Goal: Task Accomplishment & Management: Manage account settings

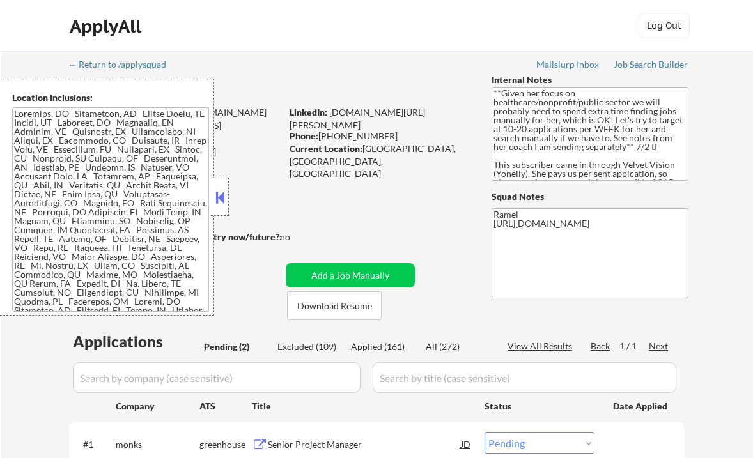
select select ""pending""
click at [224, 206] on button at bounding box center [220, 197] width 14 height 19
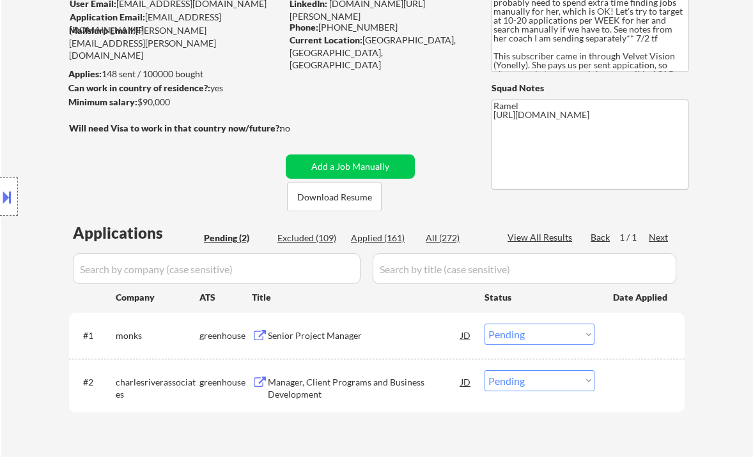
scroll to position [170, 0]
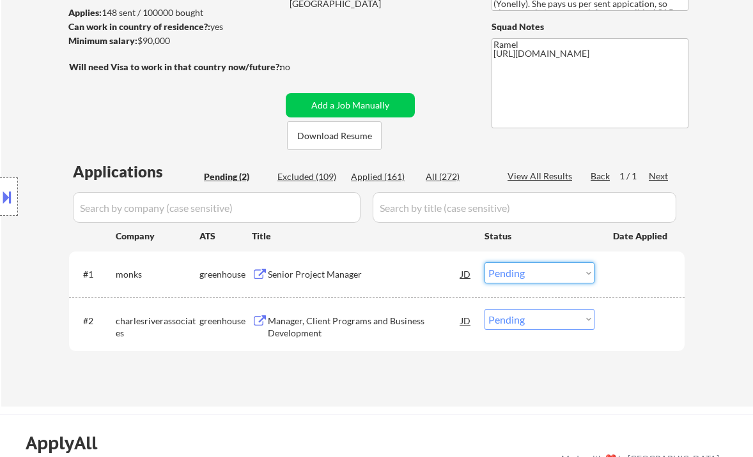
click at [511, 271] on select "Choose an option... Pending Applied Excluded (Questions) Excluded (Expired) Exc…" at bounding box center [539, 273] width 110 height 21
click at [484, 263] on select "Choose an option... Pending Applied Excluded (Questions) Excluded (Expired) Exc…" at bounding box center [539, 273] width 110 height 21
click at [341, 325] on div "Manager, Client Programs and Business Development" at bounding box center [364, 327] width 193 height 25
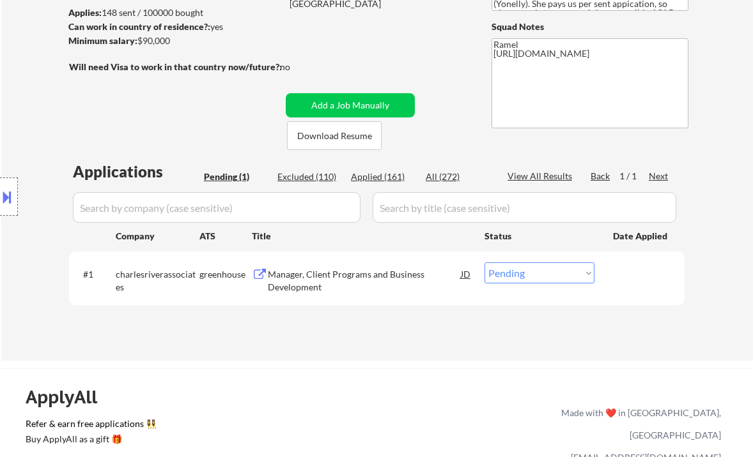
click at [15, 196] on div at bounding box center [9, 197] width 18 height 38
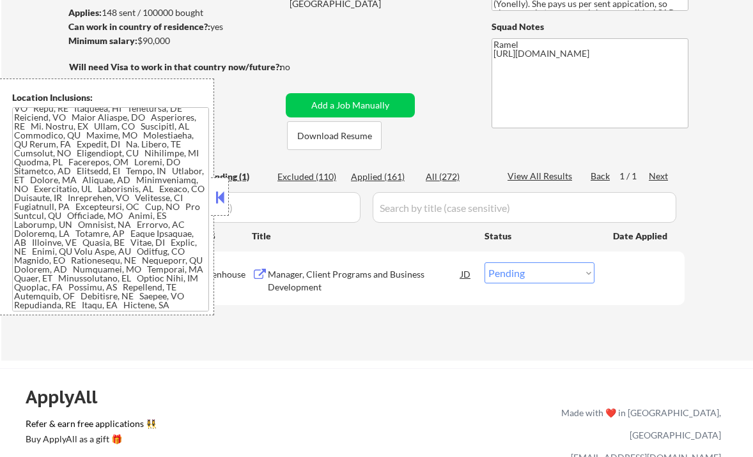
click at [226, 194] on button at bounding box center [220, 197] width 14 height 19
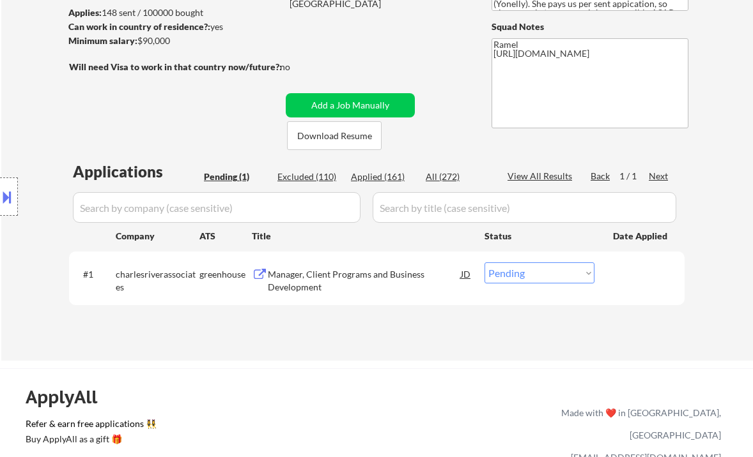
drag, startPoint x: 506, startPoint y: 272, endPoint x: 510, endPoint y: 282, distance: 11.2
click at [506, 272] on select "Choose an option... Pending Applied Excluded (Questions) Excluded (Expired) Exc…" at bounding box center [539, 273] width 110 height 21
select select ""applied""
click at [484, 263] on select "Choose an option... Pending Applied Excluded (Questions) Excluded (Expired) Exc…" at bounding box center [539, 273] width 110 height 21
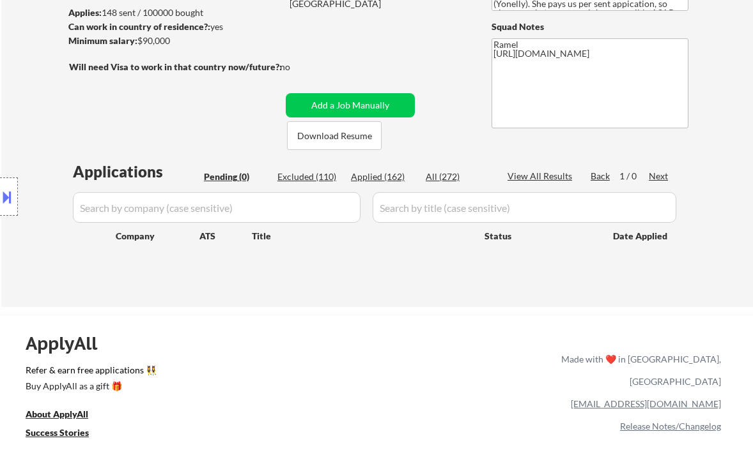
click at [399, 271] on div "Applications Pending (0) Excluded (110) Applied (162) All (272) View All Result…" at bounding box center [376, 222] width 615 height 122
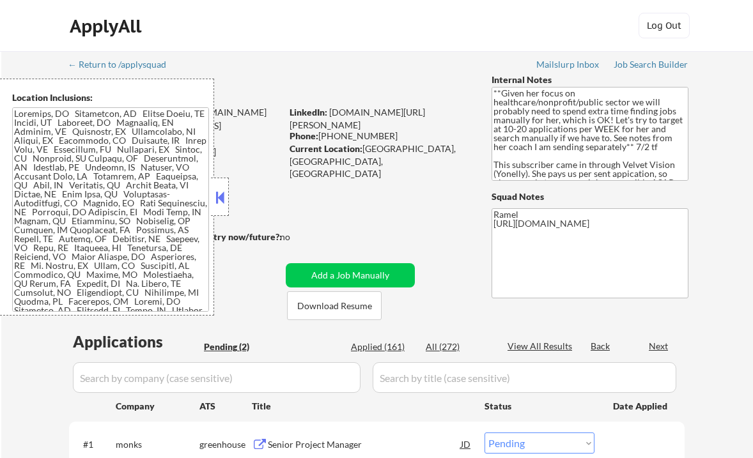
select select ""pending""
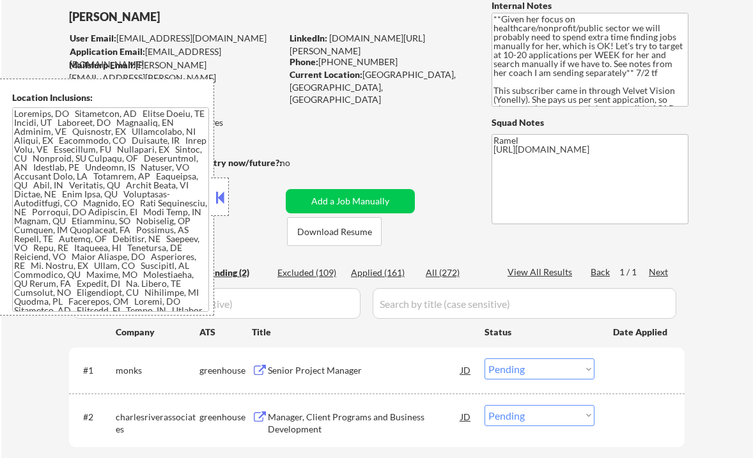
scroll to position [85, 0]
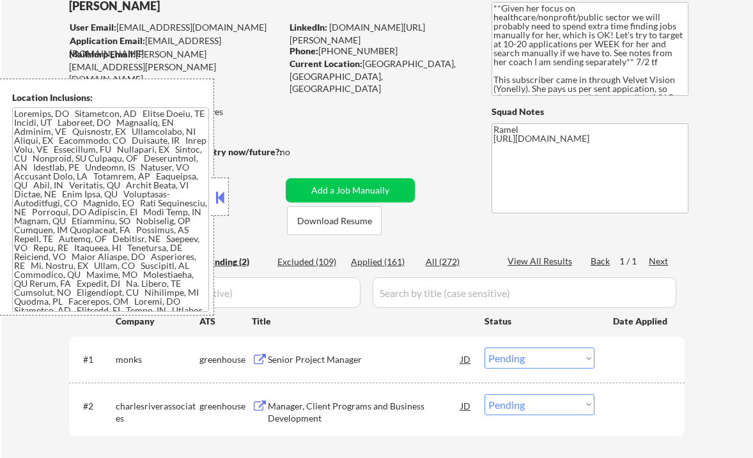
click at [220, 205] on button at bounding box center [220, 197] width 14 height 19
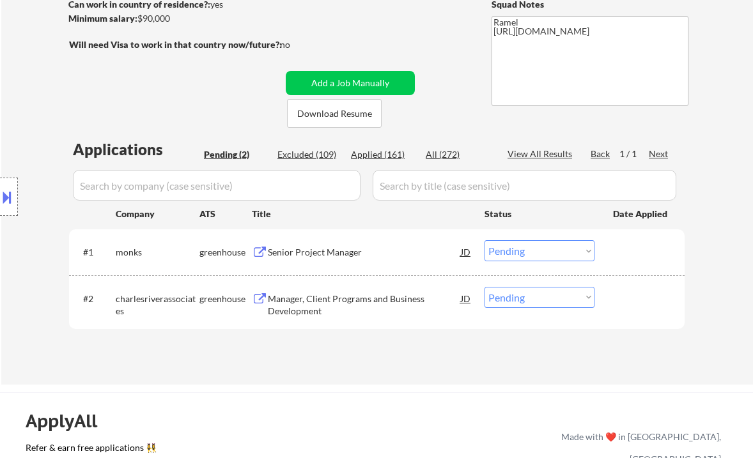
scroll to position [256, 0]
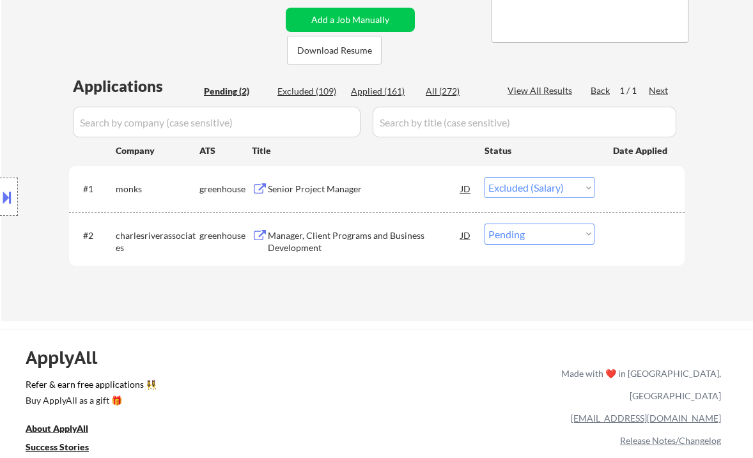
select select ""pending""
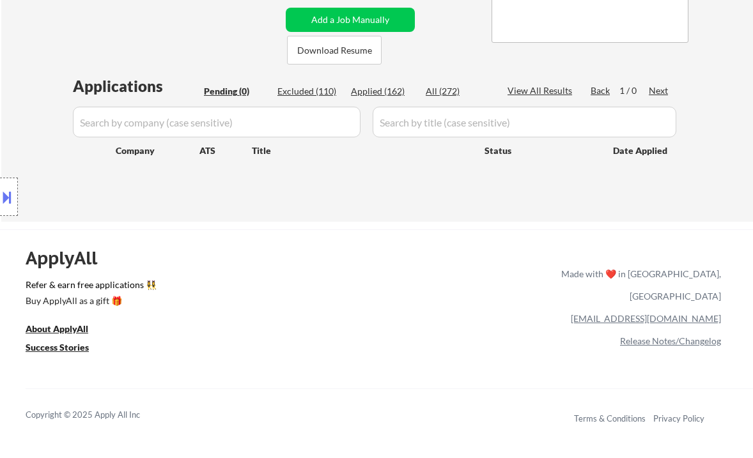
scroll to position [0, 0]
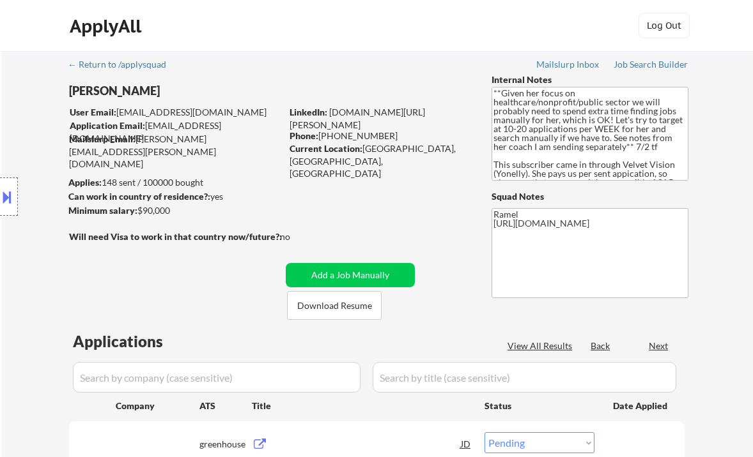
select select ""pending""
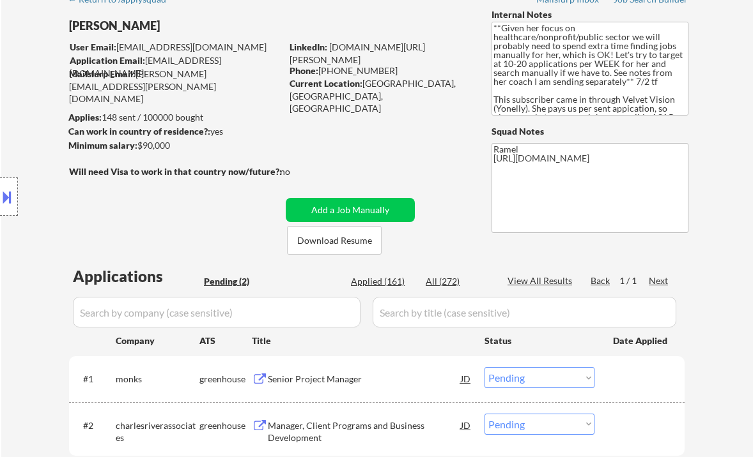
scroll to position [170, 0]
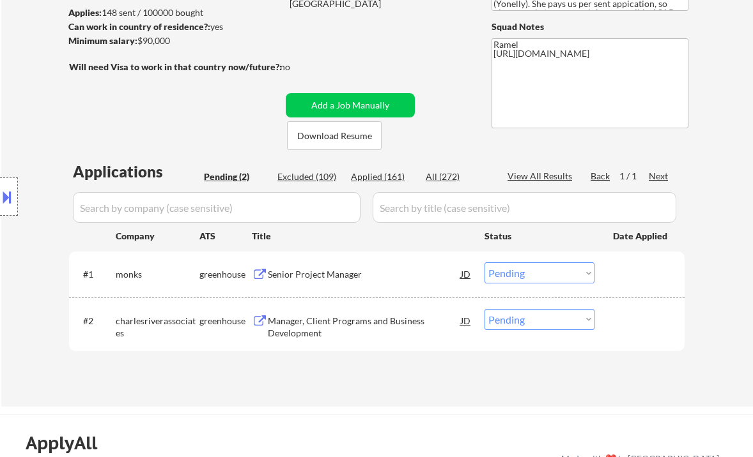
click at [347, 275] on div "Senior Project Manager" at bounding box center [364, 274] width 193 height 13
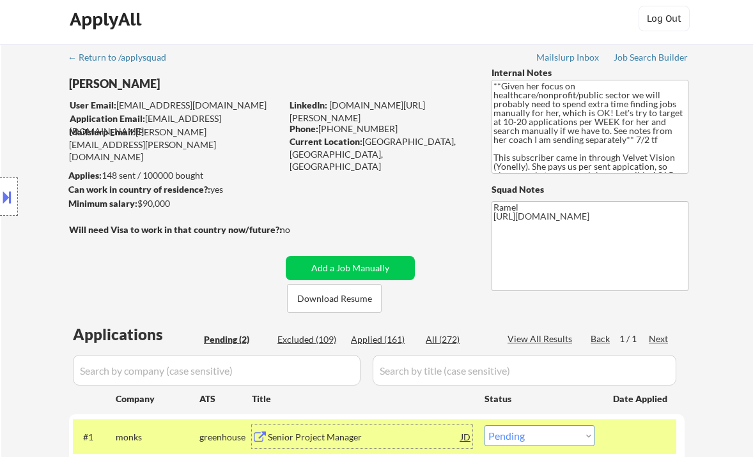
scroll to position [0, 0]
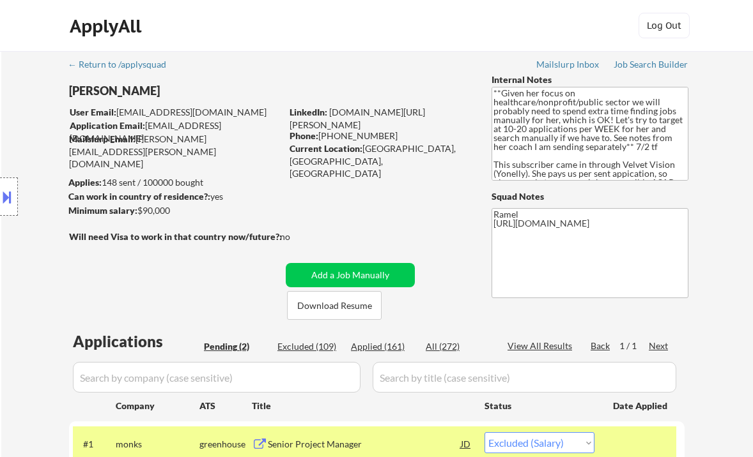
select select ""pending""
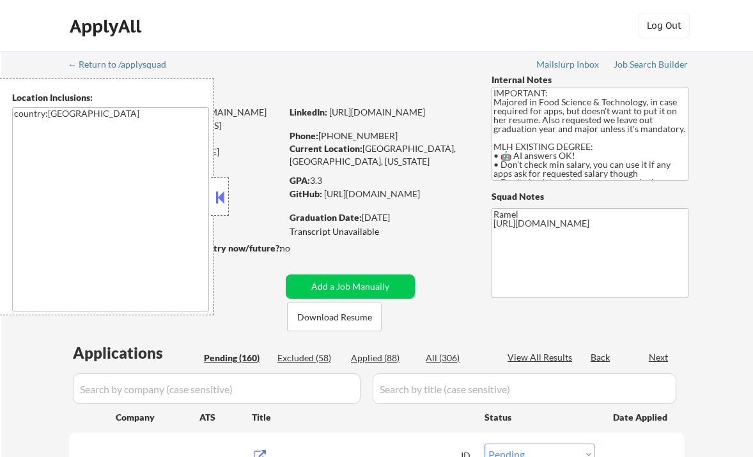
select select ""pending""
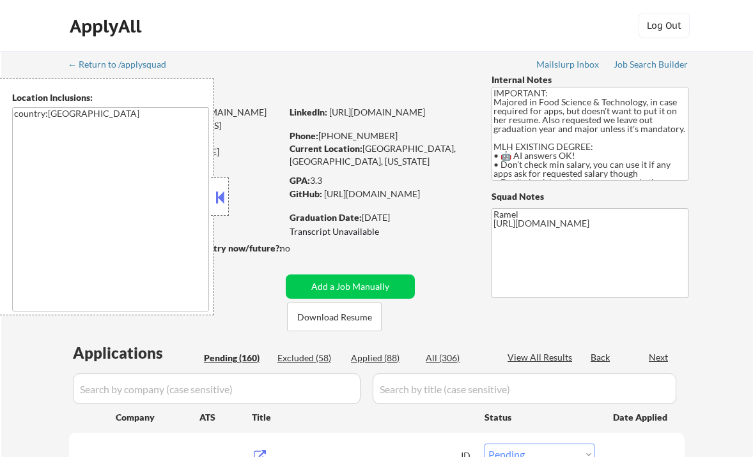
select select ""pending""
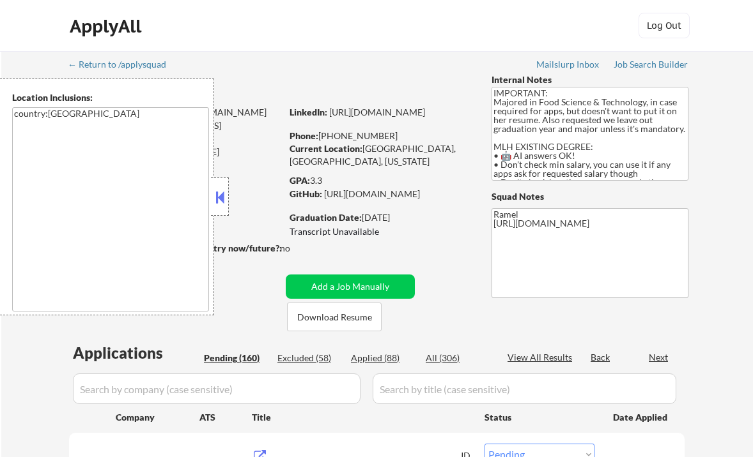
select select ""pending""
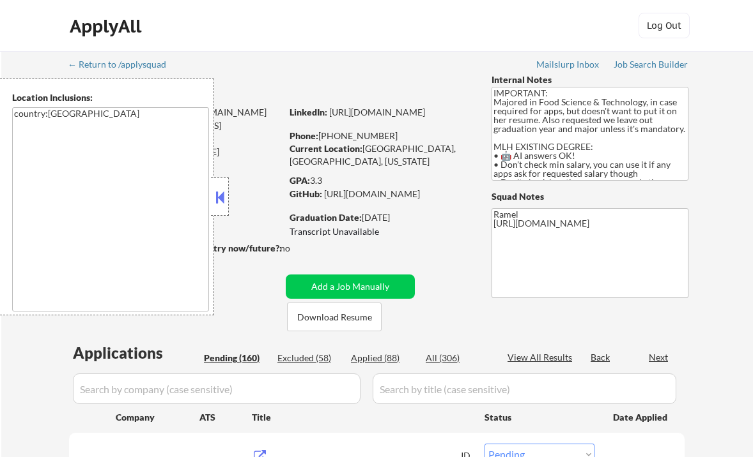
select select ""pending""
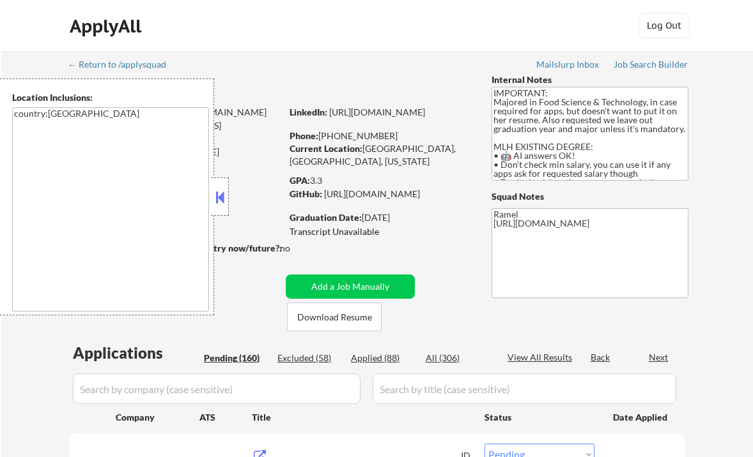
select select ""pending""
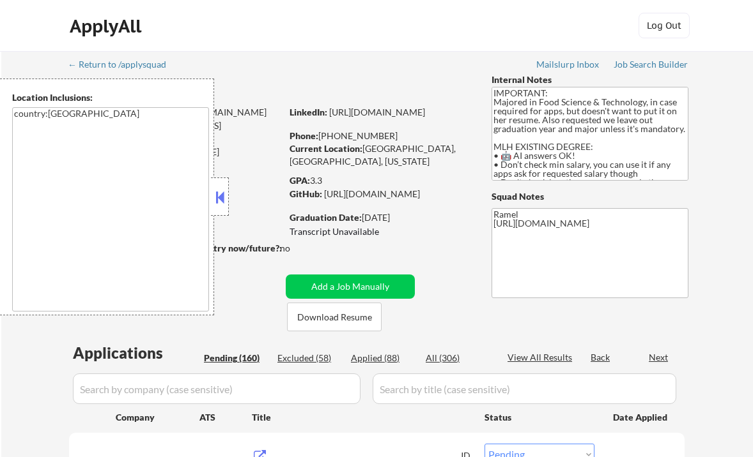
select select ""pending""
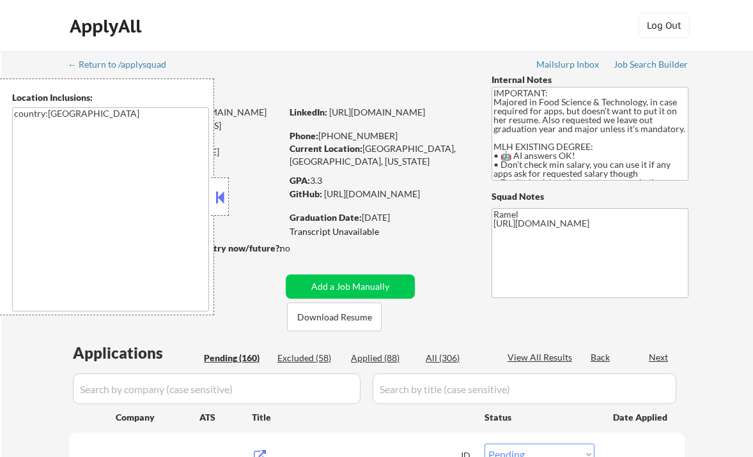
select select ""pending""
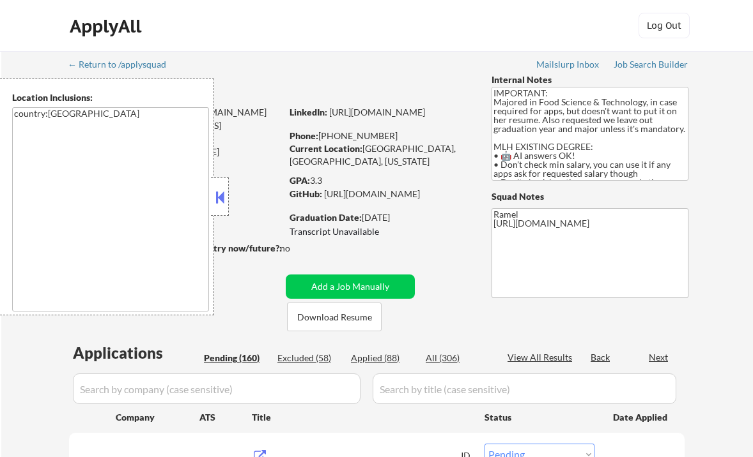
select select ""pending""
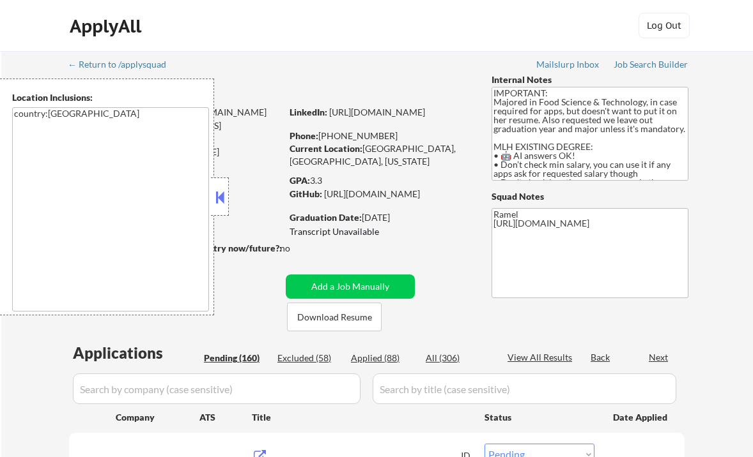
select select ""pending""
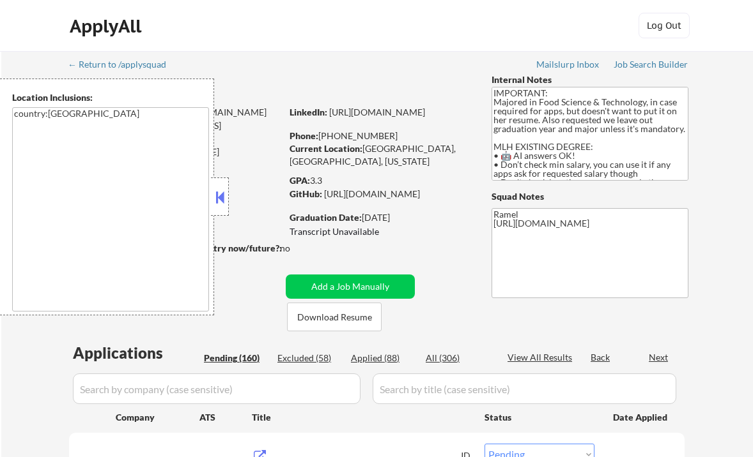
select select ""pending""
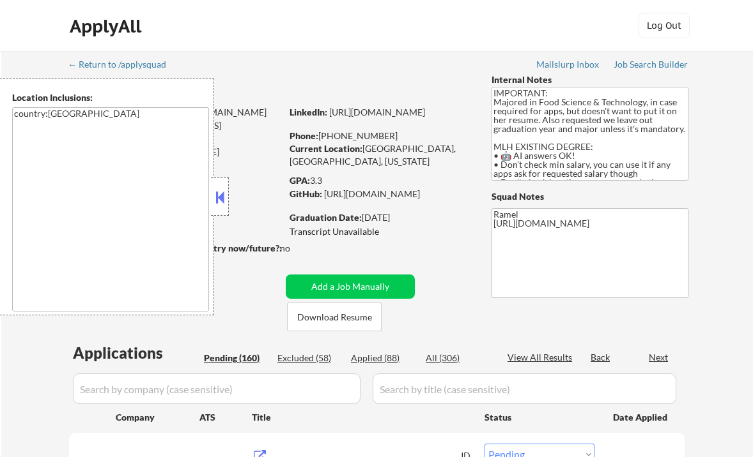
select select ""pending""
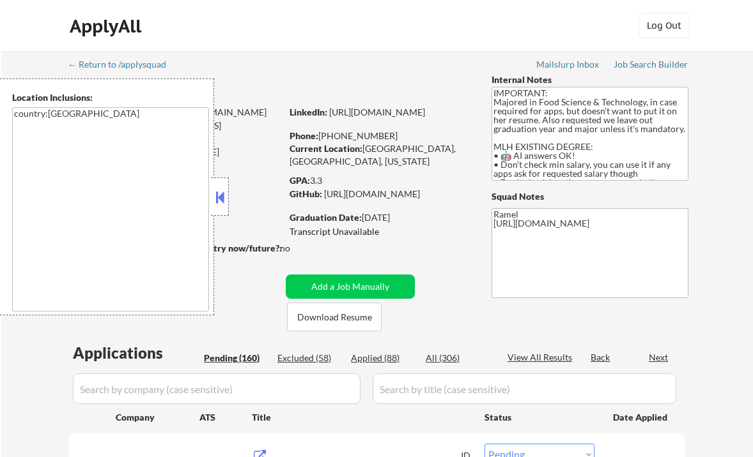
select select ""pending""
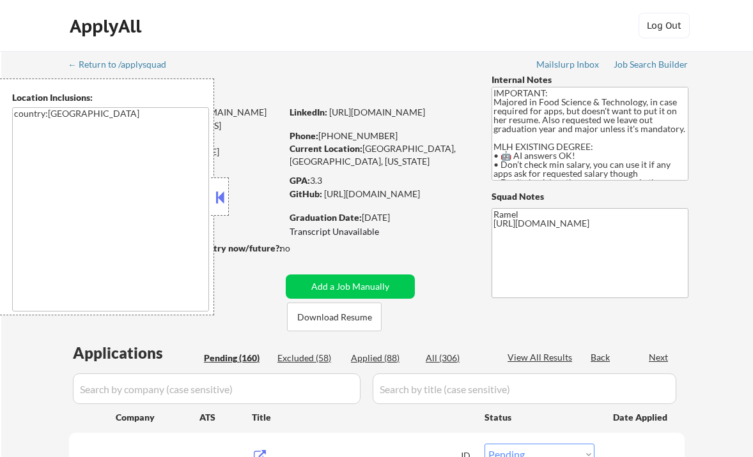
select select ""pending""
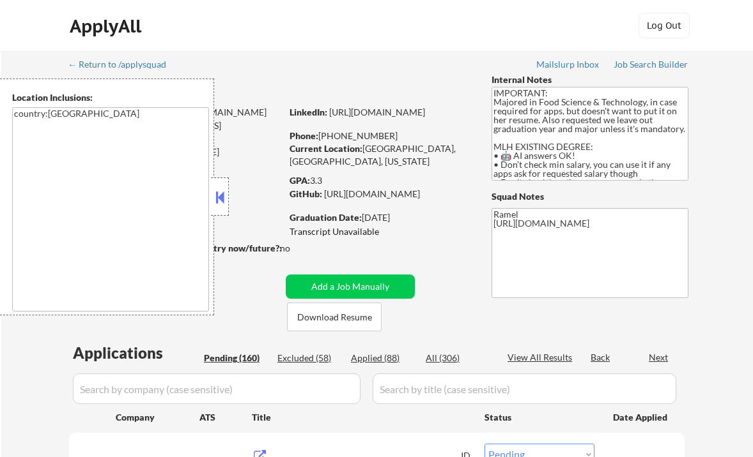
select select ""pending""
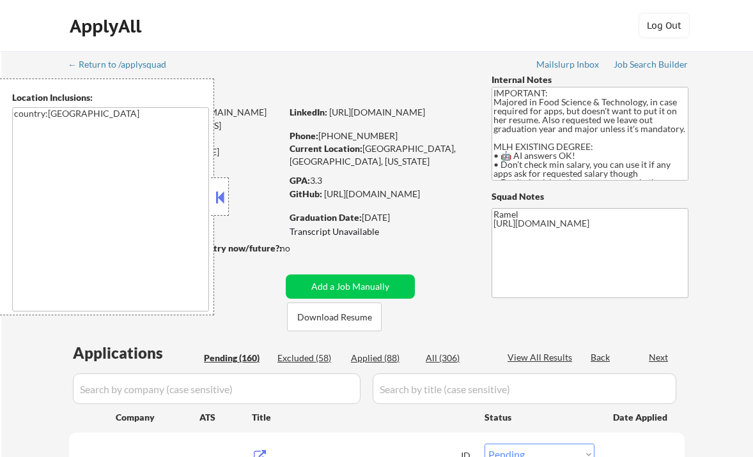
select select ""pending""
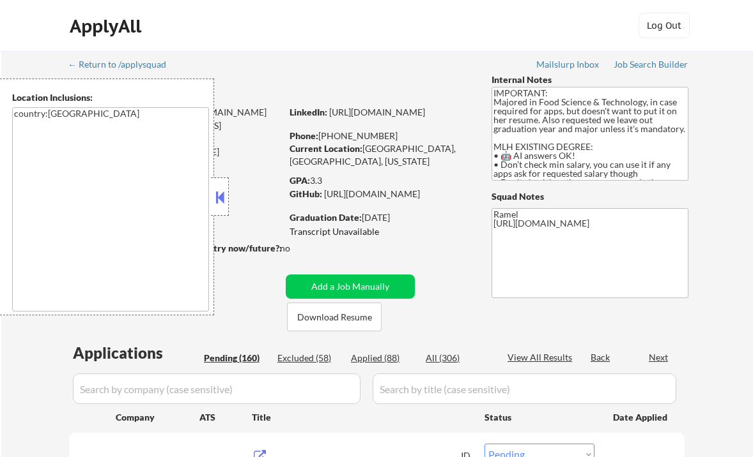
select select ""pending""
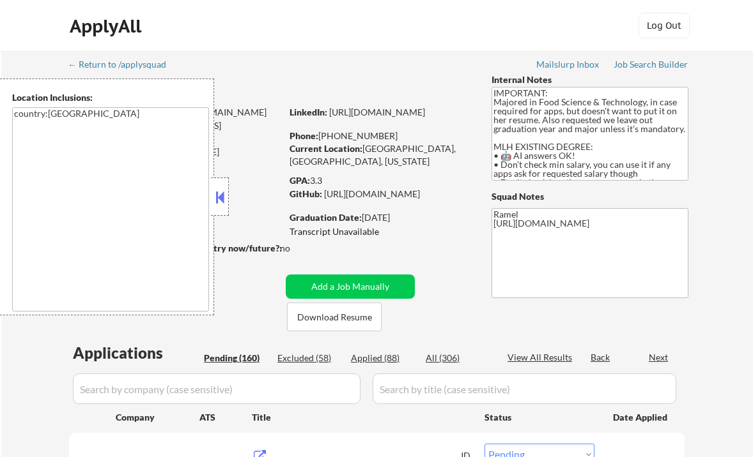
select select ""pending""
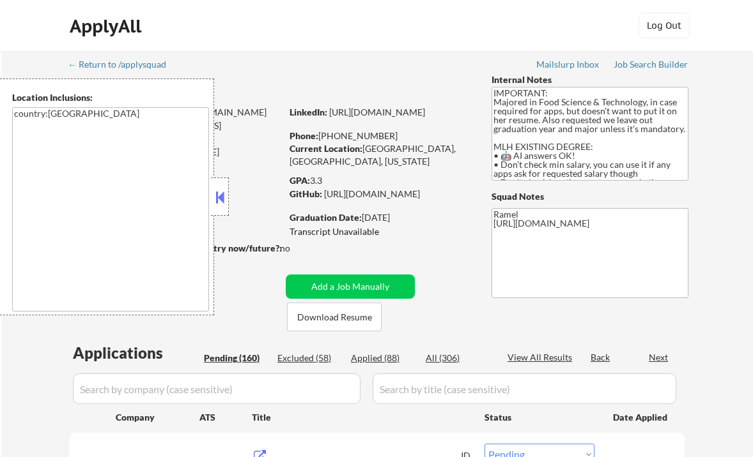
select select ""pending""
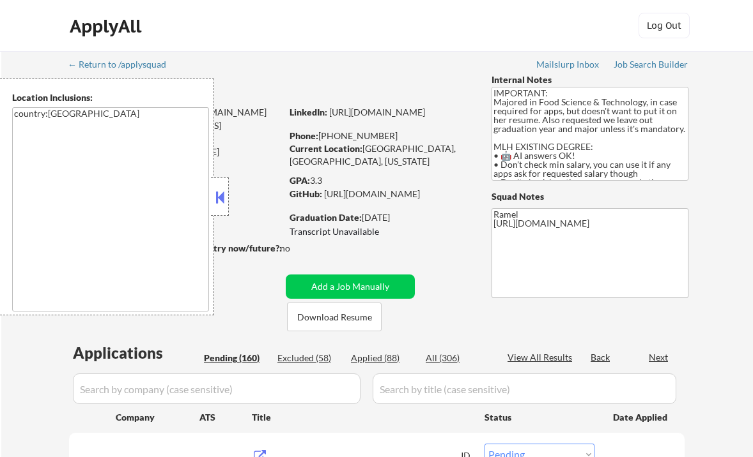
select select ""pending""
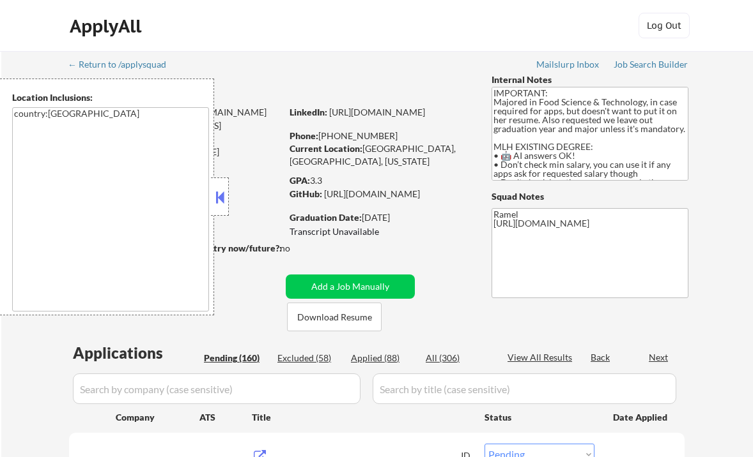
select select ""pending""
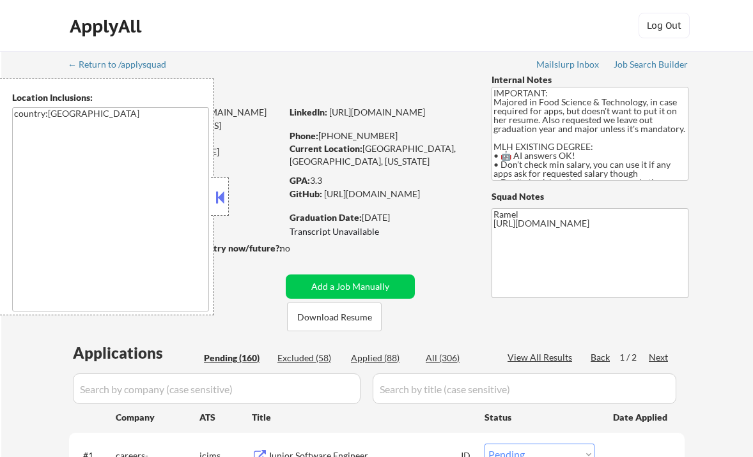
click at [215, 197] on button at bounding box center [220, 197] width 14 height 19
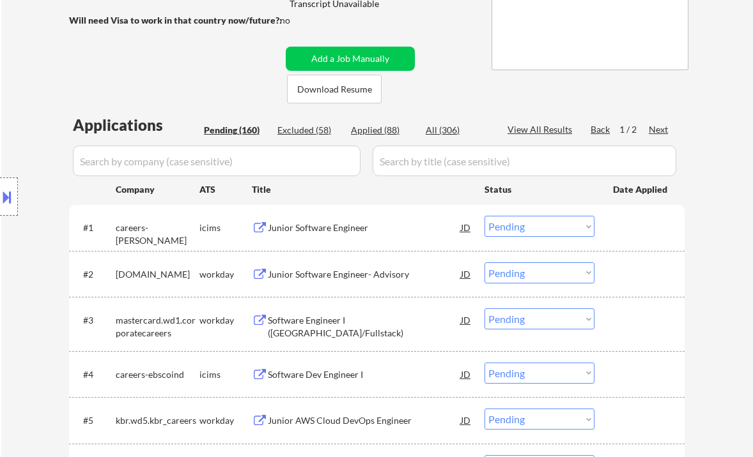
scroll to position [256, 0]
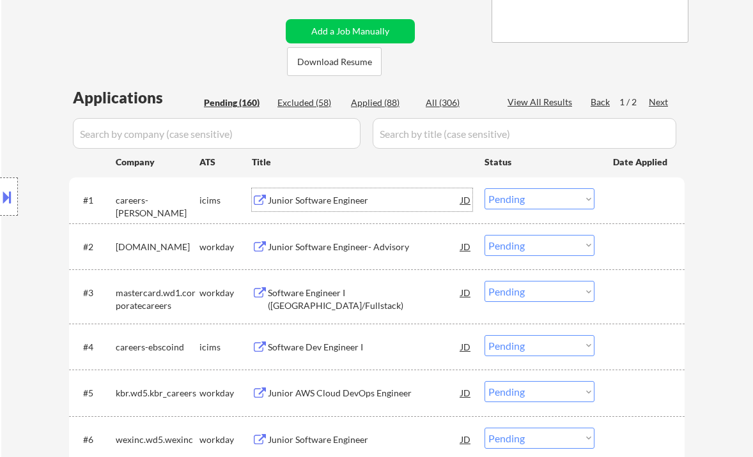
click at [312, 199] on div "Junior Software Engineer" at bounding box center [364, 200] width 193 height 13
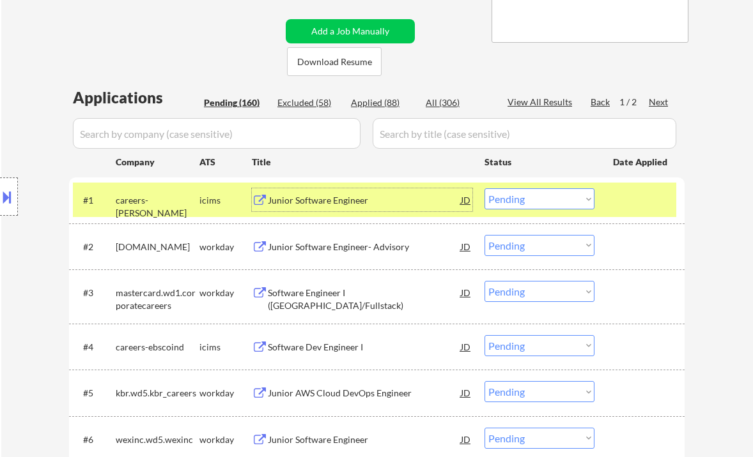
click at [516, 197] on select "Choose an option... Pending Applied Excluded (Questions) Excluded (Expired) Exc…" at bounding box center [539, 198] width 110 height 21
click at [484, 188] on select "Choose an option... Pending Applied Excluded (Questions) Excluded (Expired) Exc…" at bounding box center [539, 198] width 110 height 21
click at [349, 249] on div "Junior Software Engineer- Advisory" at bounding box center [364, 247] width 193 height 13
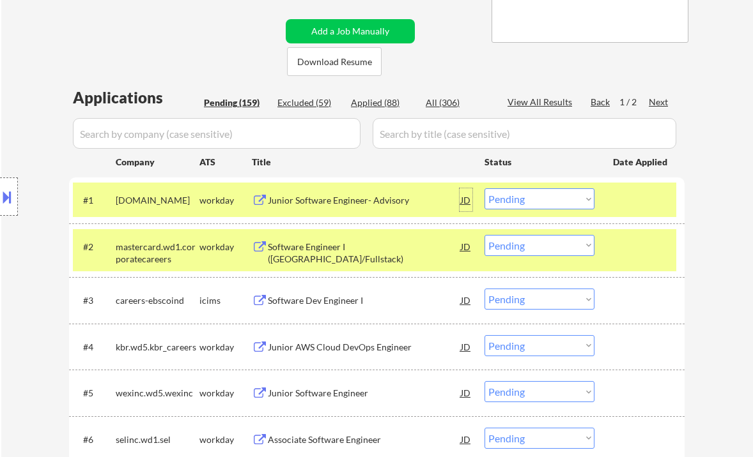
click at [466, 197] on div "JD" at bounding box center [465, 199] width 13 height 23
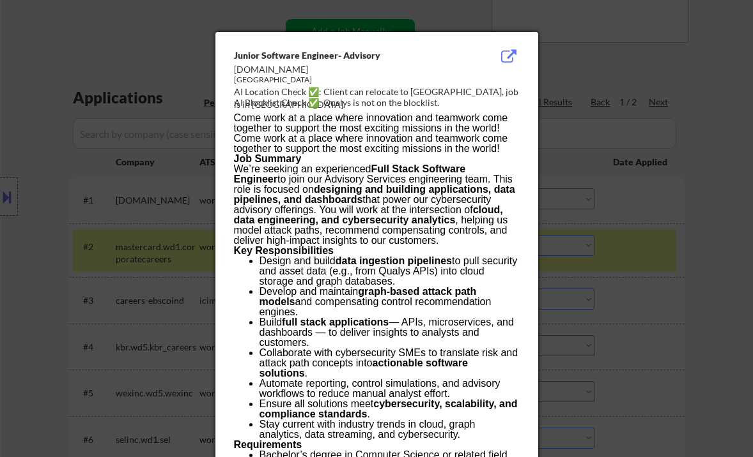
click at [22, 204] on div at bounding box center [376, 228] width 753 height 457
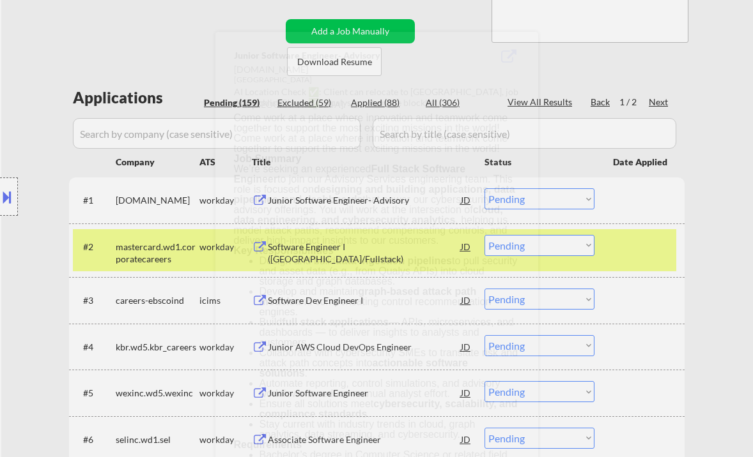
click at [6, 200] on button at bounding box center [7, 197] width 14 height 21
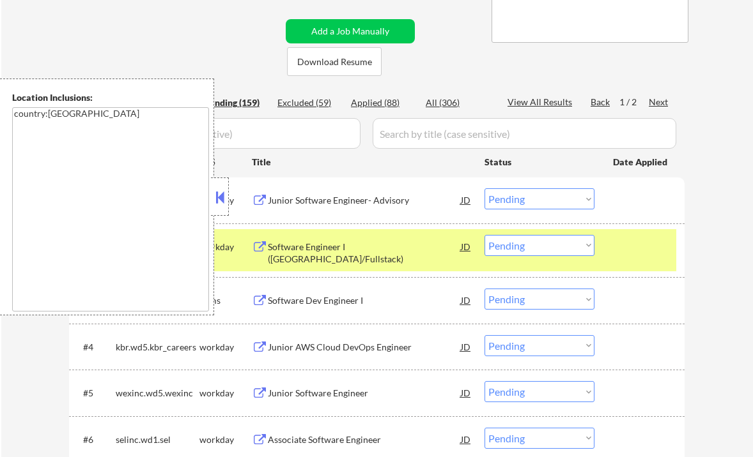
click at [218, 206] on button at bounding box center [220, 197] width 14 height 19
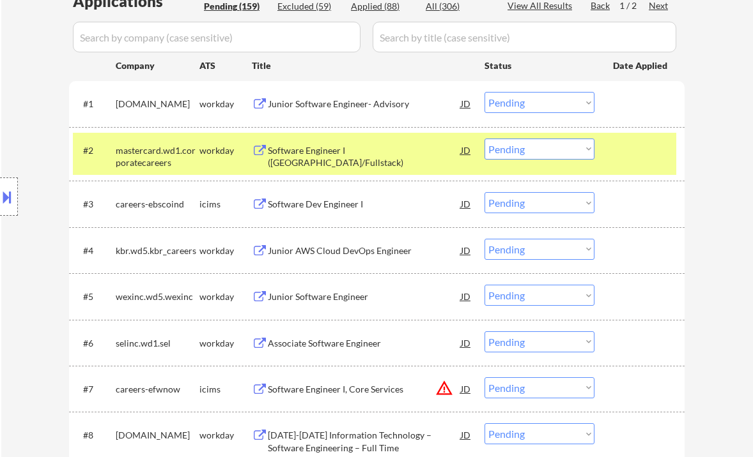
scroll to position [341, 0]
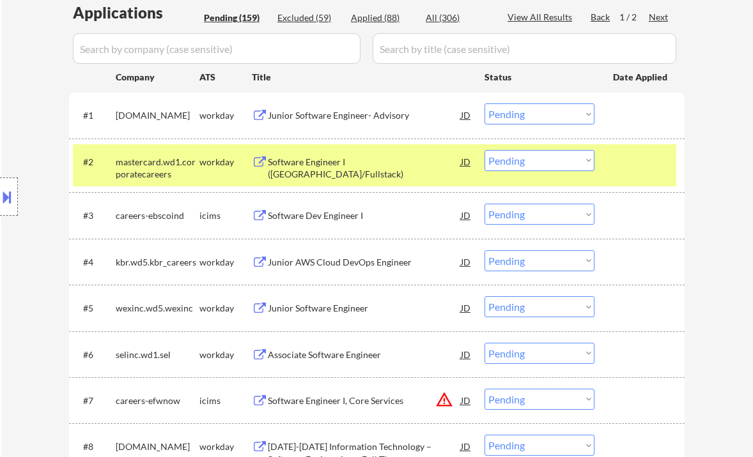
click at [342, 116] on div "Junior Software Engineer- Advisory" at bounding box center [364, 115] width 193 height 13
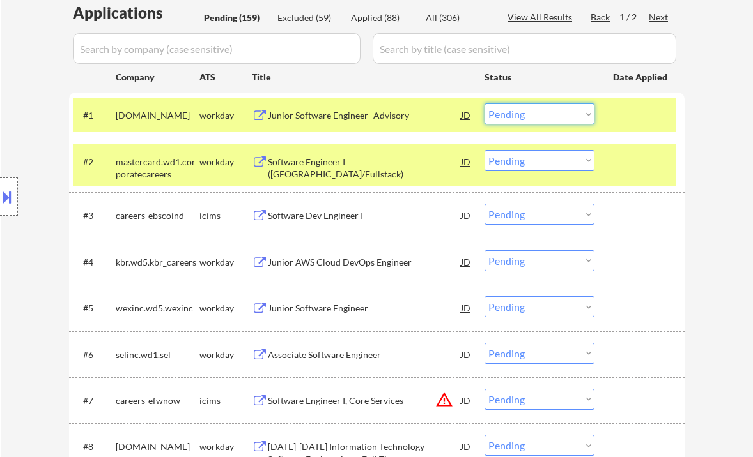
drag, startPoint x: 532, startPoint y: 118, endPoint x: 537, endPoint y: 124, distance: 8.6
click at [532, 118] on select "Choose an option... Pending Applied Excluded (Questions) Excluded (Expired) Exc…" at bounding box center [539, 114] width 110 height 21
click at [484, 104] on select "Choose an option... Pending Applied Excluded (Questions) Excluded (Expired) Exc…" at bounding box center [539, 114] width 110 height 21
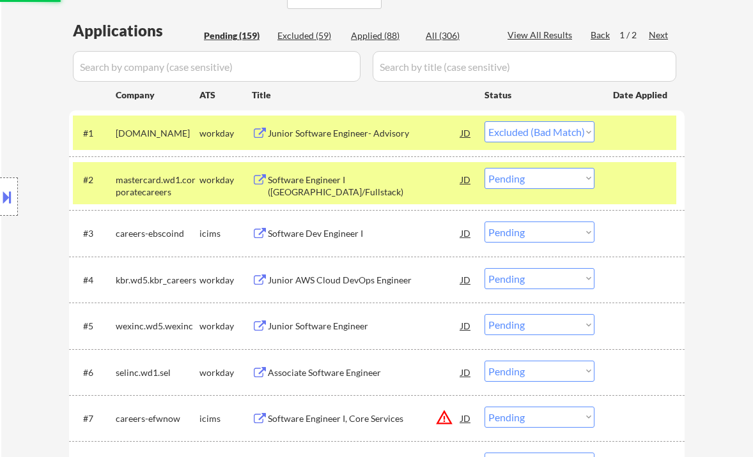
scroll to position [170, 0]
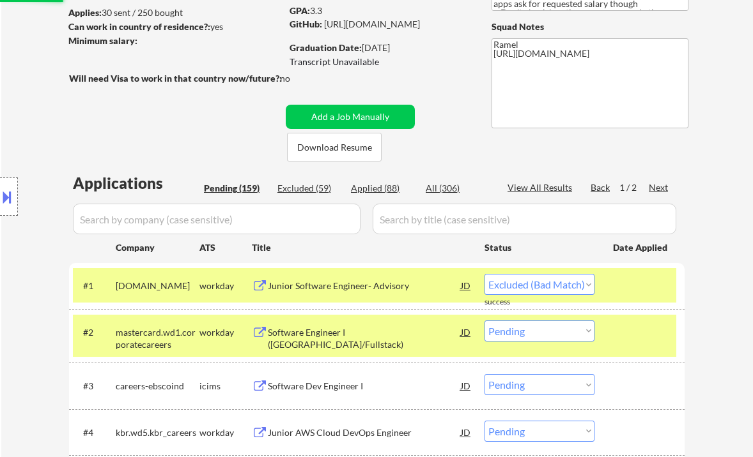
select select ""pending""
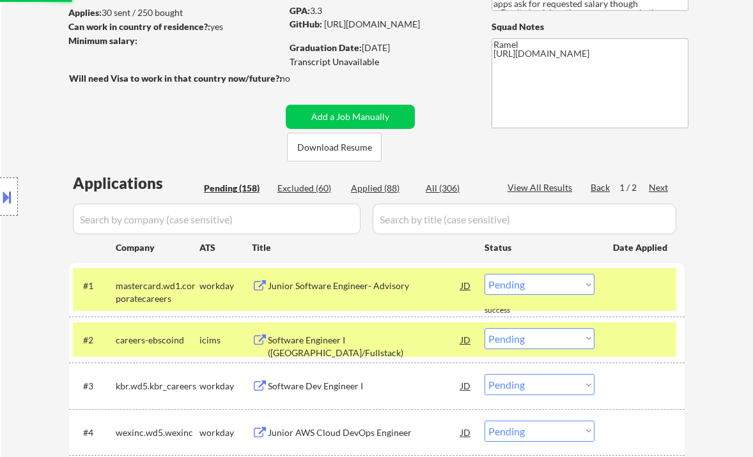
click at [652, 185] on div "Next" at bounding box center [658, 187] width 20 height 13
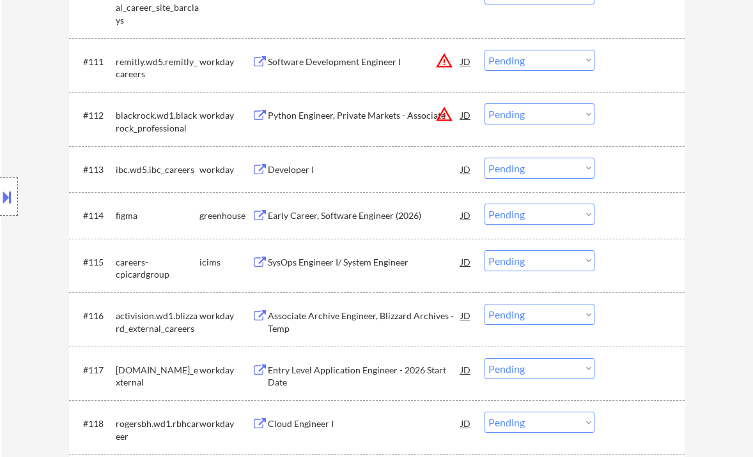
scroll to position [1107, 0]
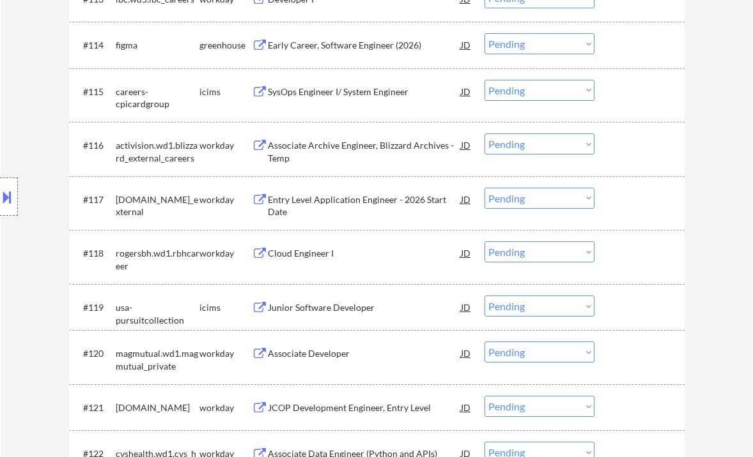
drag, startPoint x: 46, startPoint y: 224, endPoint x: 187, endPoint y: 97, distance: 189.6
click at [46, 224] on div "Location Inclusions: country:US" at bounding box center [114, 197] width 229 height 237
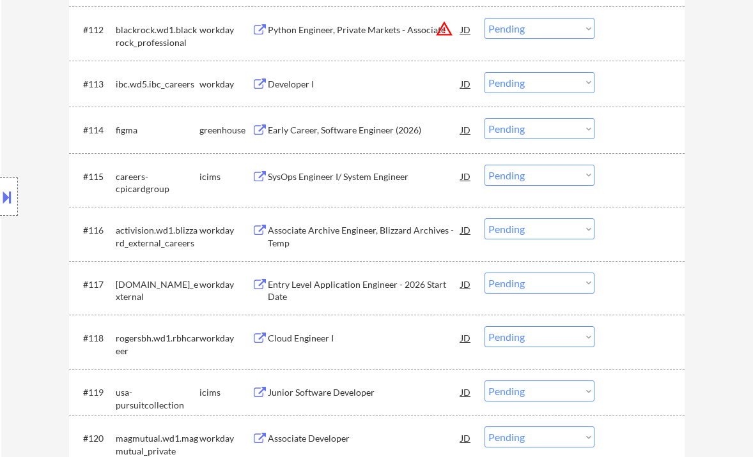
click at [347, 130] on div "Early Career, Software Engineer (2026)" at bounding box center [364, 130] width 193 height 13
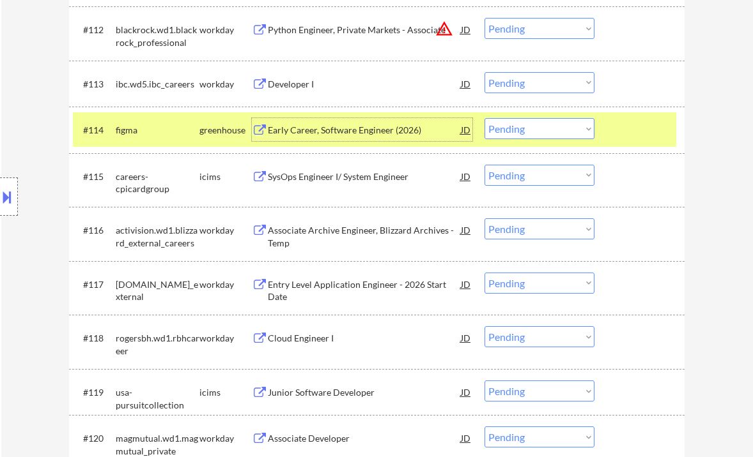
click at [537, 131] on select "Choose an option... Pending Applied Excluded (Questions) Excluded (Expired) Exc…" at bounding box center [539, 128] width 110 height 21
click at [505, 127] on select "Choose an option... Pending Applied Excluded (Questions) Excluded (Expired) Exc…" at bounding box center [539, 128] width 110 height 21
click at [484, 118] on select "Choose an option... Pending Applied Excluded (Questions) Excluded (Expired) Exc…" at bounding box center [539, 128] width 110 height 21
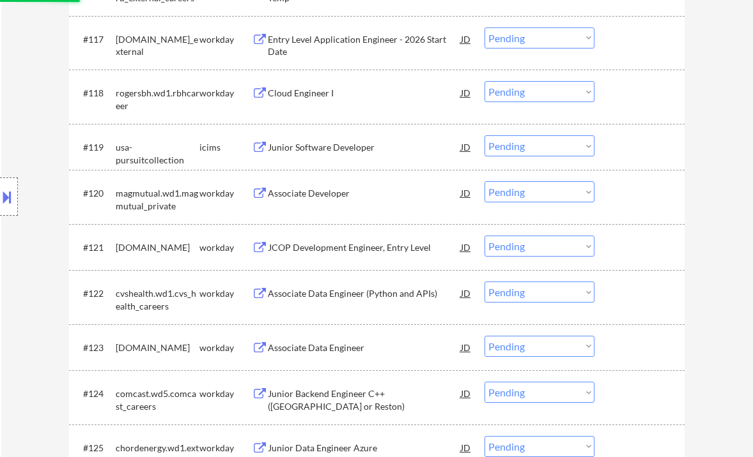
scroll to position [1278, 0]
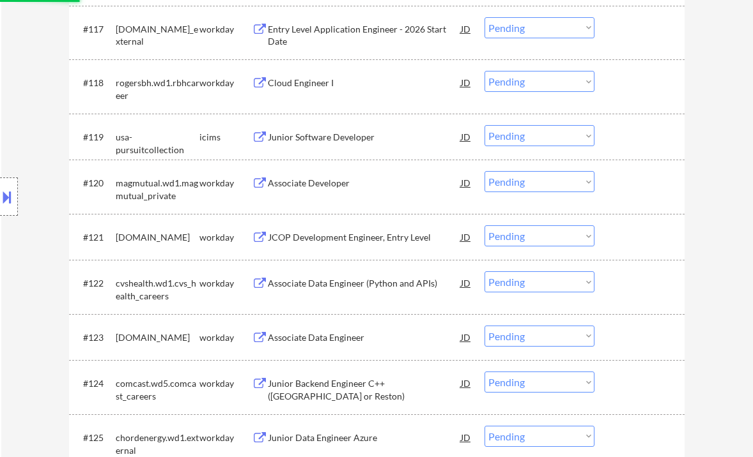
select select ""pending""
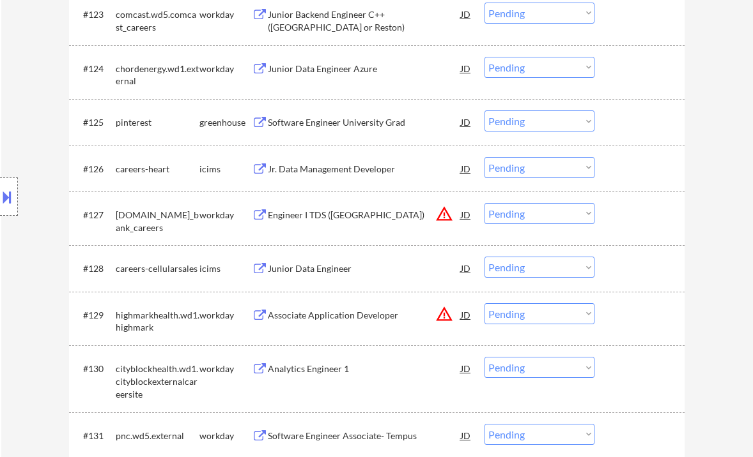
scroll to position [1618, 0]
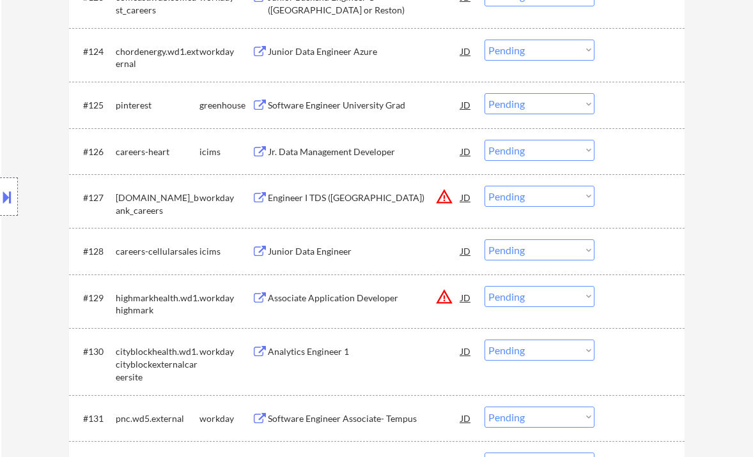
click at [325, 105] on div "Software Engineer University Grad" at bounding box center [364, 105] width 193 height 13
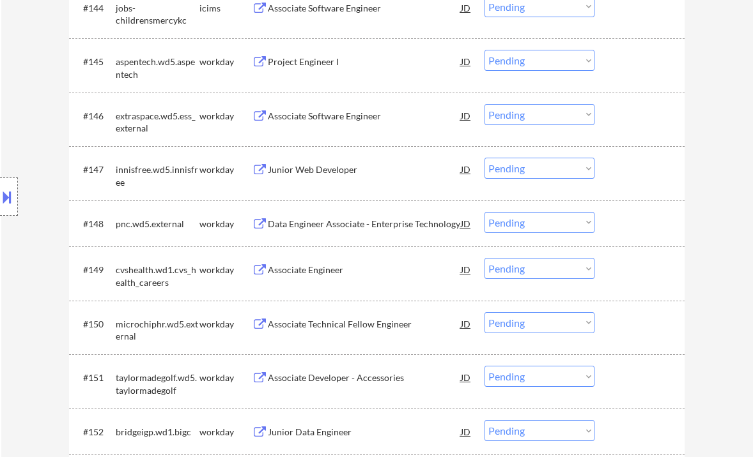
scroll to position [3067, 0]
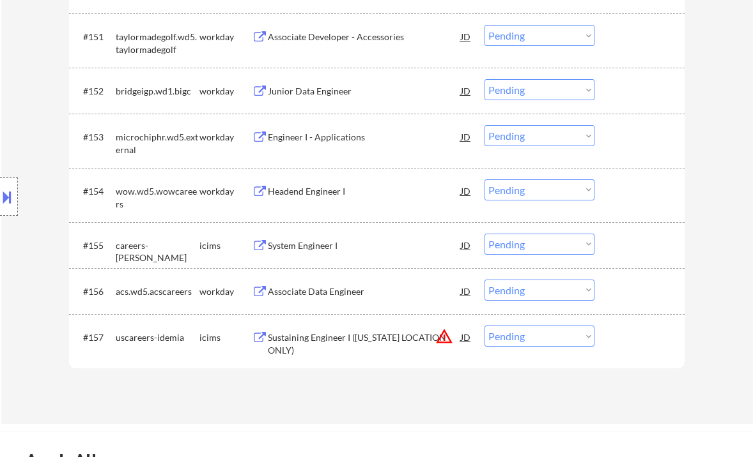
click at [304, 297] on div "Associate Data Engineer" at bounding box center [364, 292] width 193 height 13
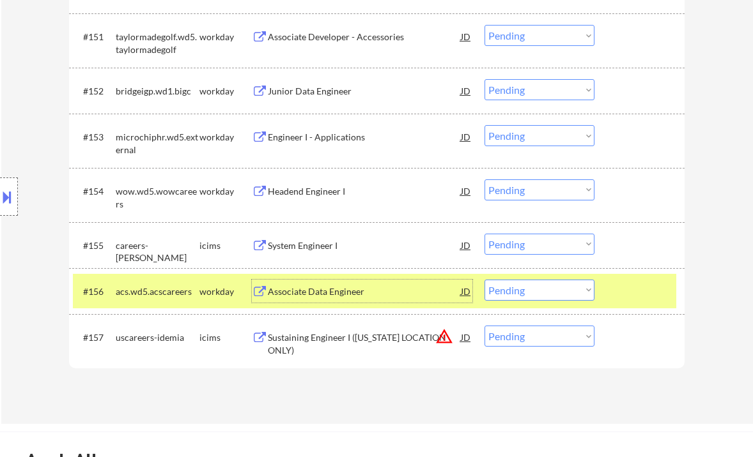
drag, startPoint x: 510, startPoint y: 287, endPoint x: 528, endPoint y: 300, distance: 22.4
click at [510, 287] on select "Choose an option... Pending Applied Excluded (Questions) Excluded (Expired) Exc…" at bounding box center [539, 290] width 110 height 21
click at [484, 280] on select "Choose an option... Pending Applied Excluded (Questions) Excluded (Expired) Exc…" at bounding box center [539, 290] width 110 height 21
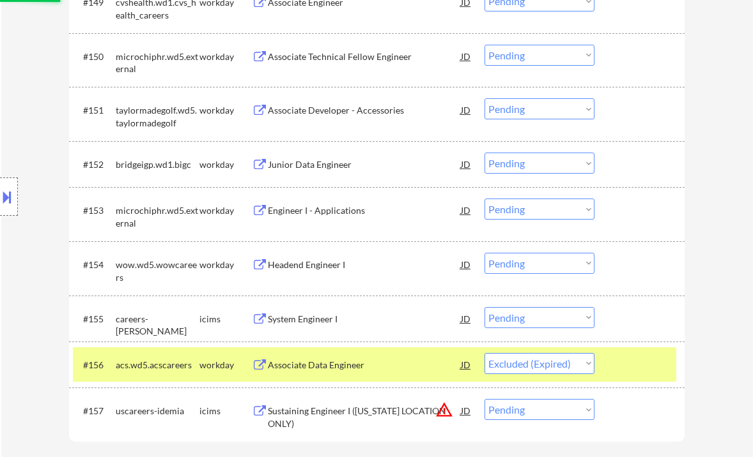
scroll to position [2981, 0]
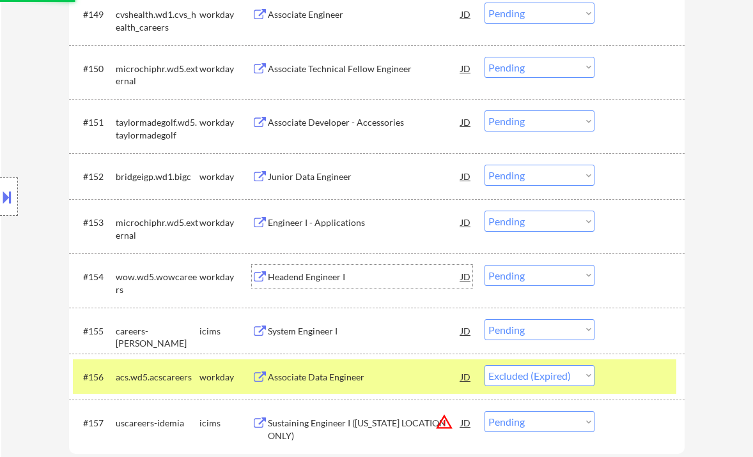
click at [301, 277] on div "Headend Engineer I" at bounding box center [364, 277] width 193 height 13
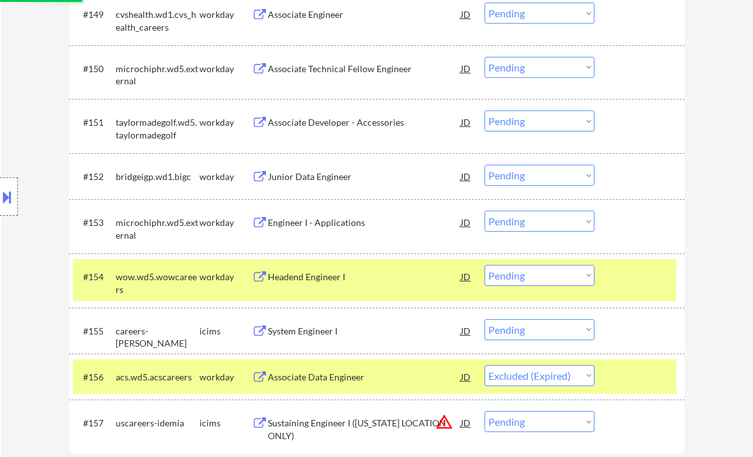
select select ""pending""
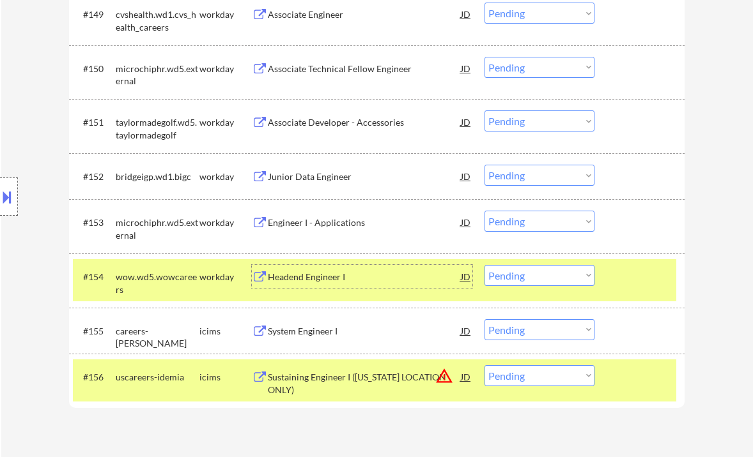
click at [525, 275] on select "Choose an option... Pending Applied Excluded (Questions) Excluded (Expired) Exc…" at bounding box center [539, 275] width 110 height 21
click at [484, 265] on select "Choose an option... Pending Applied Excluded (Questions) Excluded (Expired) Exc…" at bounding box center [539, 275] width 110 height 21
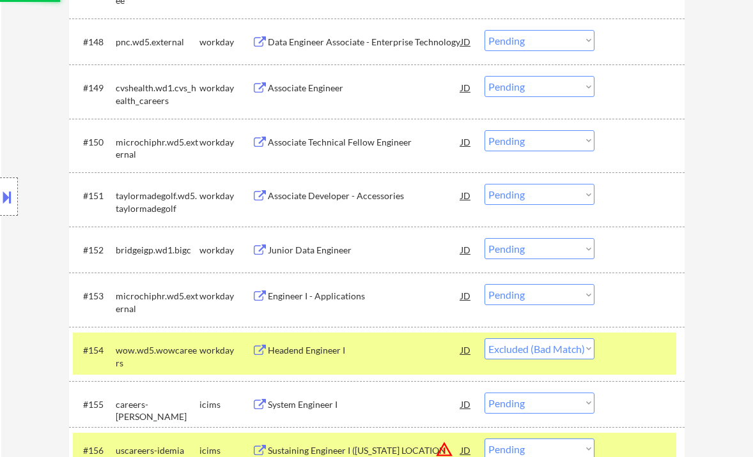
scroll to position [2896, 0]
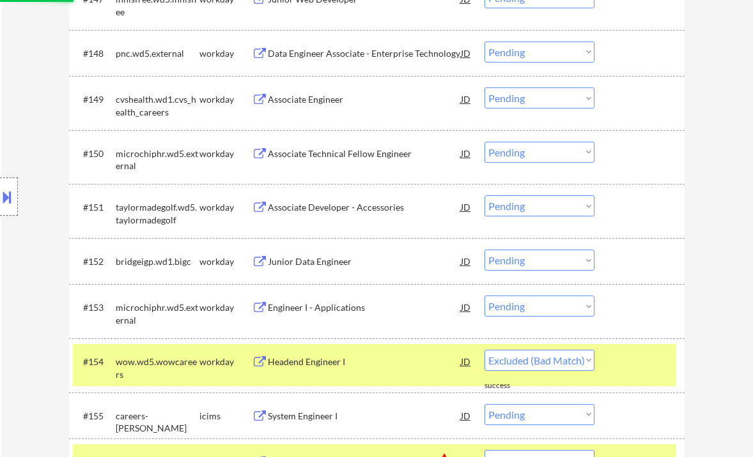
select select ""pending""
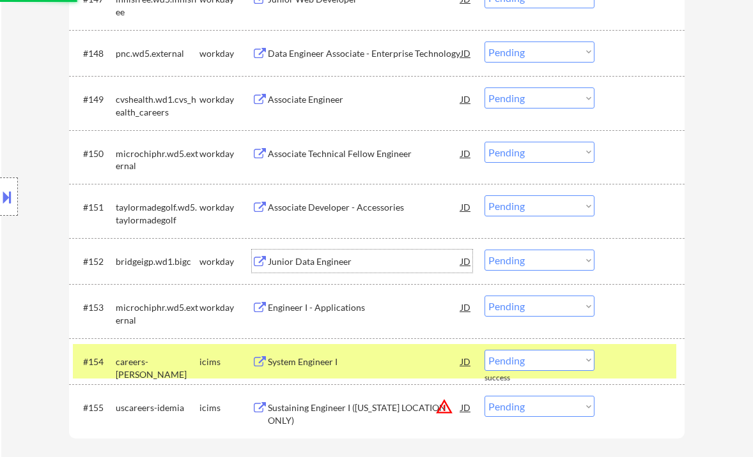
click at [349, 264] on div "Junior Data Engineer" at bounding box center [364, 262] width 193 height 13
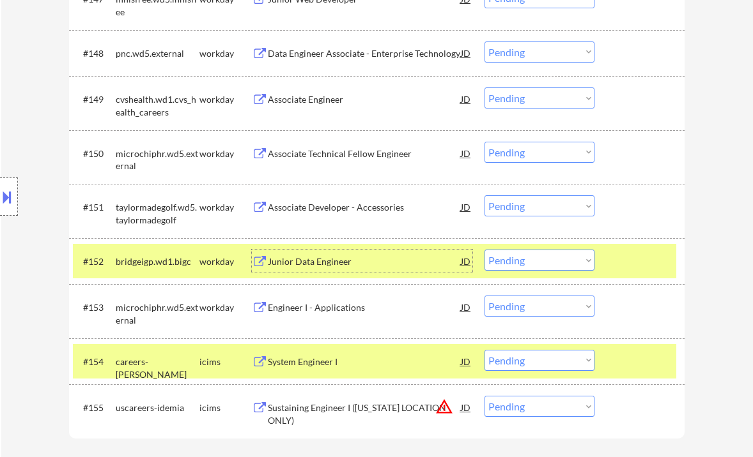
drag, startPoint x: 503, startPoint y: 258, endPoint x: 509, endPoint y: 270, distance: 13.4
click at [503, 258] on select "Choose an option... Pending Applied Excluded (Questions) Excluded (Expired) Exc…" at bounding box center [539, 260] width 110 height 21
click at [484, 250] on select "Choose an option... Pending Applied Excluded (Questions) Excluded (Expired) Exc…" at bounding box center [539, 260] width 110 height 21
click at [328, 211] on div "Associate Developer - Accessories" at bounding box center [364, 207] width 193 height 13
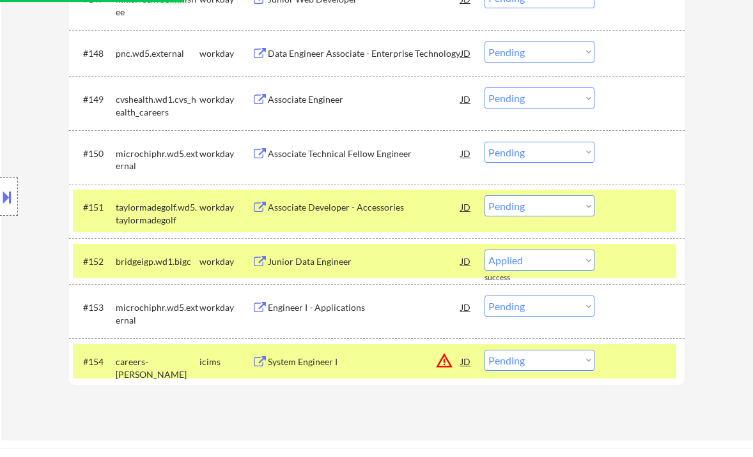
select select ""pending""
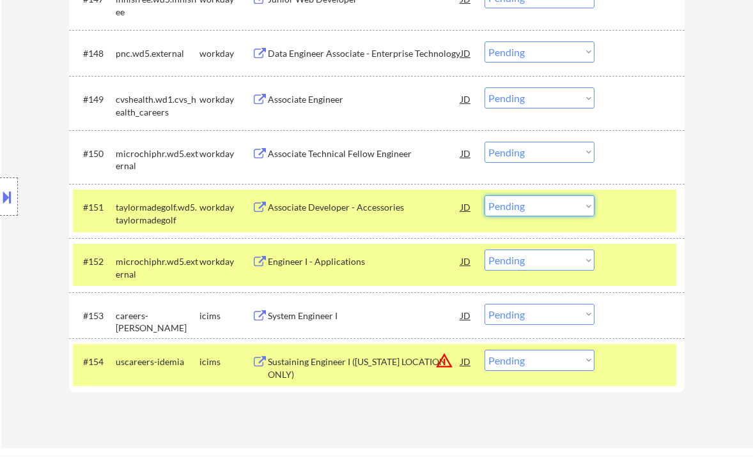
click at [510, 202] on select "Choose an option... Pending Applied Excluded (Questions) Excluded (Expired) Exc…" at bounding box center [539, 206] width 110 height 21
click at [532, 207] on select "Choose an option... Pending Applied Excluded (Questions) Excluded (Expired) Exc…" at bounding box center [539, 206] width 110 height 21
drag, startPoint x: 513, startPoint y: 205, endPoint x: 516, endPoint y: 216, distance: 11.3
click at [513, 205] on select "Choose an option... Pending Applied Excluded (Questions) Excluded (Expired) Exc…" at bounding box center [539, 206] width 110 height 21
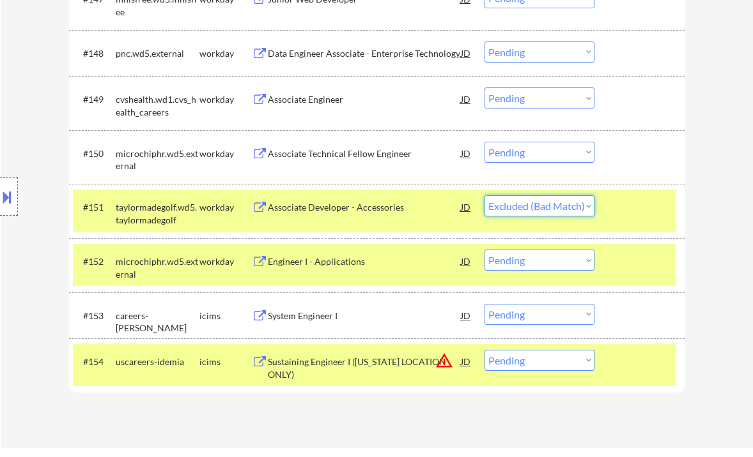
click at [484, 196] on select "Choose an option... Pending Applied Excluded (Questions) Excluded (Expired) Exc…" at bounding box center [539, 206] width 110 height 21
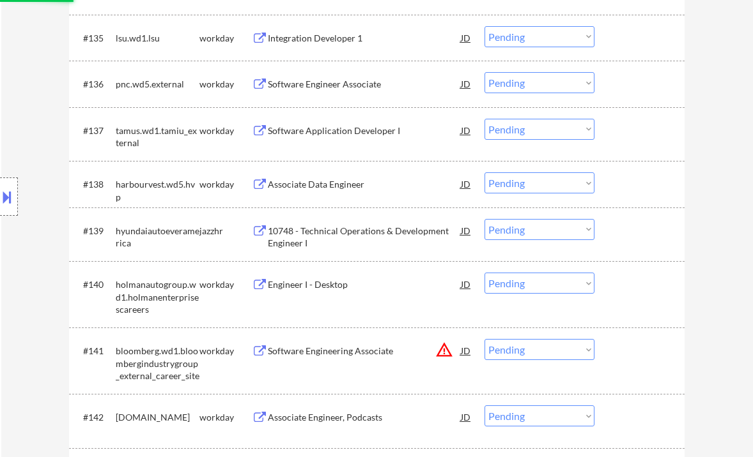
select select ""pending""
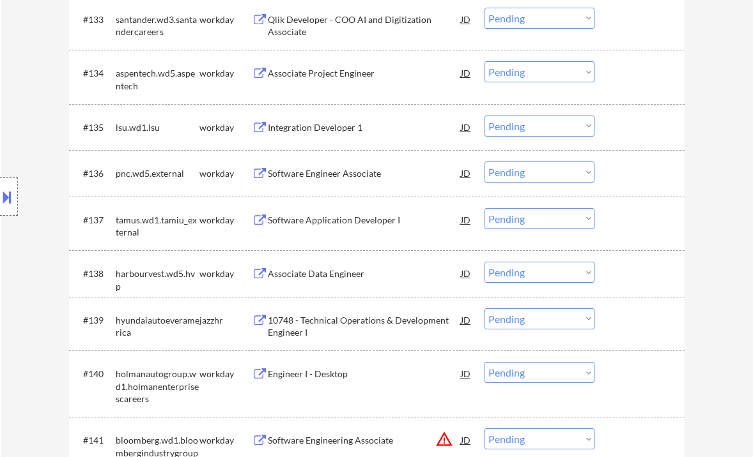
scroll to position [2129, 0]
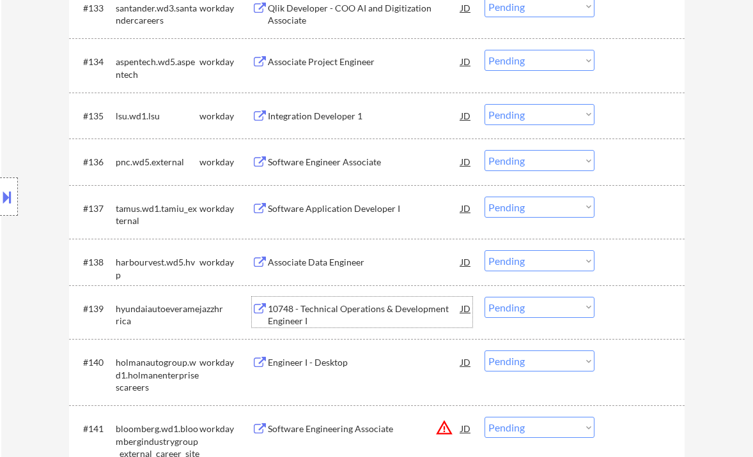
click at [367, 309] on div "10748 - Technical Operations & Development Engineer I" at bounding box center [364, 315] width 193 height 25
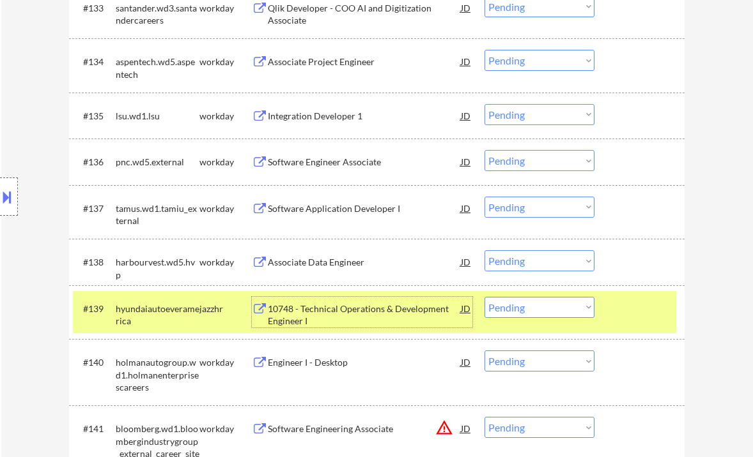
drag, startPoint x: 525, startPoint y: 297, endPoint x: 534, endPoint y: 314, distance: 18.9
click at [528, 304] on select "Choose an option... Pending Applied Excluded (Questions) Excluded (Expired) Exc…" at bounding box center [539, 307] width 110 height 21
click at [484, 297] on select "Choose an option... Pending Applied Excluded (Questions) Excluded (Expired) Exc…" at bounding box center [539, 307] width 110 height 21
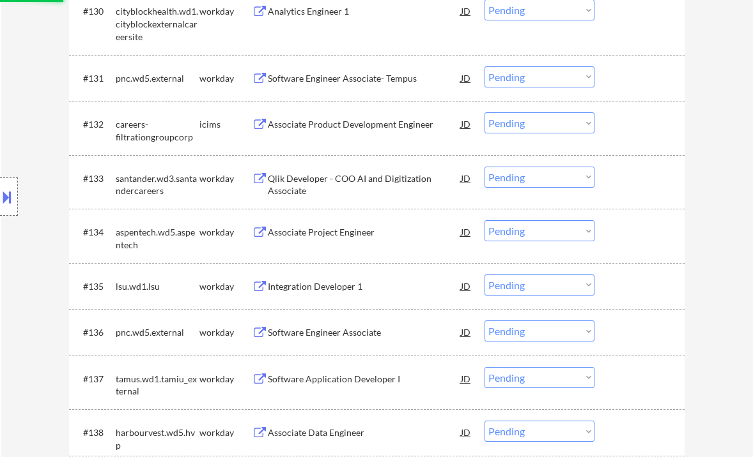
select select ""pending""
click at [323, 235] on div "Associate Project Engineer" at bounding box center [364, 232] width 193 height 13
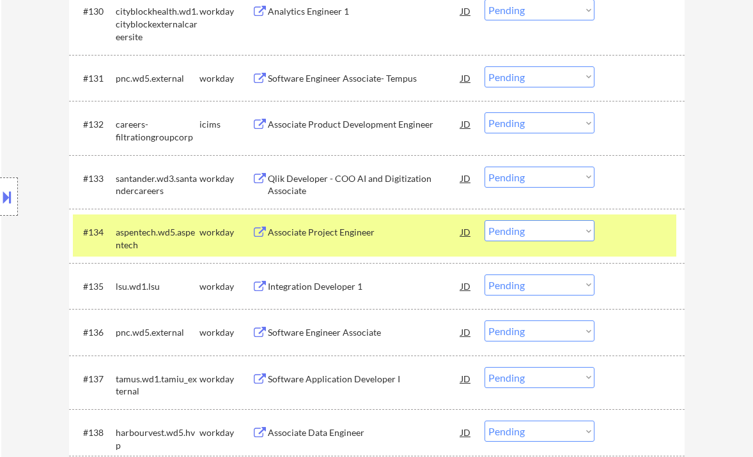
click at [7, 207] on button at bounding box center [7, 197] width 14 height 21
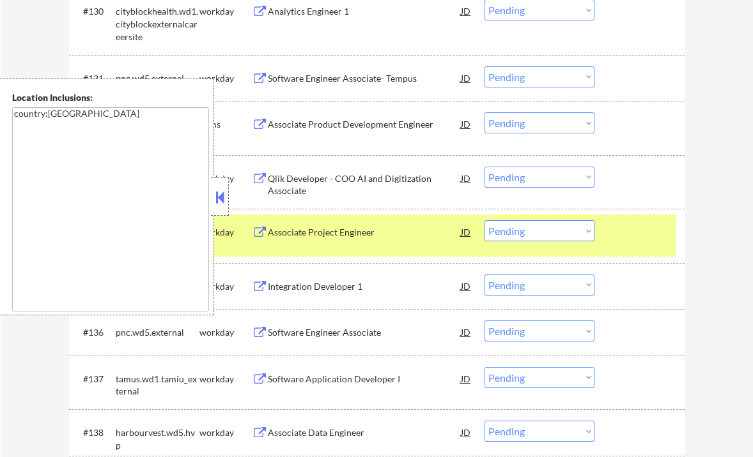
click at [224, 206] on button at bounding box center [220, 197] width 14 height 19
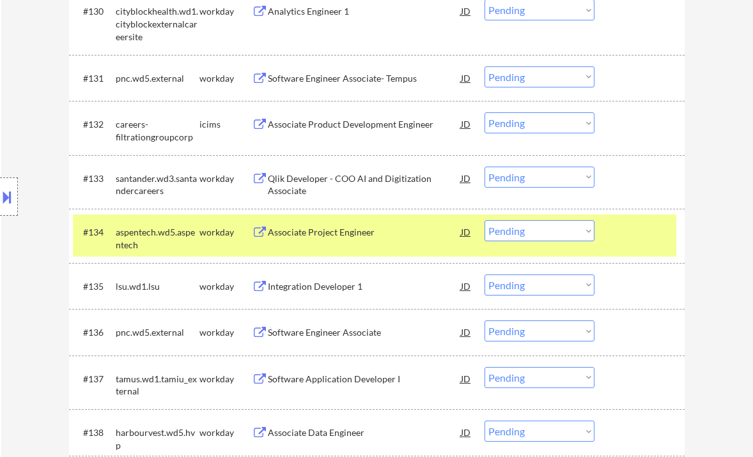
click at [516, 240] on select "Choose an option... Pending Applied Excluded (Questions) Excluded (Expired) Exc…" at bounding box center [539, 230] width 110 height 21
click at [484, 220] on select "Choose an option... Pending Applied Excluded (Questions) Excluded (Expired) Exc…" at bounding box center [539, 230] width 110 height 21
select select ""pending""
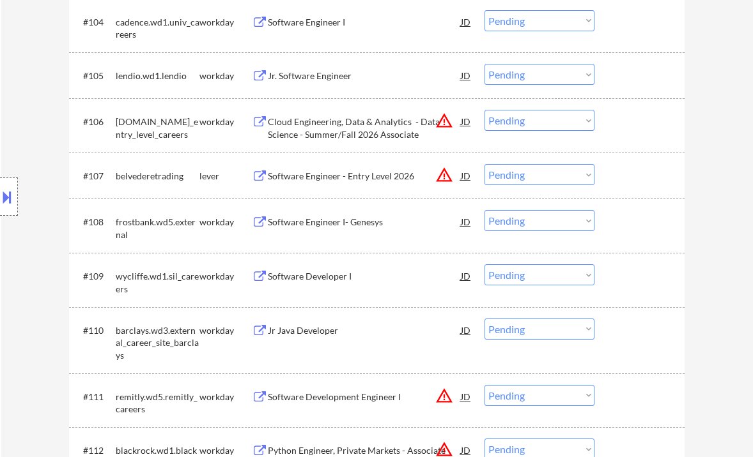
scroll to position [206, 0]
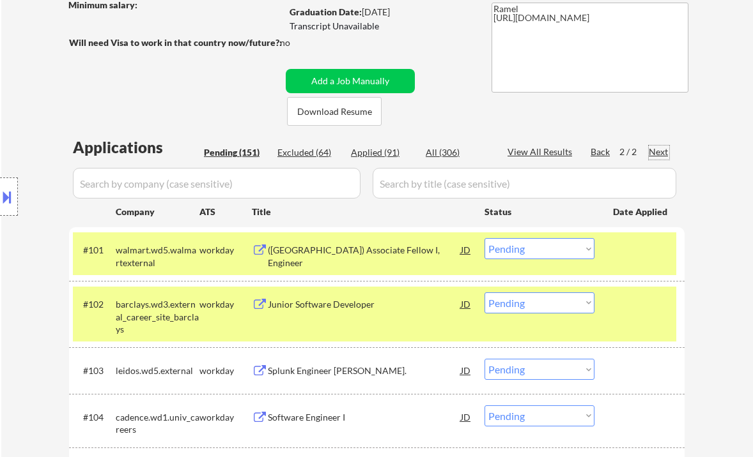
click at [660, 151] on div "Next" at bounding box center [658, 152] width 20 height 13
click at [601, 153] on div "Back" at bounding box center [600, 152] width 20 height 13
click at [344, 250] on div "Software Engineer I (Java/Fullstack)" at bounding box center [364, 256] width 193 height 25
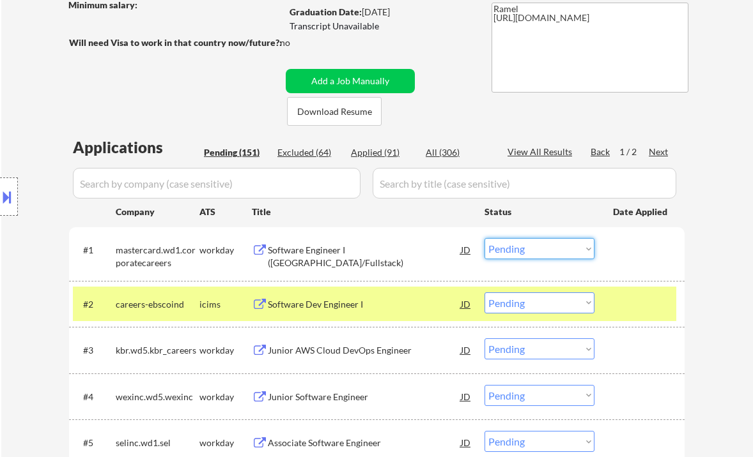
click at [512, 243] on select "Choose an option... Pending Applied Excluded (Questions) Excluded (Expired) Exc…" at bounding box center [539, 248] width 110 height 21
click at [484, 238] on select "Choose an option... Pending Applied Excluded (Questions) Excluded (Expired) Exc…" at bounding box center [539, 248] width 110 height 21
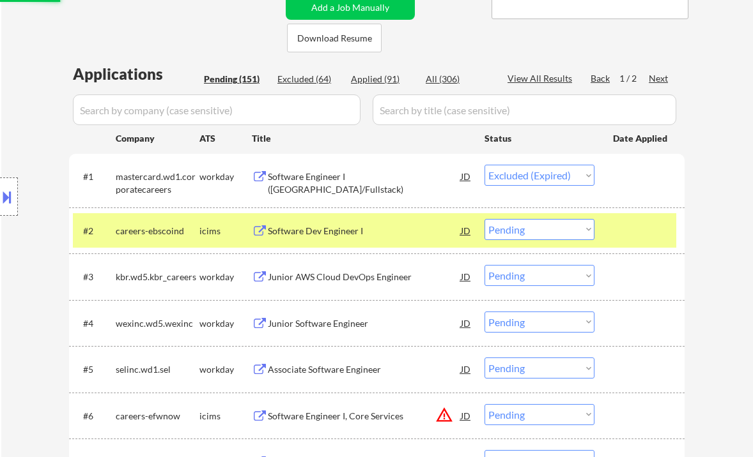
scroll to position [291, 0]
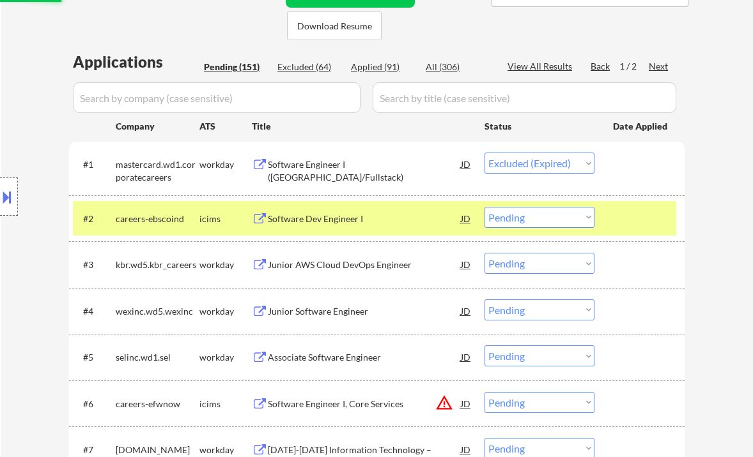
click at [331, 215] on div "Software Dev Engineer I" at bounding box center [364, 219] width 193 height 13
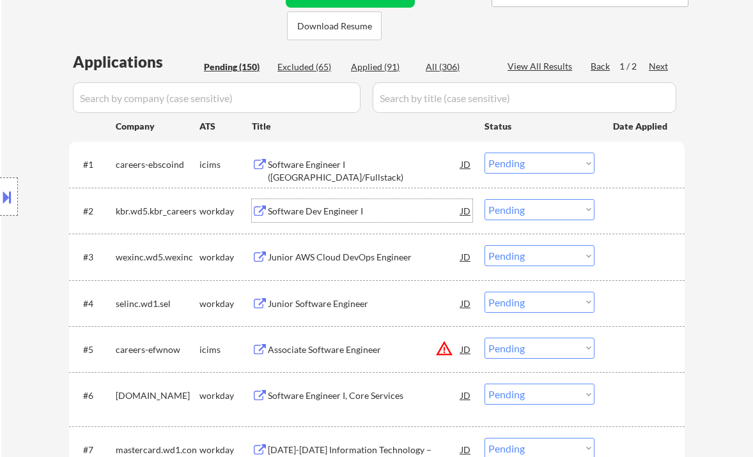
click at [514, 164] on select "Choose an option... Pending Applied Excluded (Questions) Excluded (Expired) Exc…" at bounding box center [539, 163] width 110 height 21
click at [484, 153] on select "Choose an option... Pending Applied Excluded (Questions) Excluded (Expired) Exc…" at bounding box center [539, 163] width 110 height 21
click at [342, 211] on div "Software Dev Engineer I" at bounding box center [364, 211] width 193 height 13
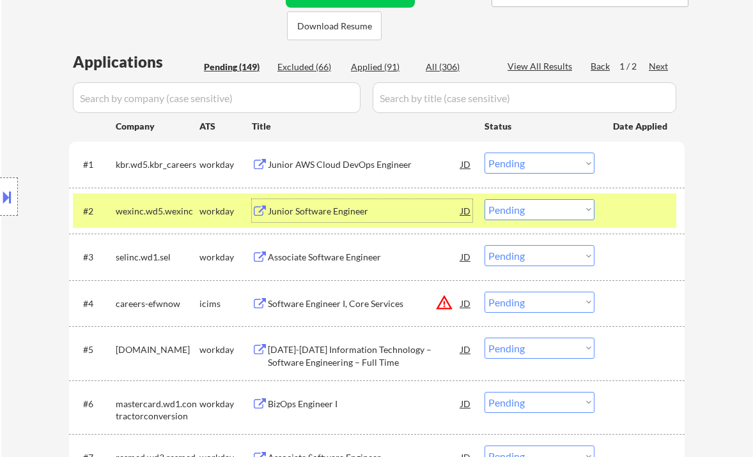
click at [516, 167] on select "Choose an option... Pending Applied Excluded (Questions) Excluded (Expired) Exc…" at bounding box center [539, 163] width 110 height 21
click at [484, 153] on select "Choose an option... Pending Applied Excluded (Questions) Excluded (Expired) Exc…" at bounding box center [539, 163] width 110 height 21
click at [338, 215] on div "Junior Software Engineer" at bounding box center [364, 211] width 193 height 13
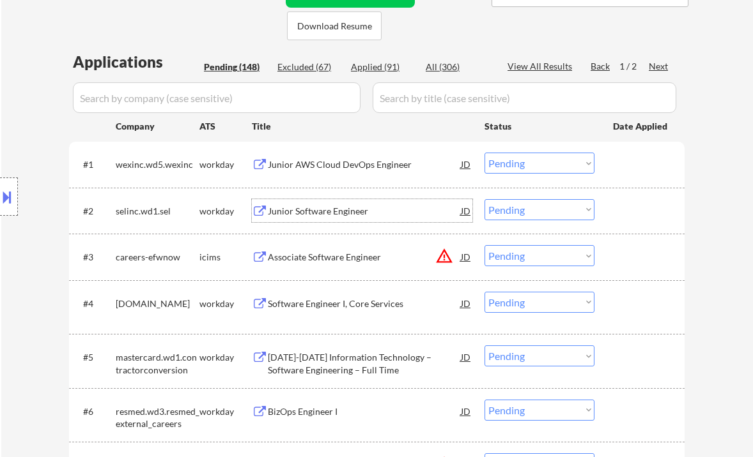
drag, startPoint x: 493, startPoint y: 165, endPoint x: 504, endPoint y: 173, distance: 13.3
click at [493, 165] on select "Choose an option... Pending Applied Excluded (Questions) Excluded (Expired) Exc…" at bounding box center [539, 163] width 110 height 21
click at [484, 153] on select "Choose an option... Pending Applied Excluded (Questions) Excluded (Expired) Exc…" at bounding box center [539, 163] width 110 height 21
click at [336, 210] on div "Junior Software Engineer" at bounding box center [364, 211] width 193 height 13
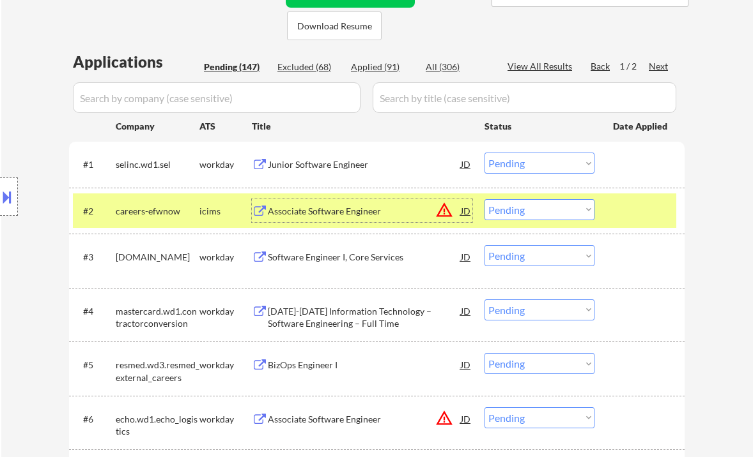
drag, startPoint x: 505, startPoint y: 162, endPoint x: 536, endPoint y: 170, distance: 31.8
click at [505, 162] on select "Choose an option... Pending Applied Excluded (Questions) Excluded (Expired) Exc…" at bounding box center [539, 163] width 110 height 21
click at [484, 153] on select "Choose an option... Pending Applied Excluded (Questions) Excluded (Expired) Exc…" at bounding box center [539, 163] width 110 height 21
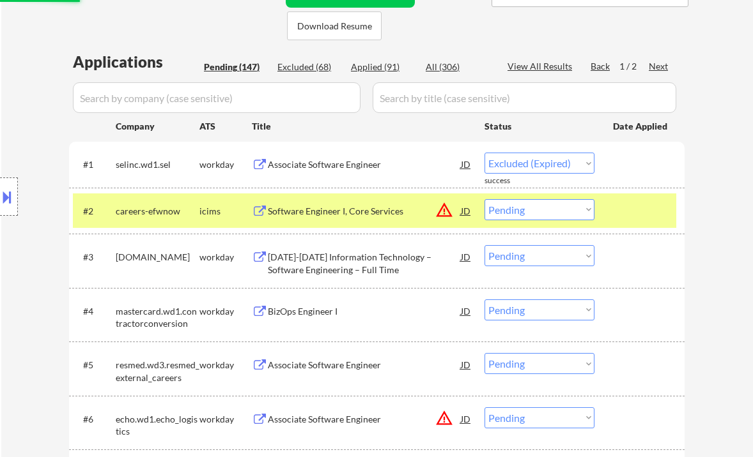
click at [467, 213] on div "JD" at bounding box center [465, 210] width 13 height 23
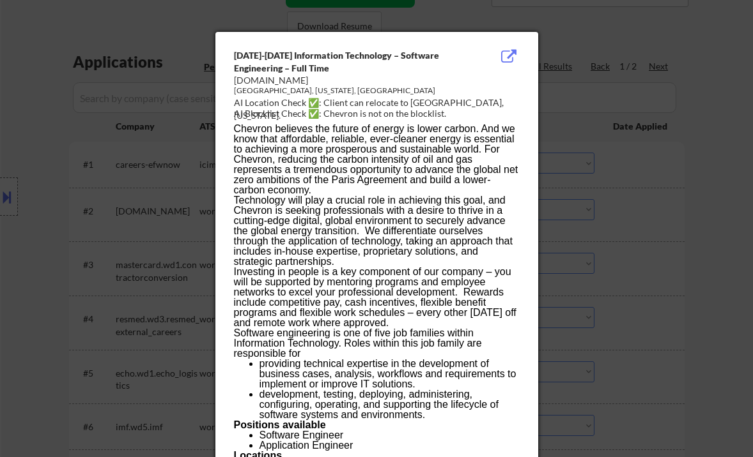
click at [648, 219] on div at bounding box center [376, 228] width 753 height 457
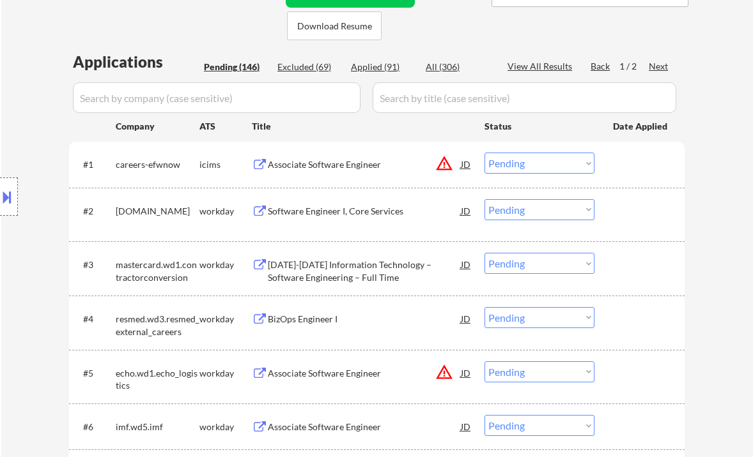
click at [359, 171] on div "Associate Software Engineer" at bounding box center [364, 164] width 193 height 23
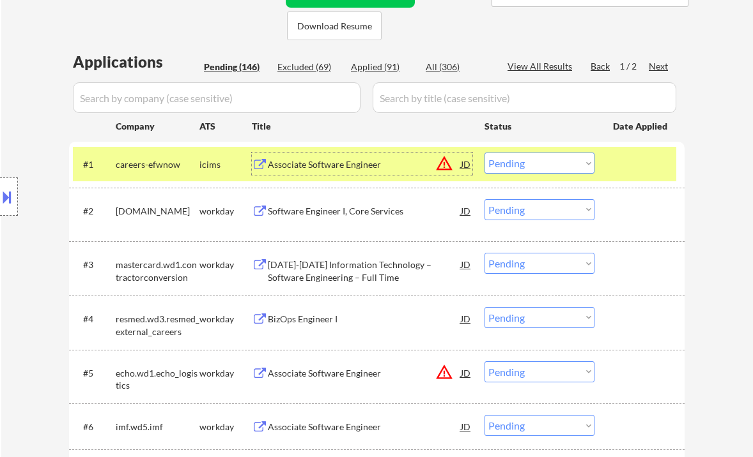
click at [514, 165] on select "Choose an option... Pending Applied Excluded (Questions) Excluded (Expired) Exc…" at bounding box center [539, 163] width 110 height 21
click at [484, 153] on select "Choose an option... Pending Applied Excluded (Questions) Excluded (Expired) Exc…" at bounding box center [539, 163] width 110 height 21
click at [357, 217] on div "Software Engineer I, Core Services" at bounding box center [364, 211] width 193 height 13
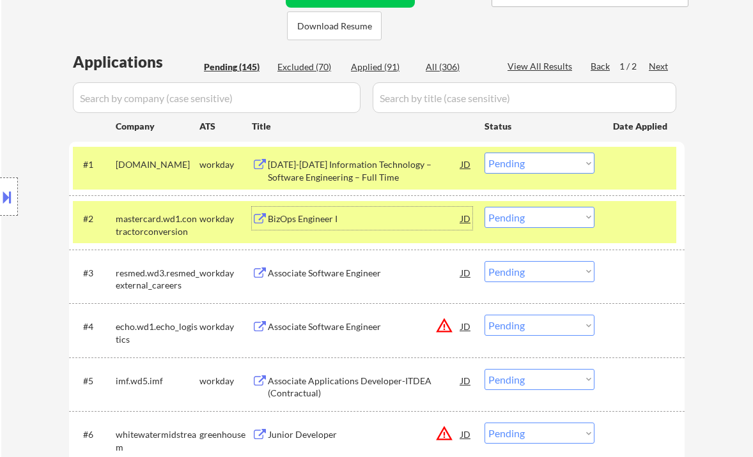
click at [522, 158] on select "Choose an option... Pending Applied Excluded (Questions) Excluded (Expired) Exc…" at bounding box center [539, 163] width 110 height 21
click at [484, 153] on select "Choose an option... Pending Applied Excluded (Questions) Excluded (Expired) Exc…" at bounding box center [539, 163] width 110 height 21
click at [341, 220] on div "BizOps Engineer I" at bounding box center [364, 219] width 193 height 13
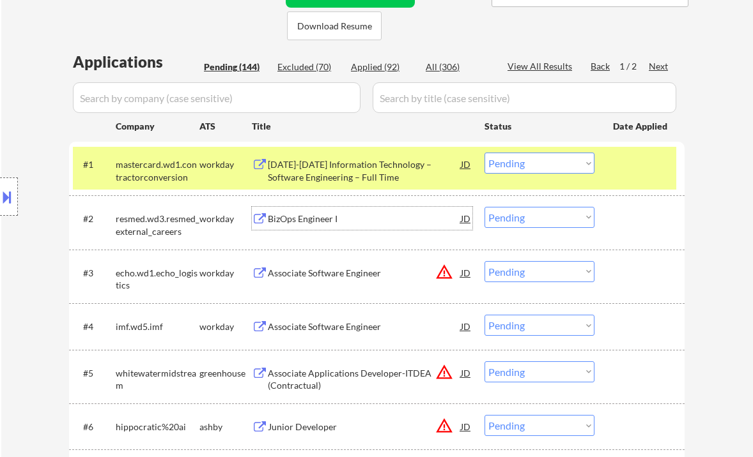
drag, startPoint x: 556, startPoint y: 164, endPoint x: 555, endPoint y: 173, distance: 9.6
click at [556, 164] on select "Choose an option... Pending Applied Excluded (Questions) Excluded (Expired) Exc…" at bounding box center [539, 163] width 110 height 21
click at [484, 153] on select "Choose an option... Pending Applied Excluded (Questions) Excluded (Expired) Exc…" at bounding box center [539, 163] width 110 height 21
click at [295, 222] on div "BizOps Engineer I" at bounding box center [364, 219] width 193 height 13
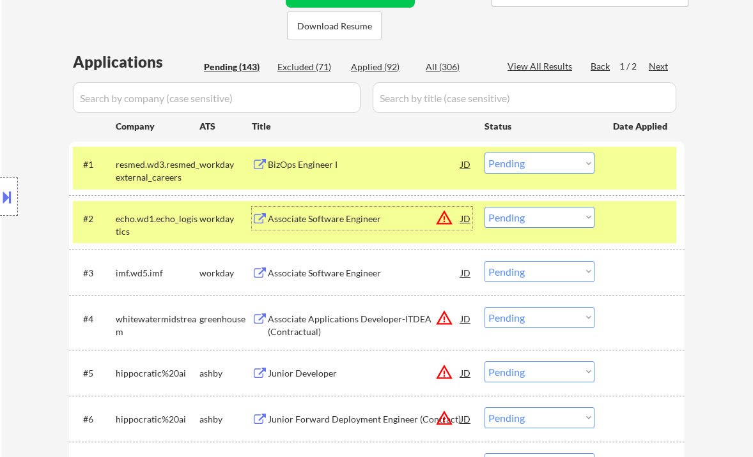
drag, startPoint x: 531, startPoint y: 163, endPoint x: 541, endPoint y: 173, distance: 14.5
click at [531, 163] on select "Choose an option... Pending Applied Excluded (Questions) Excluded (Expired) Exc…" at bounding box center [539, 163] width 110 height 21
click at [484, 153] on select "Choose an option... Pending Applied Excluded (Questions) Excluded (Expired) Exc…" at bounding box center [539, 163] width 110 height 21
click at [342, 221] on div "Associate Software Engineer" at bounding box center [364, 219] width 193 height 13
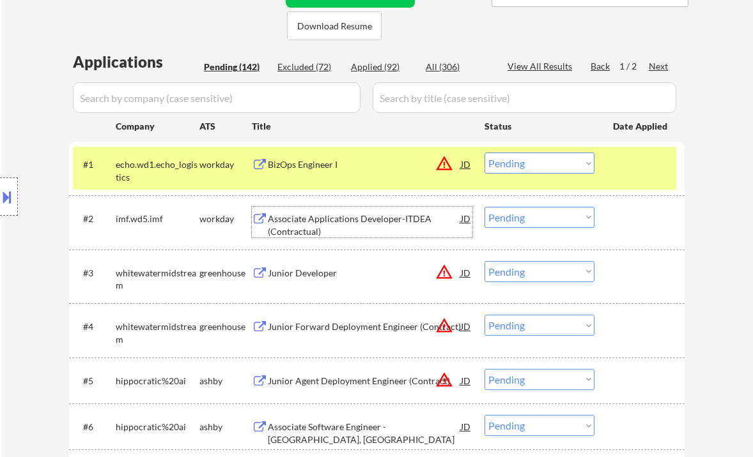
click at [541, 153] on select "Choose an option... Pending Applied Excluded (Questions) Excluded (Expired) Exc…" at bounding box center [539, 163] width 110 height 21
click at [484, 153] on select "Choose an option... Pending Applied Excluded (Questions) Excluded (Expired) Exc…" at bounding box center [539, 163] width 110 height 21
click at [347, 224] on div "Associate Applications Developer-ITDEA (Contractual)" at bounding box center [364, 225] width 193 height 25
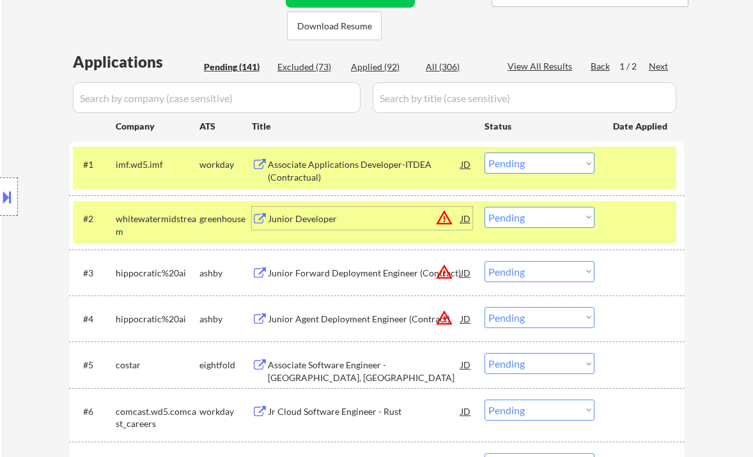
drag, startPoint x: 538, startPoint y: 168, endPoint x: 544, endPoint y: 173, distance: 8.2
click at [538, 168] on select "Choose an option... Pending Applied Excluded (Questions) Excluded (Expired) Exc…" at bounding box center [539, 163] width 110 height 21
click at [484, 153] on select "Choose an option... Pending Applied Excluded (Questions) Excluded (Expired) Exc…" at bounding box center [539, 163] width 110 height 21
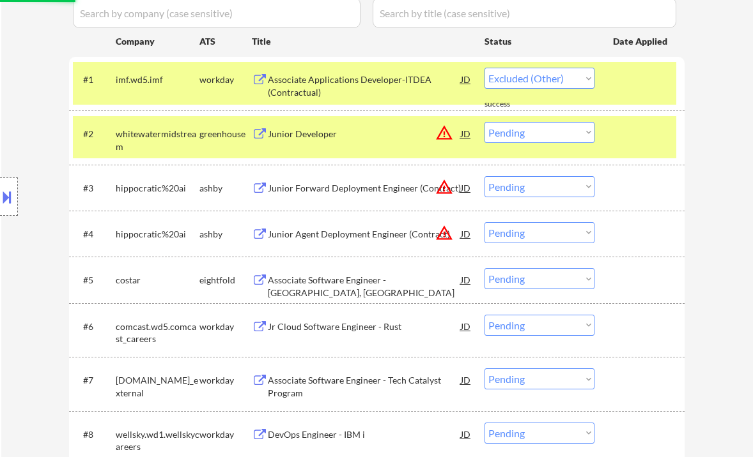
click at [5, 194] on button at bounding box center [7, 197] width 14 height 21
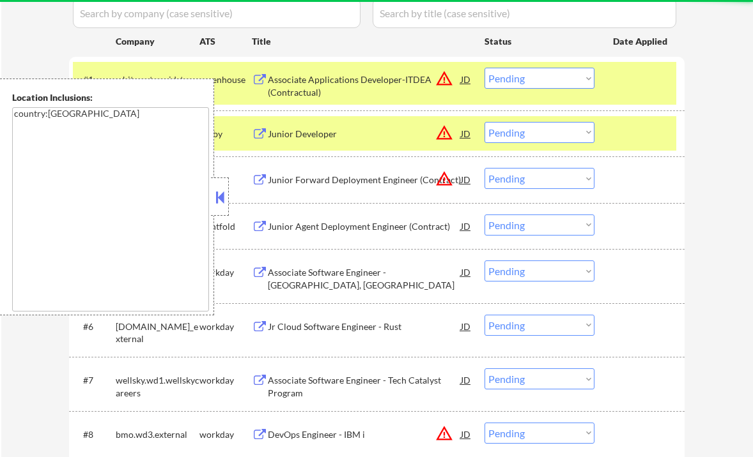
click at [219, 192] on button at bounding box center [220, 197] width 14 height 19
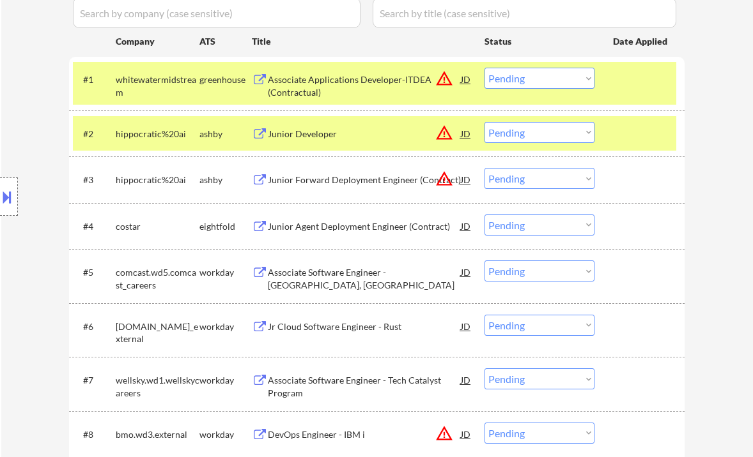
click at [355, 89] on div "Associate Applications Developer-ITDEA (Contractual)" at bounding box center [364, 85] width 193 height 25
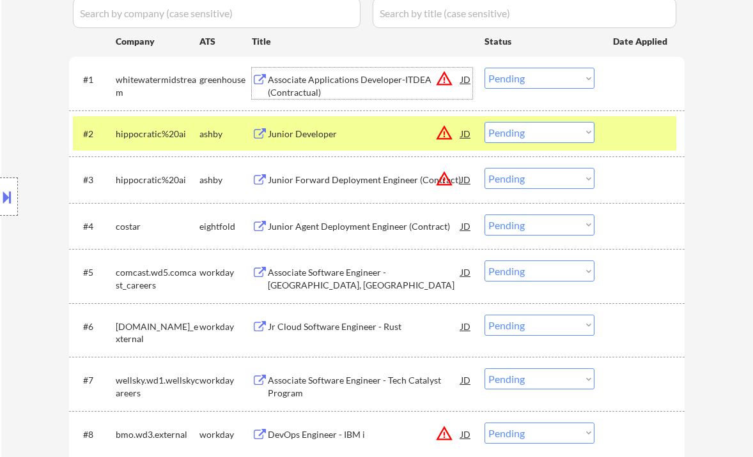
click at [524, 84] on select "Choose an option... Pending Applied Excluded (Questions) Excluded (Expired) Exc…" at bounding box center [539, 78] width 110 height 21
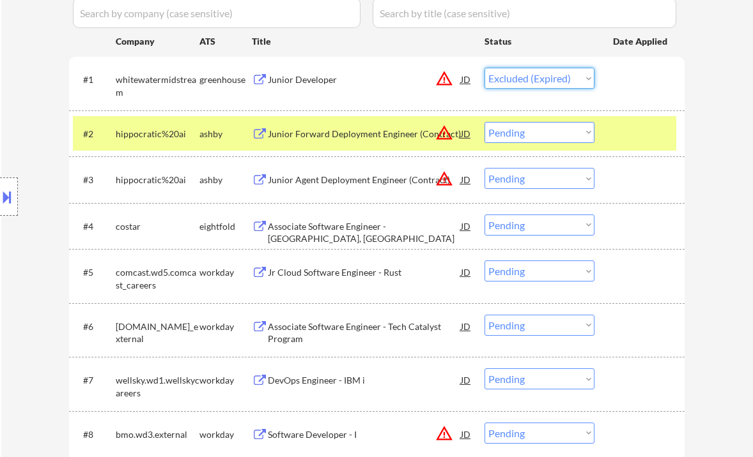
click at [484, 68] on select "Choose an option... Pending Applied Excluded (Questions) Excluded (Expired) Exc…" at bounding box center [539, 78] width 110 height 21
click at [357, 136] on div "Junior Forward Deployment Engineer (Contract)" at bounding box center [364, 134] width 193 height 13
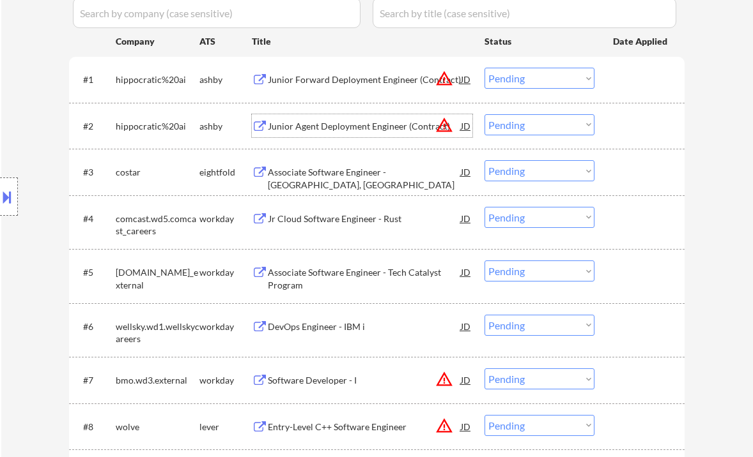
drag, startPoint x: 524, startPoint y: 80, endPoint x: 534, endPoint y: 88, distance: 12.8
click at [524, 80] on select "Choose an option... Pending Applied Excluded (Questions) Excluded (Expired) Exc…" at bounding box center [539, 78] width 110 height 21
select select ""excluded__other_""
click at [484, 68] on select "Choose an option... Pending Applied Excluded (Questions) Excluded (Expired) Exc…" at bounding box center [539, 78] width 110 height 21
drag, startPoint x: 533, startPoint y: 126, endPoint x: 538, endPoint y: 134, distance: 9.4
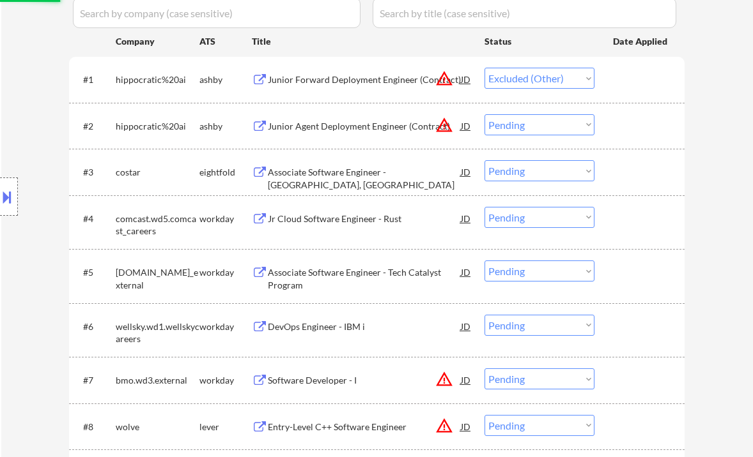
click at [533, 126] on select "Choose an option... Pending Applied Excluded (Questions) Excluded (Expired) Exc…" at bounding box center [539, 124] width 110 height 21
select select ""excluded__other_""
click at [484, 114] on select "Choose an option... Pending Applied Excluded (Questions) Excluded (Expired) Exc…" at bounding box center [539, 124] width 110 height 21
select select ""pending""
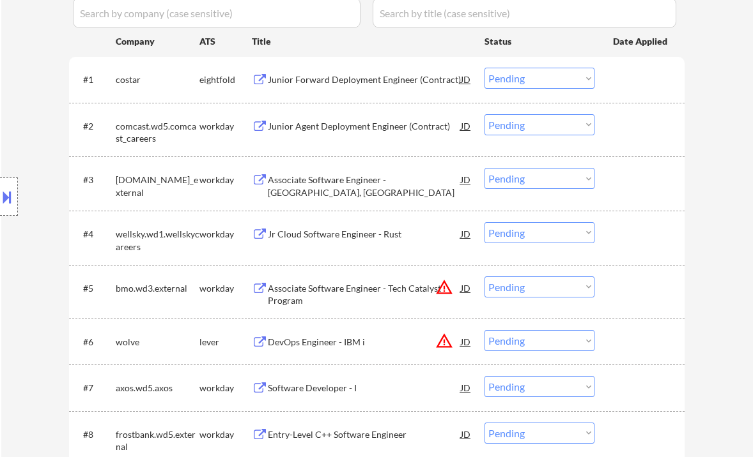
click at [314, 124] on div "Junior Agent Deployment Engineer (Contract)" at bounding box center [364, 126] width 193 height 13
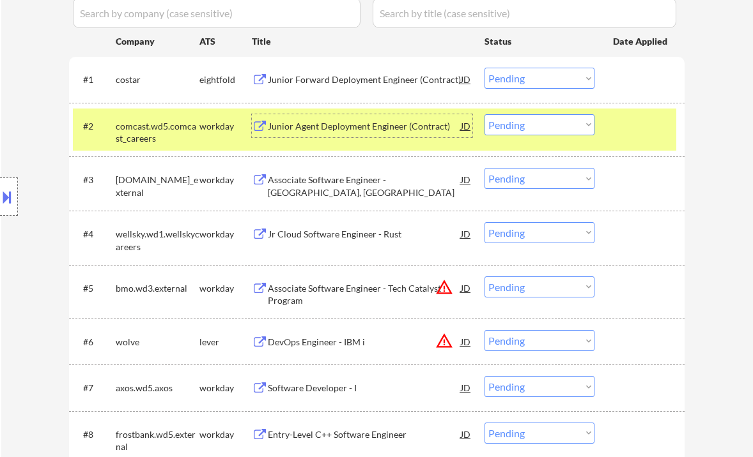
click at [528, 124] on select "Choose an option... Pending Applied Excluded (Questions) Excluded (Expired) Exc…" at bounding box center [539, 124] width 110 height 21
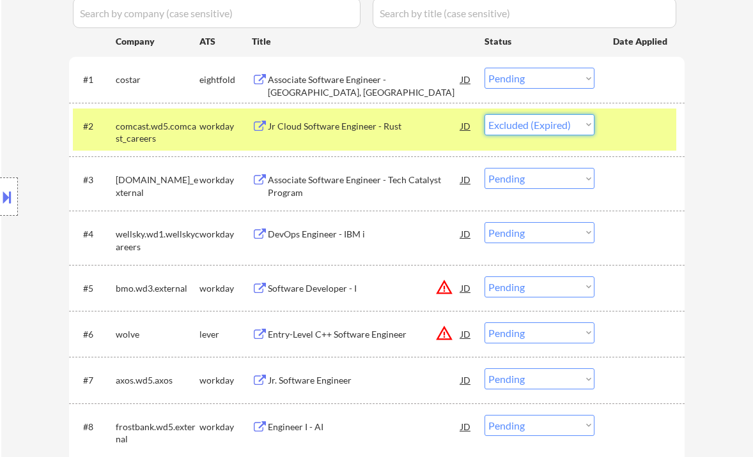
click at [484, 114] on select "Choose an option... Pending Applied Excluded (Questions) Excluded (Expired) Exc…" at bounding box center [539, 124] width 110 height 21
click at [336, 187] on div "Associate Software Engineer - Tech Catalyst Program" at bounding box center [364, 186] width 193 height 25
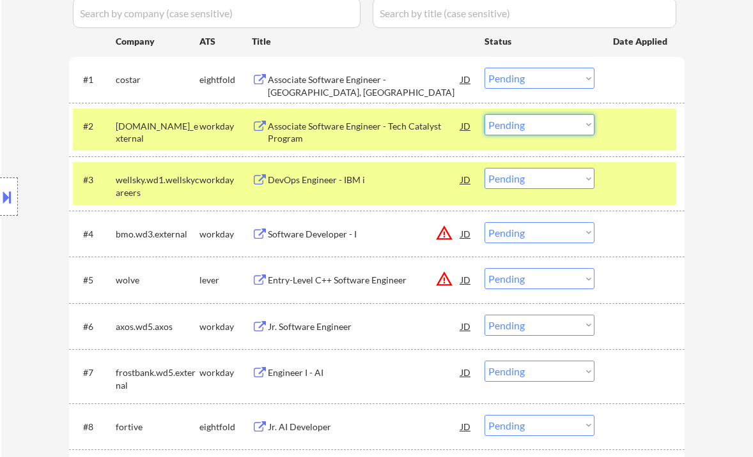
drag, startPoint x: 498, startPoint y: 124, endPoint x: 518, endPoint y: 135, distance: 23.2
click at [498, 124] on select "Choose an option... Pending Applied Excluded (Questions) Excluded (Expired) Exc…" at bounding box center [539, 124] width 110 height 21
click at [484, 114] on select "Choose an option... Pending Applied Excluded (Questions) Excluded (Expired) Exc…" at bounding box center [539, 124] width 110 height 21
click at [332, 182] on div "DevOps Engineer - IBM i" at bounding box center [364, 180] width 193 height 13
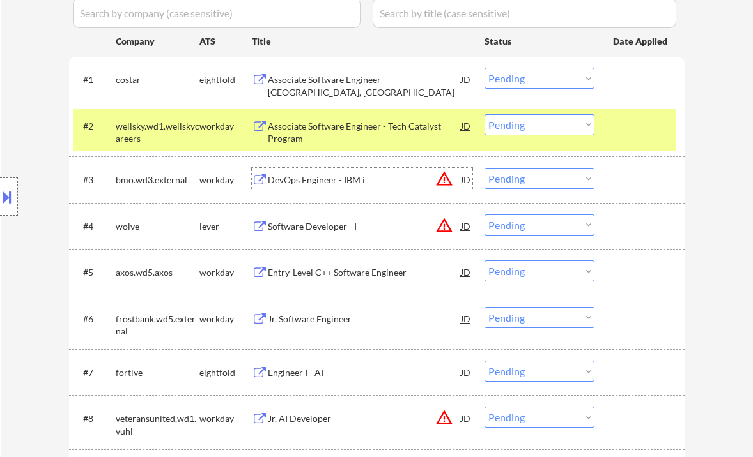
click at [525, 127] on select "Choose an option... Pending Applied Excluded (Questions) Excluded (Expired) Exc…" at bounding box center [539, 124] width 110 height 21
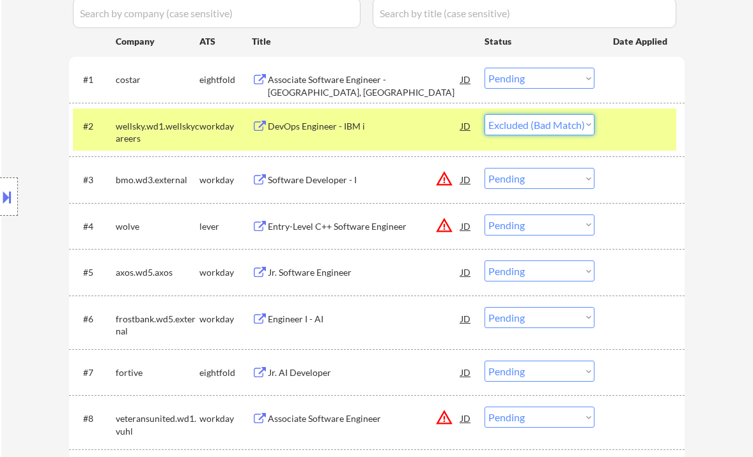
click at [484, 114] on select "Choose an option... Pending Applied Excluded (Questions) Excluded (Expired) Exc…" at bounding box center [539, 124] width 110 height 21
click at [317, 187] on div "Software Developer - I" at bounding box center [364, 179] width 193 height 23
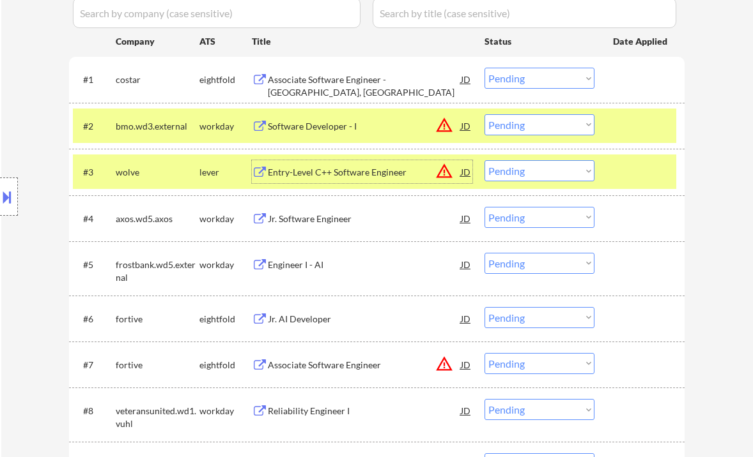
click at [533, 124] on select "Choose an option... Pending Applied Excluded (Questions) Excluded (Expired) Exc…" at bounding box center [539, 124] width 110 height 21
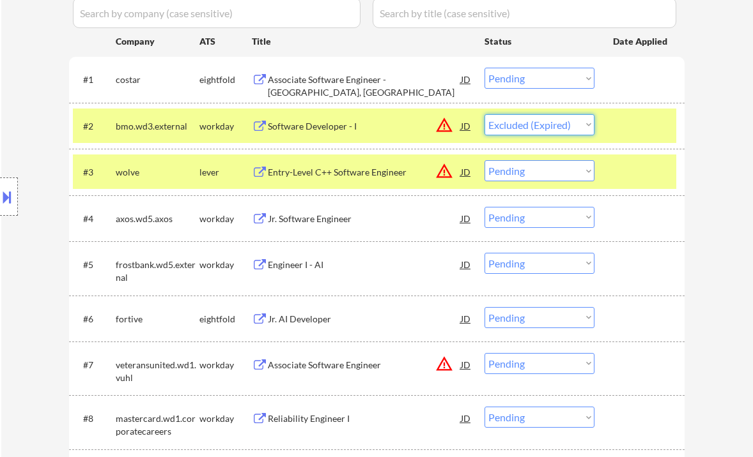
click at [484, 114] on select "Choose an option... Pending Applied Excluded (Questions) Excluded (Expired) Exc…" at bounding box center [539, 124] width 110 height 21
click at [384, 180] on div "Entry-Level C++ Software Engineer" at bounding box center [364, 171] width 193 height 23
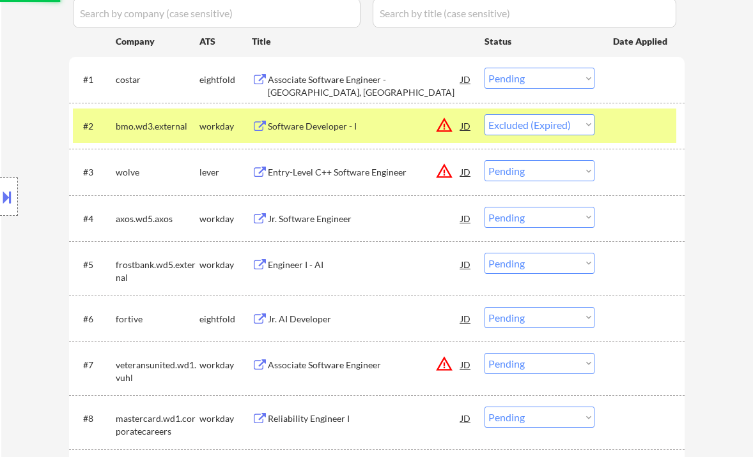
select select ""pending""
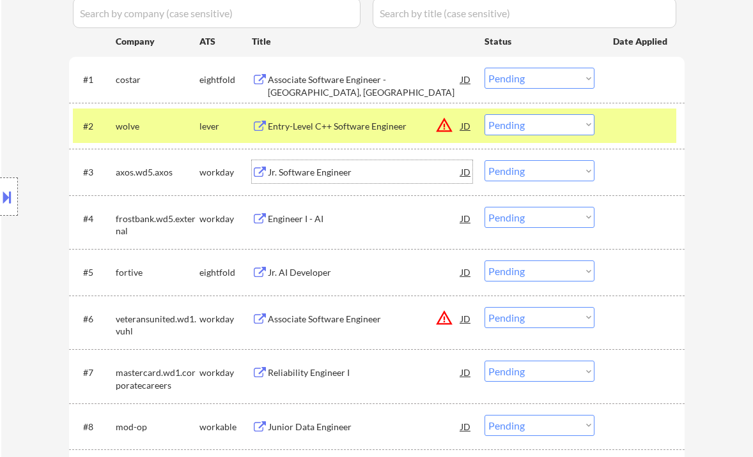
click at [307, 174] on div "Jr. Software Engineer" at bounding box center [364, 172] width 193 height 13
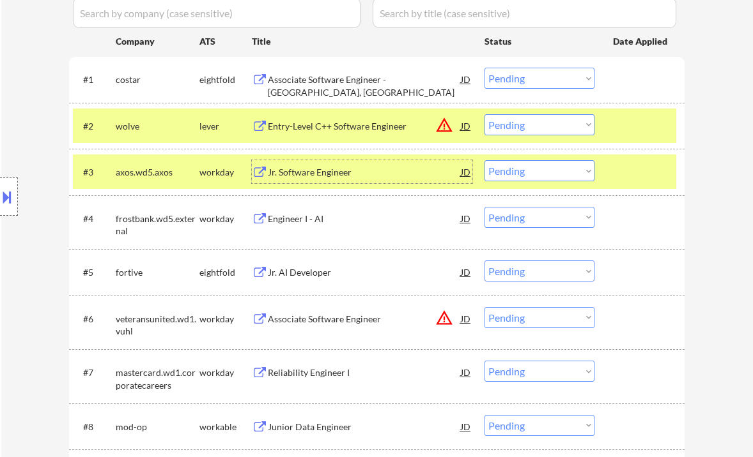
click at [529, 175] on select "Choose an option... Pending Applied Excluded (Questions) Excluded (Expired) Exc…" at bounding box center [539, 170] width 110 height 21
click at [484, 160] on select "Choose an option... Pending Applied Excluded (Questions) Excluded (Expired) Exc…" at bounding box center [539, 170] width 110 height 21
click at [283, 219] on div "Engineer I - AI" at bounding box center [364, 219] width 193 height 13
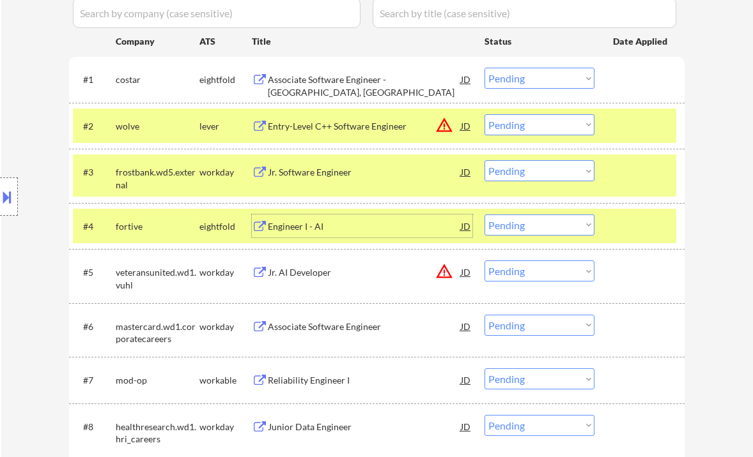
click at [523, 174] on select "Choose an option... Pending Applied Excluded (Questions) Excluded (Expired) Exc…" at bounding box center [539, 170] width 110 height 21
click at [484, 160] on select "Choose an option... Pending Applied Excluded (Questions) Excluded (Expired) Exc…" at bounding box center [539, 170] width 110 height 21
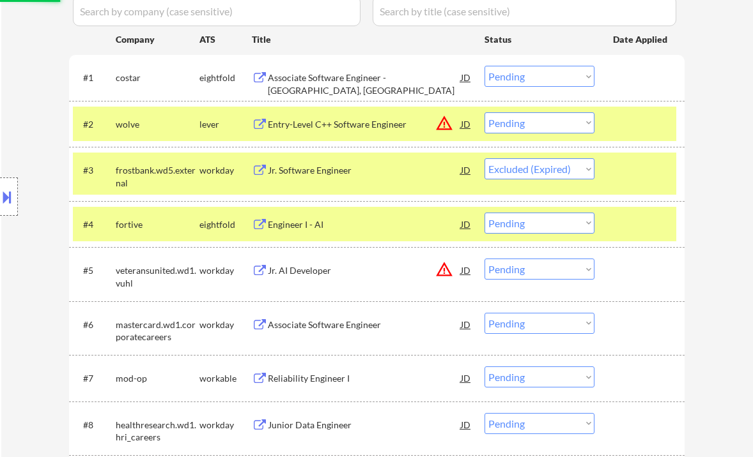
scroll to position [461, 0]
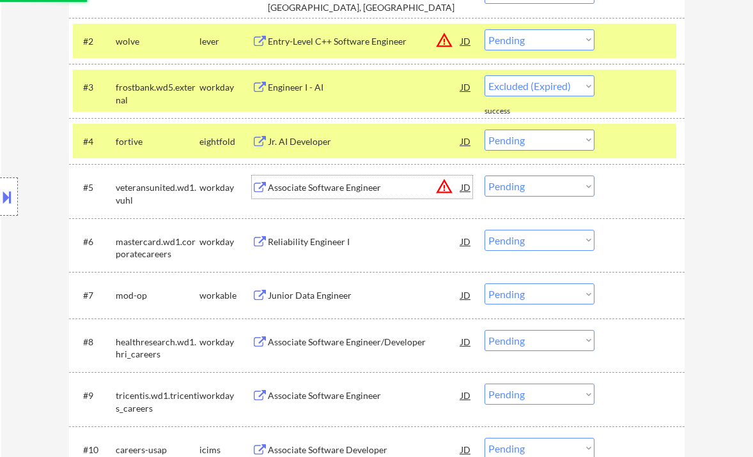
click at [303, 191] on div "Associate Software Engineer" at bounding box center [364, 187] width 193 height 13
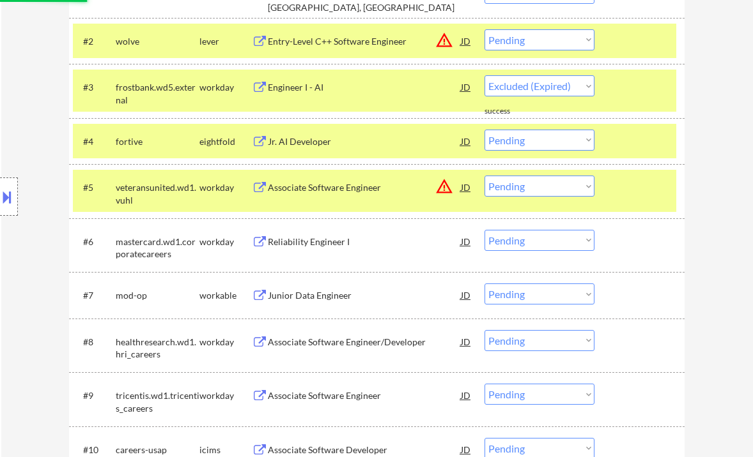
select select ""pending""
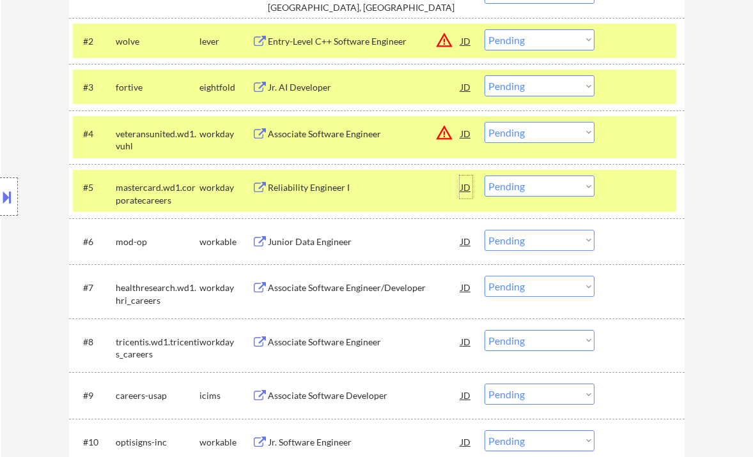
click at [463, 188] on div "JD" at bounding box center [465, 187] width 13 height 23
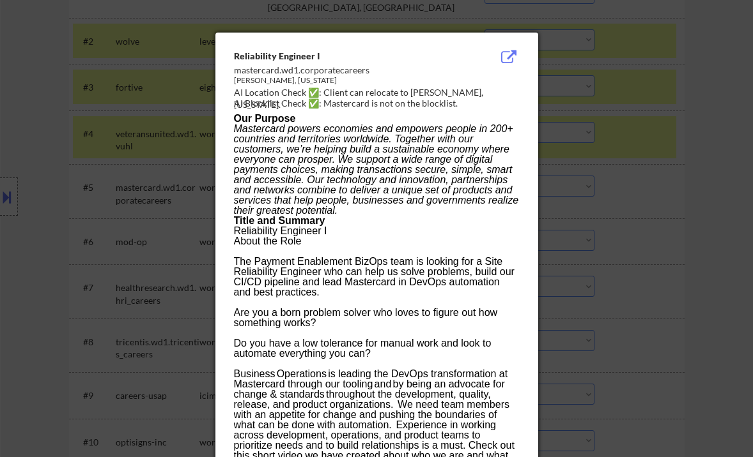
click at [635, 229] on div at bounding box center [376, 228] width 753 height 457
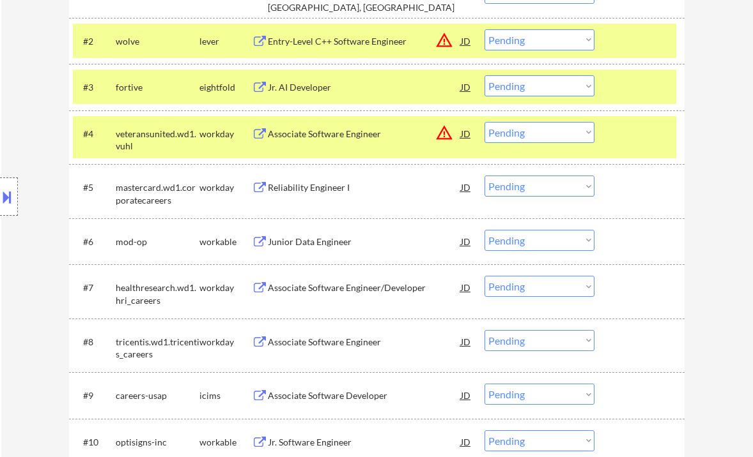
click at [16, 192] on div at bounding box center [9, 197] width 18 height 38
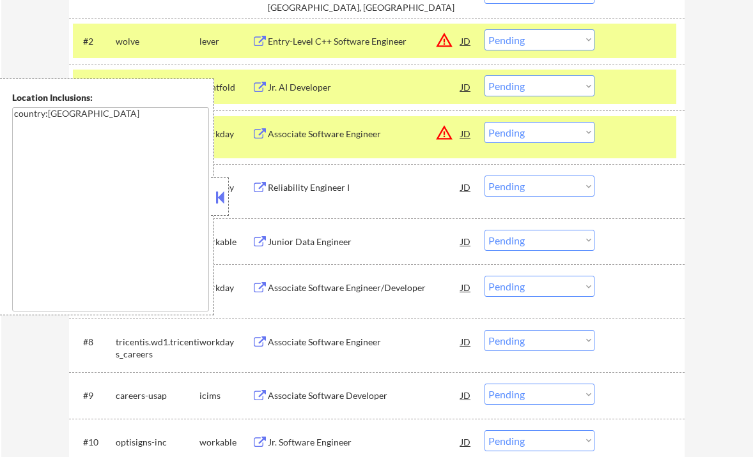
click at [220, 199] on button at bounding box center [220, 197] width 14 height 19
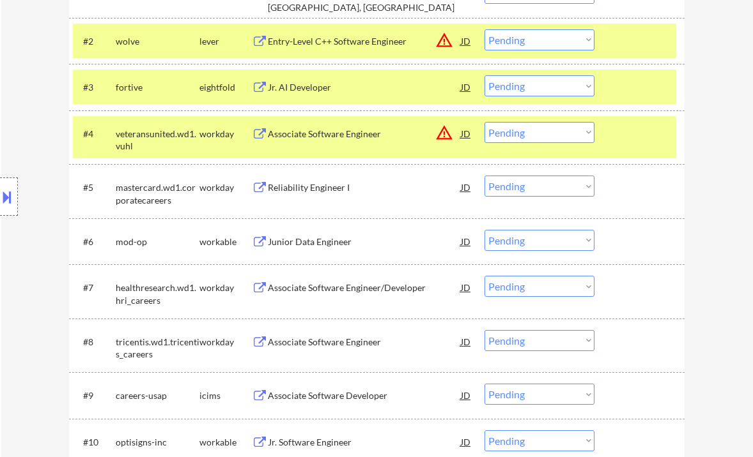
click at [502, 137] on select "Choose an option... Pending Applied Excluded (Questions) Excluded (Expired) Exc…" at bounding box center [539, 132] width 110 height 21
click at [484, 122] on select "Choose an option... Pending Applied Excluded (Questions) Excluded (Expired) Exc…" at bounding box center [539, 132] width 110 height 21
click at [321, 189] on div "Reliability Engineer I" at bounding box center [364, 187] width 193 height 13
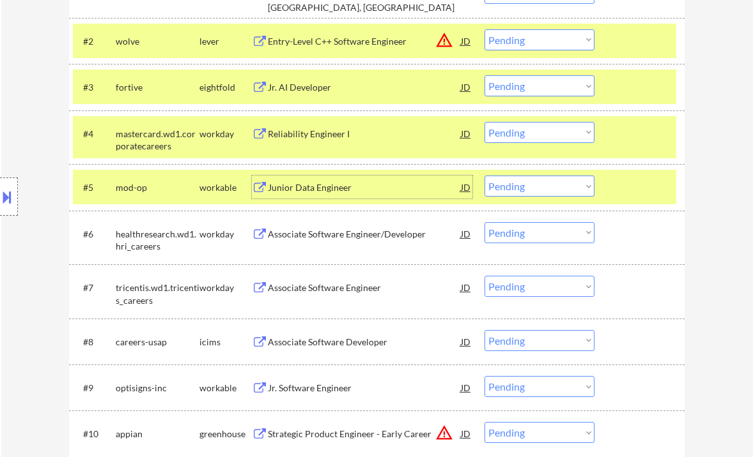
click at [528, 134] on select "Choose an option... Pending Applied Excluded (Questions) Excluded (Expired) Exc…" at bounding box center [539, 132] width 110 height 21
click at [484, 122] on select "Choose an option... Pending Applied Excluded (Questions) Excluded (Expired) Exc…" at bounding box center [539, 132] width 110 height 21
click at [319, 186] on div "Junior Data Engineer" at bounding box center [364, 187] width 193 height 13
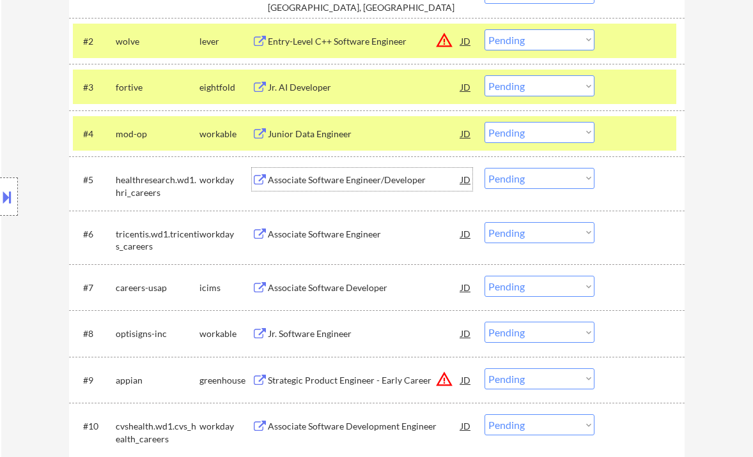
click at [505, 135] on select "Choose an option... Pending Applied Excluded (Questions) Excluded (Expired) Exc…" at bounding box center [539, 132] width 110 height 21
click at [484, 122] on select "Choose an option... Pending Applied Excluded (Questions) Excluded (Expired) Exc…" at bounding box center [539, 132] width 110 height 21
select select ""pending""
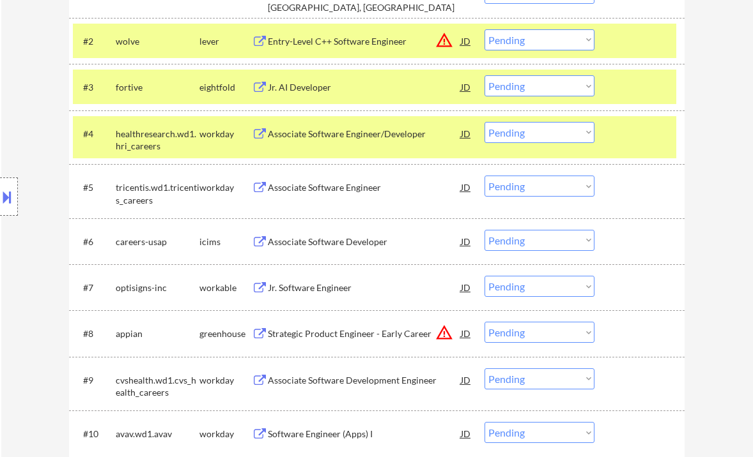
click at [319, 289] on div "Jr. Software Engineer" at bounding box center [364, 288] width 193 height 13
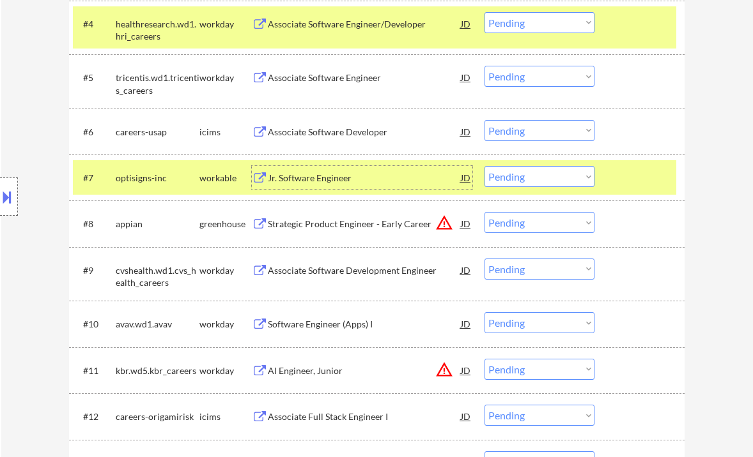
scroll to position [632, 0]
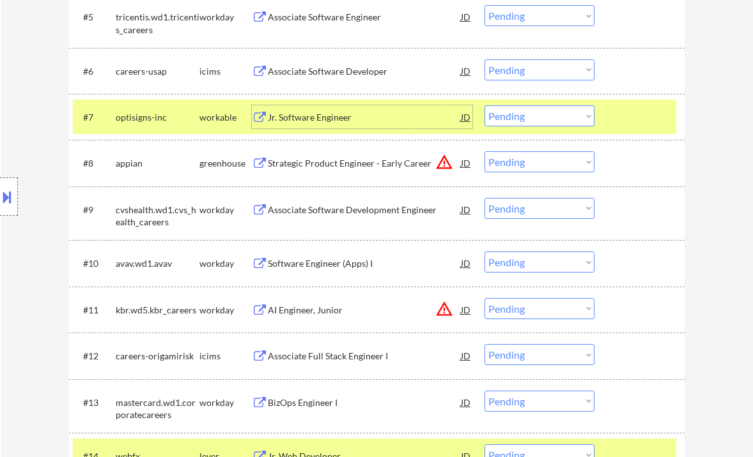
click at [350, 164] on div "Strategic Product Engineer - Early Career" at bounding box center [364, 163] width 193 height 13
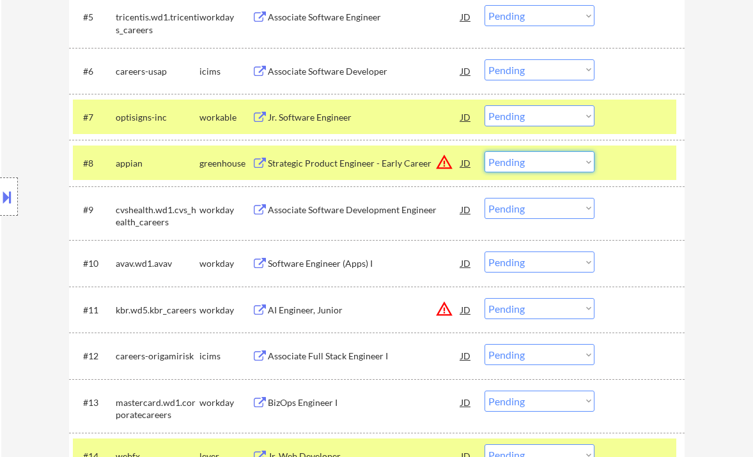
click at [518, 164] on select "Choose an option... Pending Applied Excluded (Questions) Excluded (Expired) Exc…" at bounding box center [539, 161] width 110 height 21
drag, startPoint x: 38, startPoint y: 141, endPoint x: 45, endPoint y: 139, distance: 7.8
click at [38, 141] on div "Location Inclusions: country:US" at bounding box center [114, 197] width 229 height 237
drag, startPoint x: 537, startPoint y: 165, endPoint x: 541, endPoint y: 172, distance: 7.8
click at [537, 165] on select "Choose an option... Pending Applied Excluded (Questions) Excluded (Expired) Exc…" at bounding box center [539, 161] width 110 height 21
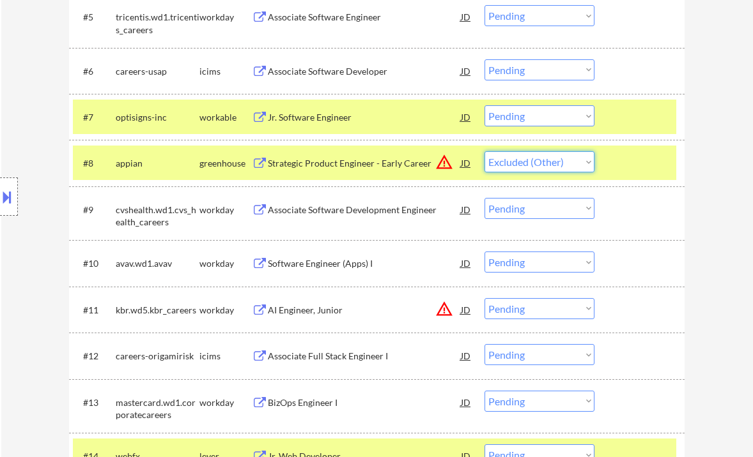
click at [484, 151] on select "Choose an option... Pending Applied Excluded (Questions) Excluded (Expired) Exc…" at bounding box center [539, 161] width 110 height 21
click at [342, 210] on div "Associate Software Development Engineer" at bounding box center [364, 210] width 193 height 13
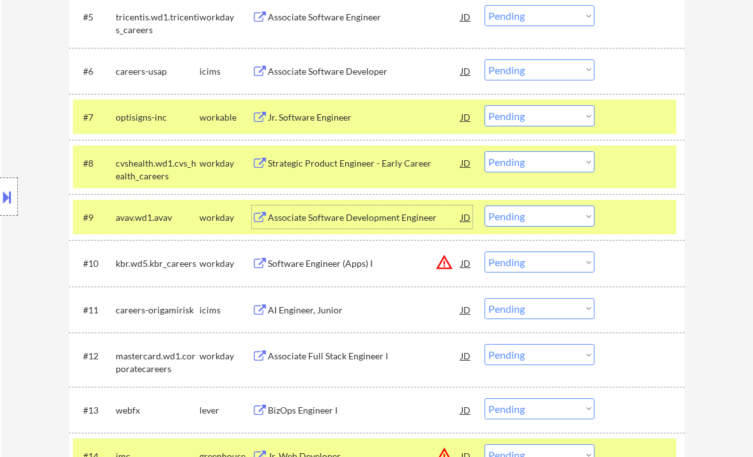
click at [528, 162] on select "Choose an option... Pending Applied Excluded (Questions) Excluded (Expired) Exc…" at bounding box center [539, 161] width 110 height 21
click at [484, 151] on select "Choose an option... Pending Applied Excluded (Questions) Excluded (Expired) Exc…" at bounding box center [539, 161] width 110 height 21
click at [390, 215] on div "Associate Software Development Engineer" at bounding box center [364, 217] width 193 height 13
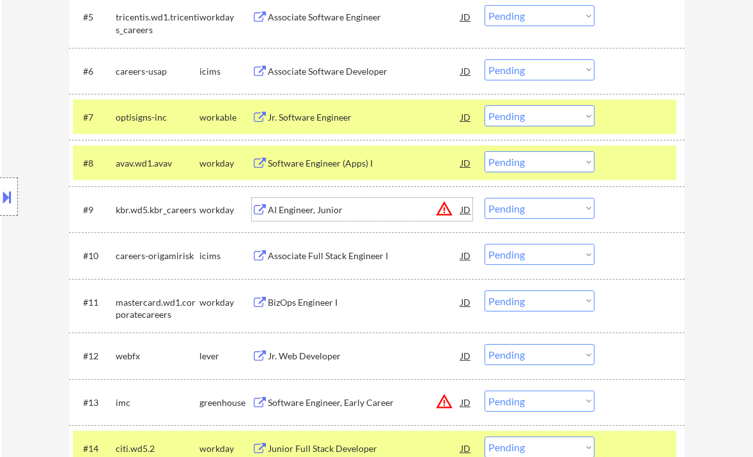
click at [494, 166] on select "Choose an option... Pending Applied Excluded (Questions) Excluded (Expired) Exc…" at bounding box center [539, 161] width 110 height 21
click at [484, 151] on select "Choose an option... Pending Applied Excluded (Questions) Excluded (Expired) Exc…" at bounding box center [539, 161] width 110 height 21
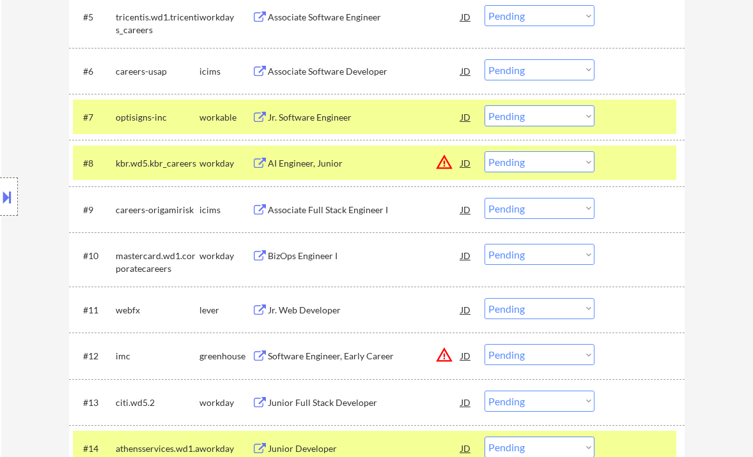
click at [335, 158] on div "AI Engineer, Junior" at bounding box center [364, 163] width 193 height 13
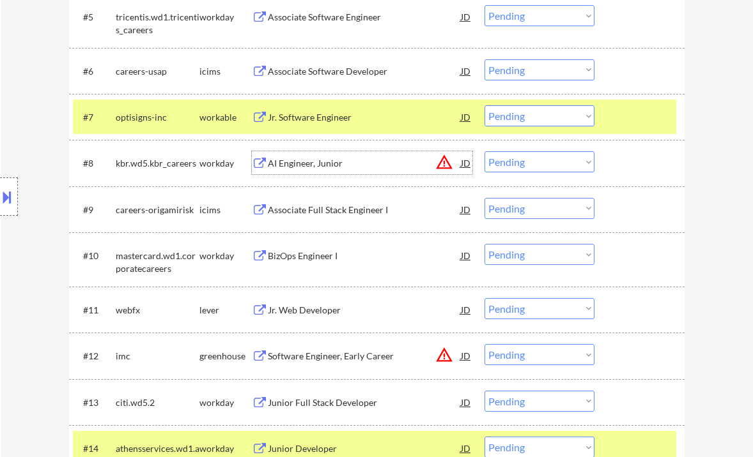
click at [531, 167] on select "Choose an option... Pending Applied Excluded (Questions) Excluded (Expired) Exc…" at bounding box center [539, 161] width 110 height 21
click at [484, 151] on select "Choose an option... Pending Applied Excluded (Questions) Excluded (Expired) Exc…" at bounding box center [539, 161] width 110 height 21
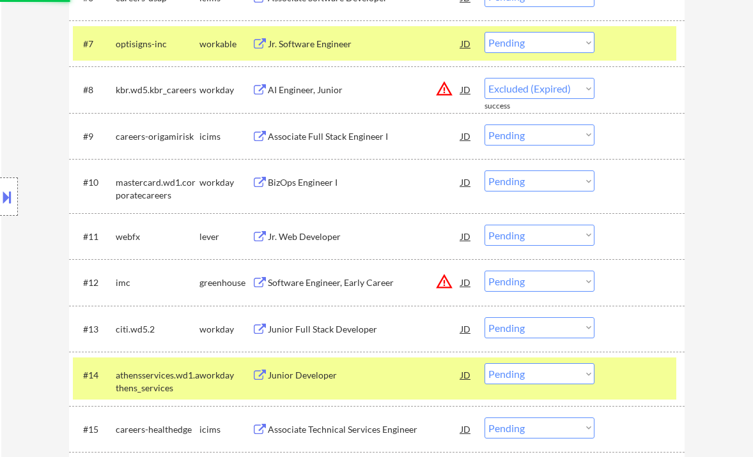
scroll to position [717, 0]
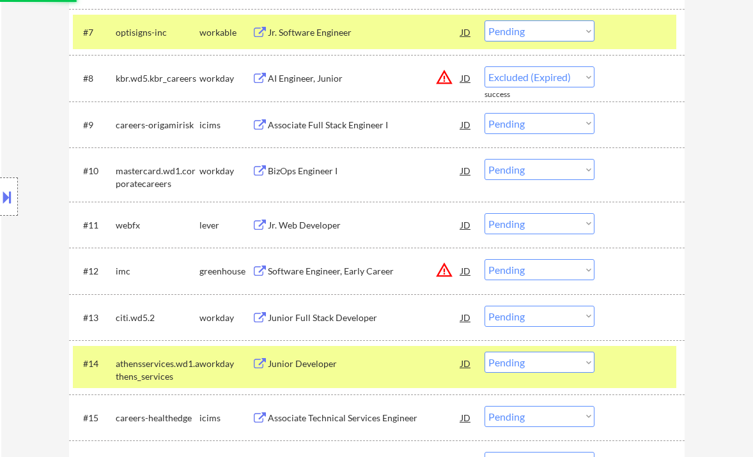
click at [321, 226] on div "Jr. Web Developer" at bounding box center [364, 225] width 193 height 13
select select ""pending""
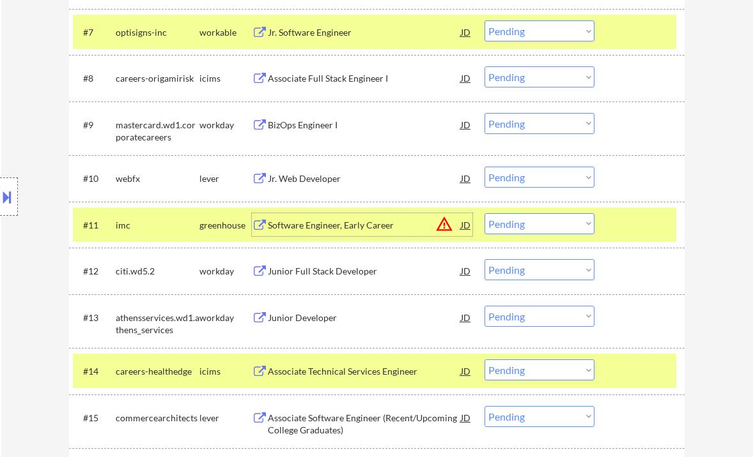
click at [540, 221] on select "Choose an option... Pending Applied Excluded (Questions) Excluded (Expired) Exc…" at bounding box center [539, 223] width 110 height 21
click at [484, 213] on select "Choose an option... Pending Applied Excluded (Questions) Excluded (Expired) Exc…" at bounding box center [539, 223] width 110 height 21
click at [298, 178] on div "Jr. Web Developer" at bounding box center [364, 179] width 193 height 13
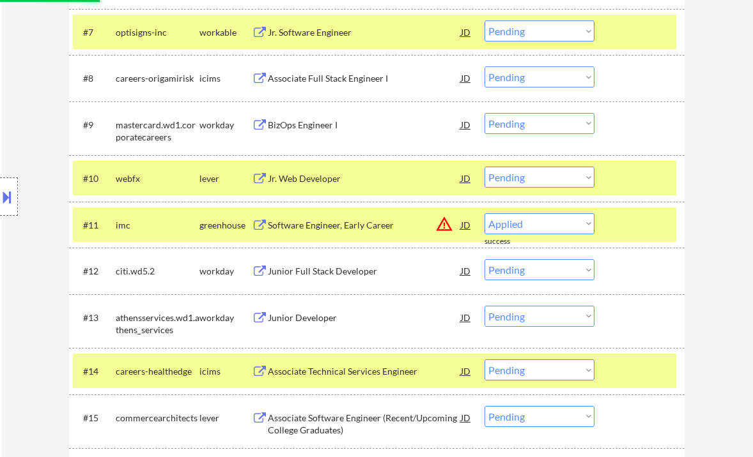
select select ""pending""
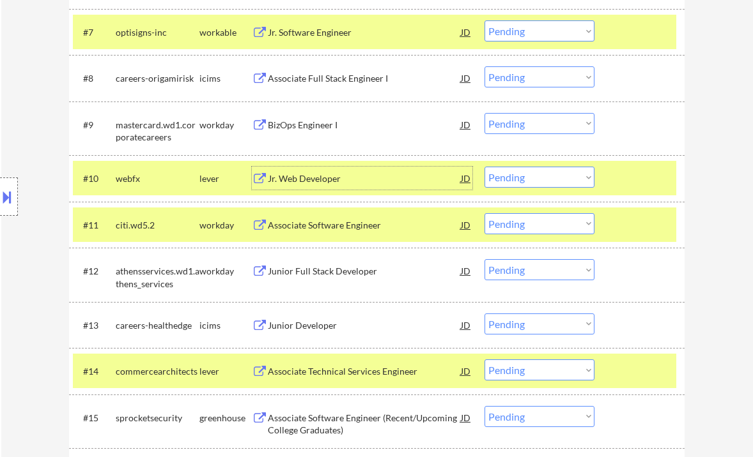
click at [563, 176] on select "Choose an option... Pending Applied Excluded (Questions) Excluded (Expired) Exc…" at bounding box center [539, 177] width 110 height 21
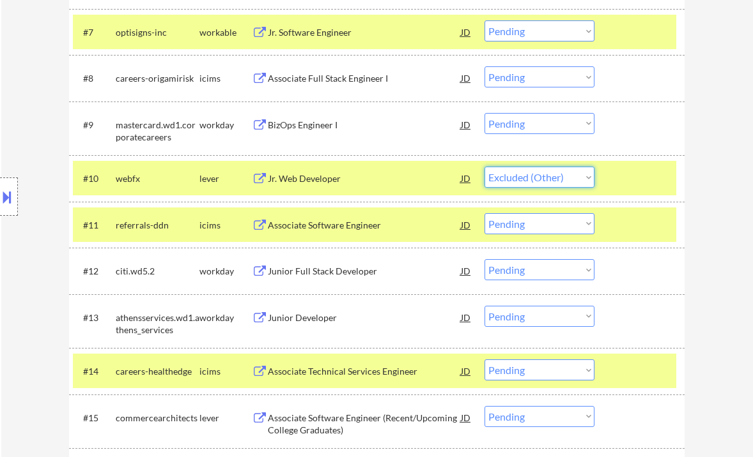
click at [484, 167] on select "Choose an option... Pending Applied Excluded (Questions) Excluded (Expired) Exc…" at bounding box center [539, 177] width 110 height 21
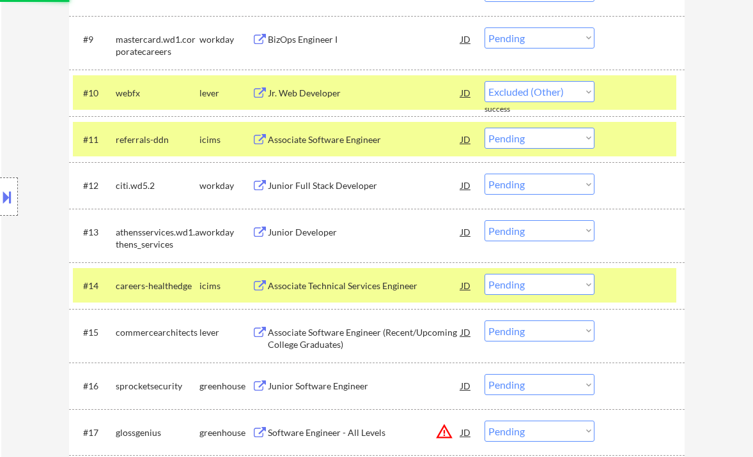
select select ""pending""
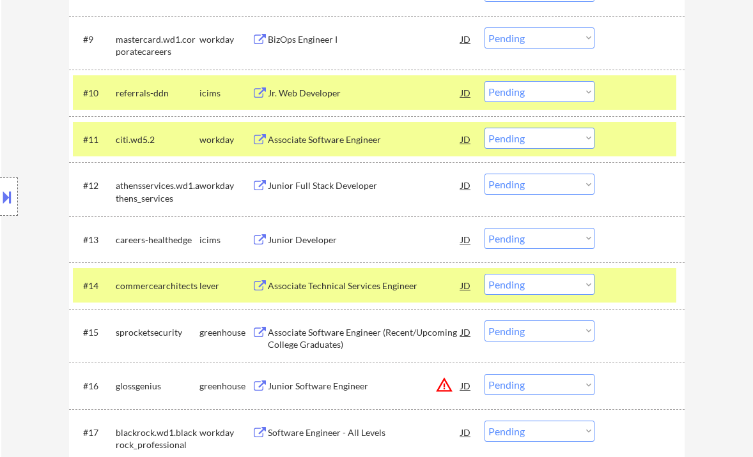
click at [323, 188] on div "Junior Full Stack Developer" at bounding box center [364, 186] width 193 height 13
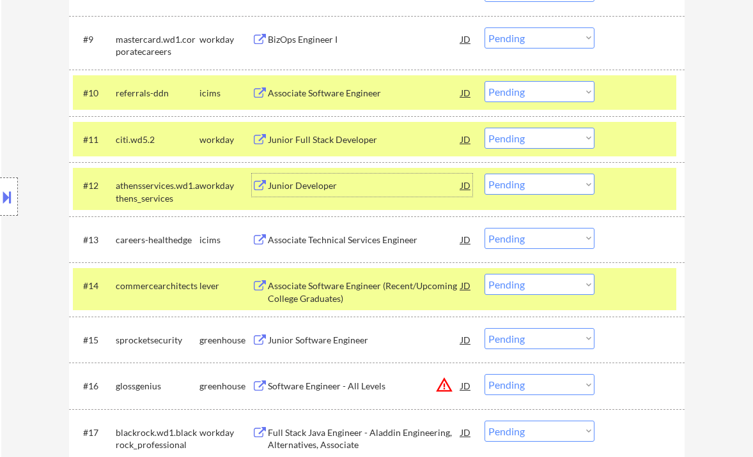
click at [527, 180] on select "Choose an option... Pending Applied Excluded (Questions) Excluded (Expired) Exc…" at bounding box center [539, 184] width 110 height 21
click at [484, 174] on select "Choose an option... Pending Applied Excluded (Questions) Excluded (Expired) Exc…" at bounding box center [539, 184] width 110 height 21
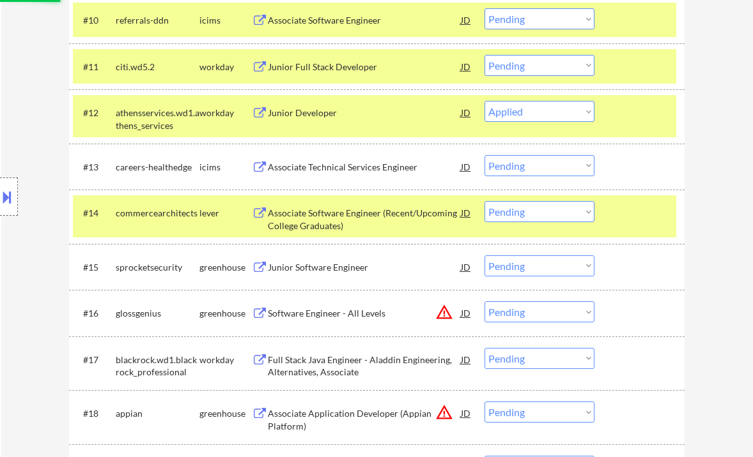
scroll to position [887, 0]
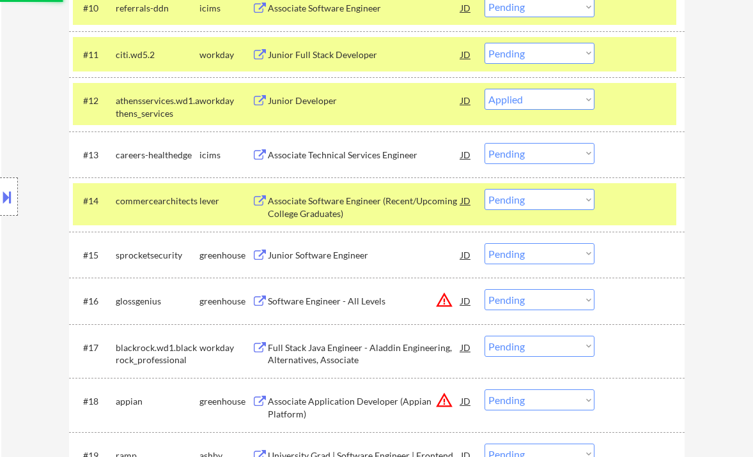
click at [351, 204] on div "Associate Software Engineer (Recent/Upcoming College Graduates)" at bounding box center [364, 207] width 193 height 25
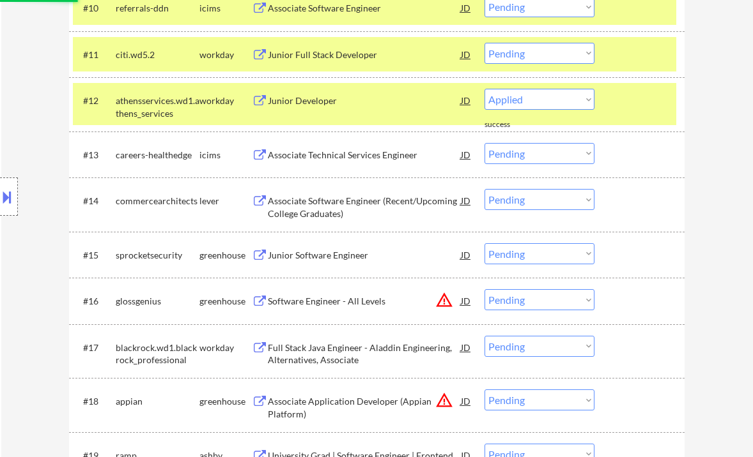
select select ""pending""
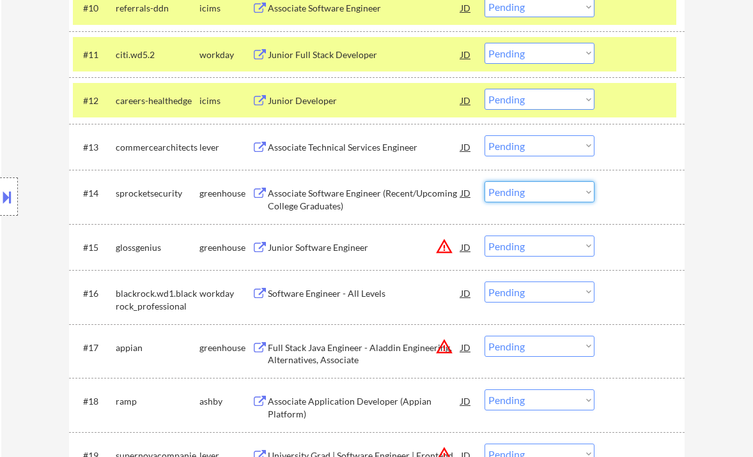
drag, startPoint x: 509, startPoint y: 192, endPoint x: 515, endPoint y: 201, distance: 10.6
click at [509, 192] on select "Choose an option... Pending Applied Excluded (Questions) Excluded (Expired) Exc…" at bounding box center [539, 191] width 110 height 21
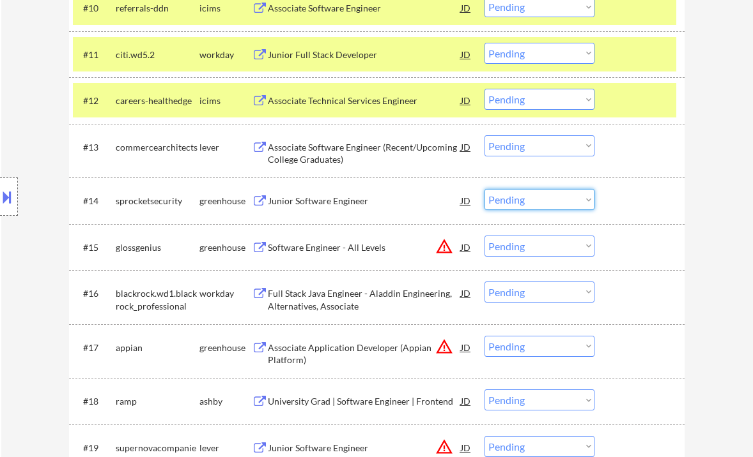
click at [510, 144] on select "Choose an option... Pending Applied Excluded (Questions) Excluded (Expired) Exc…" at bounding box center [539, 145] width 110 height 21
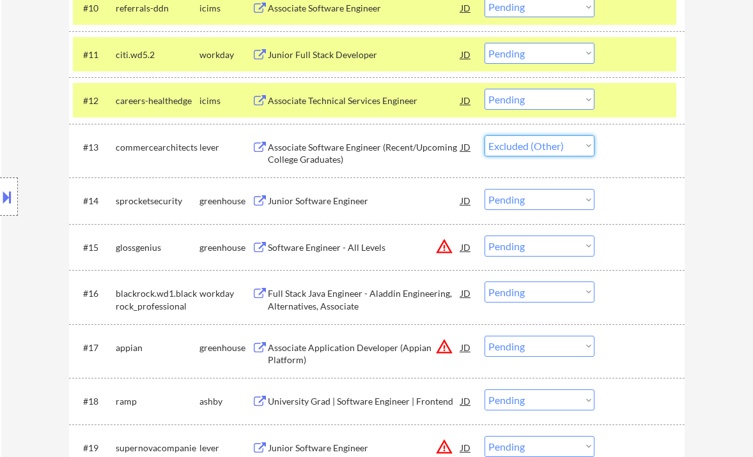
click at [484, 135] on select "Choose an option... Pending Applied Excluded (Questions) Excluded (Expired) Exc…" at bounding box center [539, 145] width 110 height 21
click at [332, 198] on div "Junior Software Engineer" at bounding box center [364, 201] width 193 height 13
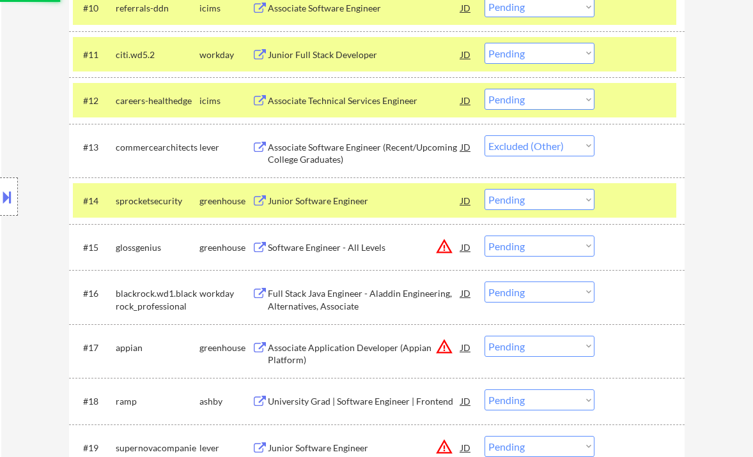
select select ""pending""
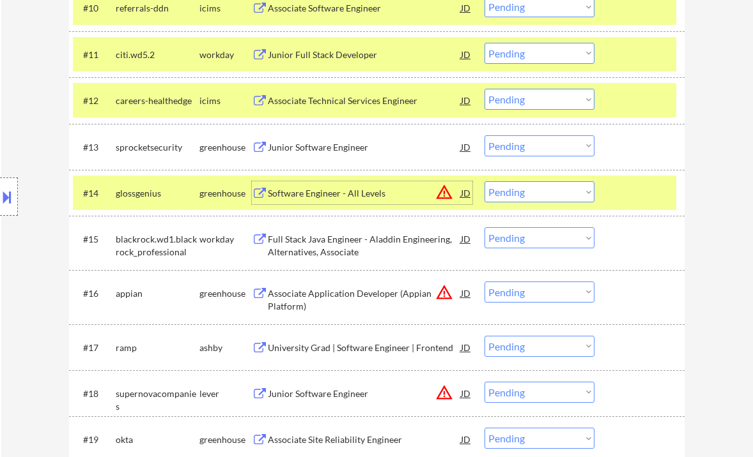
scroll to position [972, 0]
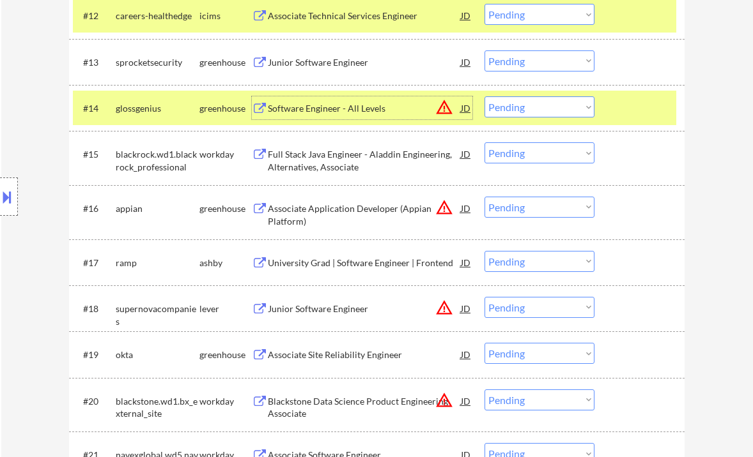
click at [344, 312] on div "Junior Software Engineer" at bounding box center [364, 309] width 193 height 13
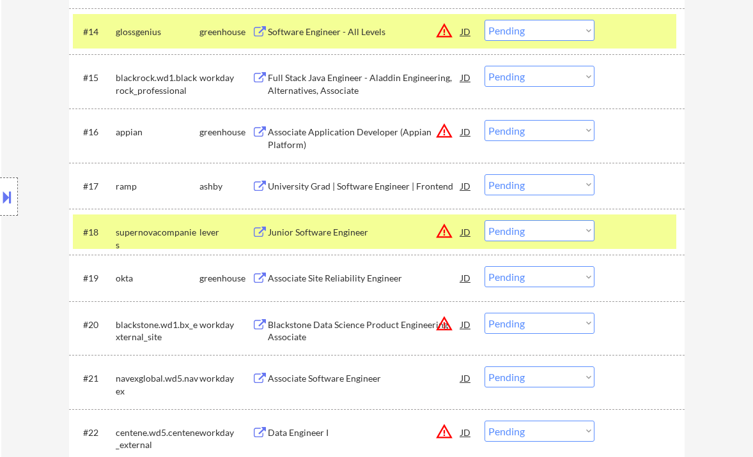
scroll to position [1058, 0]
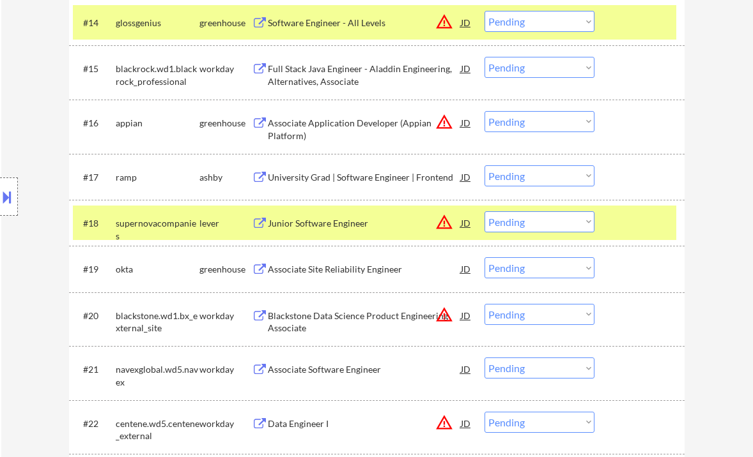
click at [521, 226] on select "Choose an option... Pending Applied Excluded (Questions) Excluded (Expired) Exc…" at bounding box center [539, 221] width 110 height 21
click at [484, 211] on select "Choose an option... Pending Applied Excluded (Questions) Excluded (Expired) Exc…" at bounding box center [539, 221] width 110 height 21
select select ""pending""
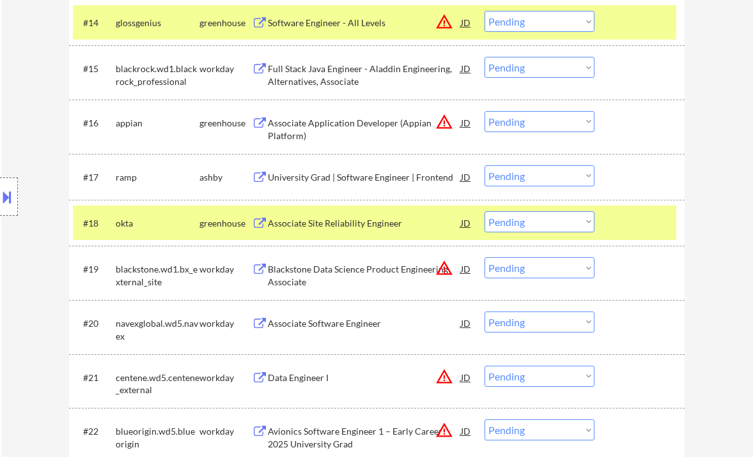
scroll to position [806, 0]
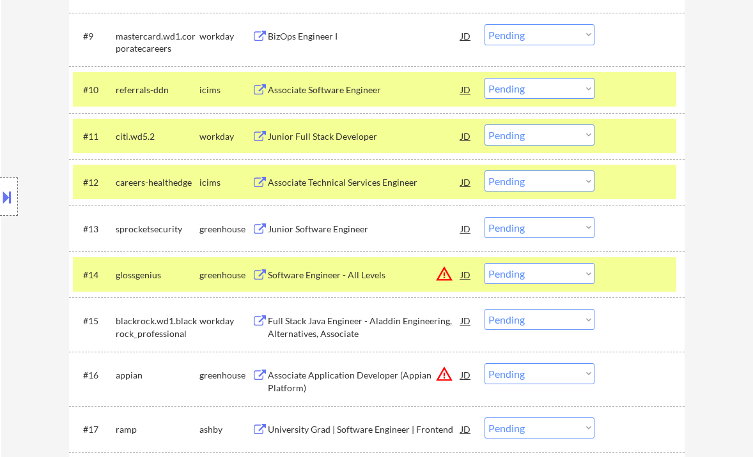
click at [466, 226] on div "JD" at bounding box center [465, 228] width 13 height 23
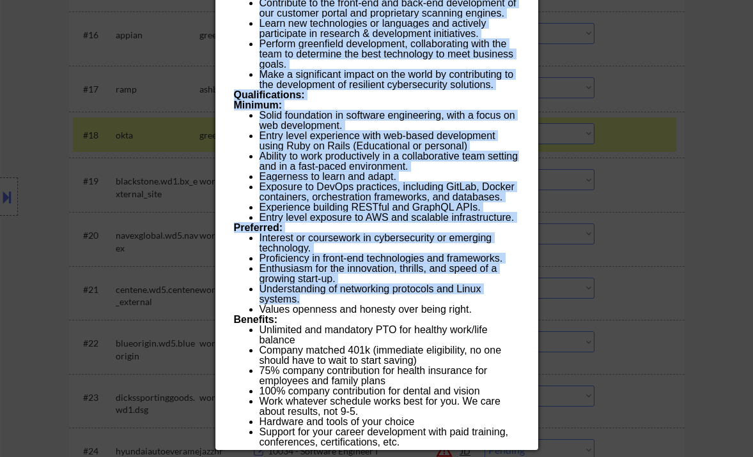
scroll to position [1402, 0]
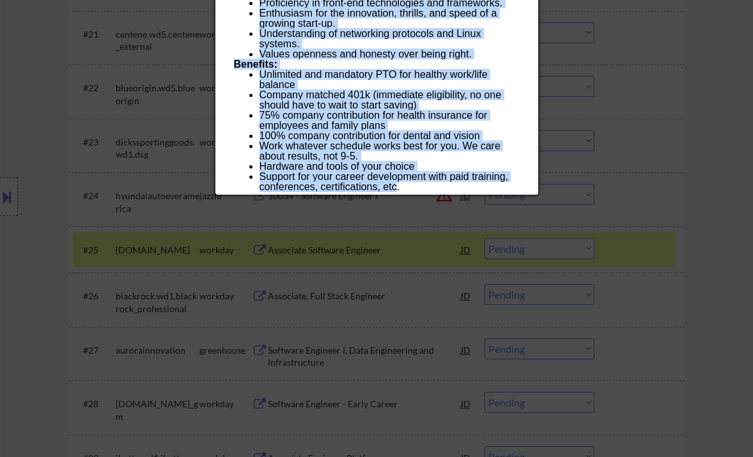
drag, startPoint x: 232, startPoint y: 56, endPoint x: 395, endPoint y: 187, distance: 209.1
copy div "Junior Software Engineer sprocketsecurity Madison AI Location Check ✅: Client c…"
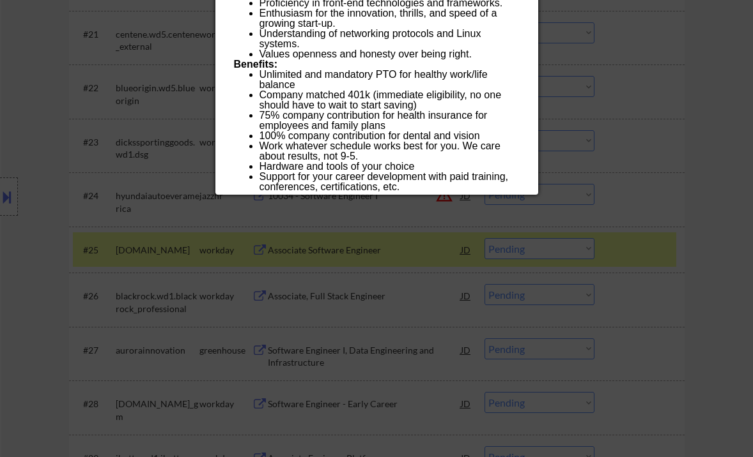
click at [623, 208] on div at bounding box center [376, 228] width 753 height 457
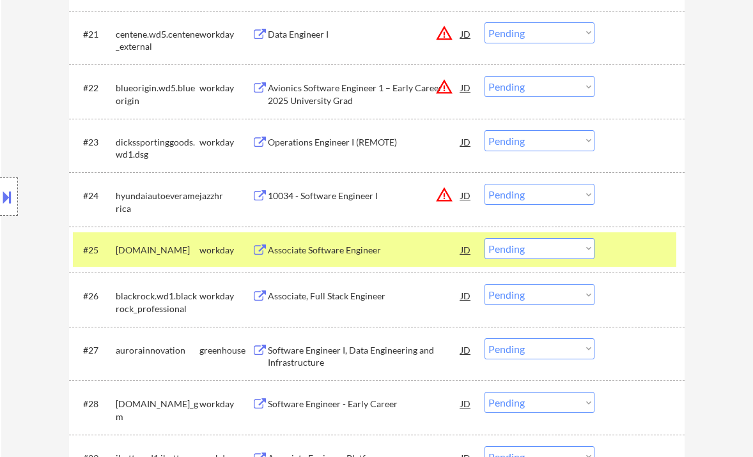
scroll to position [806, 0]
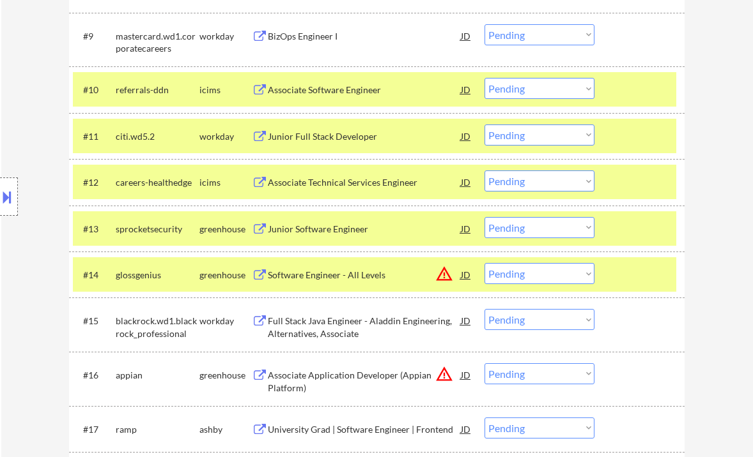
click at [526, 225] on select "Choose an option... Pending Applied Excluded (Questions) Excluded (Expired) Exc…" at bounding box center [539, 227] width 110 height 21
click at [484, 217] on select "Choose an option... Pending Applied Excluded (Questions) Excluded (Expired) Exc…" at bounding box center [539, 227] width 110 height 21
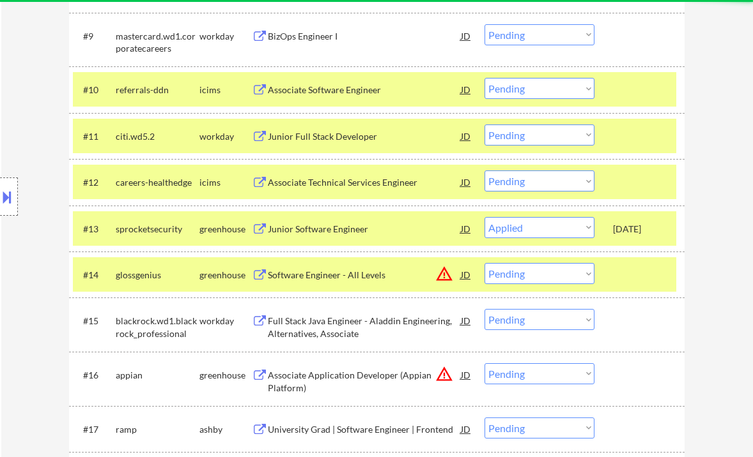
select select ""pending""
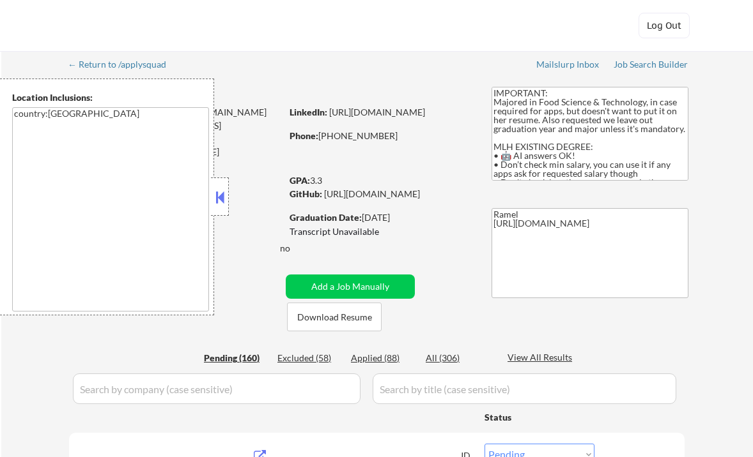
select select ""pending""
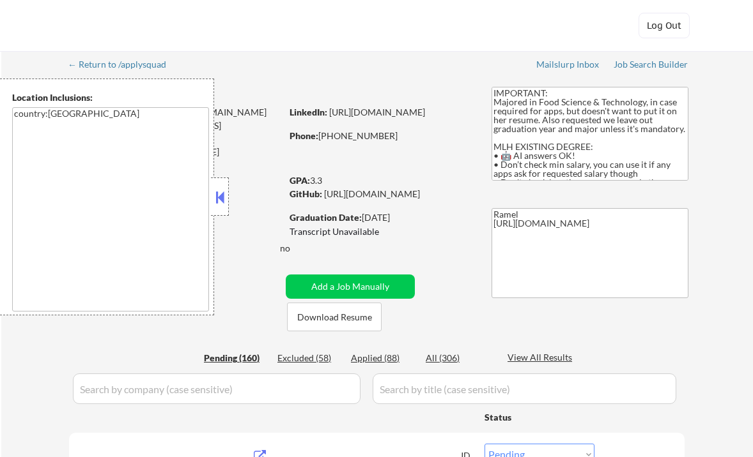
select select ""pending""
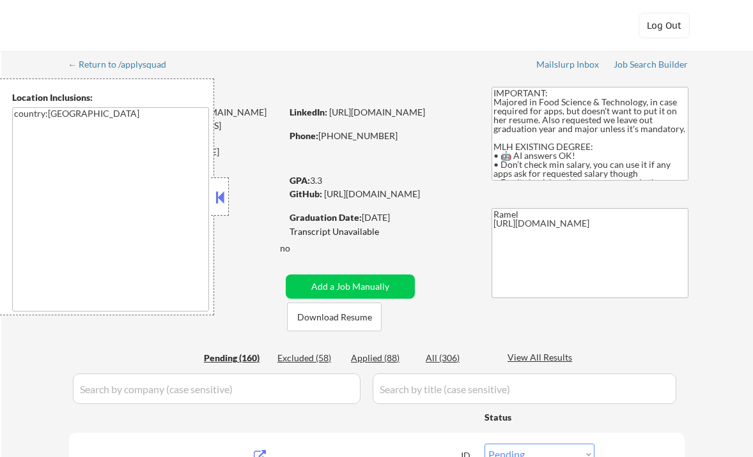
select select ""pending""
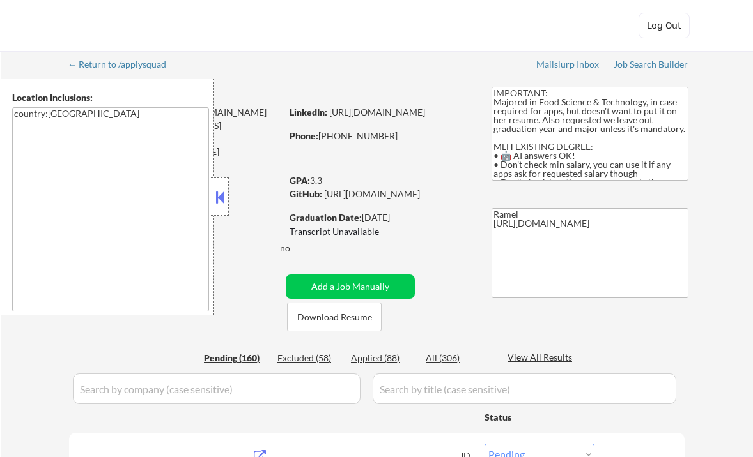
select select ""pending""
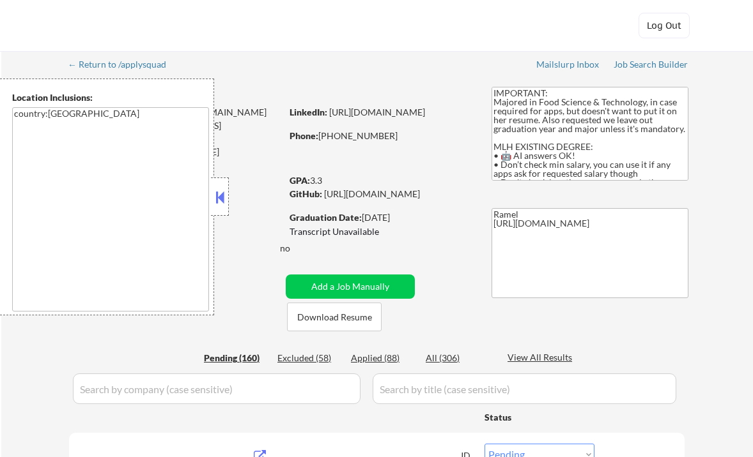
select select ""pending""
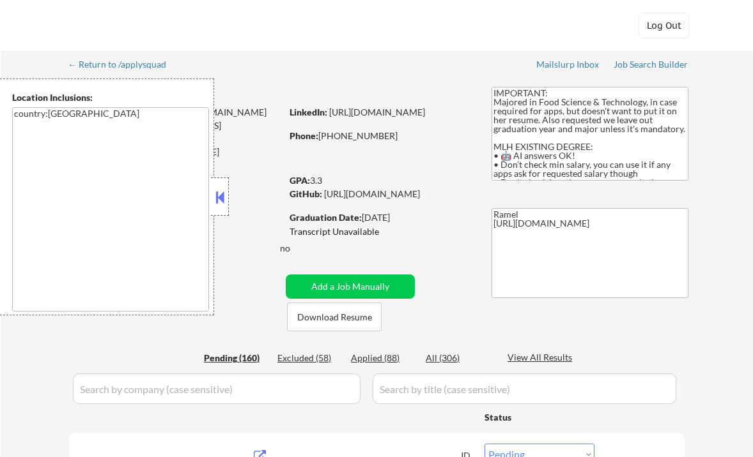
select select ""pending""
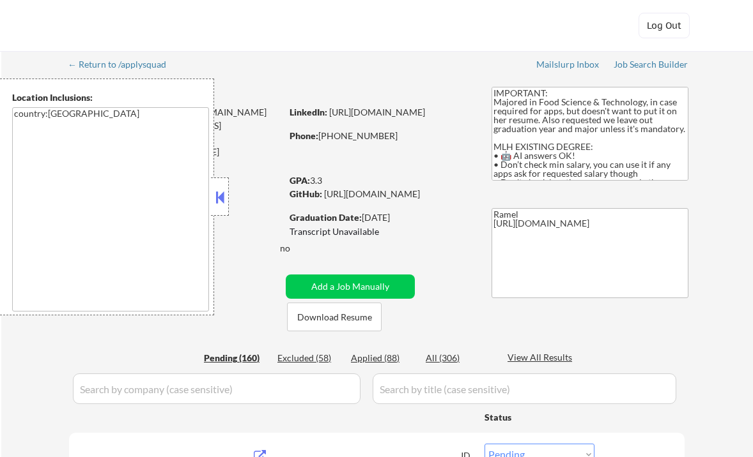
select select ""pending""
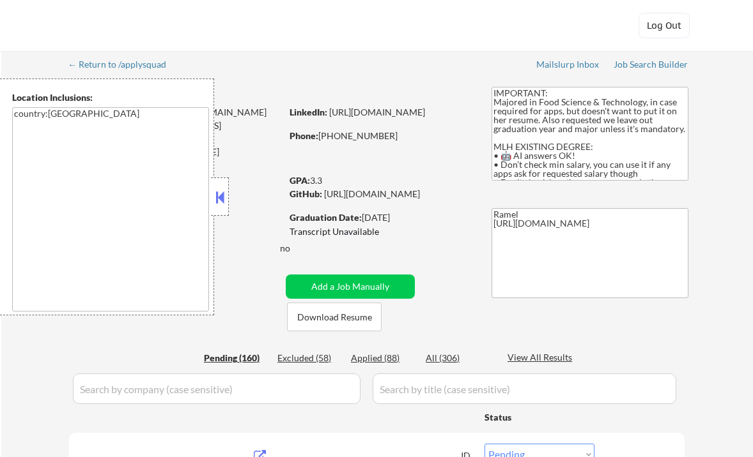
select select ""pending""
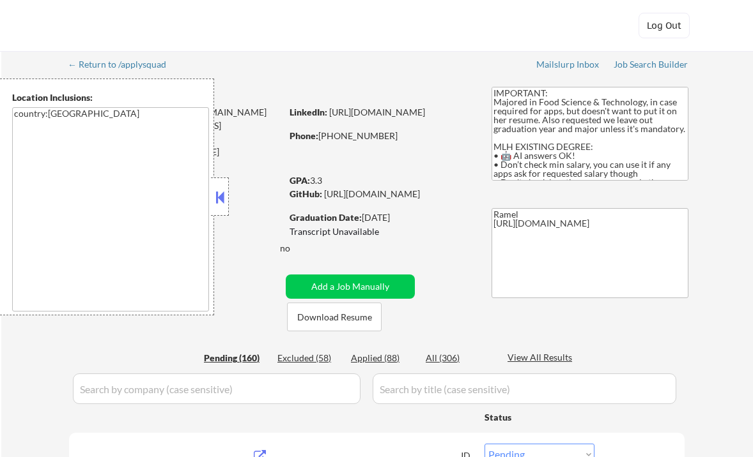
select select ""pending""
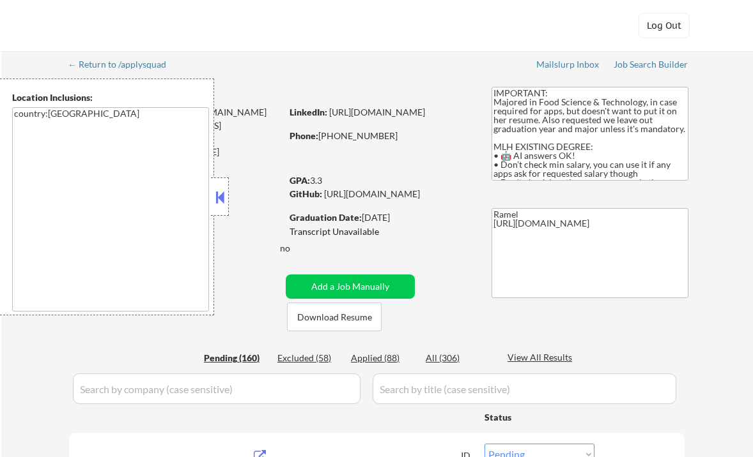
select select ""pending""
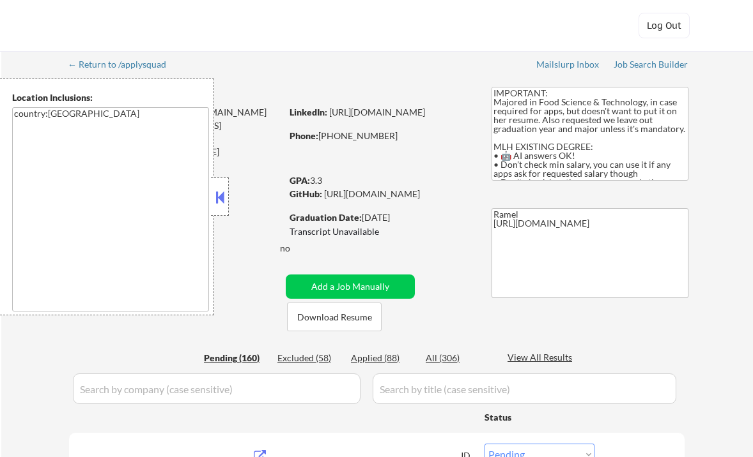
select select ""pending""
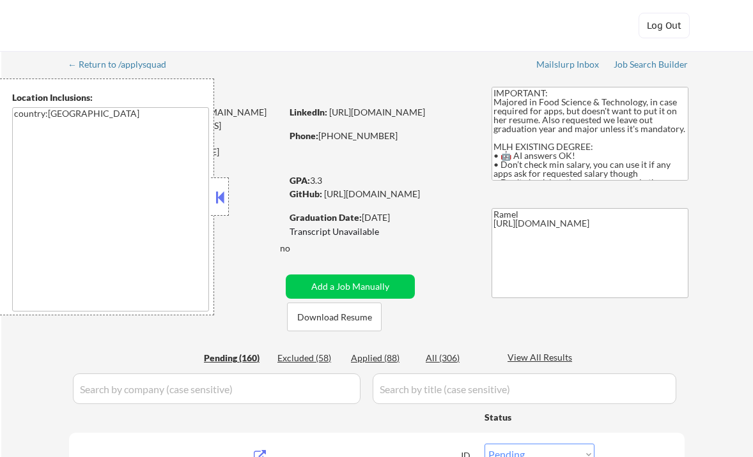
select select ""pending""
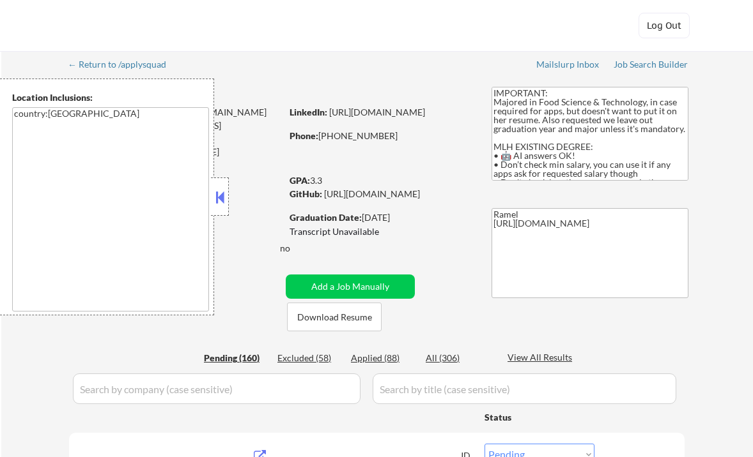
select select ""pending""
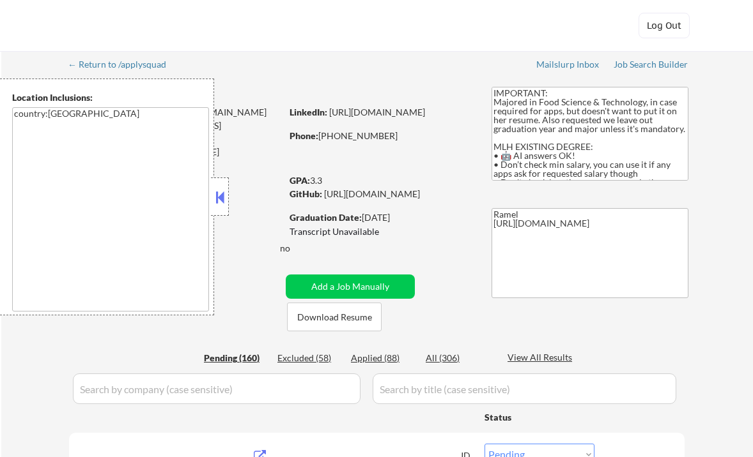
select select ""pending""
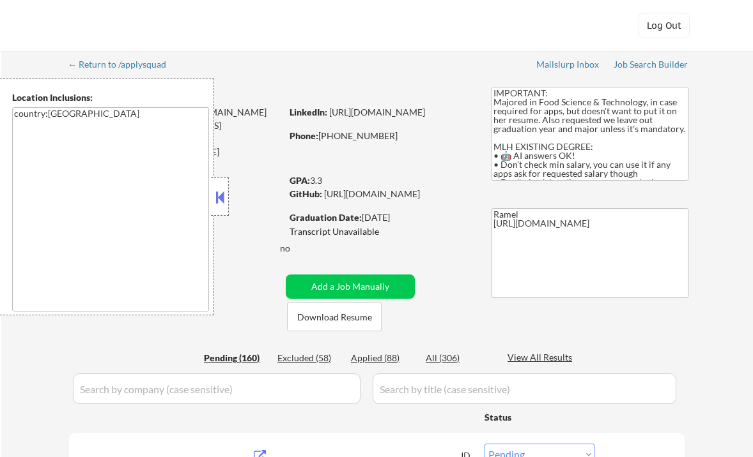
select select ""pending""
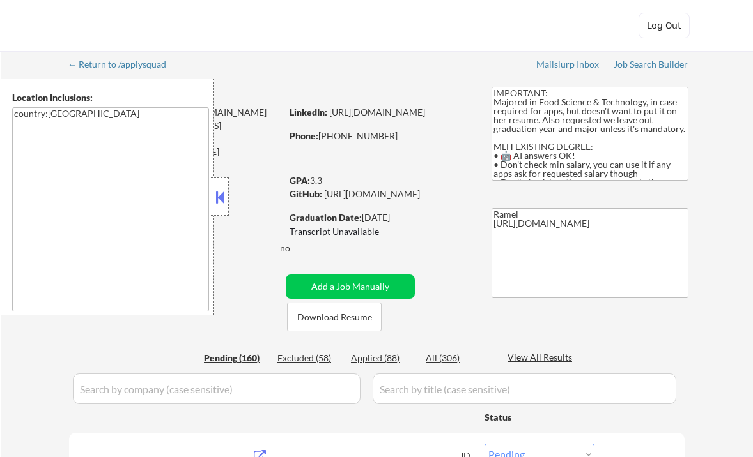
select select ""pending""
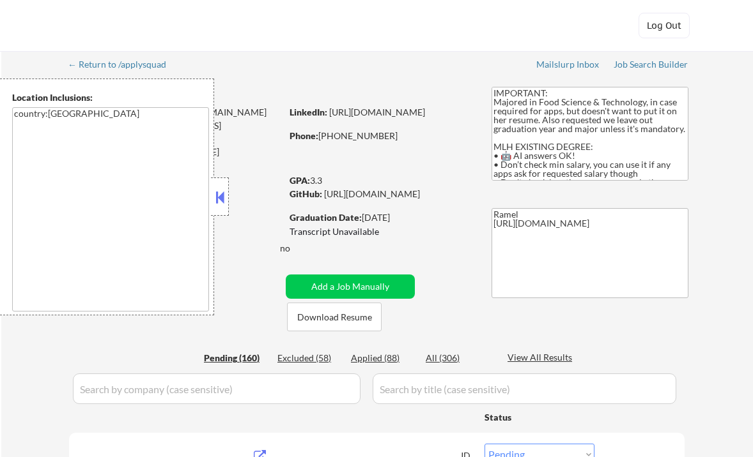
select select ""pending""
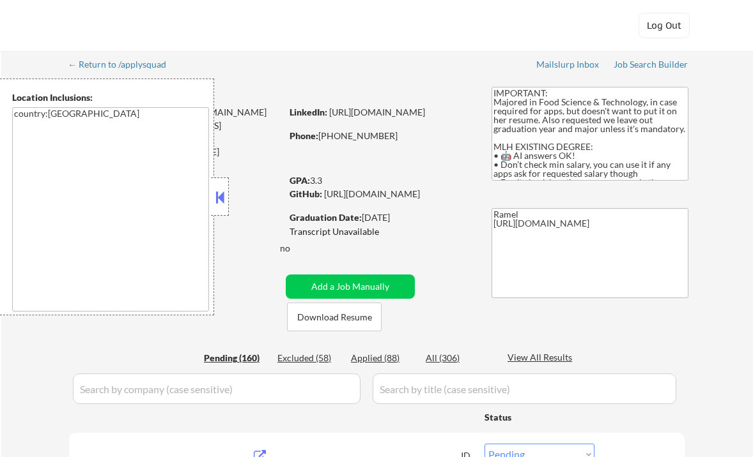
select select ""pending""
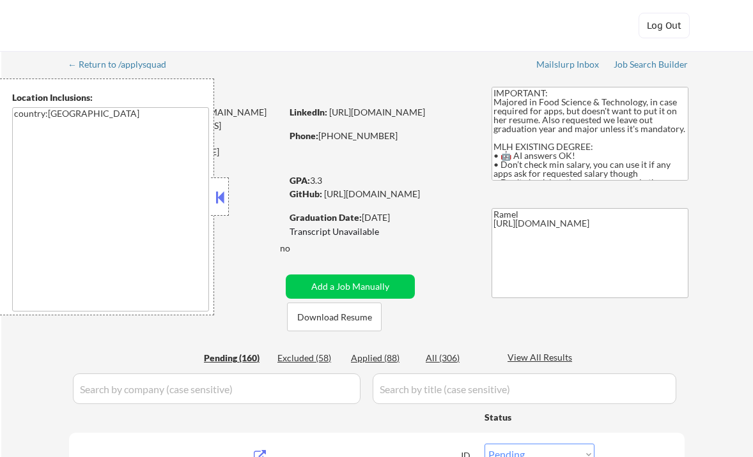
select select ""pending""
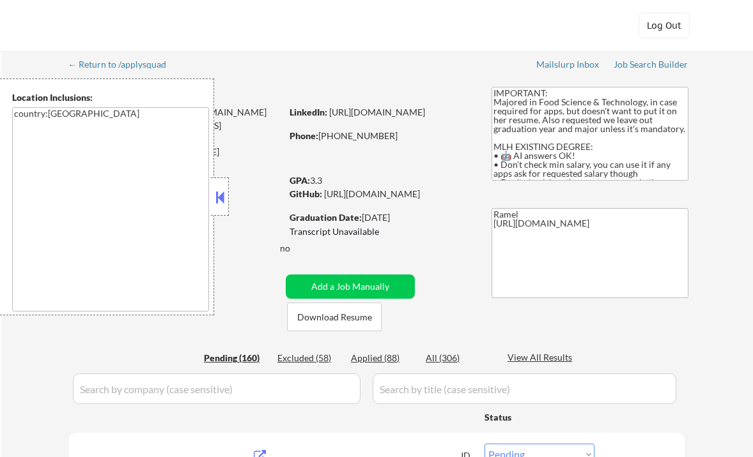
select select ""pending""
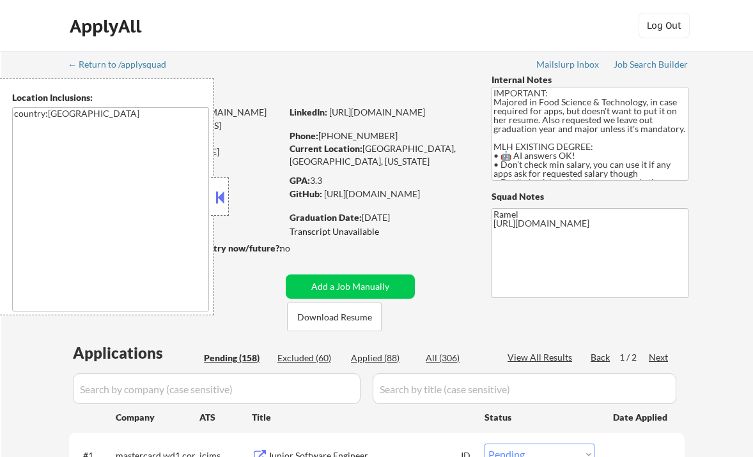
click at [380, 362] on div "Applied (88)" at bounding box center [383, 358] width 64 height 13
select select ""applied""
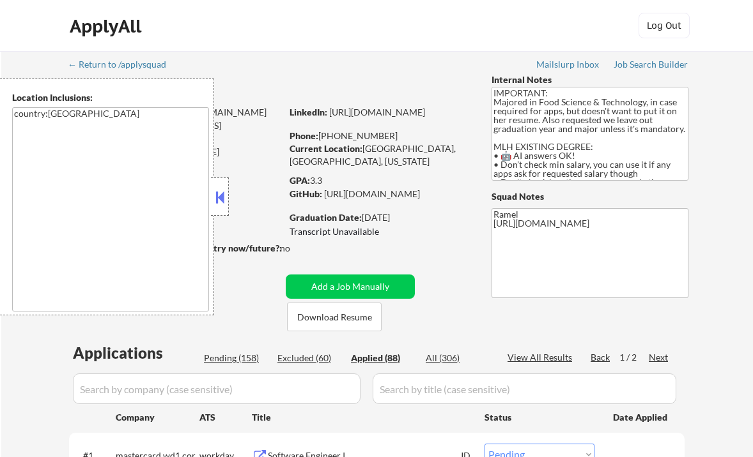
select select ""applied""
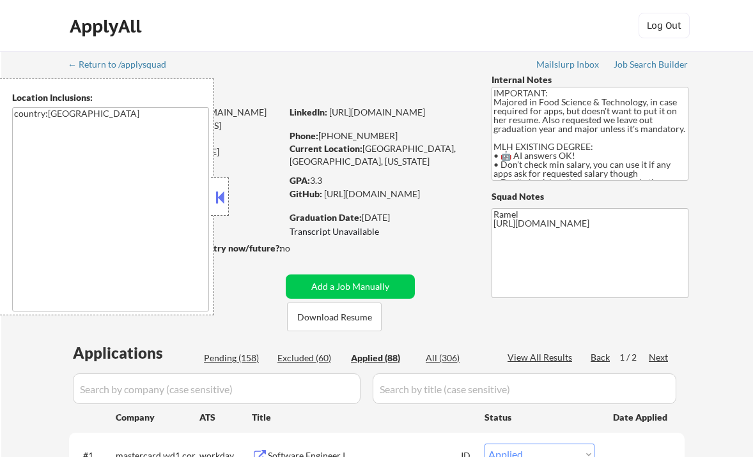
select select ""applied""
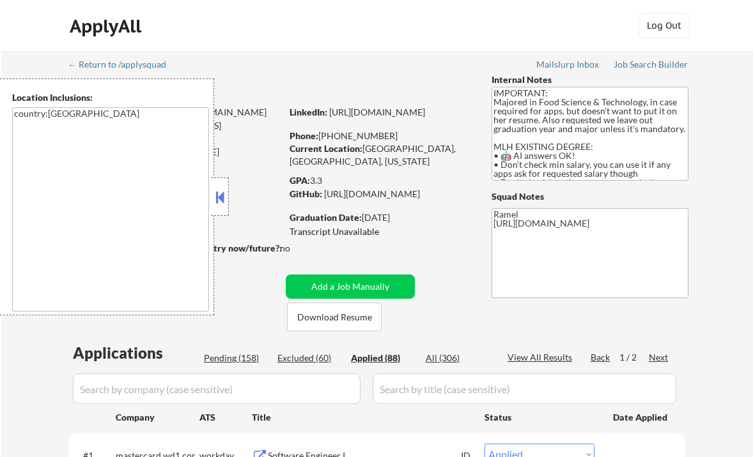
select select ""applied""
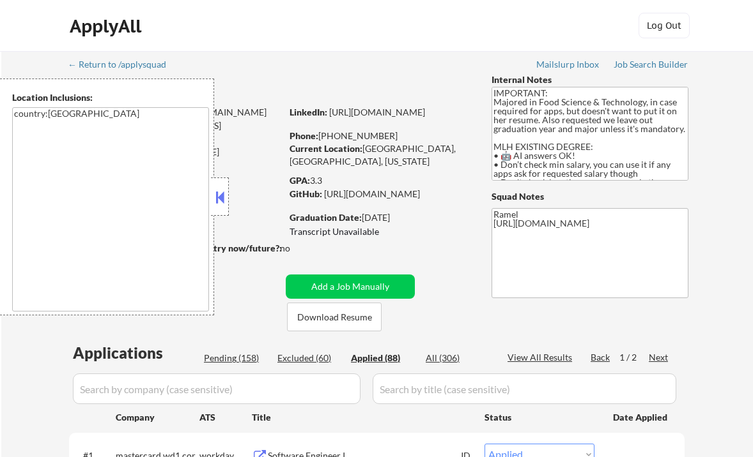
select select ""applied""
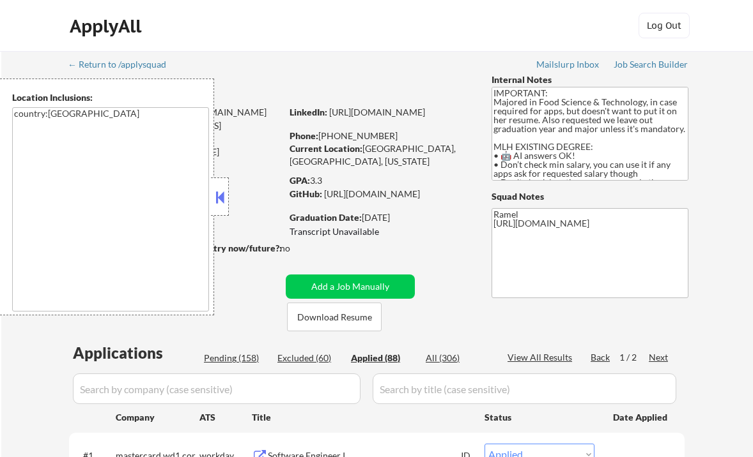
select select ""applied""
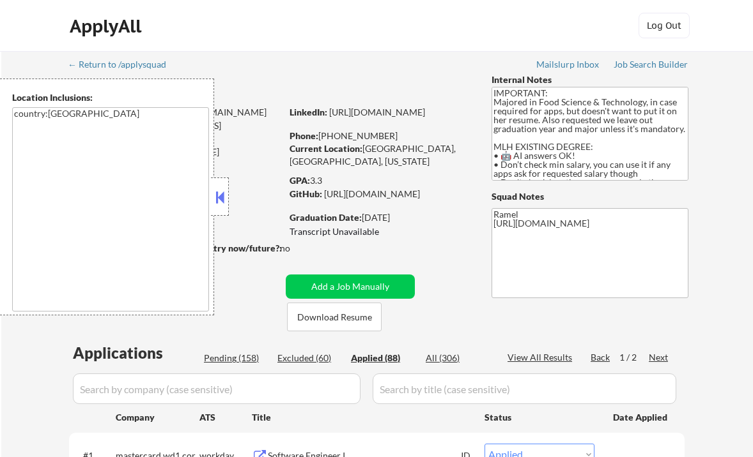
select select ""applied""
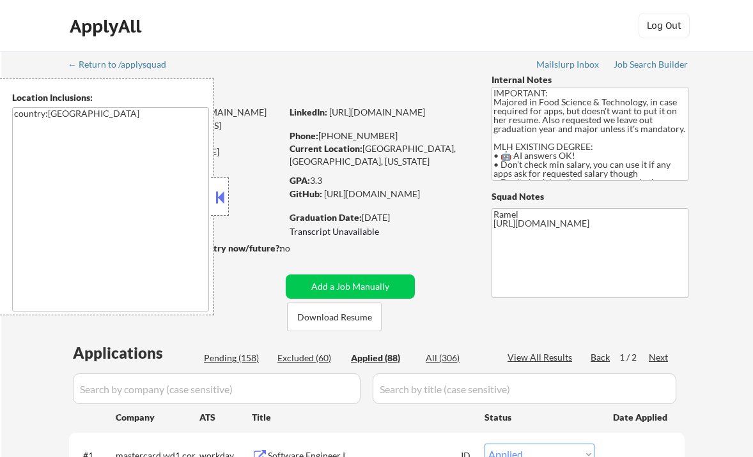
select select ""applied""
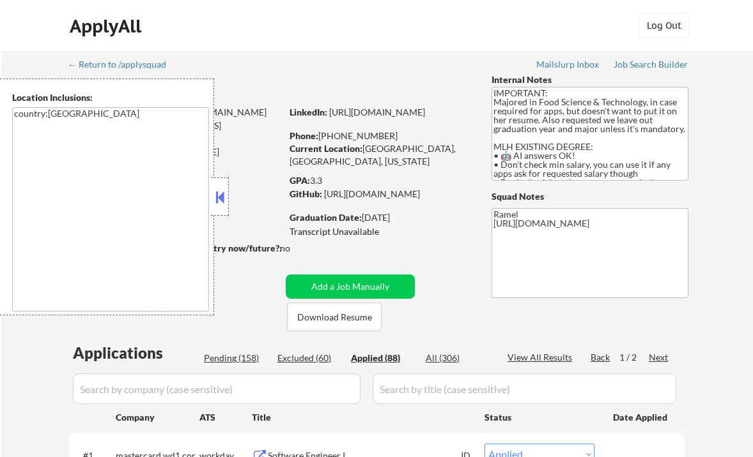
select select ""applied""
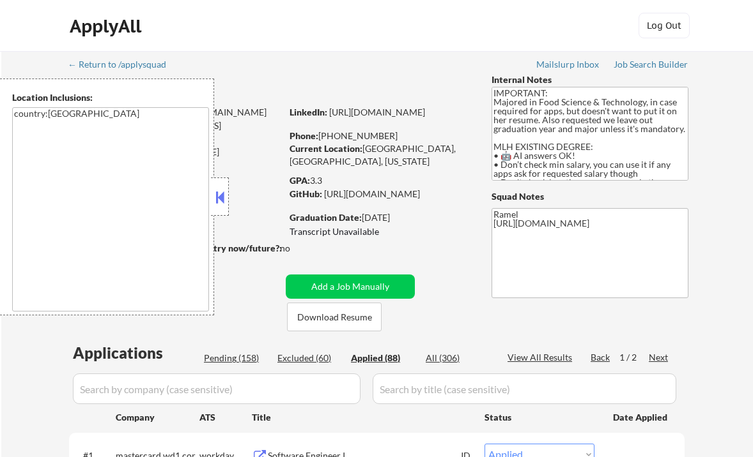
select select ""applied""
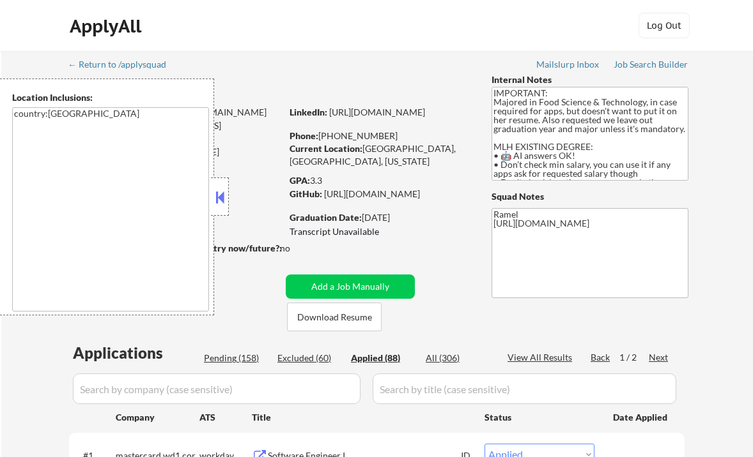
select select ""applied""
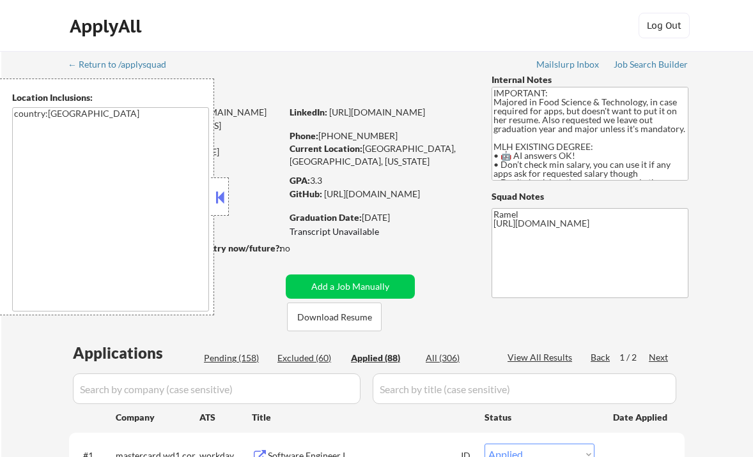
select select ""applied""
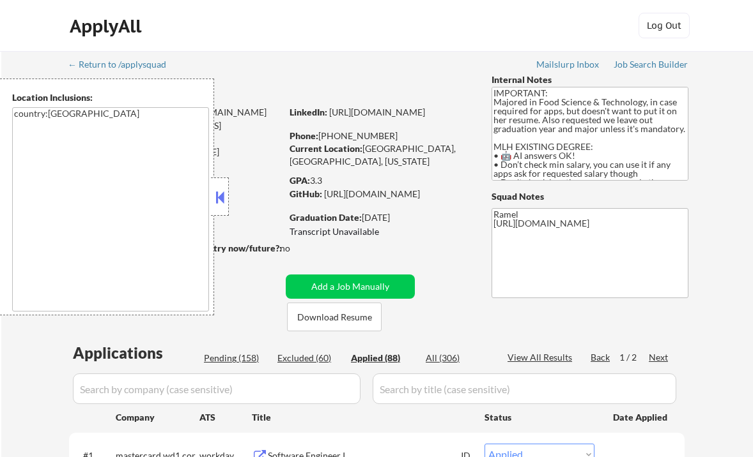
select select ""applied""
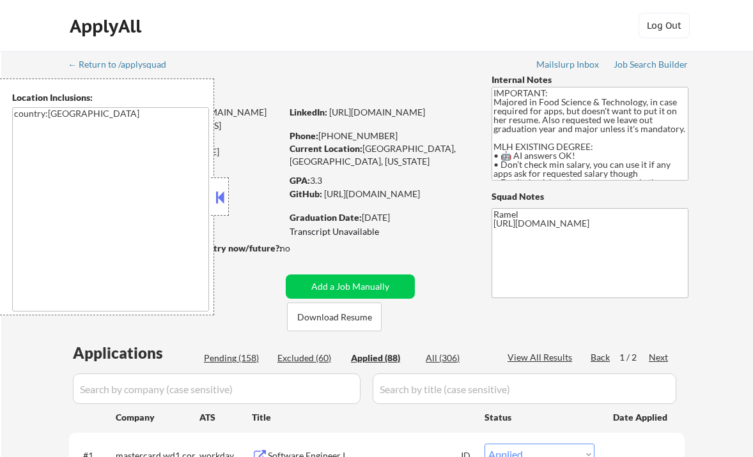
select select ""applied""
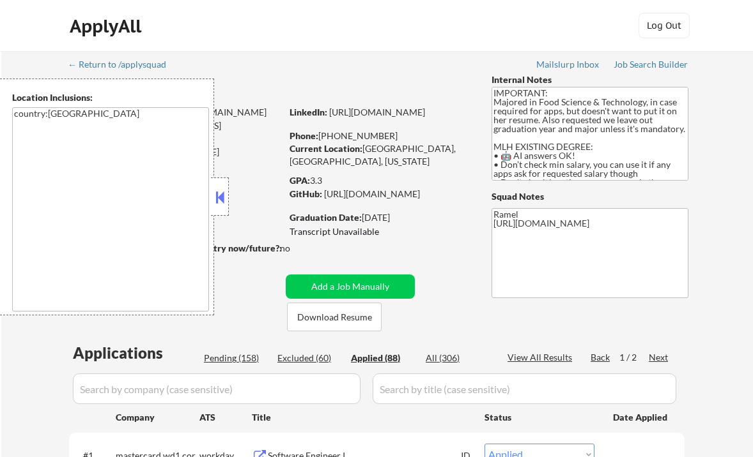
select select ""applied""
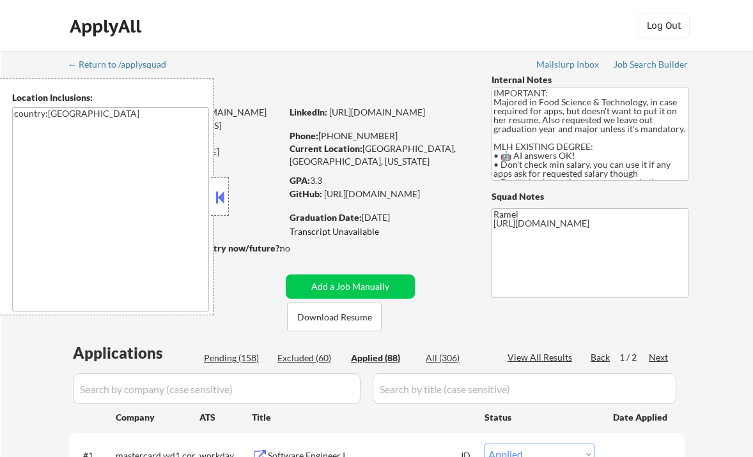
select select ""applied""
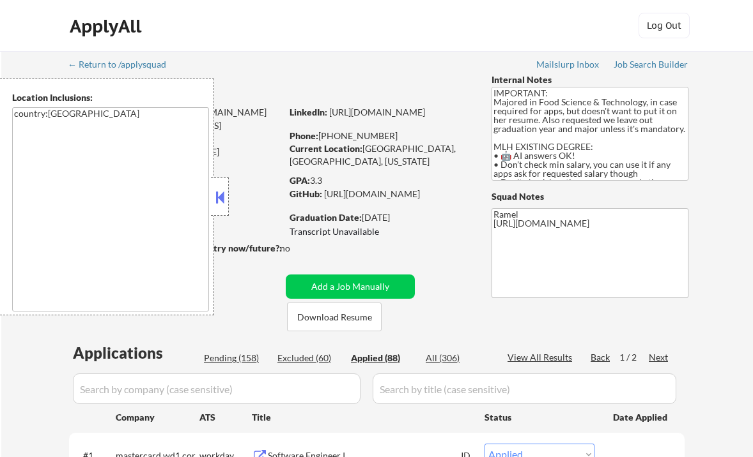
select select ""applied""
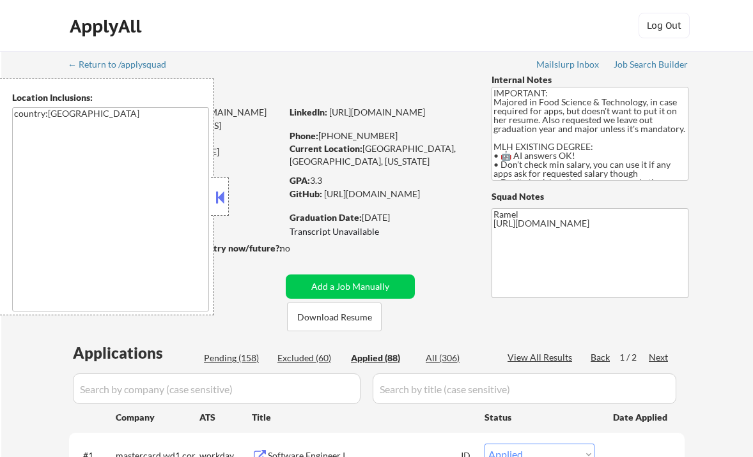
select select ""applied""
click at [219, 199] on button at bounding box center [220, 197] width 14 height 19
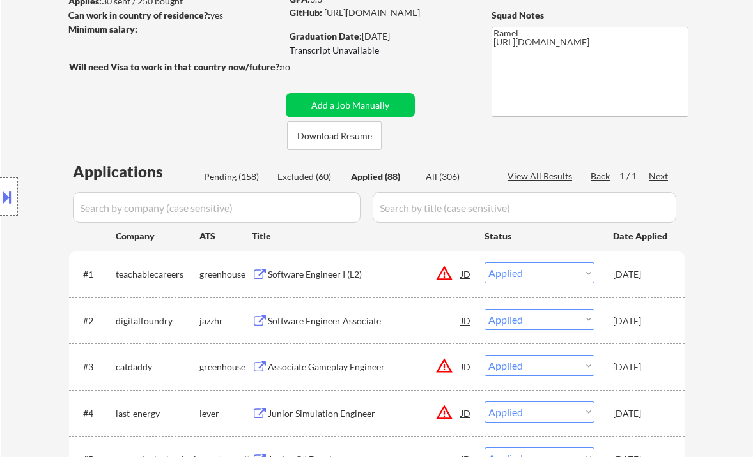
scroll to position [170, 0]
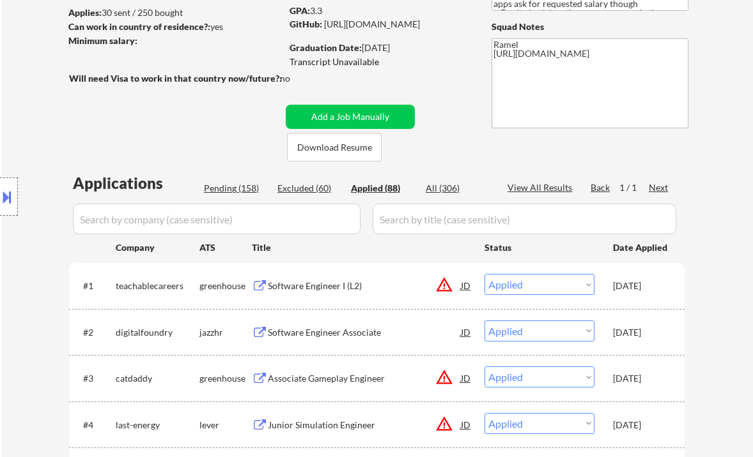
select select ""applied""
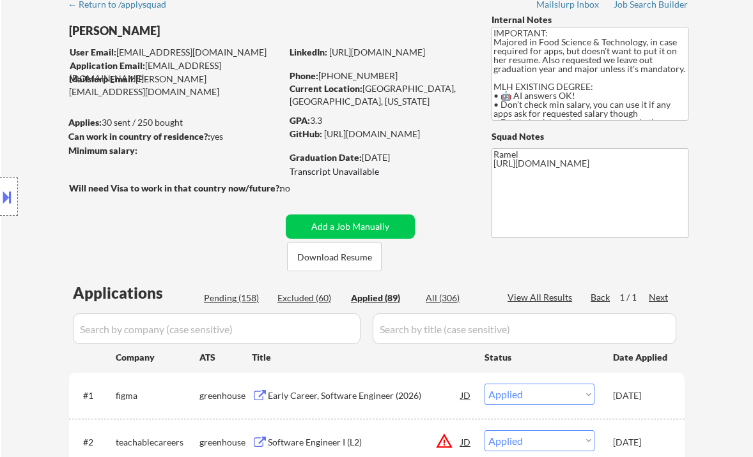
scroll to position [0, 0]
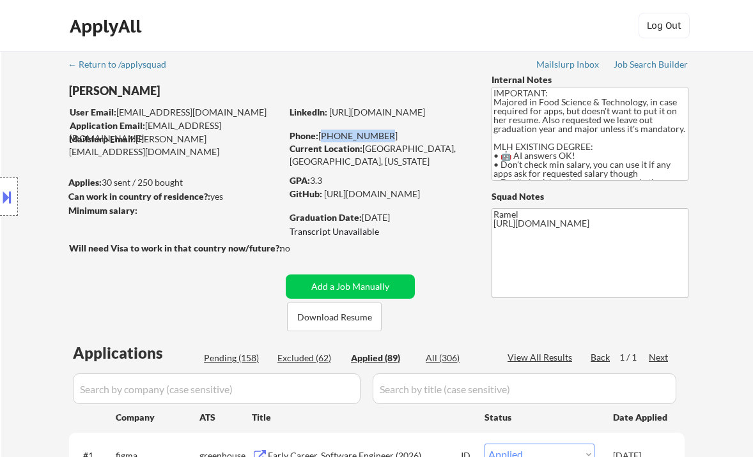
drag, startPoint x: 378, startPoint y: 136, endPoint x: 321, endPoint y: 134, distance: 56.9
click at [321, 134] on div "Phone: 279-759-3060" at bounding box center [379, 136] width 181 height 13
copy div "279-759-3060"
select select ""applied""
copy div "279-759-3060"
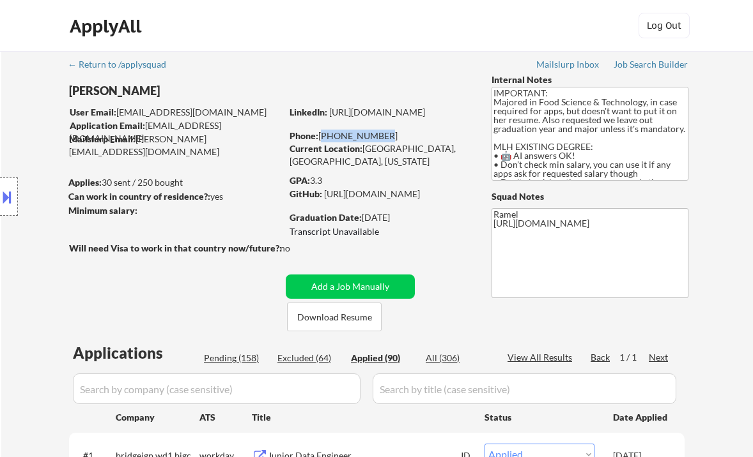
select select ""applied""
drag, startPoint x: 379, startPoint y: 135, endPoint x: 321, endPoint y: 137, distance: 58.2
click at [321, 137] on div "Phone: 279-759-3060" at bounding box center [379, 136] width 181 height 13
copy div "279-759-3060"
select select ""applied""
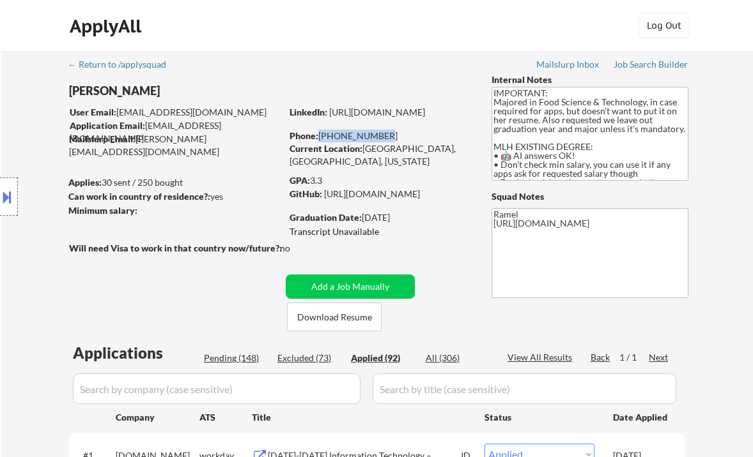
drag, startPoint x: 380, startPoint y: 139, endPoint x: 318, endPoint y: 135, distance: 61.5
click at [318, 135] on div "Phone: 279-759-3060" at bounding box center [379, 136] width 181 height 13
copy div "279-759-3060"
drag, startPoint x: 382, startPoint y: 139, endPoint x: 322, endPoint y: 140, distance: 60.1
click at [322, 140] on div "Phone: 279-759-3060" at bounding box center [379, 136] width 181 height 13
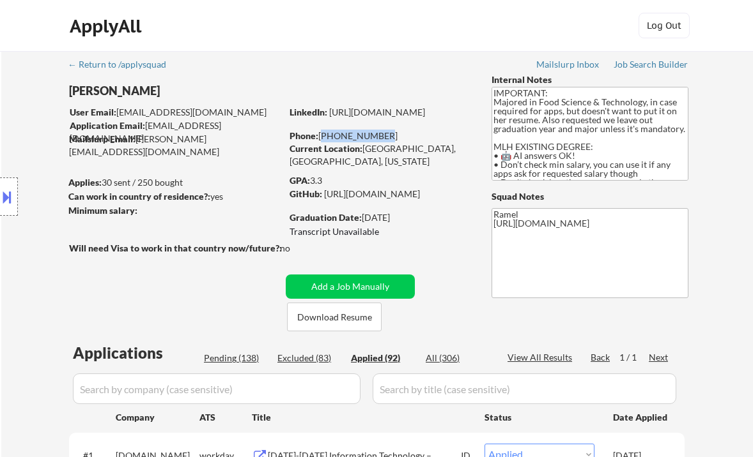
copy div "279-759-3060"
select select ""applied""
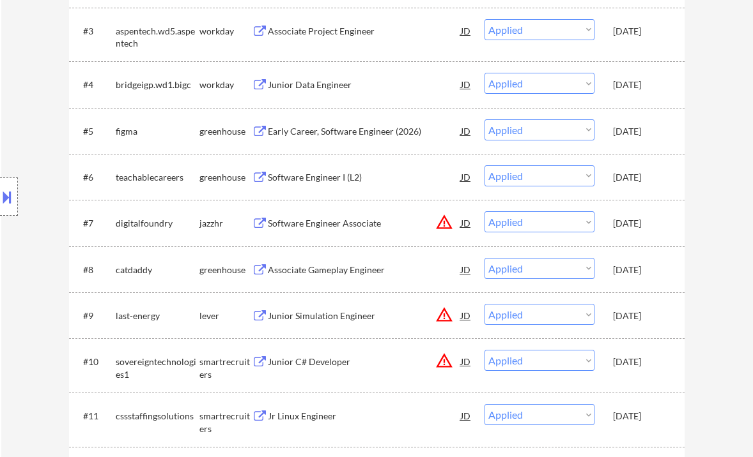
select select ""applied""
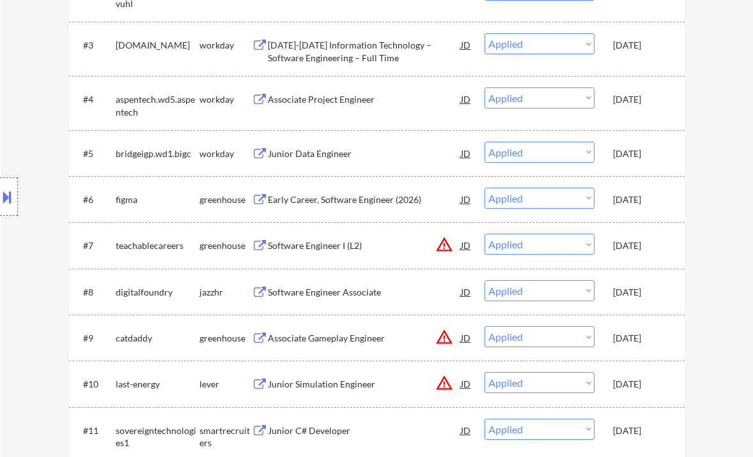
scroll to position [1491, 0]
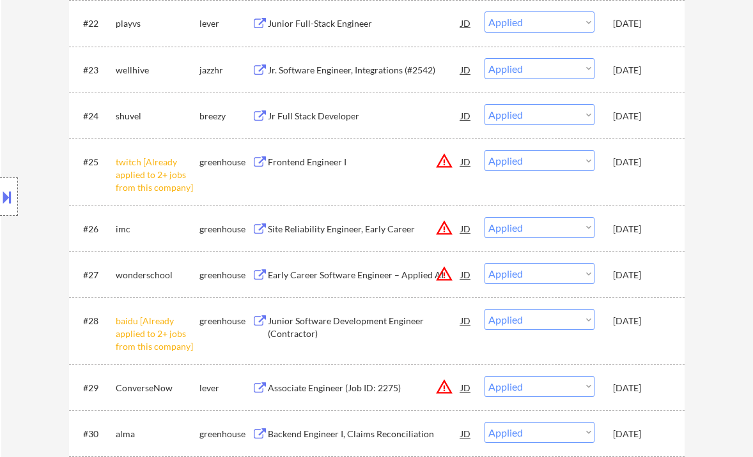
select select ""applied""
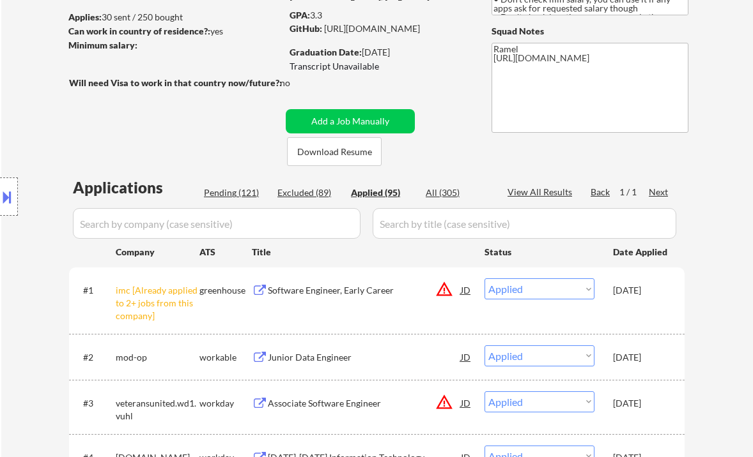
scroll to position [0, 0]
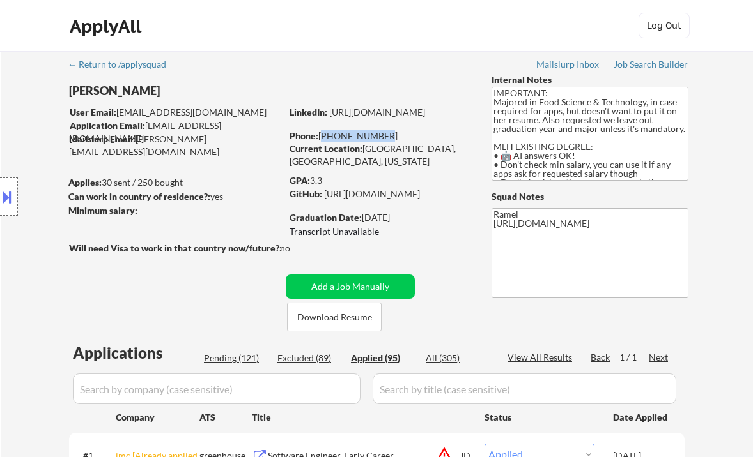
drag, startPoint x: 383, startPoint y: 133, endPoint x: 321, endPoint y: 132, distance: 62.0
click at [321, 132] on div "Phone: 279-759-3060" at bounding box center [379, 136] width 181 height 13
copy div "279-759-3060"
select select ""applied""
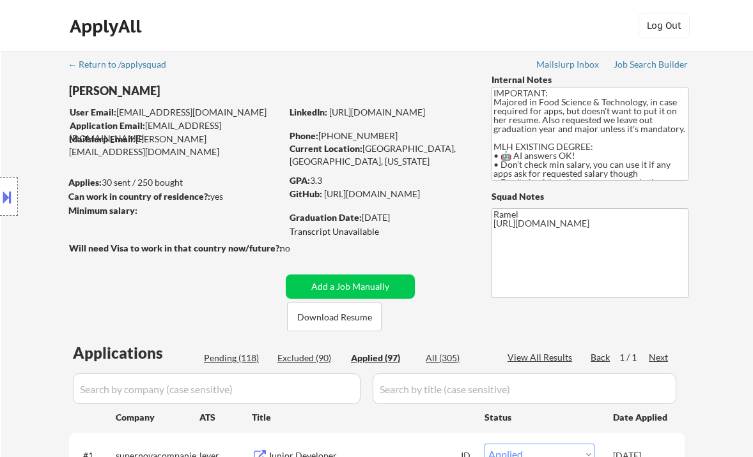
select select ""applied""
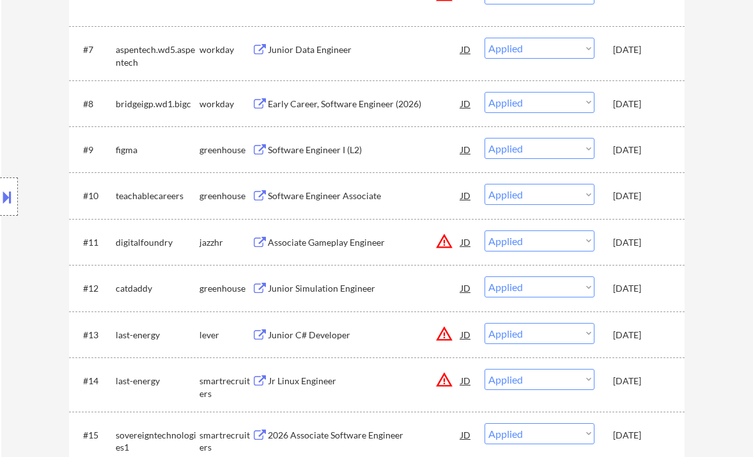
scroll to position [767, 0]
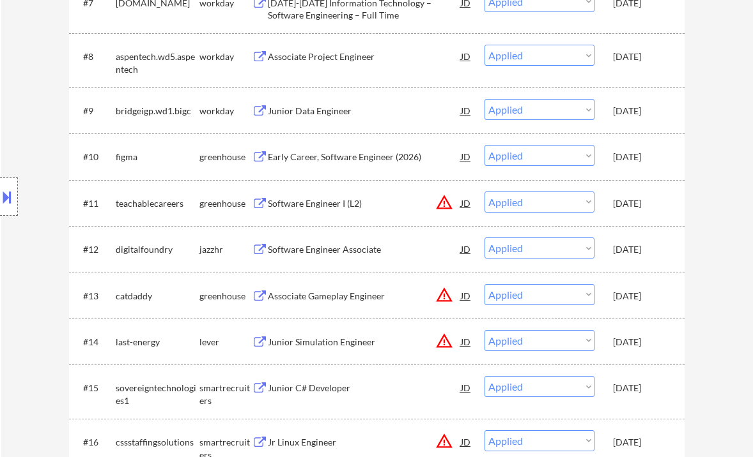
click at [38, 125] on div "Location Inclusions: country:US" at bounding box center [114, 197] width 229 height 237
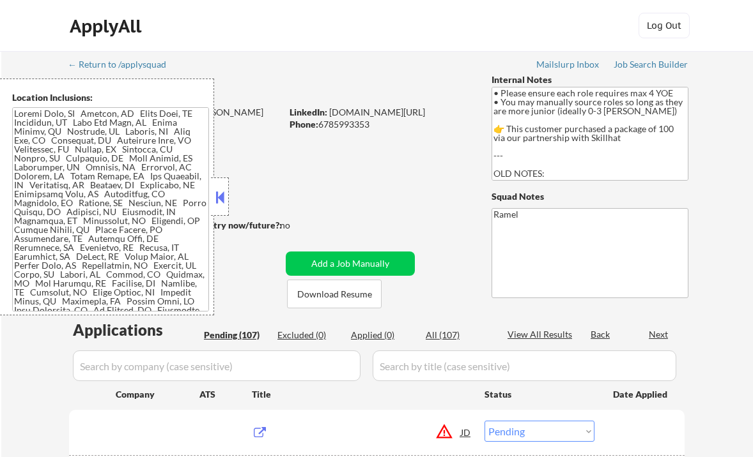
select select ""pending""
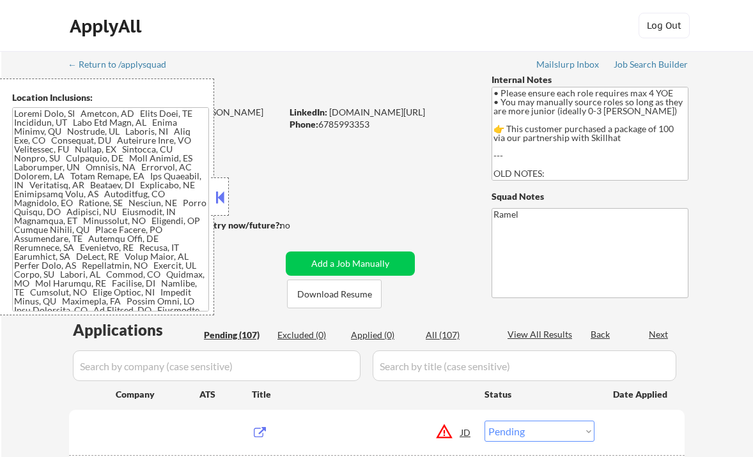
select select ""pending""
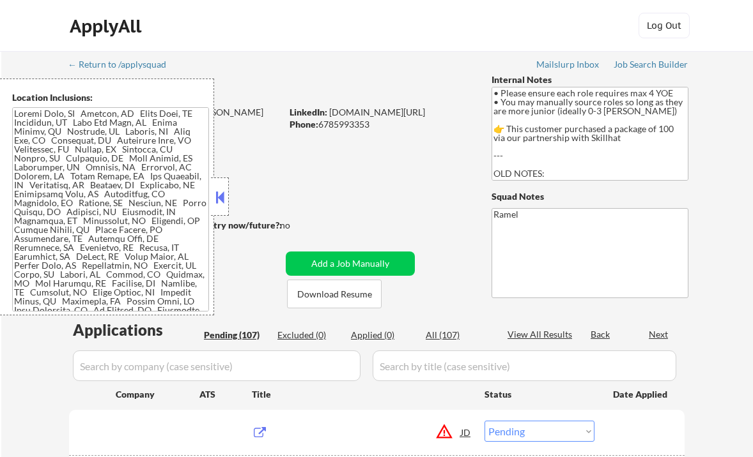
select select ""pending""
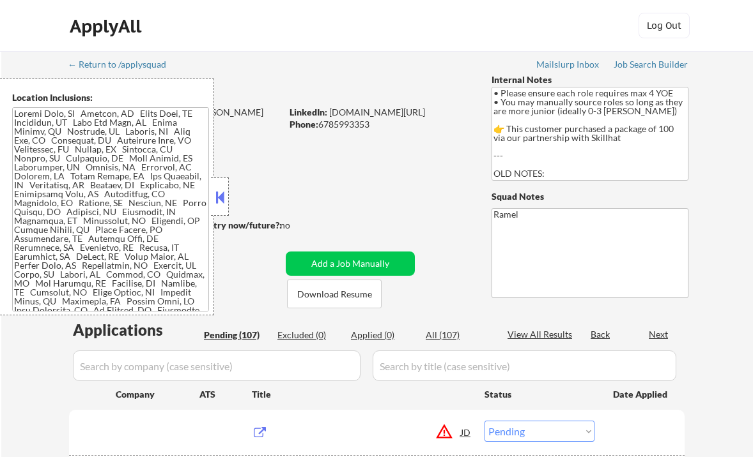
select select ""pending""
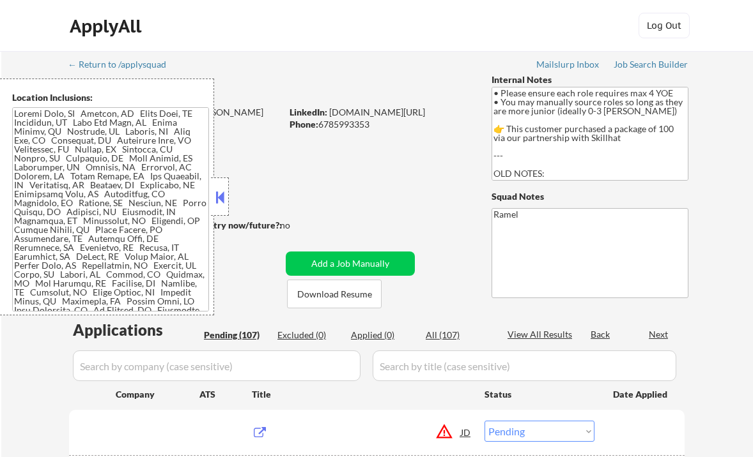
select select ""pending""
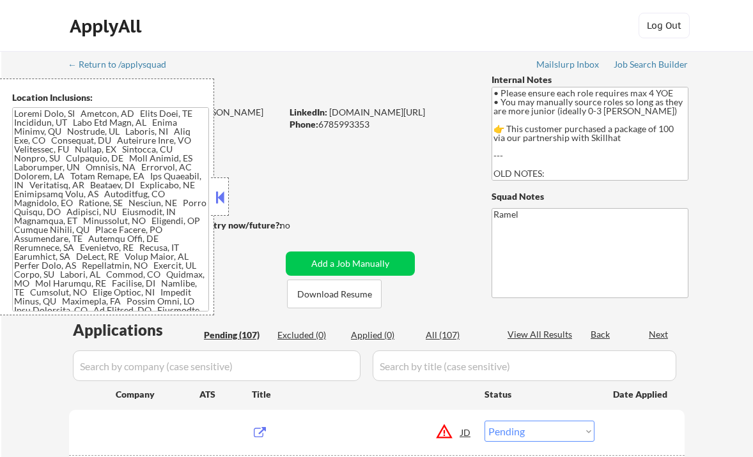
select select ""pending""
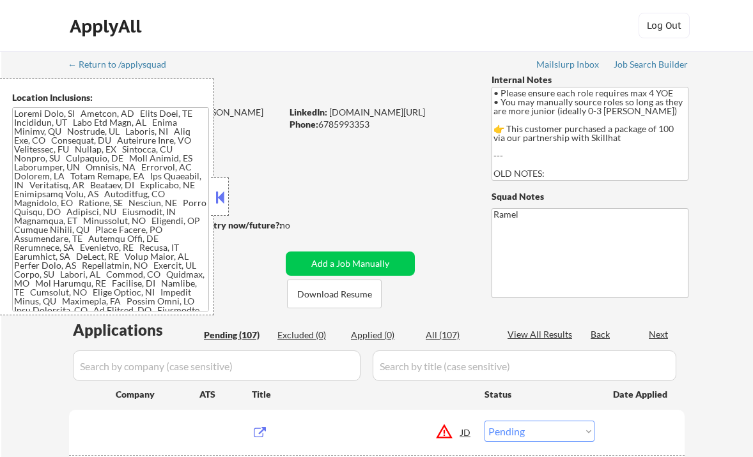
select select ""pending""
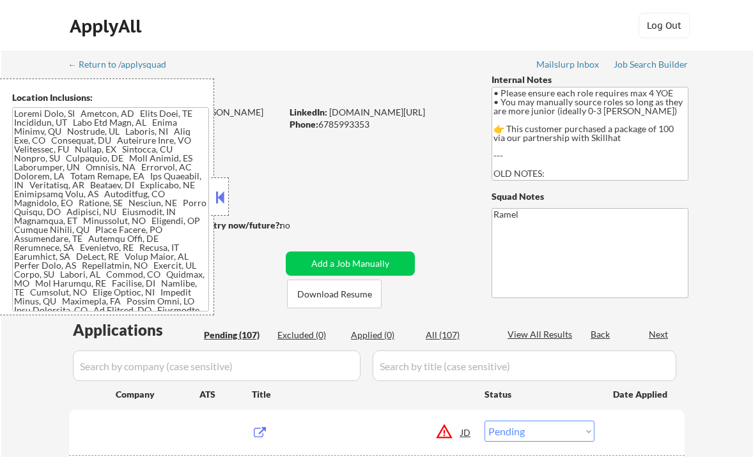
select select ""pending""
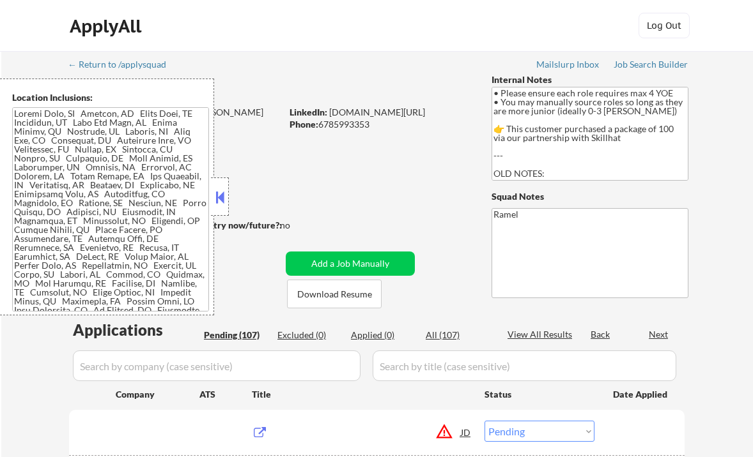
select select ""pending""
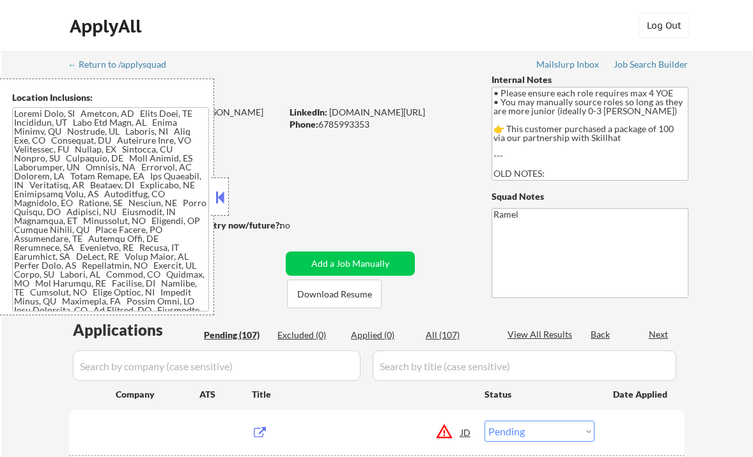
select select ""pending""
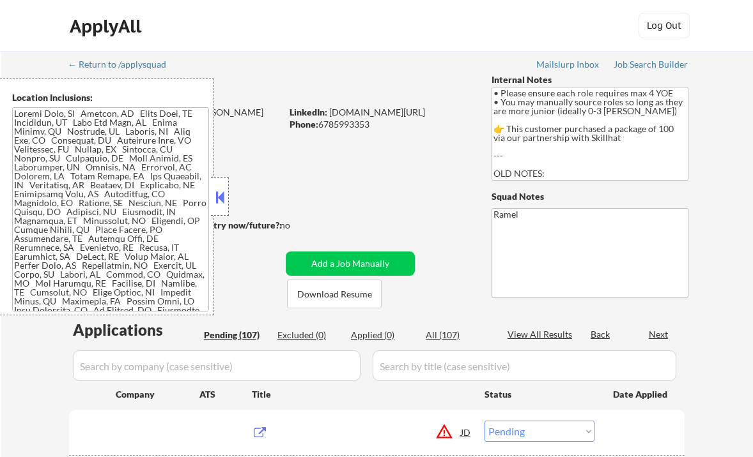
select select ""pending""
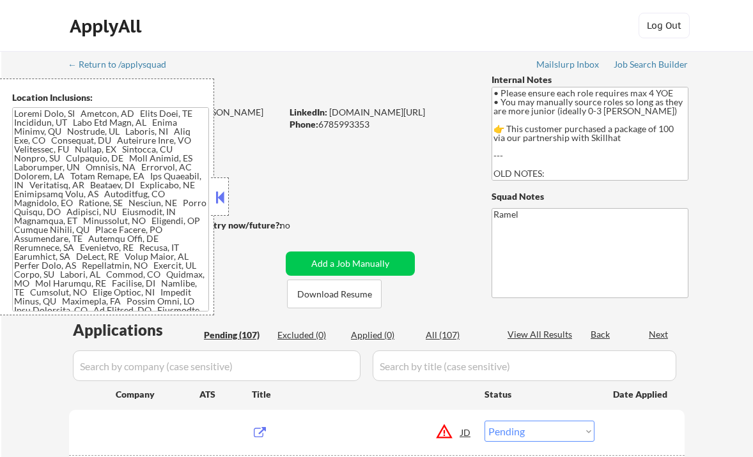
select select ""pending""
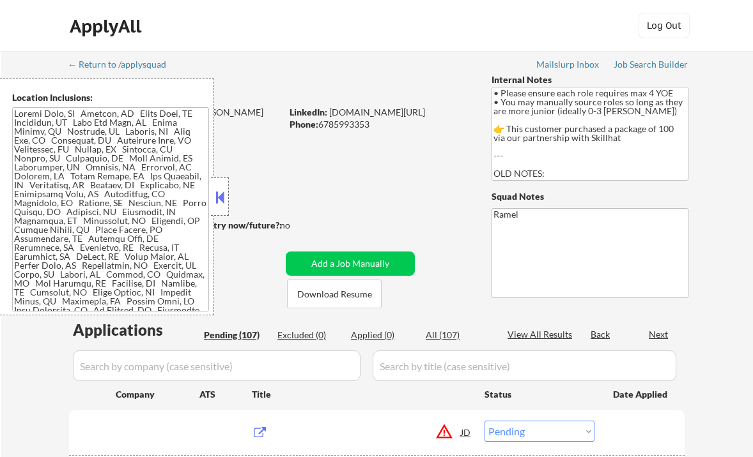
select select ""pending""
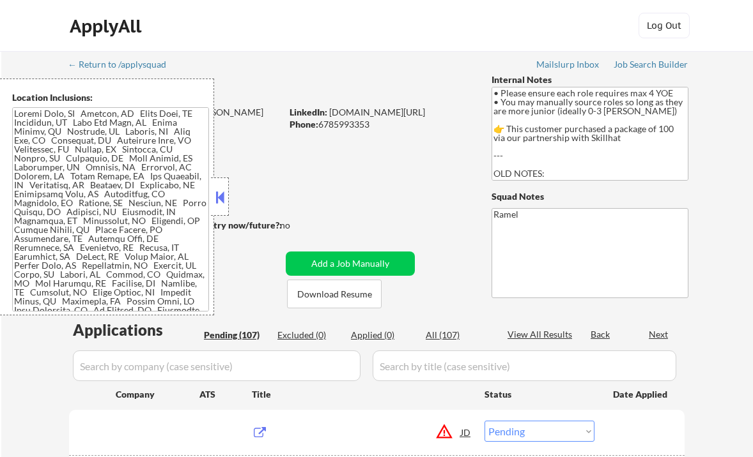
select select ""pending""
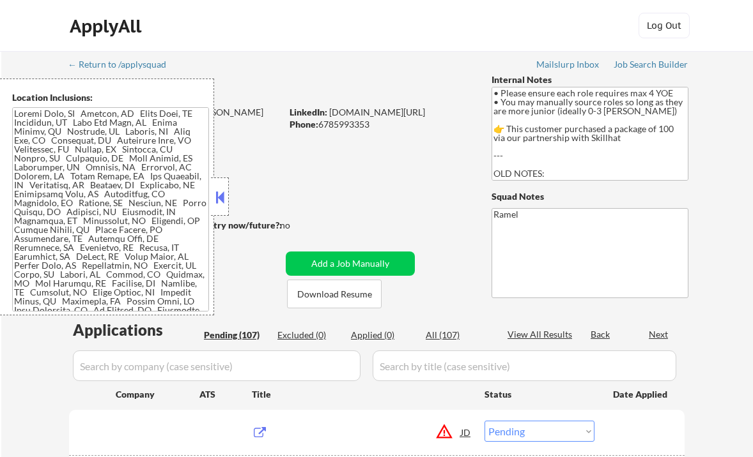
select select ""pending""
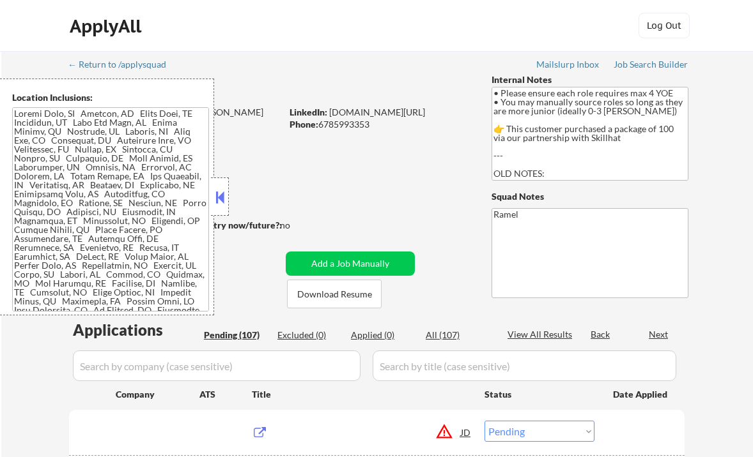
select select ""pending""
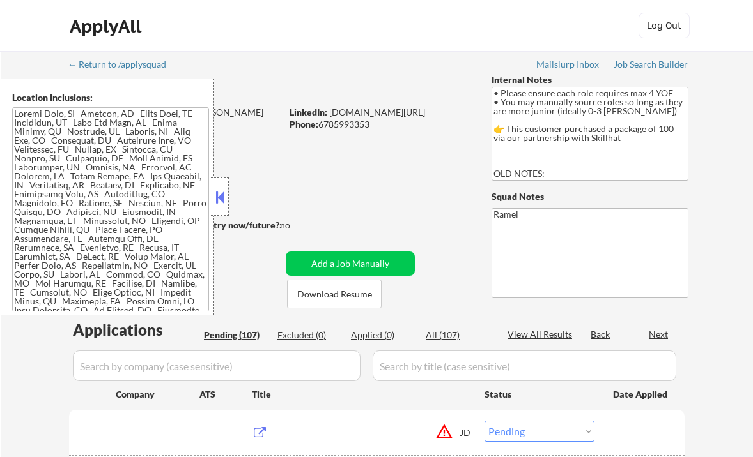
select select ""pending""
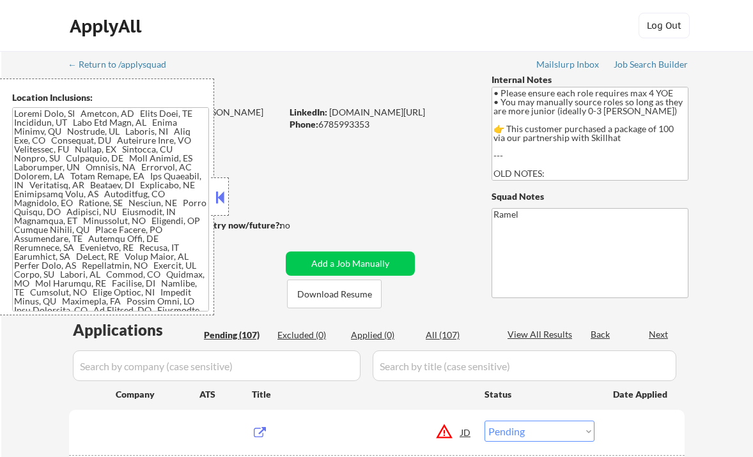
select select ""pending""
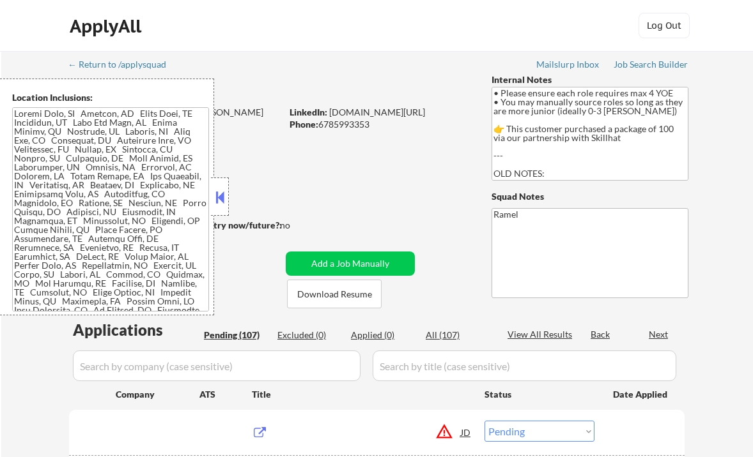
select select ""pending""
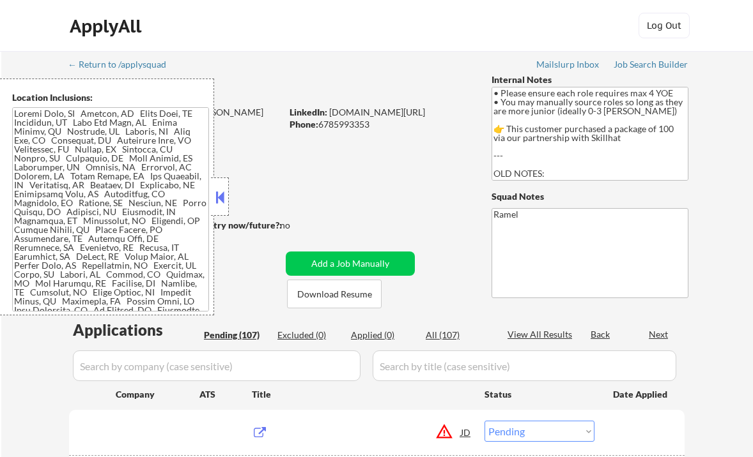
select select ""pending""
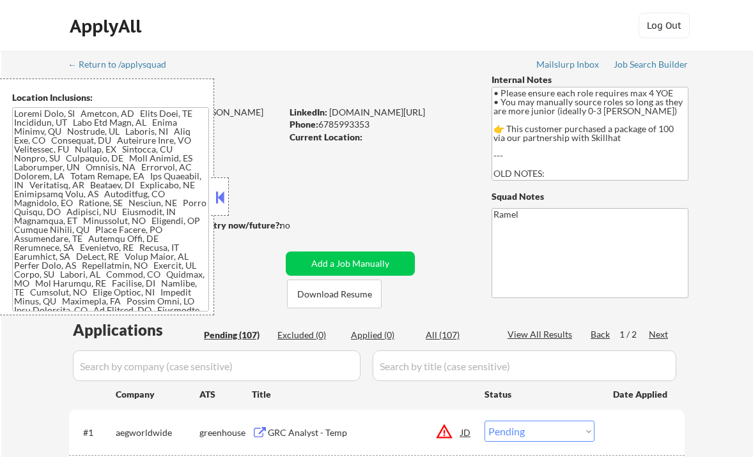
drag, startPoint x: 220, startPoint y: 203, endPoint x: 230, endPoint y: 199, distance: 10.6
click at [220, 203] on button at bounding box center [220, 197] width 14 height 19
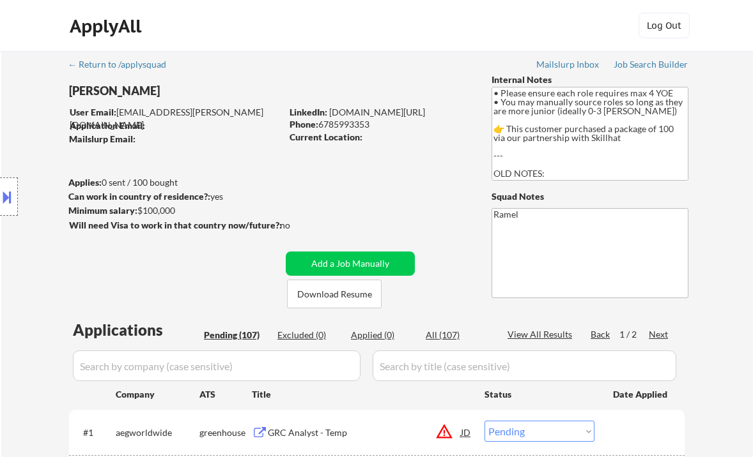
click at [13, 198] on button at bounding box center [7, 197] width 14 height 21
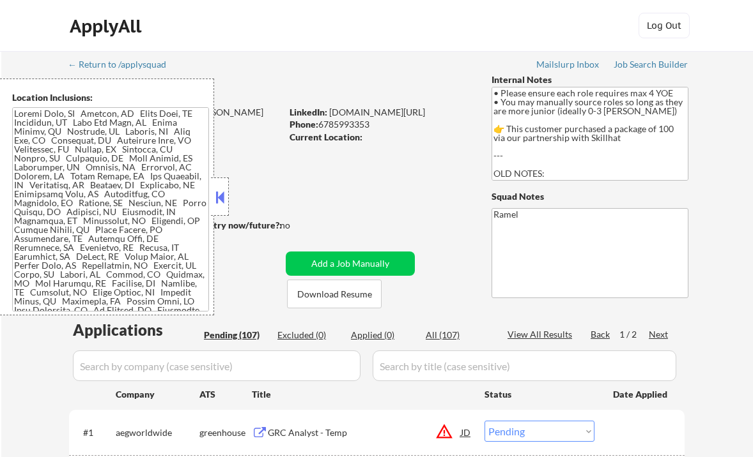
click at [220, 196] on button at bounding box center [220, 197] width 14 height 19
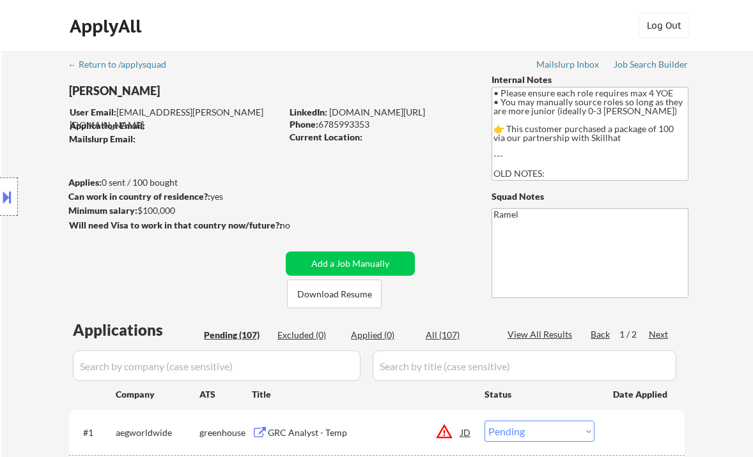
click at [13, 192] on button at bounding box center [7, 197] width 14 height 21
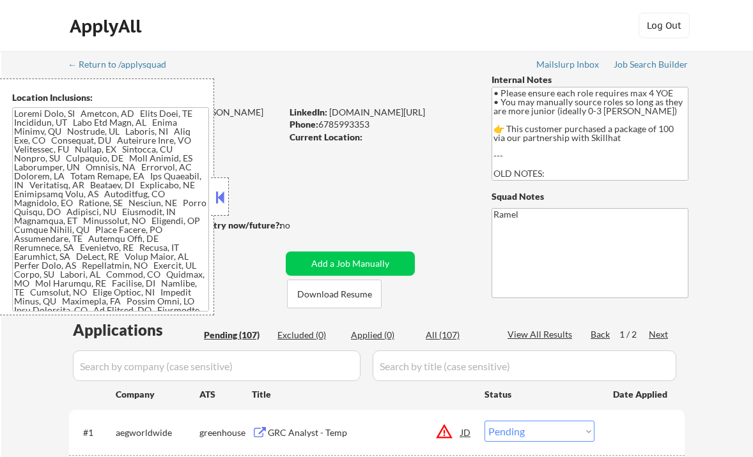
click at [71, 192] on textarea at bounding box center [110, 209] width 197 height 204
click at [348, 125] on div "Phone: 6785993353" at bounding box center [379, 124] width 181 height 13
copy div "6785993353"
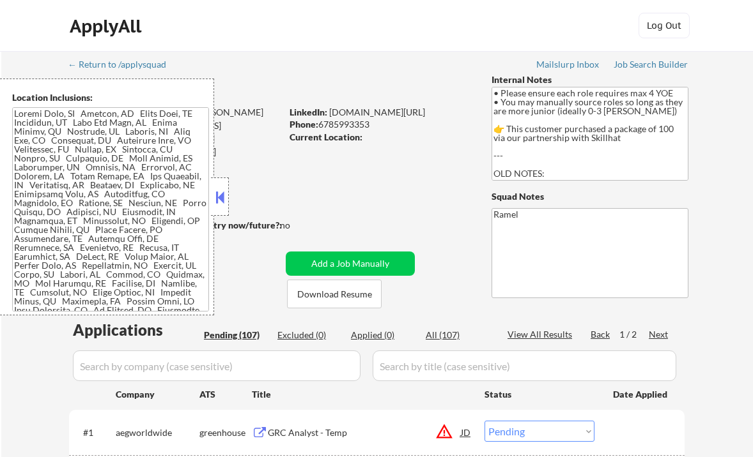
drag, startPoint x: 223, startPoint y: 207, endPoint x: 232, endPoint y: 202, distance: 10.3
click at [223, 207] on div at bounding box center [220, 197] width 18 height 38
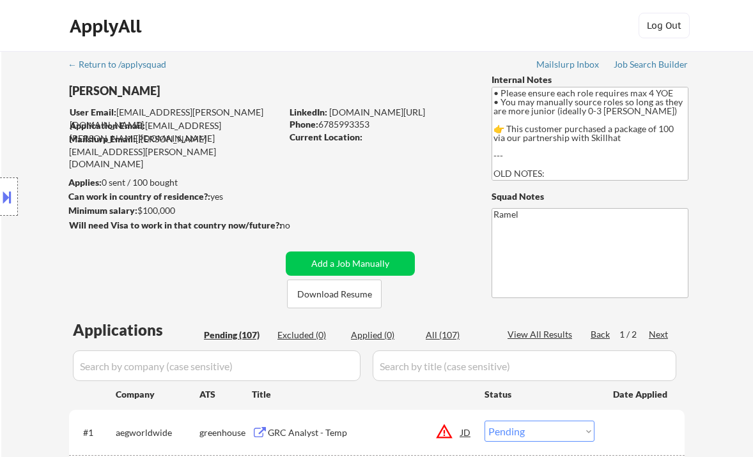
scroll to position [170, 0]
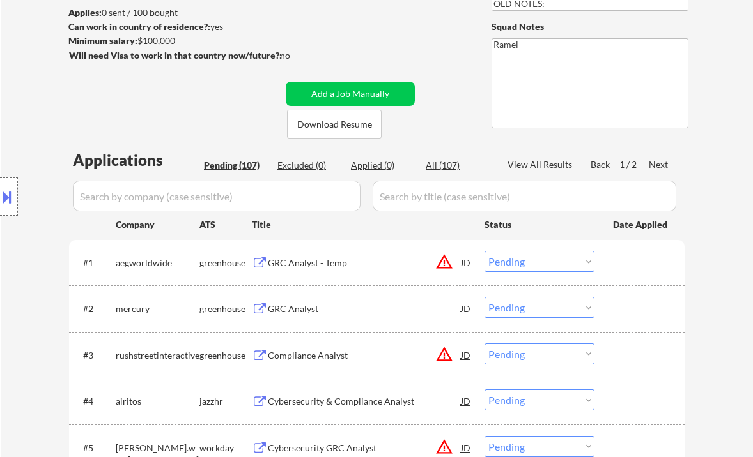
click at [298, 316] on div "GRC Analyst" at bounding box center [364, 308] width 193 height 23
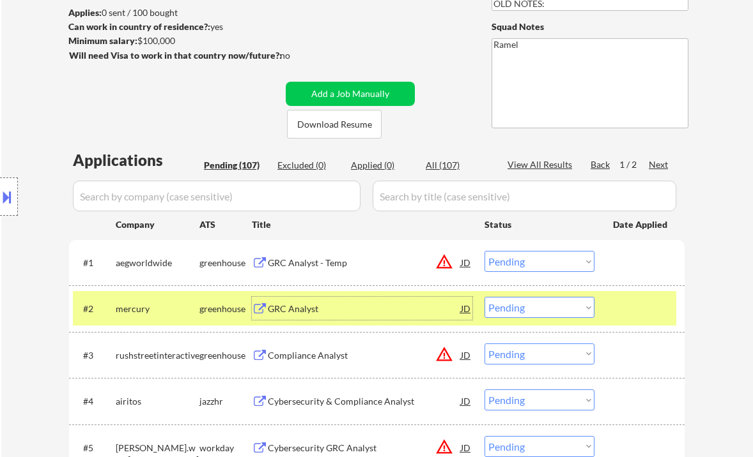
click at [511, 305] on select "Choose an option... Pending Applied Excluded (Questions) Excluded (Expired) Exc…" at bounding box center [539, 307] width 110 height 21
click at [484, 297] on select "Choose an option... Pending Applied Excluded (Questions) Excluded (Expired) Exc…" at bounding box center [539, 307] width 110 height 21
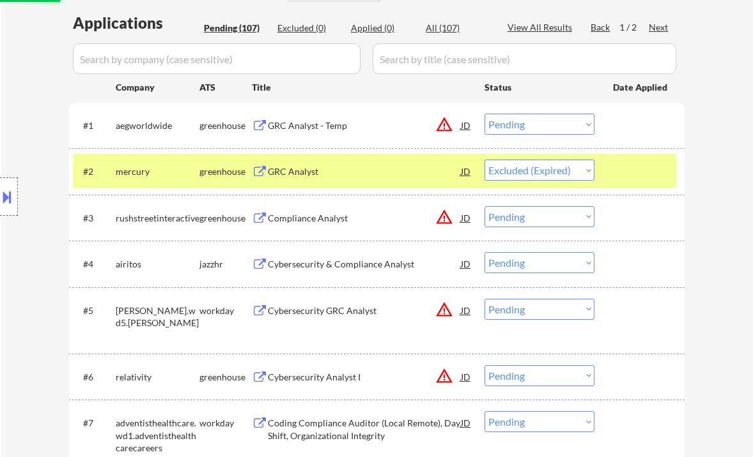
scroll to position [341, 0]
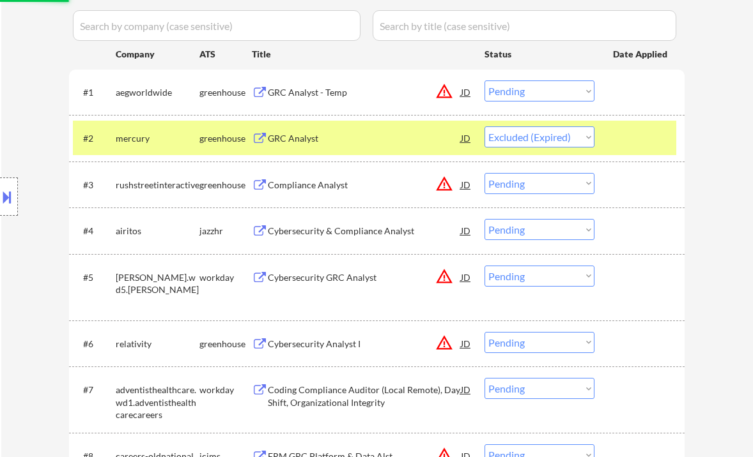
click at [356, 236] on div "Cybersecurity & Compliance Analyst" at bounding box center [364, 231] width 193 height 13
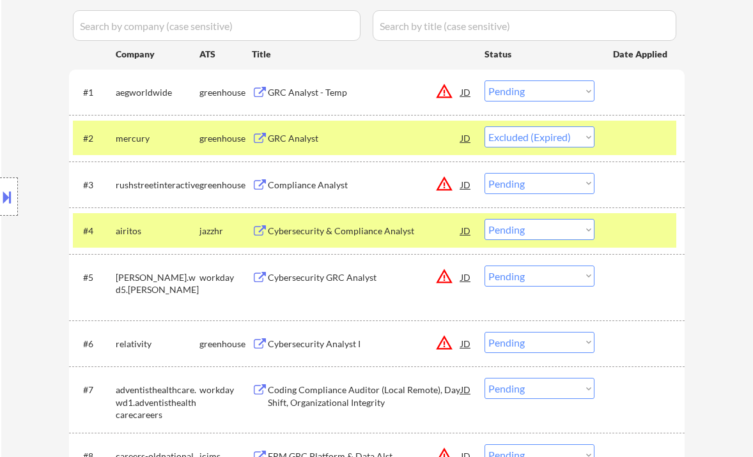
select select ""pending""
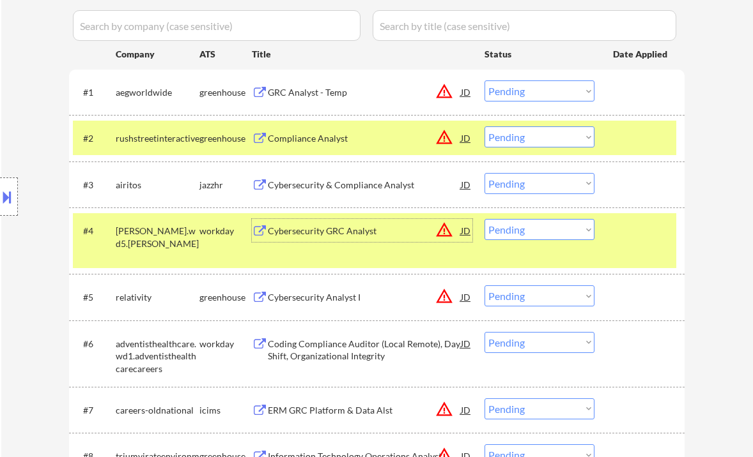
drag, startPoint x: 532, startPoint y: 185, endPoint x: 533, endPoint y: 193, distance: 8.4
click at [532, 185] on select "Choose an option... Pending Applied Excluded (Questions) Excluded (Expired) Exc…" at bounding box center [539, 183] width 110 height 21
click at [484, 173] on select "Choose an option... Pending Applied Excluded (Questions) Excluded (Expired) Exc…" at bounding box center [539, 183] width 110 height 21
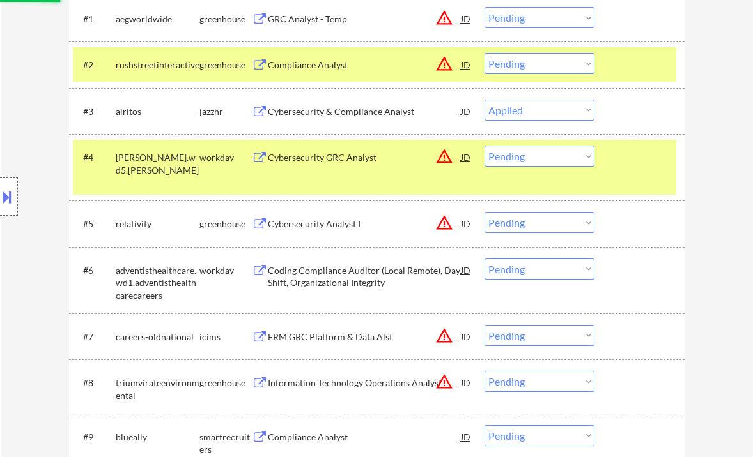
scroll to position [426, 0]
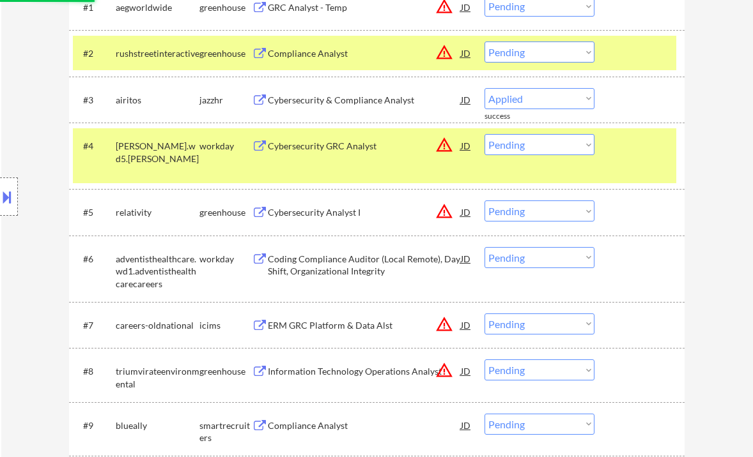
select select ""pending""
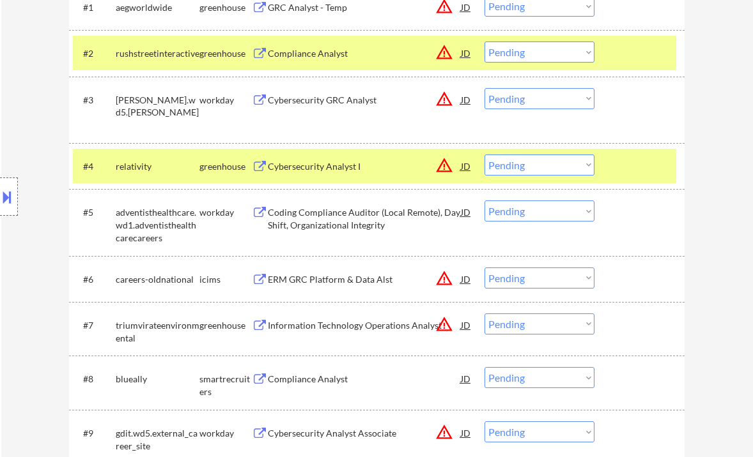
scroll to position [596, 0]
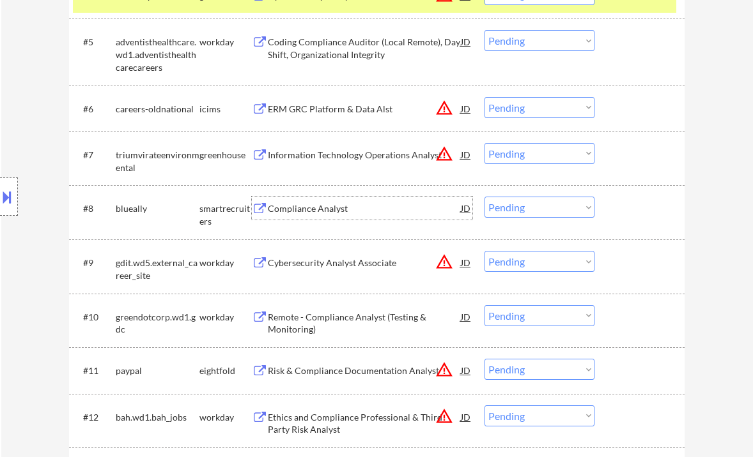
click at [312, 215] on div "Compliance Analyst" at bounding box center [364, 208] width 193 height 23
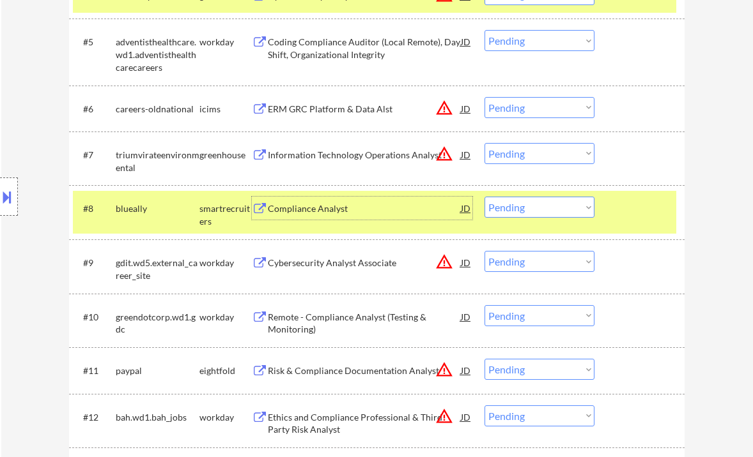
click at [498, 214] on select "Choose an option... Pending Applied Excluded (Questions) Excluded (Expired) Exc…" at bounding box center [539, 207] width 110 height 21
drag, startPoint x: 736, startPoint y: 269, endPoint x: 603, endPoint y: 243, distance: 135.4
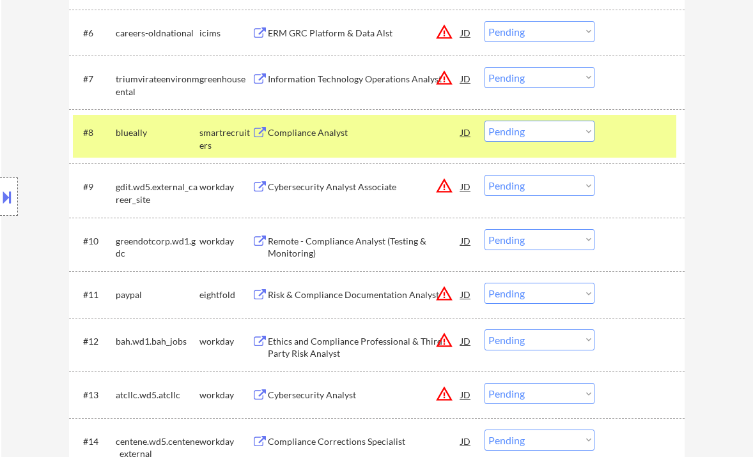
scroll to position [681, 0]
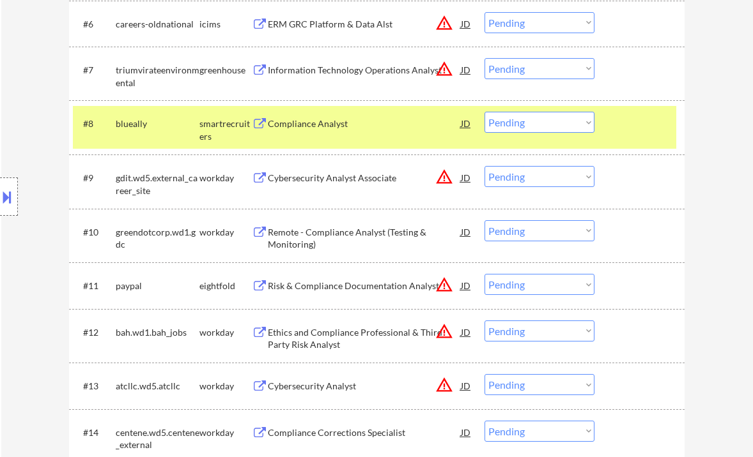
click at [459, 176] on div "Cybersecurity Analyst Associate" at bounding box center [364, 178] width 193 height 13
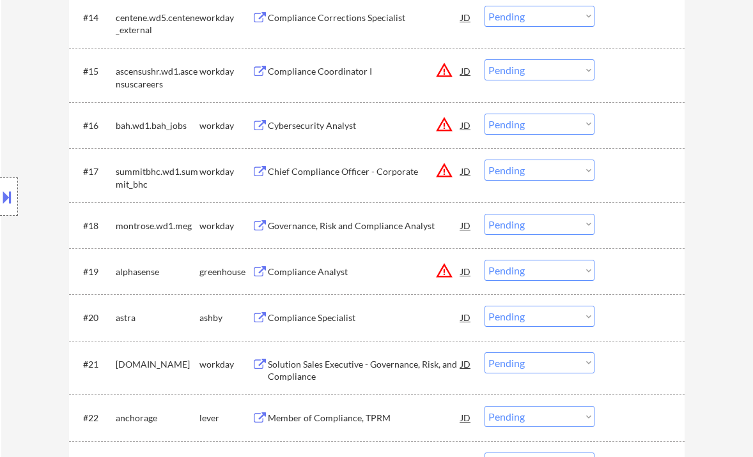
scroll to position [1107, 0]
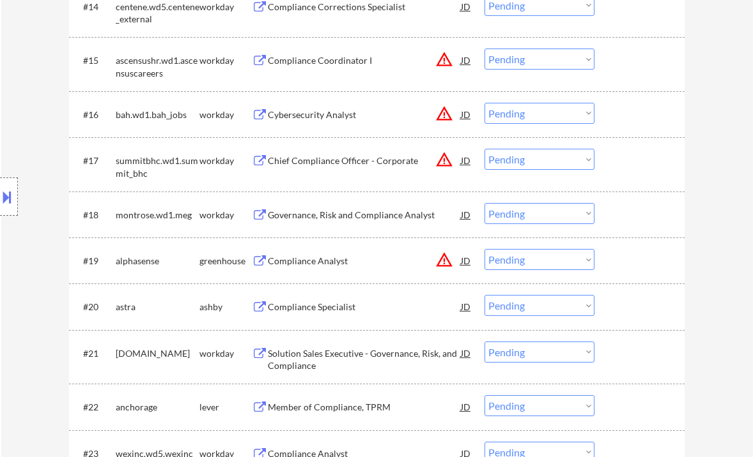
click at [316, 308] on div "Compliance Specialist" at bounding box center [364, 307] width 193 height 13
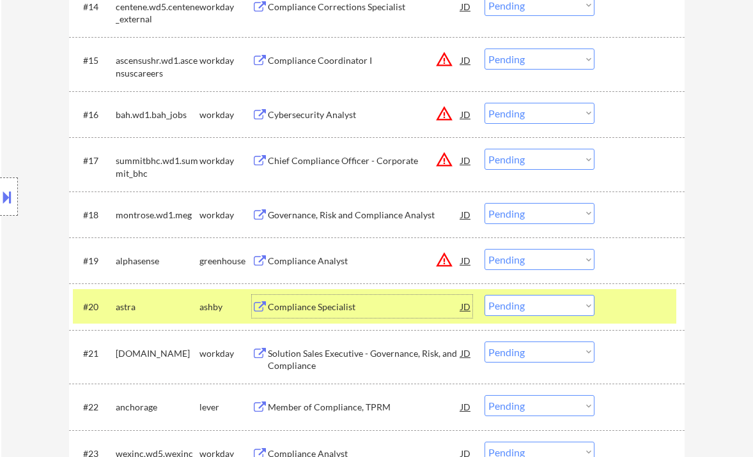
click at [528, 311] on select "Choose an option... Pending Applied Excluded (Questions) Excluded (Expired) Exc…" at bounding box center [539, 305] width 110 height 21
click at [484, 295] on select "Choose an option... Pending Applied Excluded (Questions) Excluded (Expired) Exc…" at bounding box center [539, 305] width 110 height 21
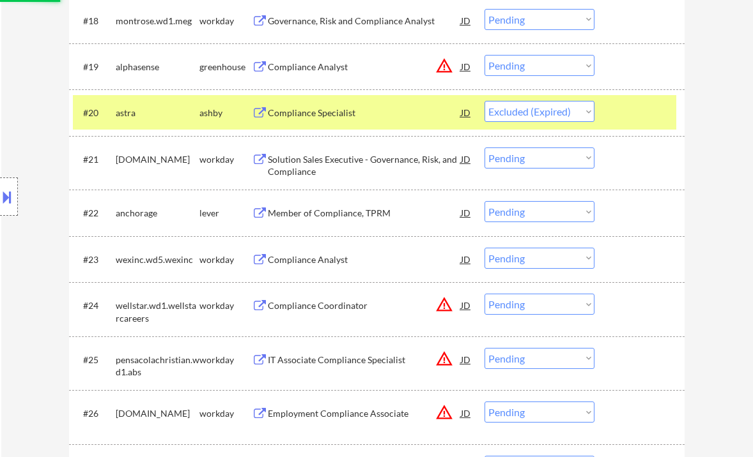
scroll to position [1363, 0]
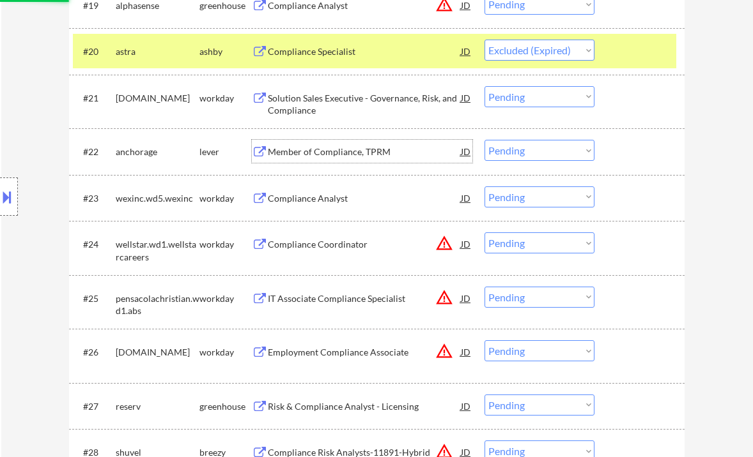
click at [351, 149] on div "Member of Compliance, TPRM" at bounding box center [364, 152] width 193 height 13
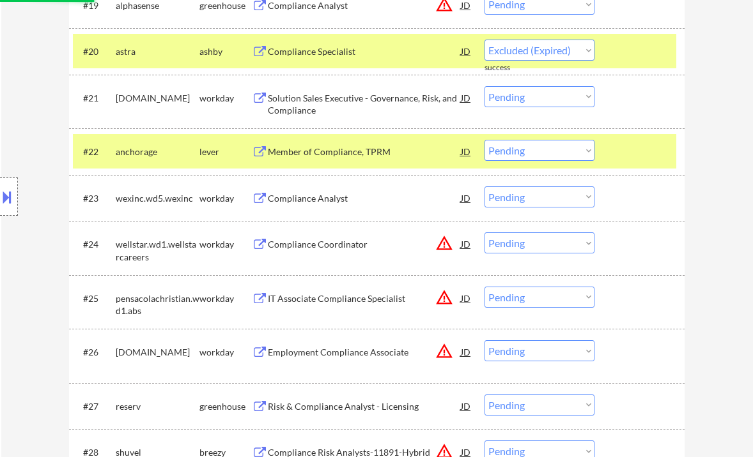
select select ""pending""
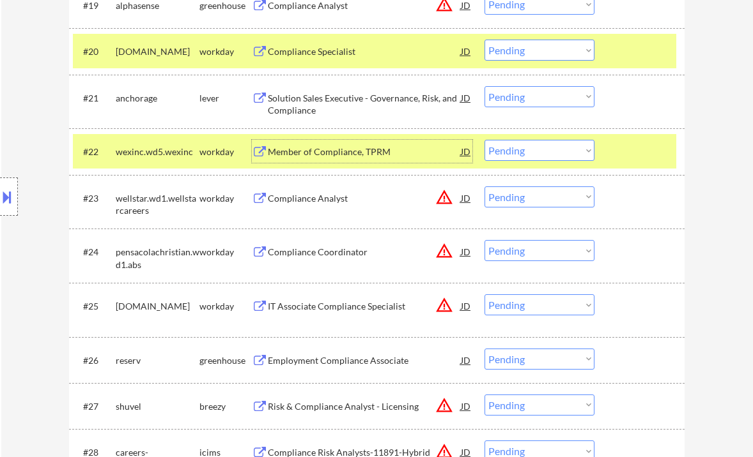
drag, startPoint x: 517, startPoint y: 148, endPoint x: 537, endPoint y: 160, distance: 24.1
click at [517, 148] on select "Choose an option... Pending Applied Excluded (Questions) Excluded (Expired) Exc…" at bounding box center [539, 150] width 110 height 21
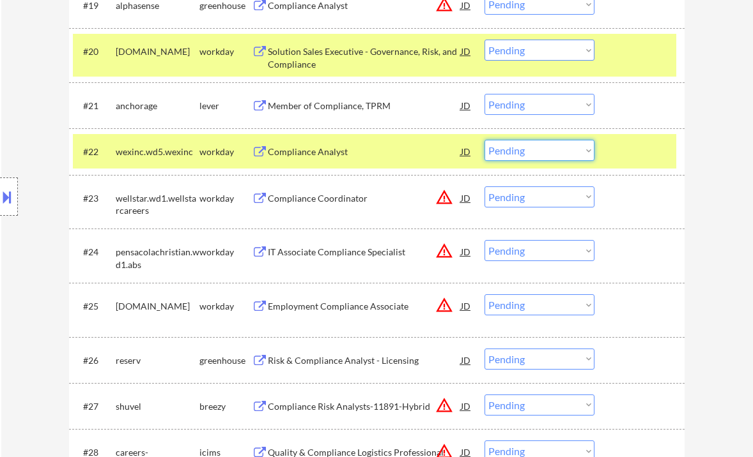
click at [503, 99] on select "Choose an option... Pending Applied Excluded (Questions) Excluded (Expired) Exc…" at bounding box center [539, 104] width 110 height 21
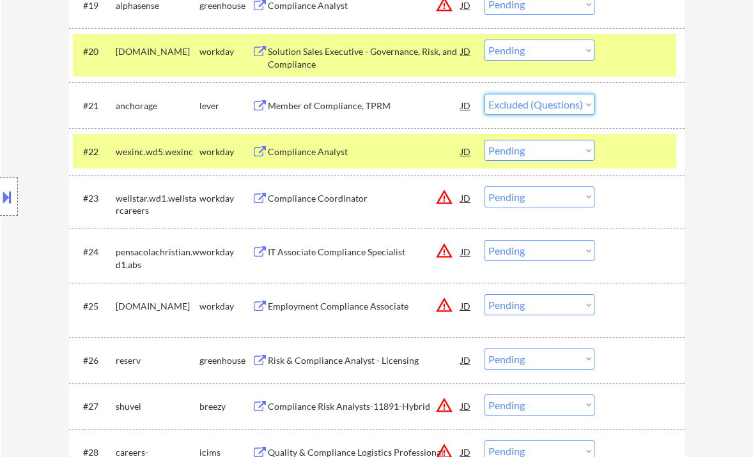
click at [484, 94] on select "Choose an option... Pending Applied Excluded (Questions) Excluded (Expired) Exc…" at bounding box center [539, 104] width 110 height 21
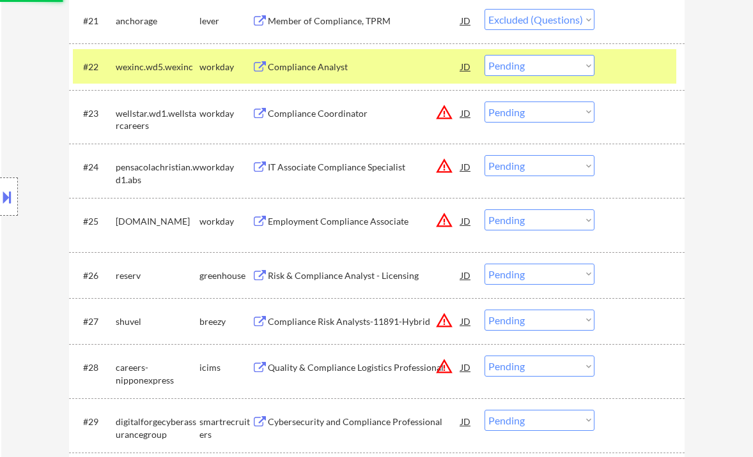
scroll to position [1533, 0]
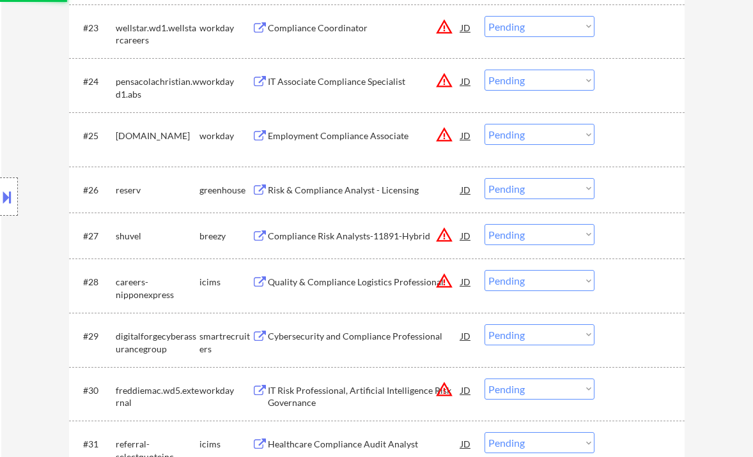
click at [329, 187] on div "Risk & Compliance Analyst - Licensing" at bounding box center [364, 190] width 193 height 13
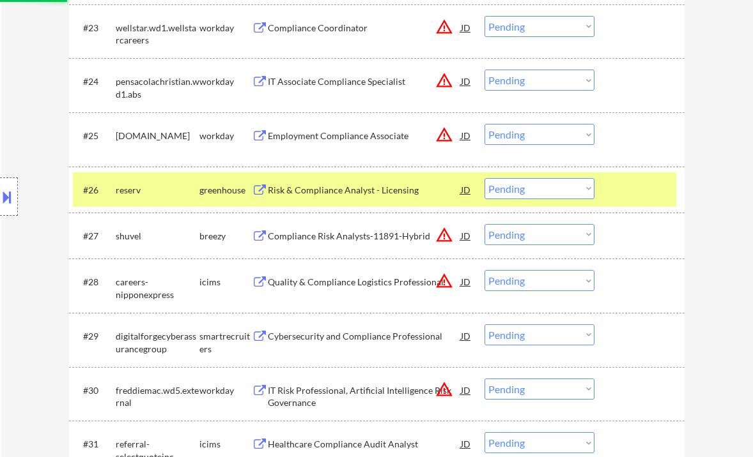
select select ""pending""
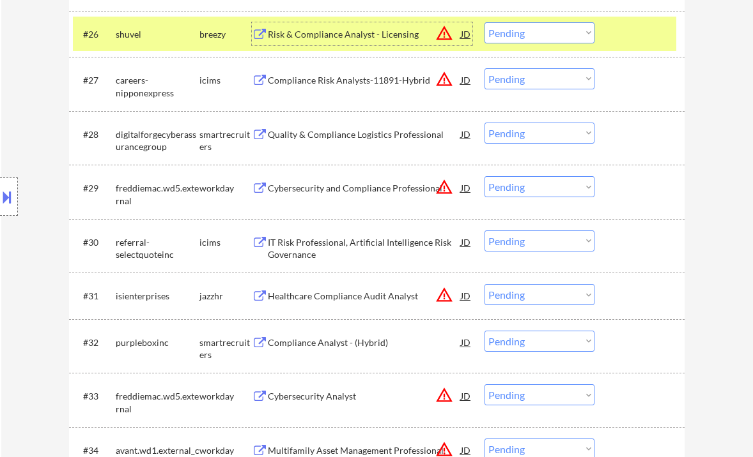
scroll to position [1703, 0]
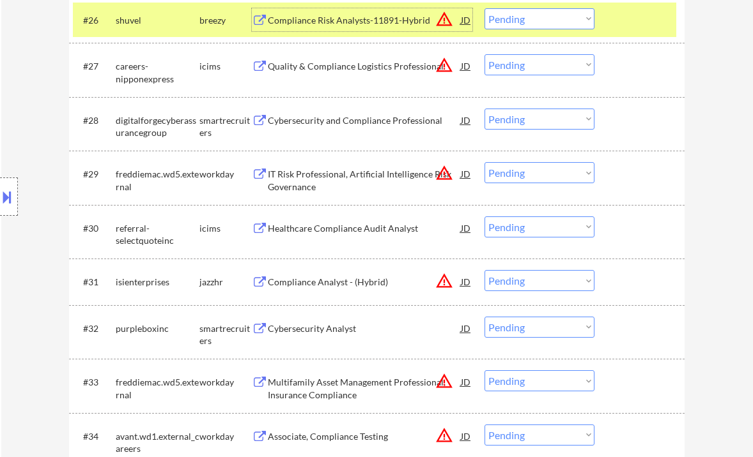
click at [343, 123] on div "Cybersecurity and Compliance Professional" at bounding box center [364, 120] width 193 height 13
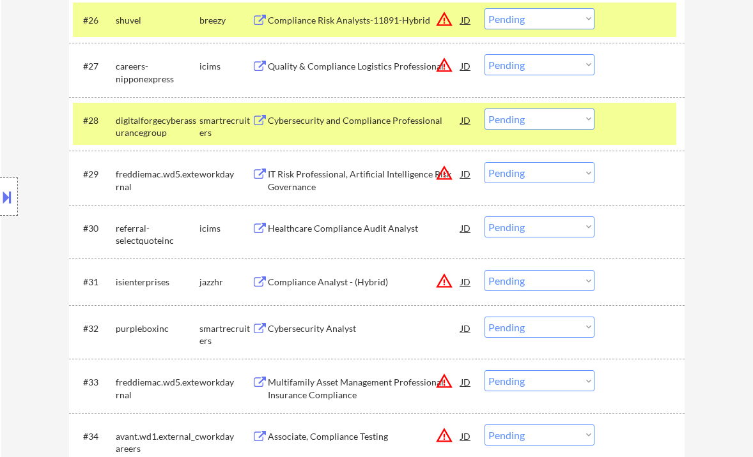
click at [22, 127] on div "Location Inclusions:" at bounding box center [114, 197] width 229 height 237
drag, startPoint x: 515, startPoint y: 122, endPoint x: 521, endPoint y: 128, distance: 8.6
click at [515, 122] on select "Choose an option... Pending Applied Excluded (Questions) Excluded (Expired) Exc…" at bounding box center [539, 119] width 110 height 21
click at [484, 109] on select "Choose an option... Pending Applied Excluded (Questions) Excluded (Expired) Exc…" at bounding box center [539, 119] width 110 height 21
select select ""pending""
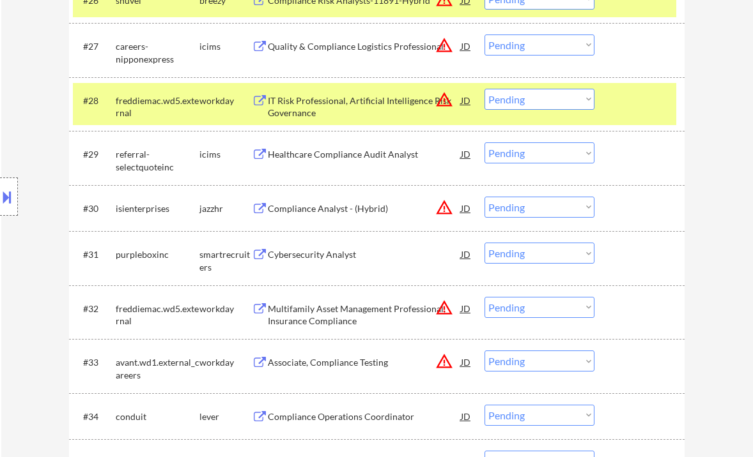
scroll to position [1789, 0]
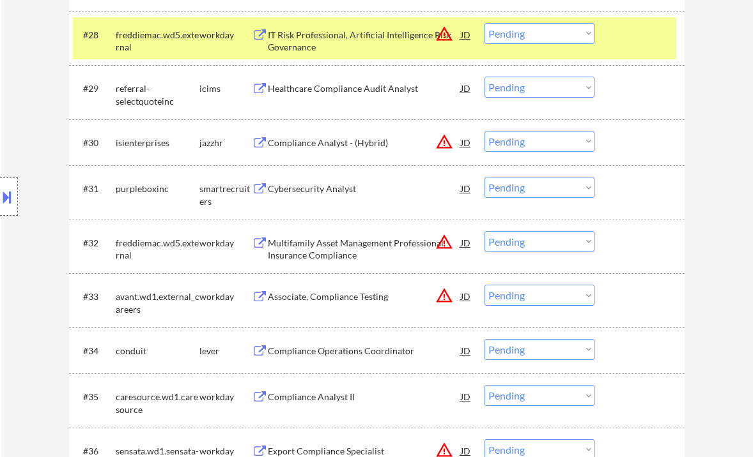
click at [310, 189] on div "Cybersecurity Analyst" at bounding box center [364, 189] width 193 height 13
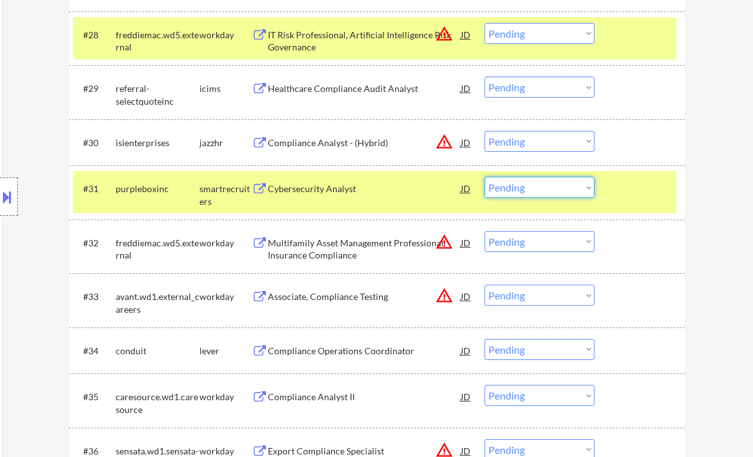
click at [514, 190] on select "Choose an option... Pending Applied Excluded (Questions) Excluded (Expired) Exc…" at bounding box center [539, 187] width 110 height 21
click at [484, 177] on select "Choose an option... Pending Applied Excluded (Questions) Excluded (Expired) Exc…" at bounding box center [539, 187] width 110 height 21
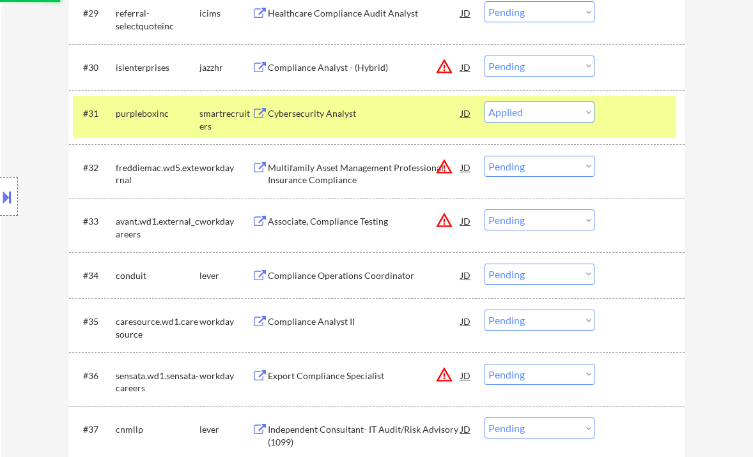
scroll to position [1874, 0]
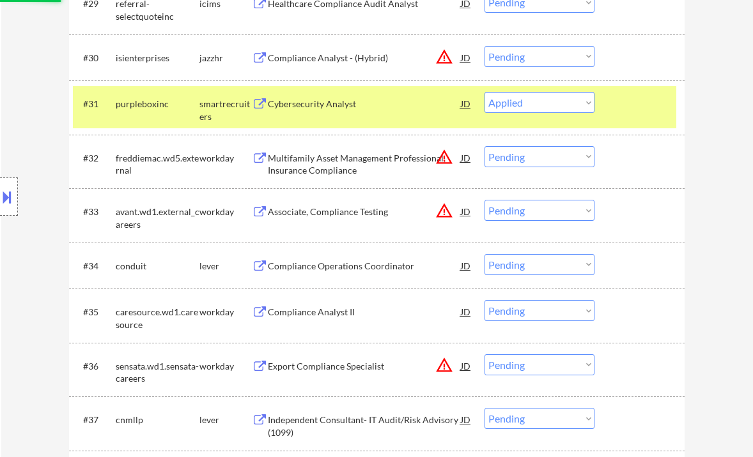
click at [319, 267] on div "Compliance Operations Coordinator" at bounding box center [364, 266] width 193 height 13
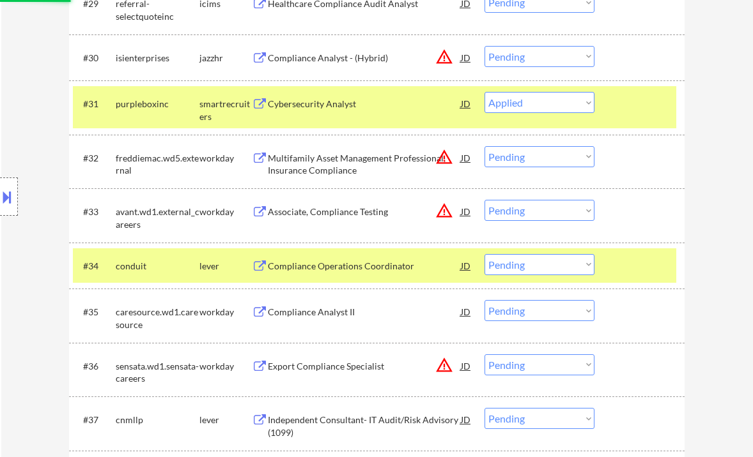
select select ""pending""
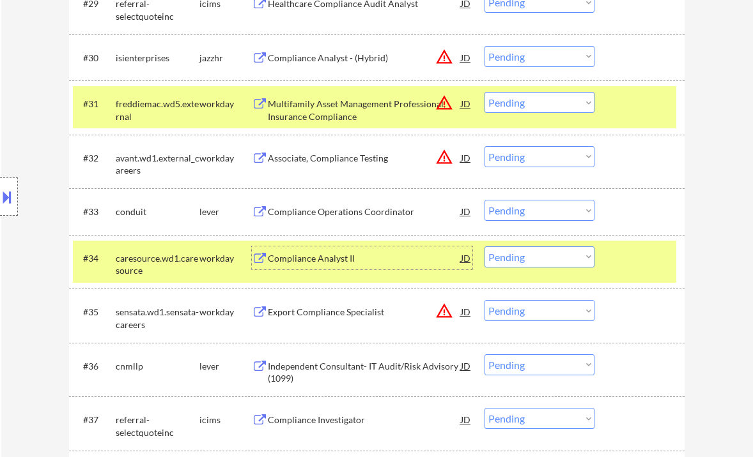
click at [516, 211] on select "Choose an option... Pending Applied Excluded (Questions) Excluded (Expired) Exc…" at bounding box center [539, 210] width 110 height 21
click at [484, 200] on select "Choose an option... Pending Applied Excluded (Questions) Excluded (Expired) Exc…" at bounding box center [539, 210] width 110 height 21
select select ""pending""
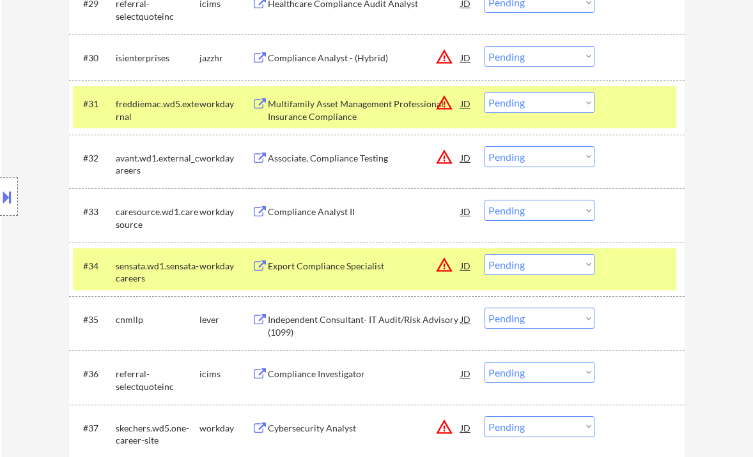
scroll to position [1959, 0]
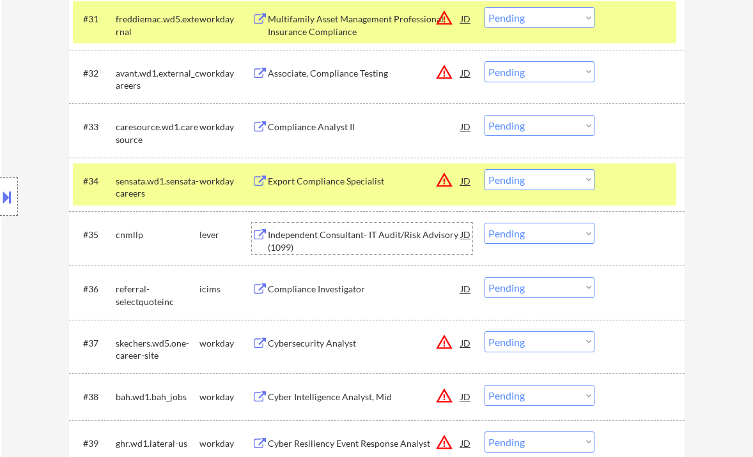
click at [328, 235] on div "Independent Consultant- IT Audit/Risk Advisory (1099)" at bounding box center [364, 241] width 193 height 25
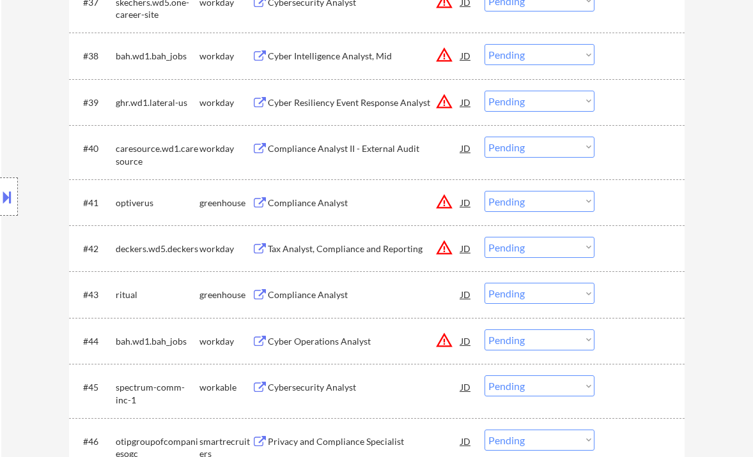
scroll to position [2385, 0]
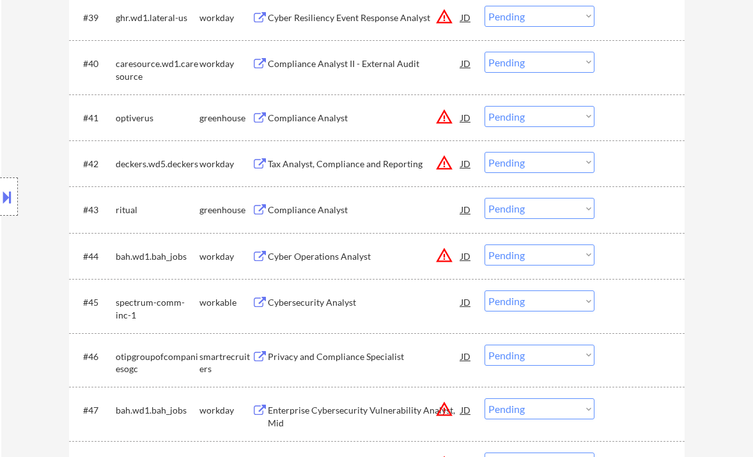
click at [317, 210] on div "Compliance Analyst" at bounding box center [364, 210] width 193 height 13
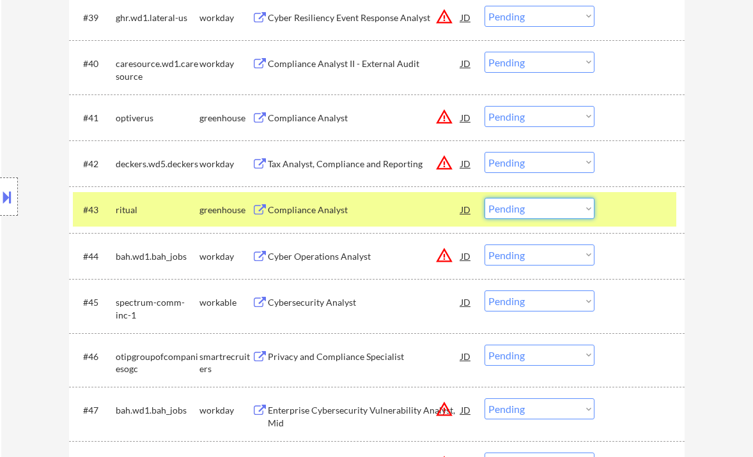
drag, startPoint x: 514, startPoint y: 208, endPoint x: 525, endPoint y: 219, distance: 15.4
click at [514, 208] on select "Choose an option... Pending Applied Excluded (Questions) Excluded (Expired) Exc…" at bounding box center [539, 208] width 110 height 21
click at [484, 198] on select "Choose an option... Pending Applied Excluded (Questions) Excluded (Expired) Exc…" at bounding box center [539, 208] width 110 height 21
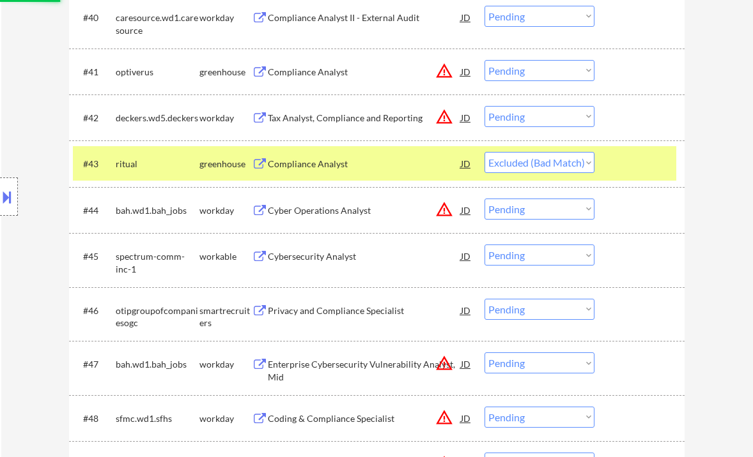
scroll to position [2470, 0]
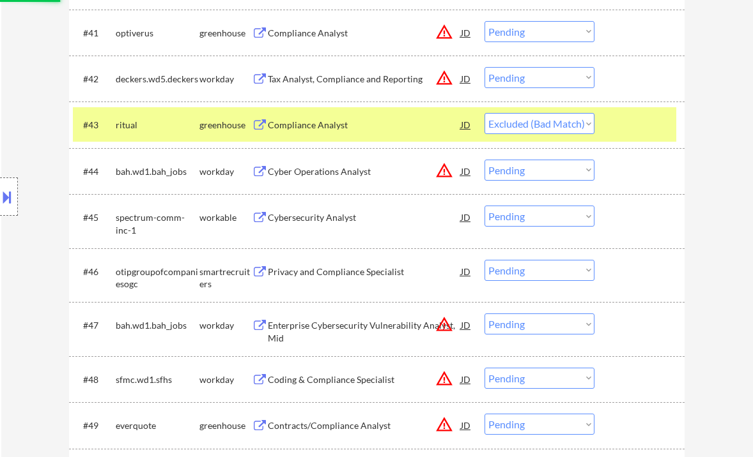
click at [326, 219] on div "Cybersecurity Analyst" at bounding box center [364, 217] width 193 height 13
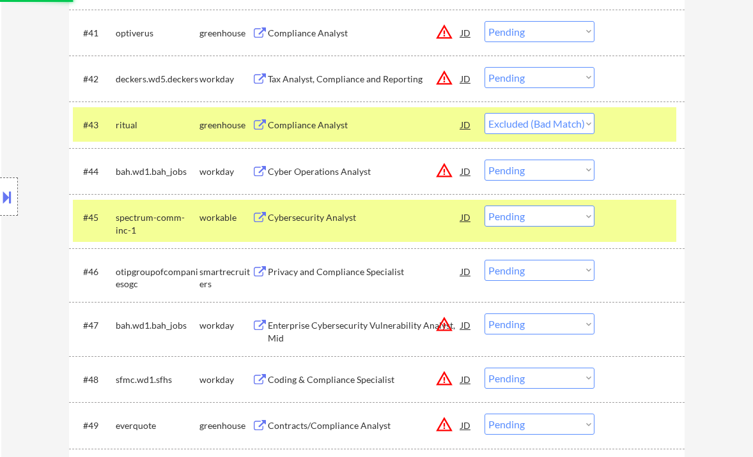
select select ""pending""
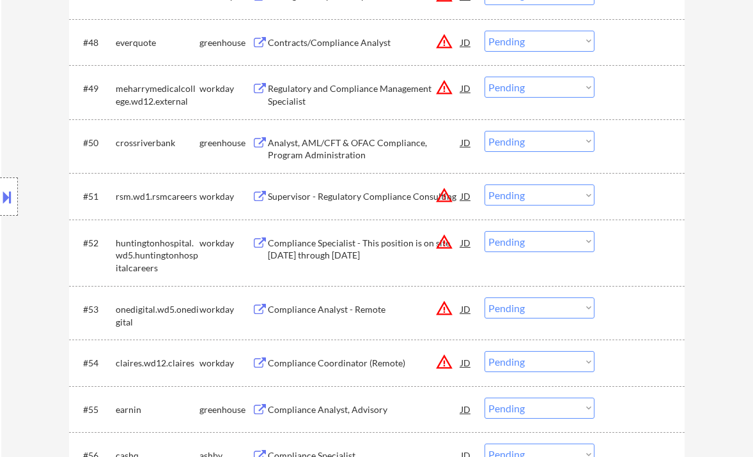
scroll to position [2811, 0]
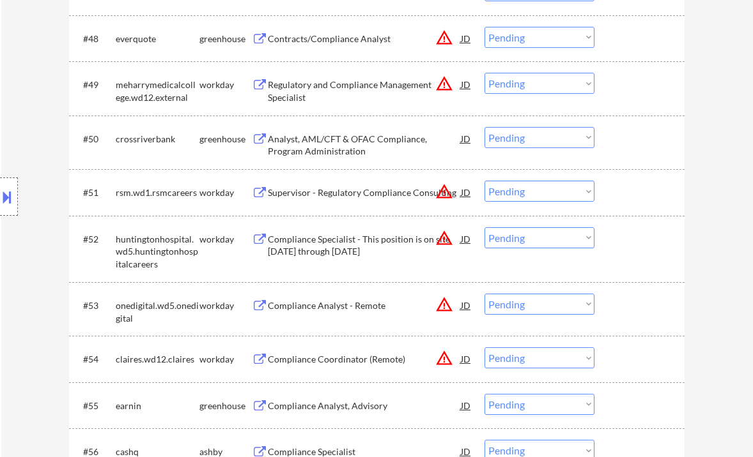
click at [332, 143] on div "Analyst, AML/CFT & OFAC Compliance, Program Administration" at bounding box center [364, 145] width 193 height 25
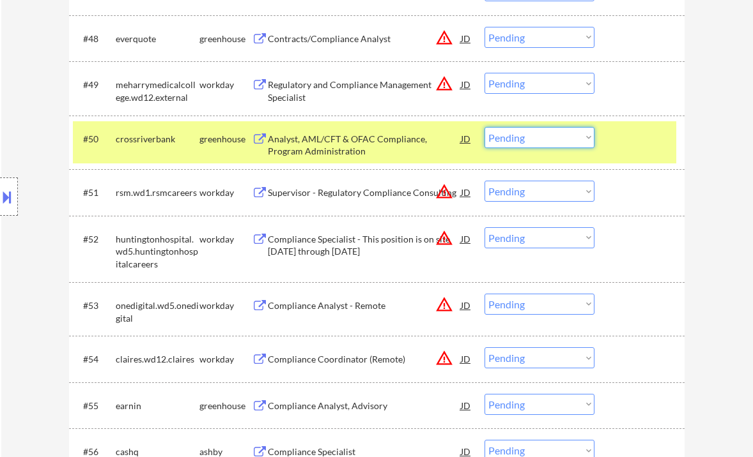
drag, startPoint x: 523, startPoint y: 139, endPoint x: 532, endPoint y: 147, distance: 11.8
click at [523, 139] on select "Choose an option... Pending Applied Excluded (Questions) Excluded (Expired) Exc…" at bounding box center [539, 137] width 110 height 21
click at [484, 127] on select "Choose an option... Pending Applied Excluded (Questions) Excluded (Expired) Exc…" at bounding box center [539, 137] width 110 height 21
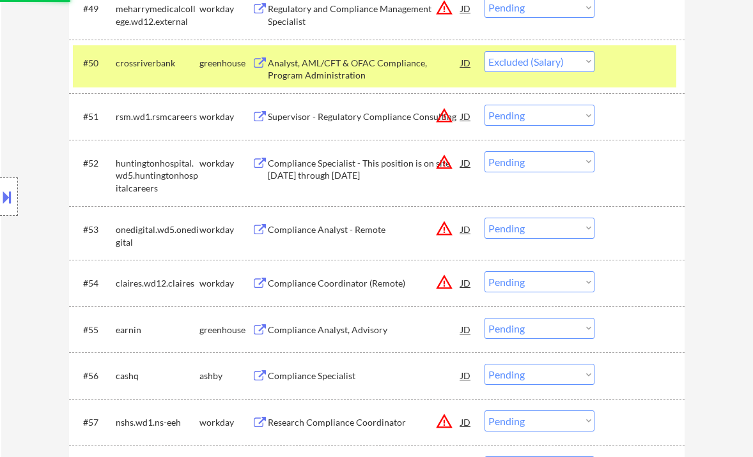
scroll to position [2896, 0]
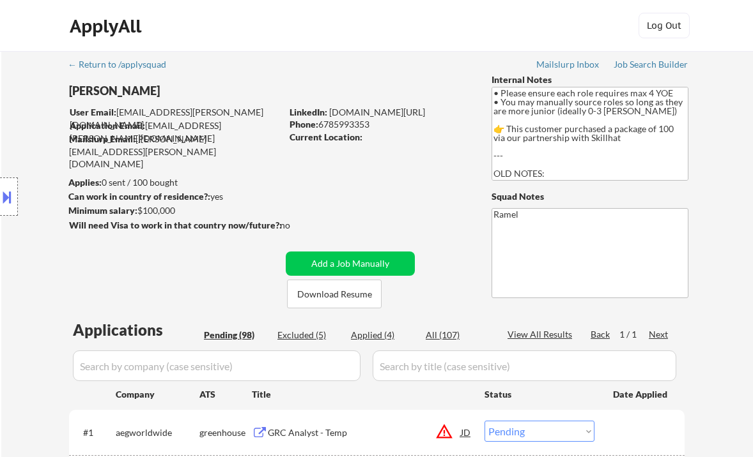
select select ""pending""
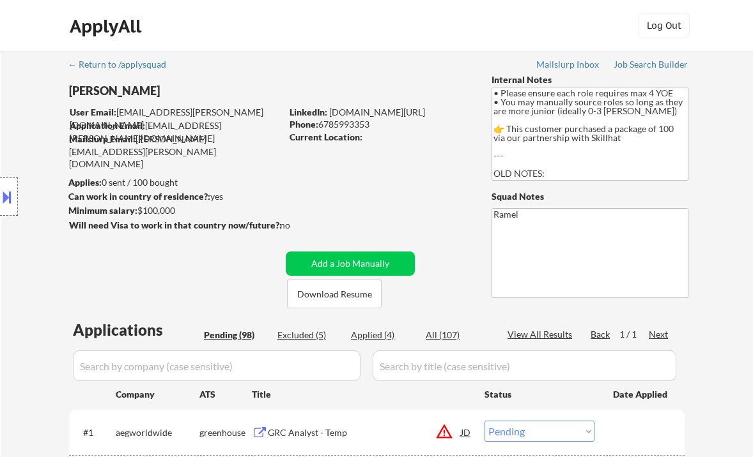
select select ""pending""
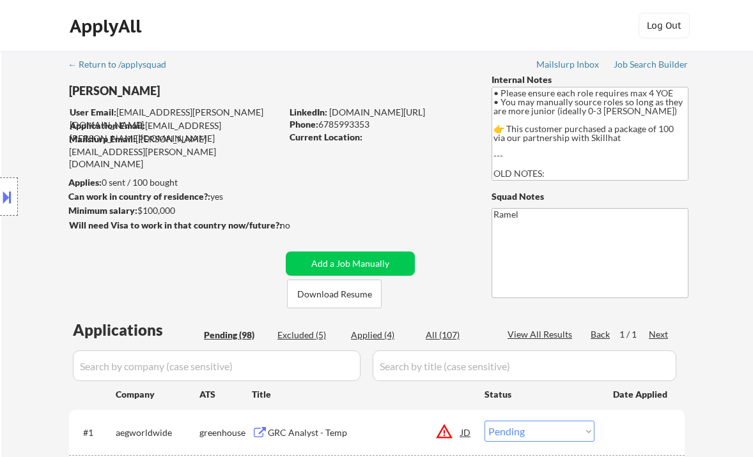
select select ""pending""
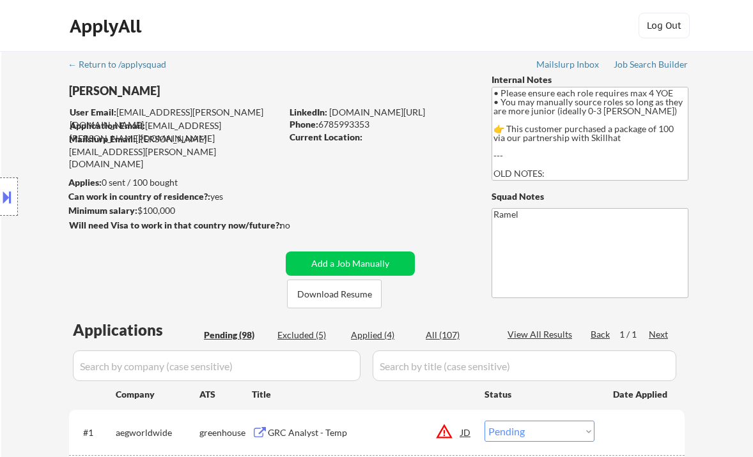
select select ""pending""
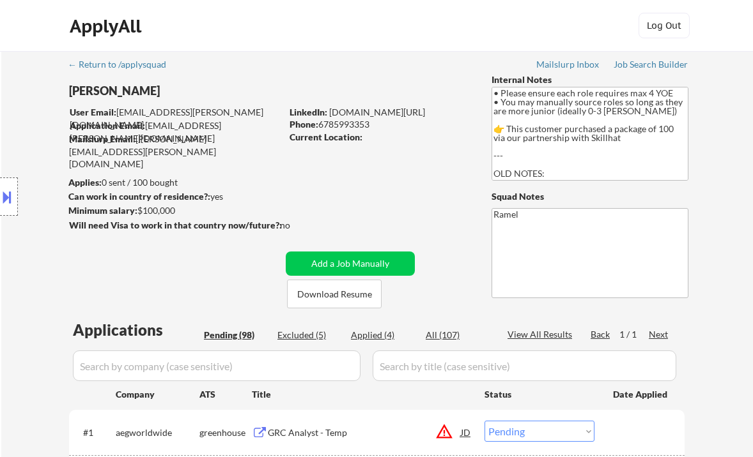
select select ""pending""
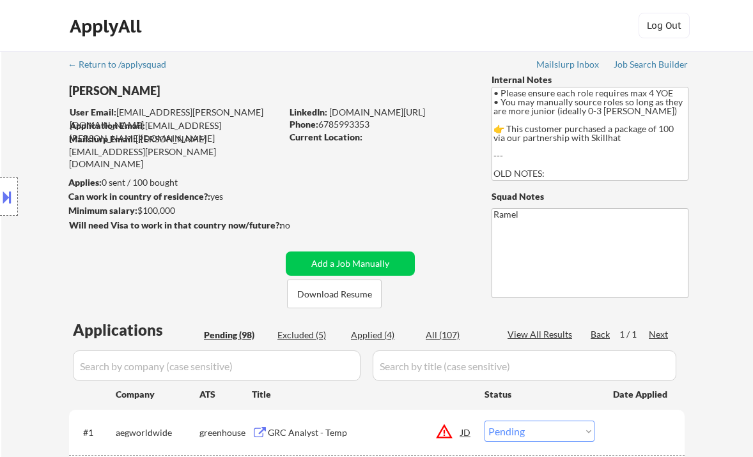
select select ""pending""
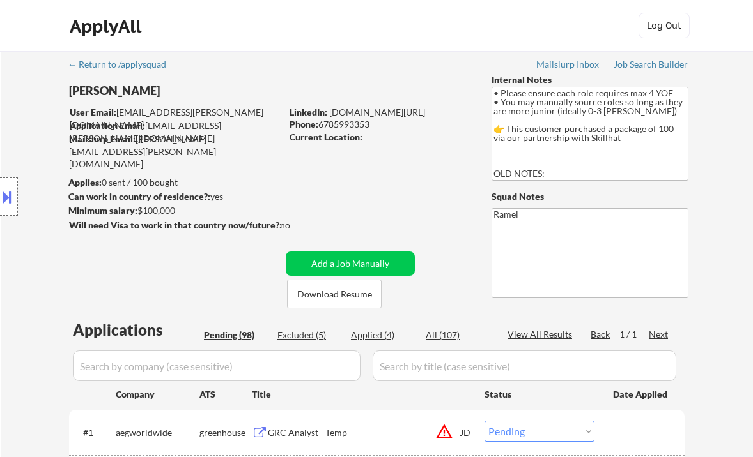
select select ""pending""
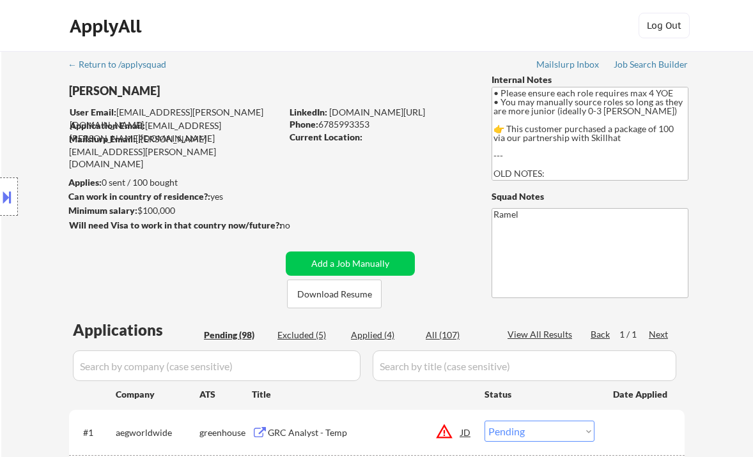
select select ""pending""
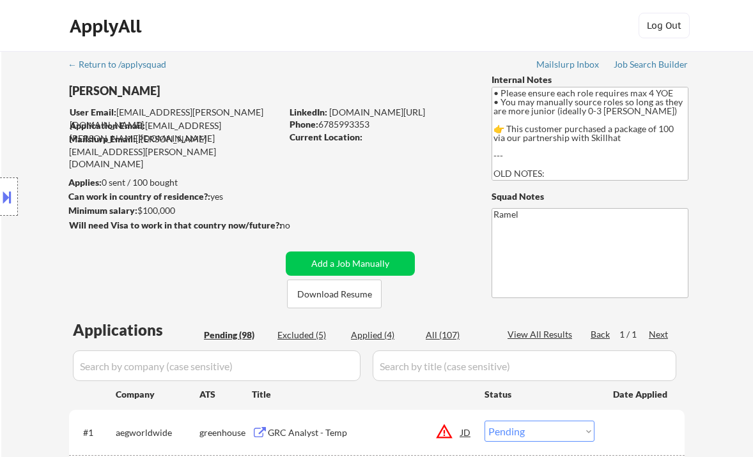
select select ""pending""
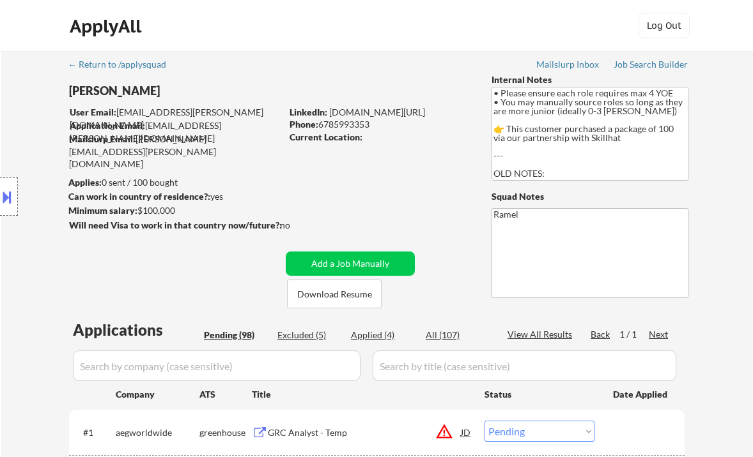
select select ""pending""
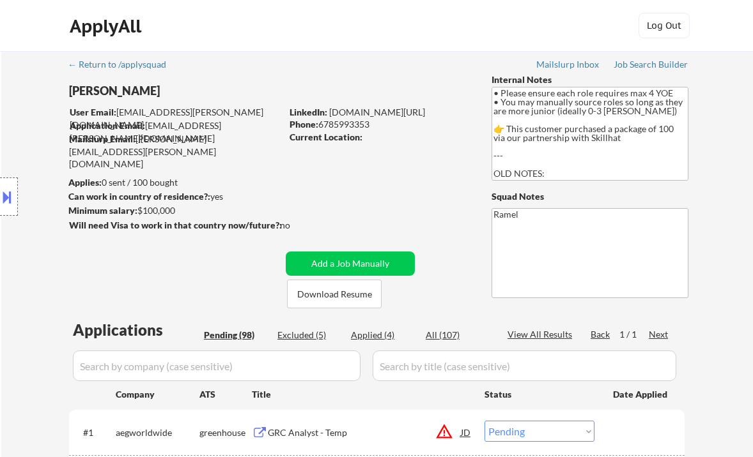
select select ""pending""
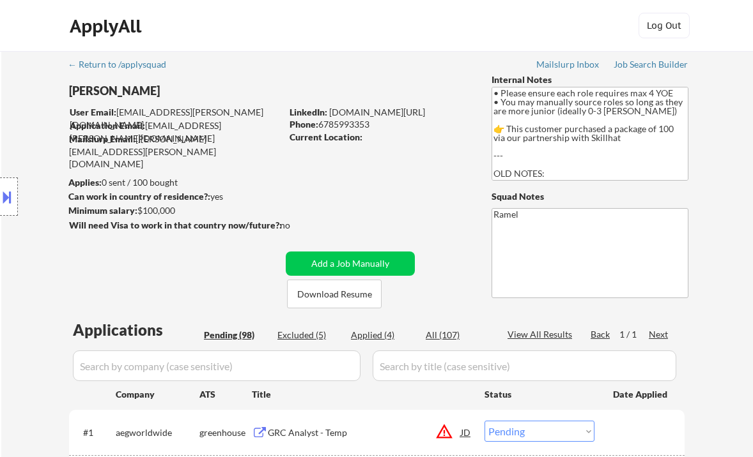
select select ""pending""
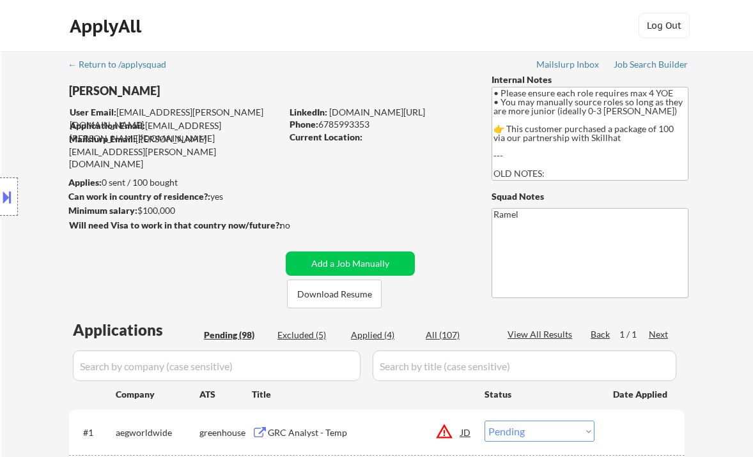
select select ""pending""
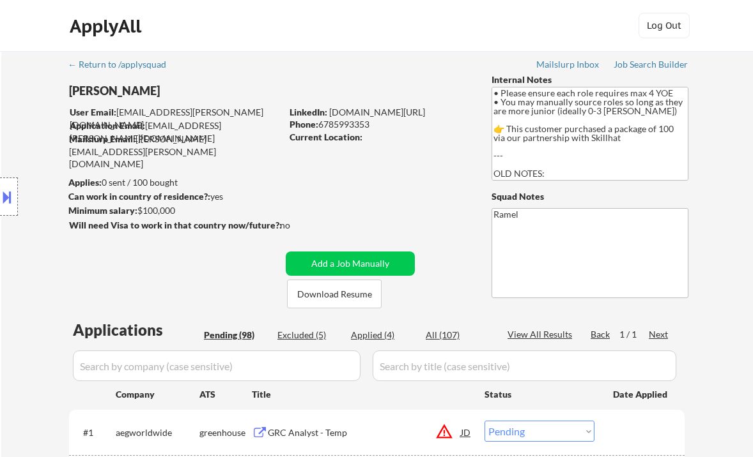
select select ""pending""
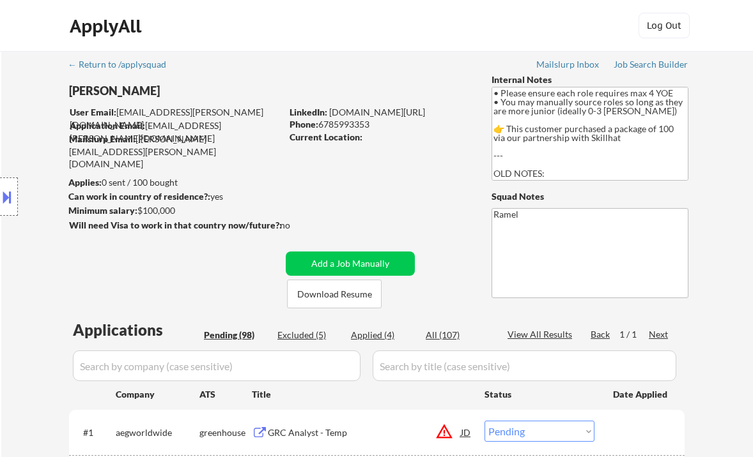
select select ""pending""
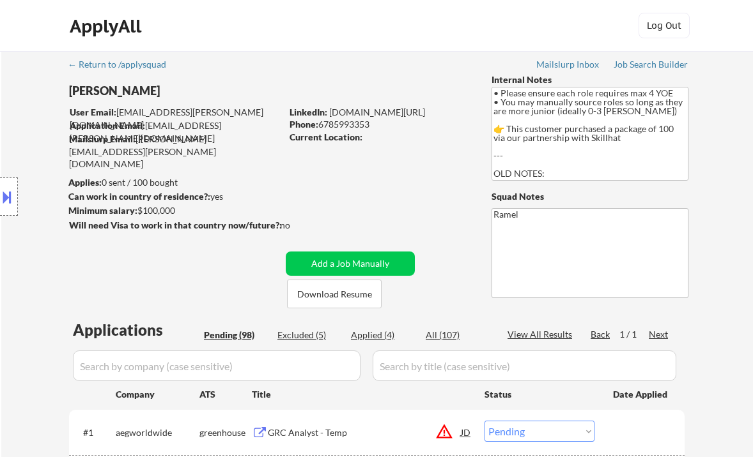
select select ""pending""
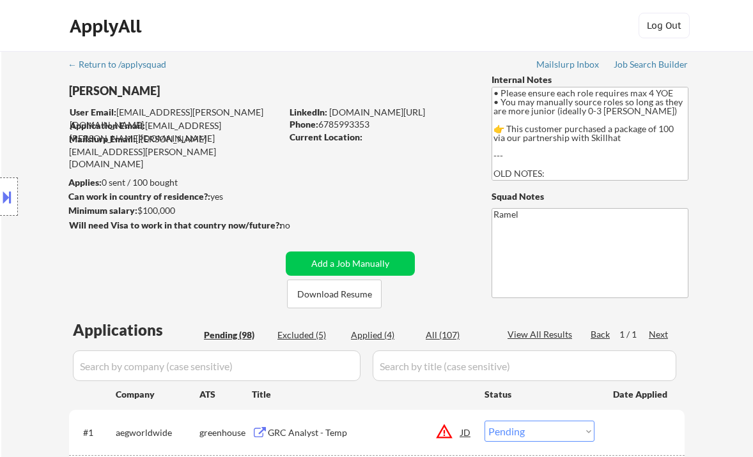
select select ""pending""
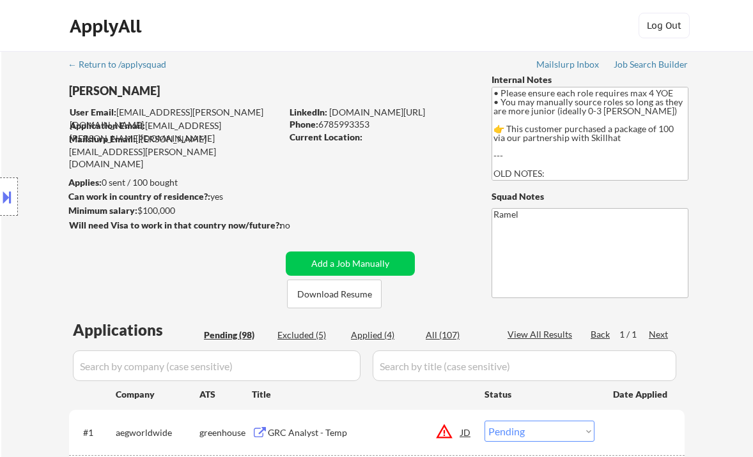
select select ""pending""
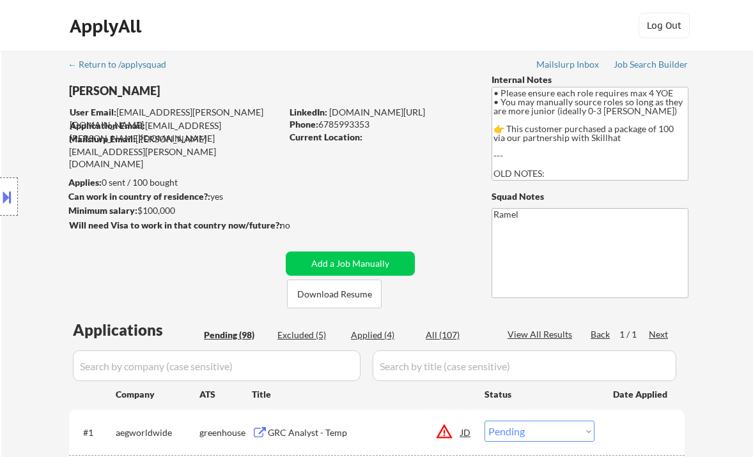
select select ""pending""
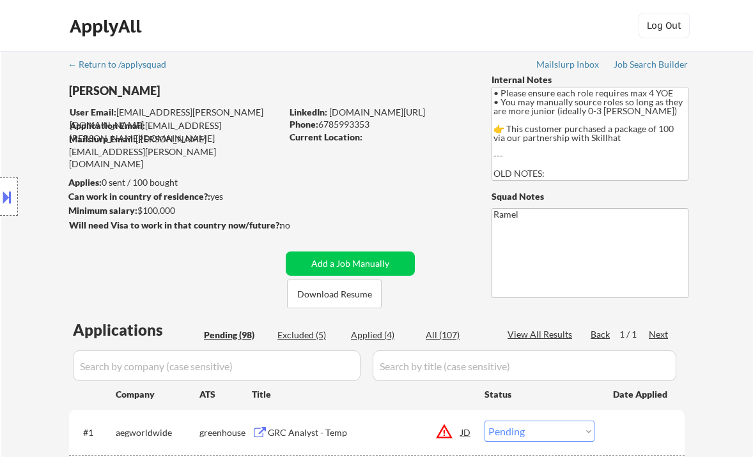
select select ""pending""
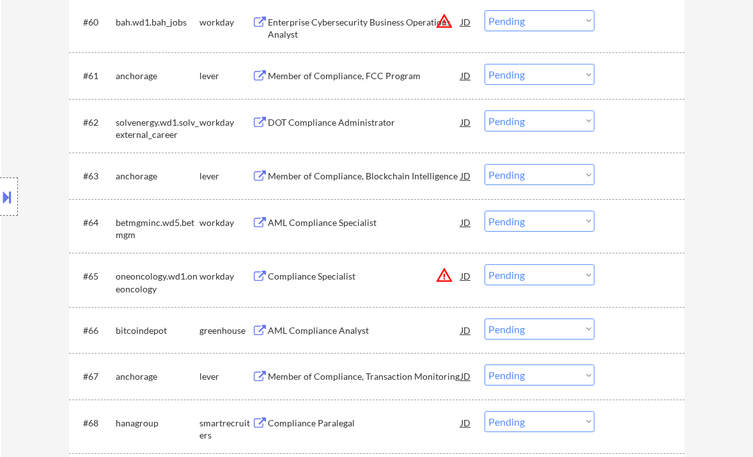
scroll to position [3492, 0]
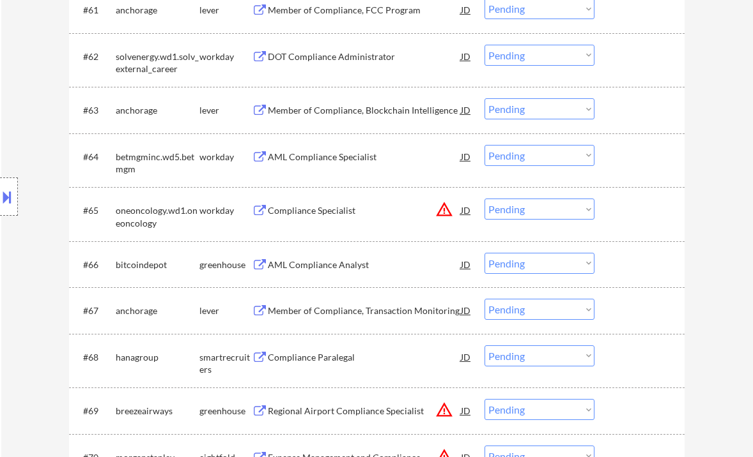
click at [355, 112] on div "Member of Compliance, Blockchain Intelligence" at bounding box center [364, 110] width 193 height 13
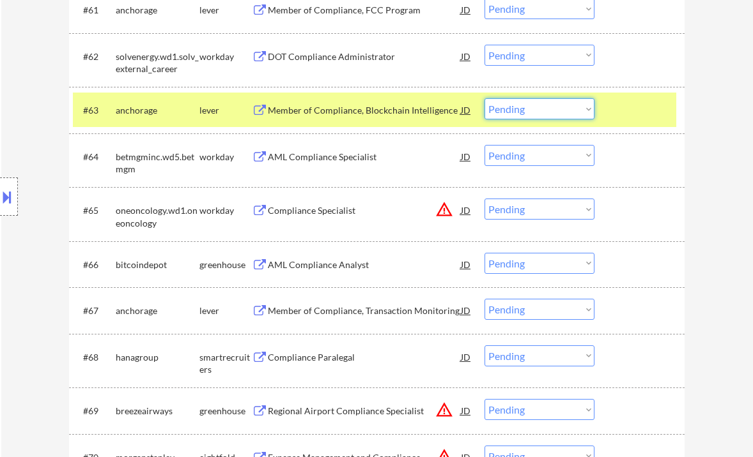
drag, startPoint x: 543, startPoint y: 105, endPoint x: 556, endPoint y: 119, distance: 19.0
click at [543, 105] on select "Choose an option... Pending Applied Excluded (Questions) Excluded (Expired) Exc…" at bounding box center [539, 108] width 110 height 21
click at [484, 98] on select "Choose an option... Pending Applied Excluded (Questions) Excluded (Expired) Exc…" at bounding box center [539, 108] width 110 height 21
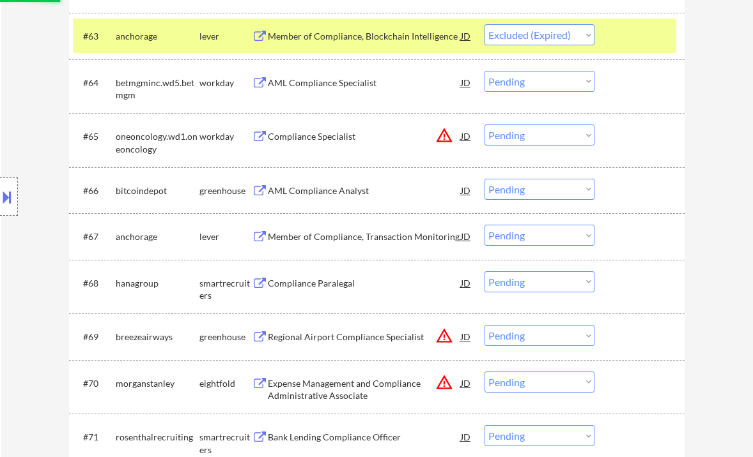
scroll to position [3578, 0]
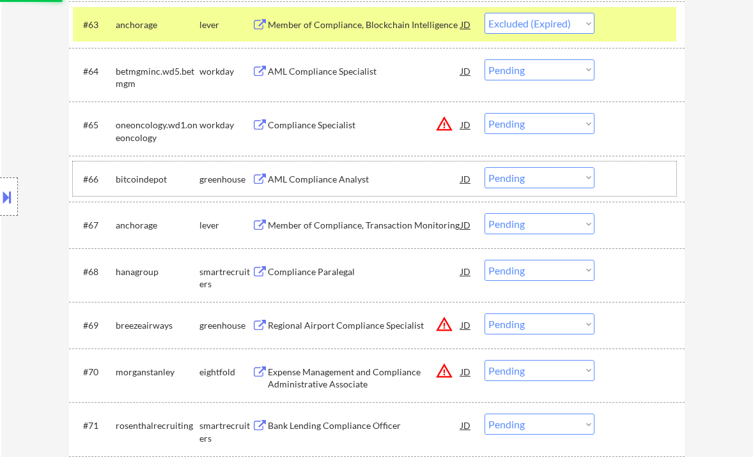
click at [321, 191] on div "#66 bitcoindepot greenhouse AML Compliance Analyst JD Choose an option... Pendi…" at bounding box center [374, 179] width 603 height 35
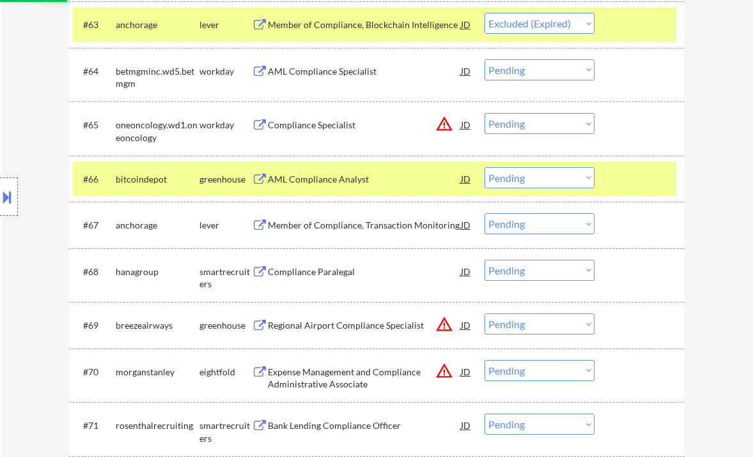
click at [332, 178] on div "AML Compliance Analyst" at bounding box center [364, 179] width 193 height 13
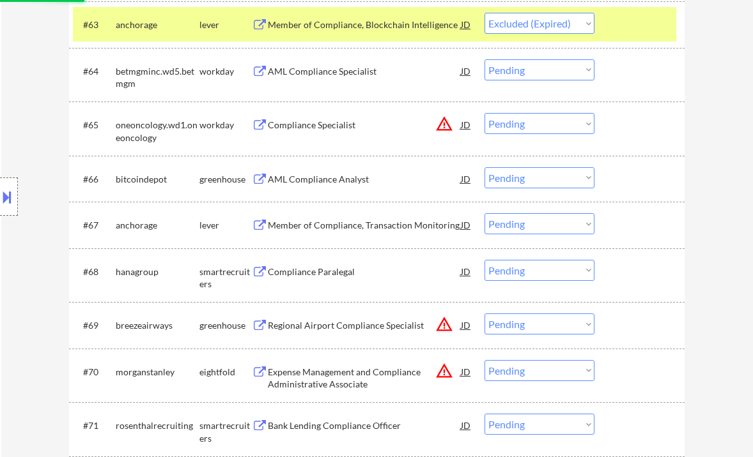
select select ""pending""
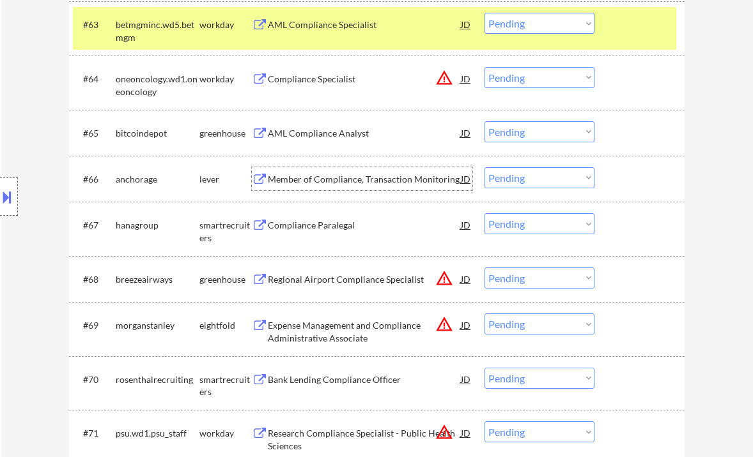
click at [541, 178] on select "Choose an option... Pending Applied Excluded (Questions) Excluded (Expired) Exc…" at bounding box center [539, 177] width 110 height 21
click at [484, 167] on select "Choose an option... Pending Applied Excluded (Questions) Excluded (Expired) Exc…" at bounding box center [539, 177] width 110 height 21
click at [340, 227] on div "Compliance Paralegal" at bounding box center [364, 225] width 193 height 13
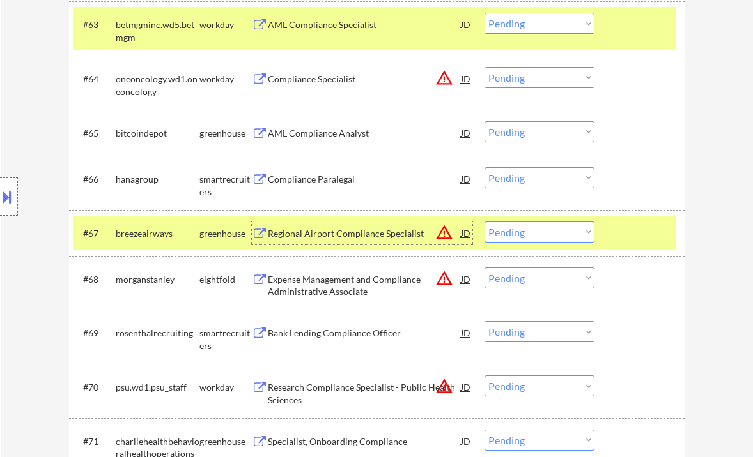
click at [519, 179] on select "Choose an option... Pending Applied Excluded (Questions) Excluded (Expired) Exc…" at bounding box center [539, 177] width 110 height 21
click at [484, 167] on select "Choose an option... Pending Applied Excluded (Questions) Excluded (Expired) Exc…" at bounding box center [539, 177] width 110 height 21
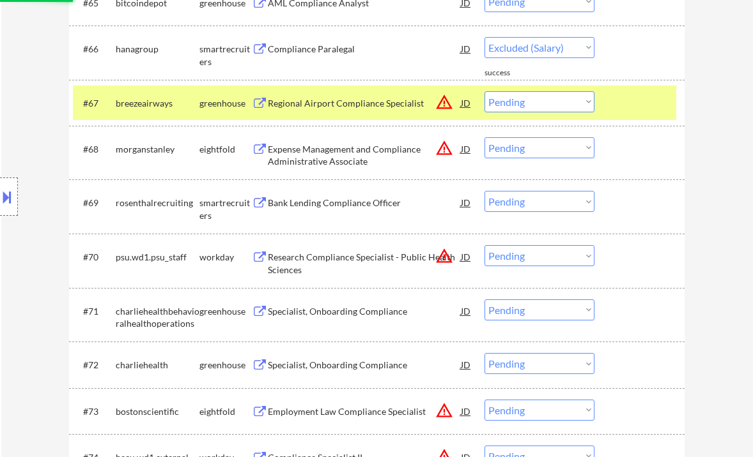
scroll to position [3748, 0]
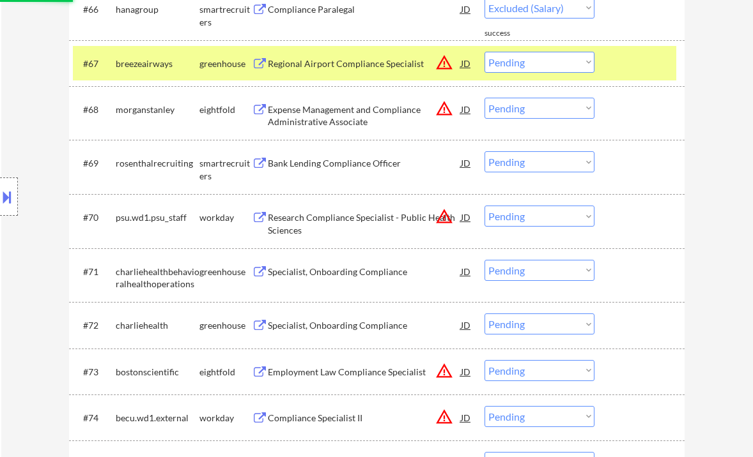
select select ""pending""
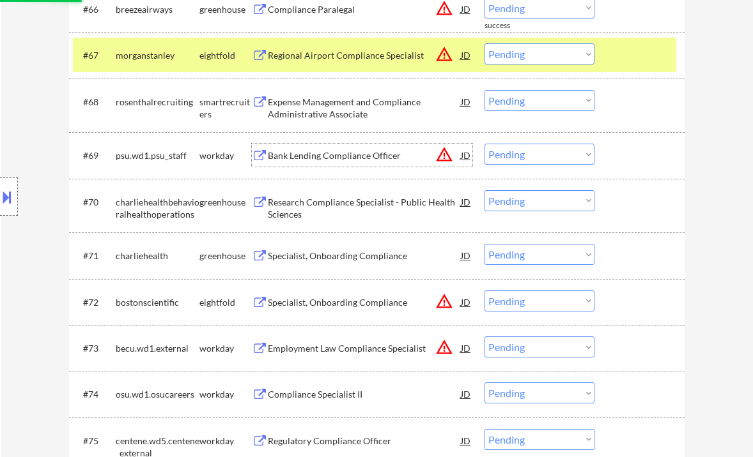
click at [355, 166] on div "Bank Lending Compliance Officer" at bounding box center [364, 155] width 193 height 23
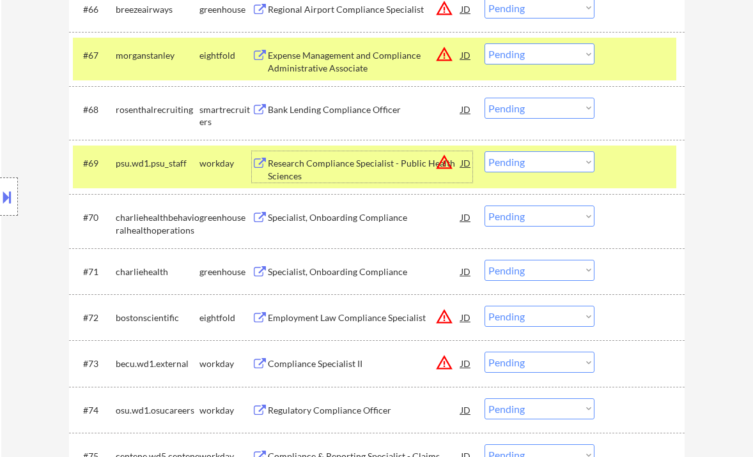
click at [344, 107] on div "Bank Lending Compliance Officer" at bounding box center [364, 110] width 193 height 13
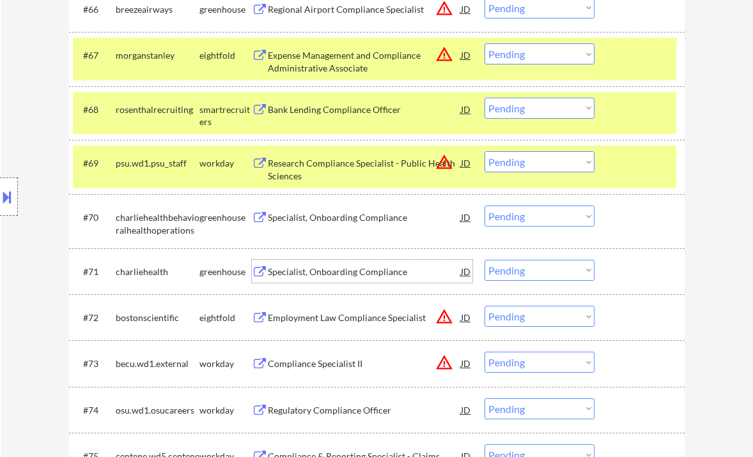
click at [365, 273] on div "Specialist, Onboarding Compliance" at bounding box center [364, 272] width 193 height 13
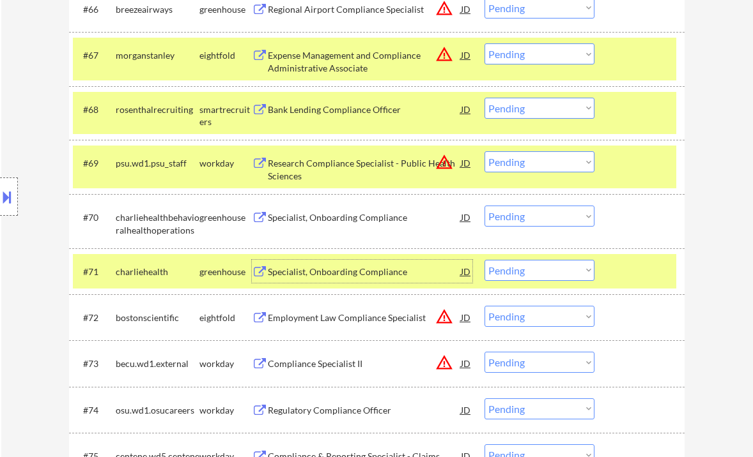
click at [502, 224] on select "Choose an option... Pending Applied Excluded (Questions) Excluded (Expired) Exc…" at bounding box center [539, 216] width 110 height 21
drag, startPoint x: 541, startPoint y: 230, endPoint x: 544, endPoint y: 221, distance: 9.3
click at [542, 227] on div "#70 charliehealthbehavioralhealthoperations greenhouse Specialist, Onboarding C…" at bounding box center [374, 221] width 603 height 42
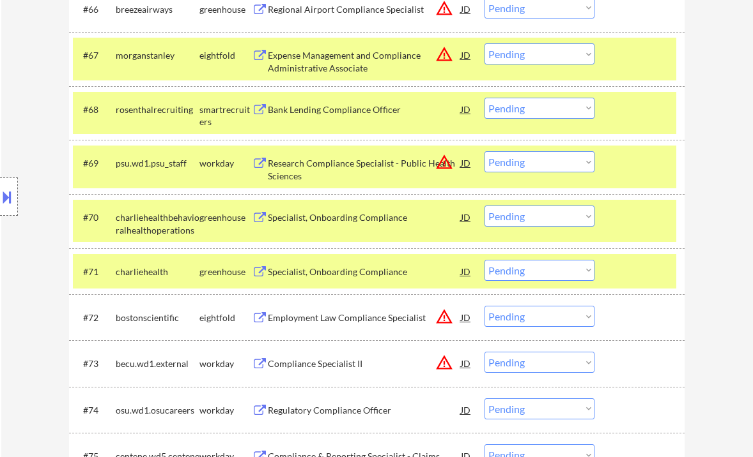
click at [544, 221] on select "Choose an option... Pending Applied Excluded (Questions) Excluded (Expired) Exc…" at bounding box center [539, 216] width 110 height 21
click at [484, 206] on select "Choose an option... Pending Applied Excluded (Questions) Excluded (Expired) Exc…" at bounding box center [539, 216] width 110 height 21
click at [361, 275] on div "Specialist, Onboarding Compliance" at bounding box center [364, 272] width 193 height 13
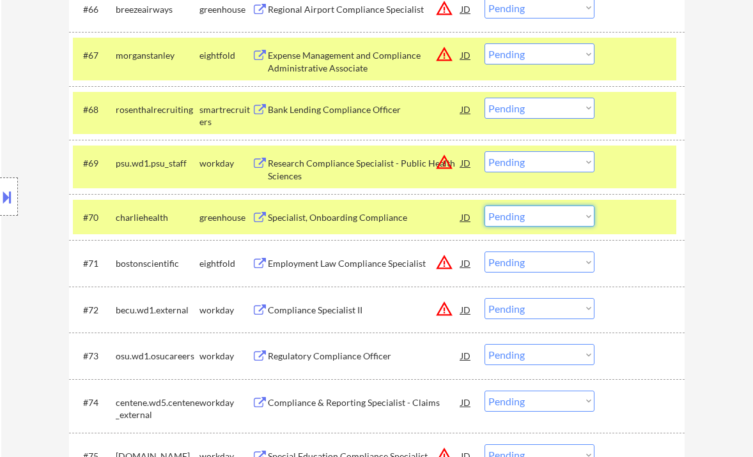
click at [544, 215] on select "Choose an option... Pending Applied Excluded (Questions) Excluded (Expired) Exc…" at bounding box center [539, 216] width 110 height 21
click at [484, 206] on select "Choose an option... Pending Applied Excluded (Questions) Excluded (Expired) Exc…" at bounding box center [539, 216] width 110 height 21
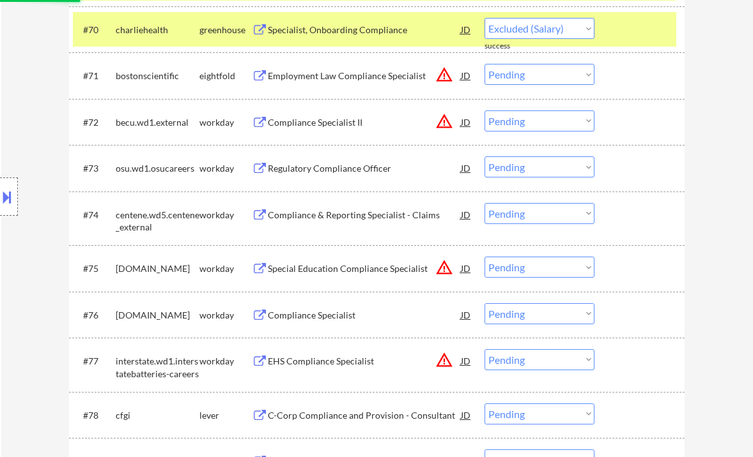
scroll to position [3918, 0]
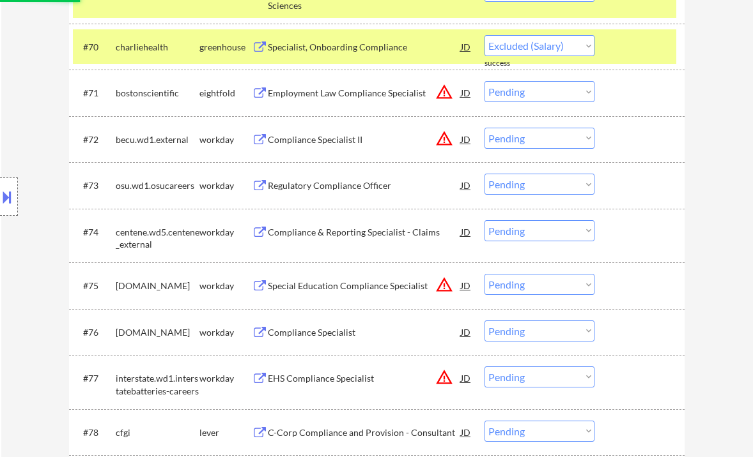
select select ""pending""
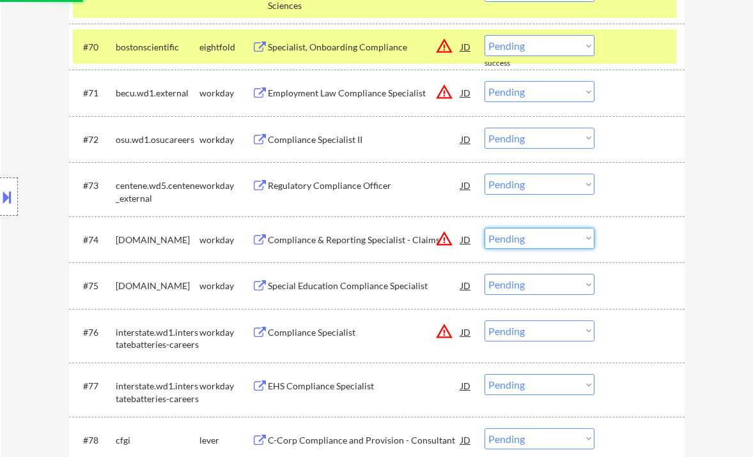
click at [510, 230] on select "Choose an option... Pending Applied Excluded (Questions) Excluded (Expired) Exc…" at bounding box center [539, 238] width 110 height 21
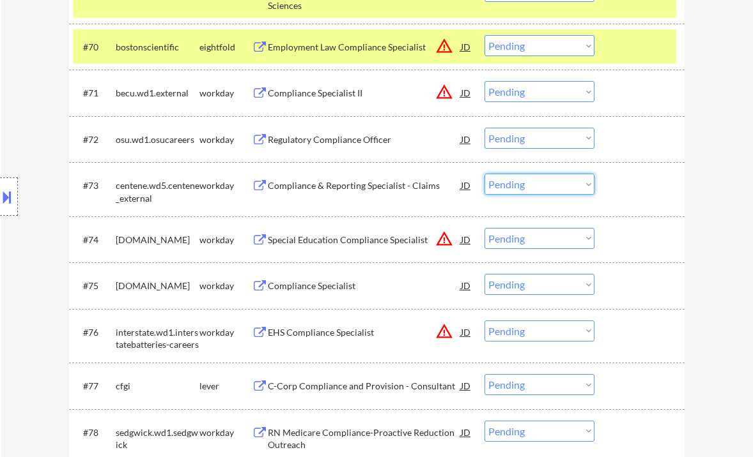
drag, startPoint x: 499, startPoint y: 191, endPoint x: 520, endPoint y: 194, distance: 21.3
click at [499, 191] on select "Choose an option... Pending Applied Excluded (Questions) Excluded (Expired) Exc…" at bounding box center [539, 184] width 110 height 21
click at [484, 174] on select "Choose an option... Pending Applied Excluded (Questions) Excluded (Expired) Exc…" at bounding box center [539, 184] width 110 height 21
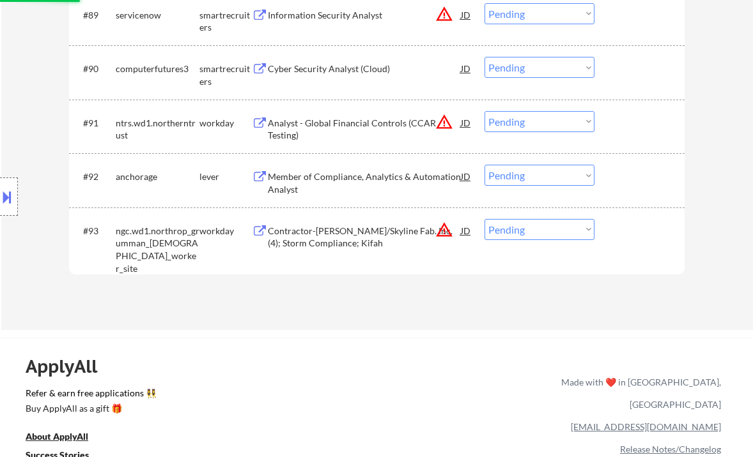
select select ""pending""
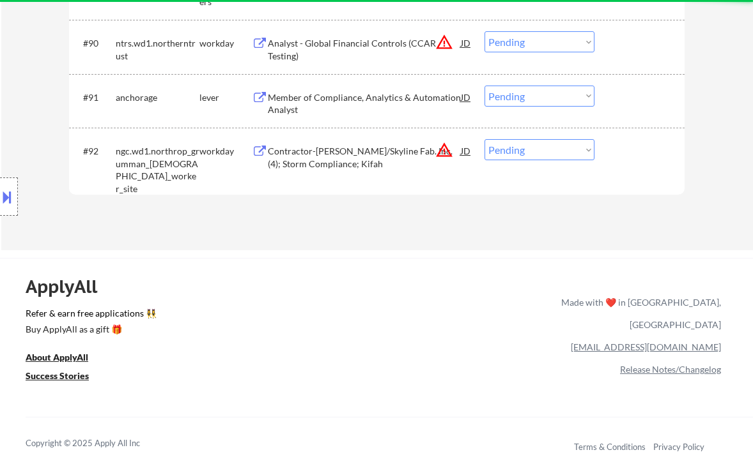
scroll to position [4856, 0]
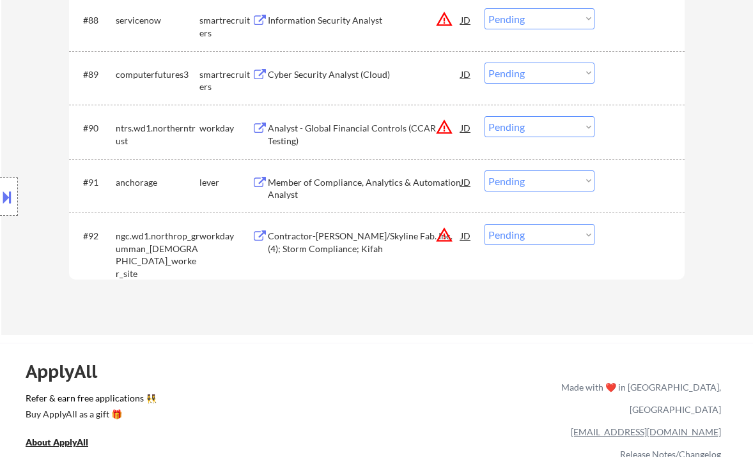
click at [335, 185] on div "Member of Compliance, Analytics & Automation Analyst" at bounding box center [364, 188] width 193 height 25
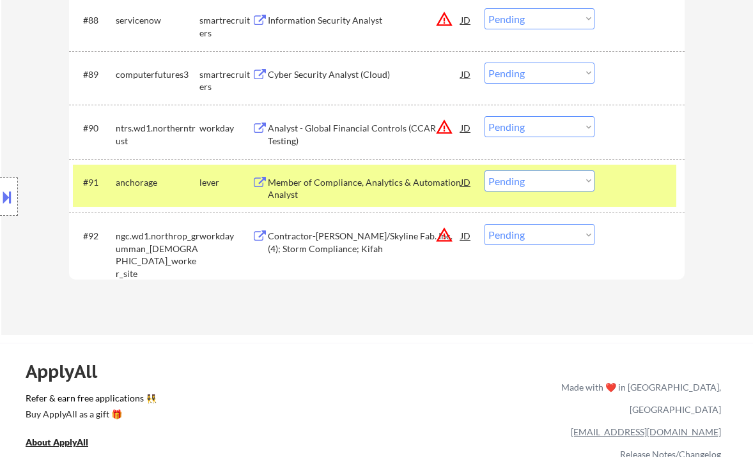
click at [523, 185] on select "Choose an option... Pending Applied Excluded (Questions) Excluded (Expired) Exc…" at bounding box center [539, 181] width 110 height 21
click at [484, 171] on select "Choose an option... Pending Applied Excluded (Questions) Excluded (Expired) Exc…" at bounding box center [539, 181] width 110 height 21
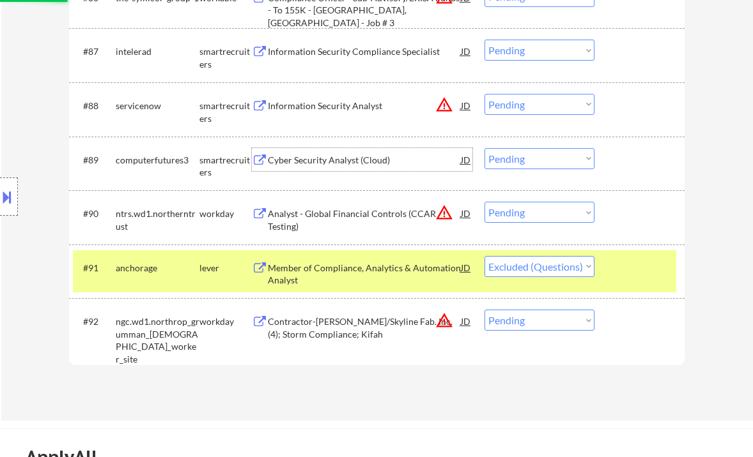
click at [323, 164] on div "Cyber Security Analyst (Cloud)" at bounding box center [364, 160] width 193 height 13
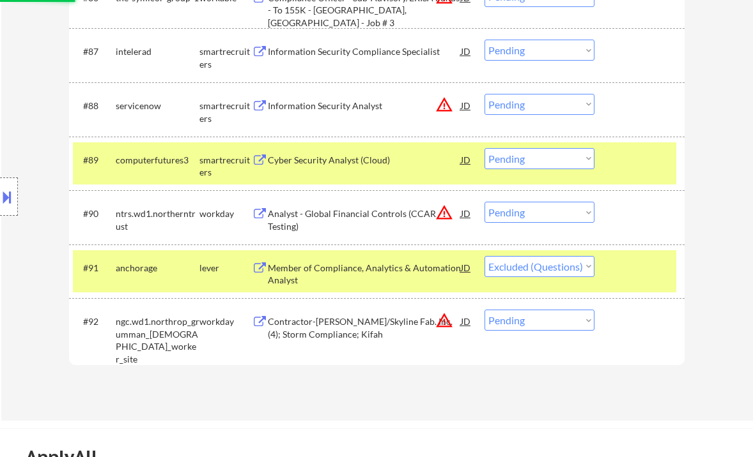
select select ""pending""
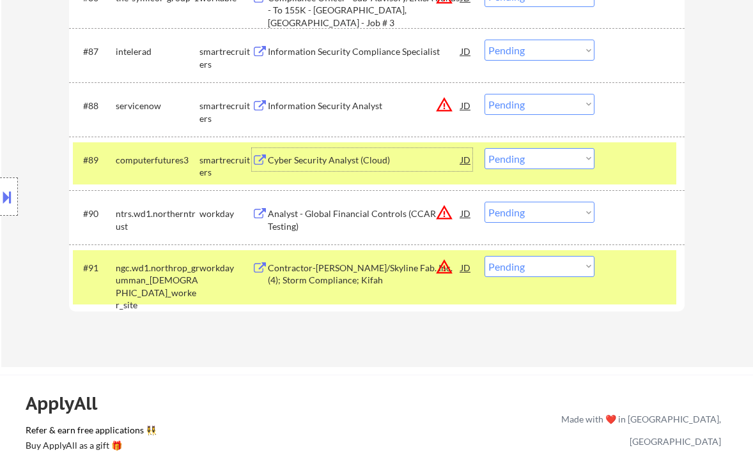
click at [309, 155] on div "Cyber Security Analyst (Cloud)" at bounding box center [364, 160] width 193 height 13
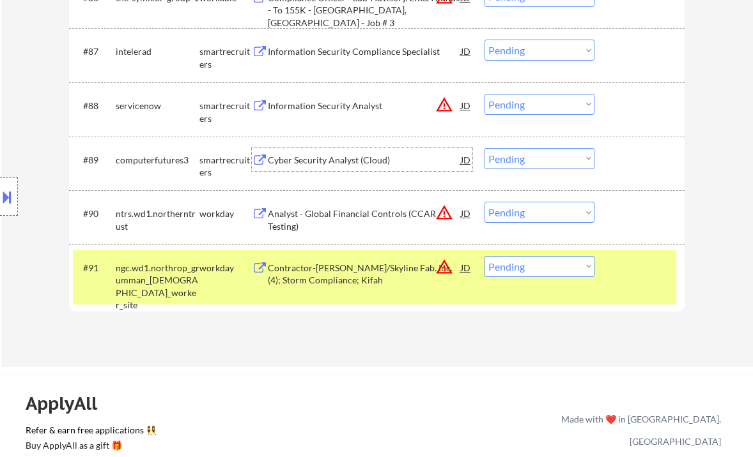
click at [507, 155] on select "Choose an option... Pending Applied Excluded (Questions) Excluded (Expired) Exc…" at bounding box center [539, 158] width 110 height 21
click at [484, 148] on select "Choose an option... Pending Applied Excluded (Questions) Excluded (Expired) Exc…" at bounding box center [539, 158] width 110 height 21
select select ""pending""
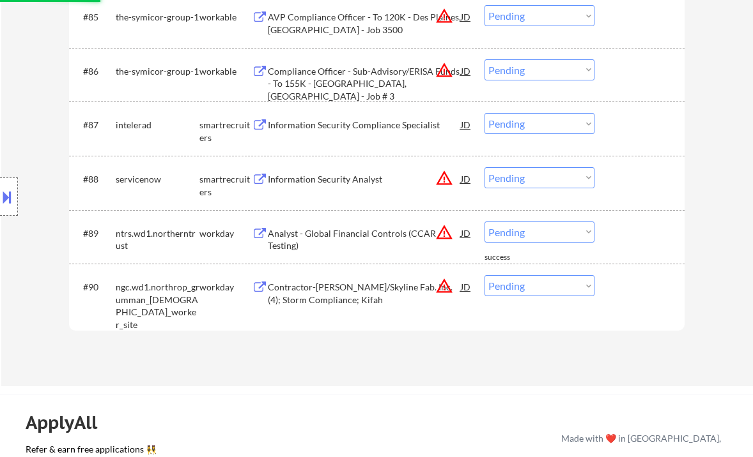
scroll to position [4685, 0]
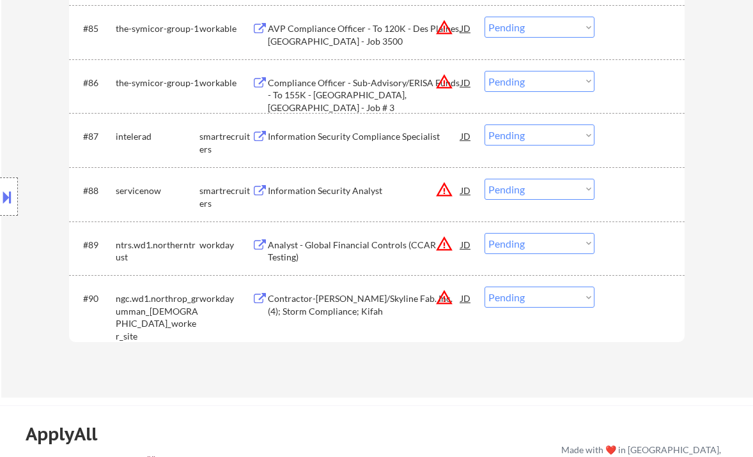
click at [334, 139] on div "Information Security Compliance Specialist" at bounding box center [364, 136] width 193 height 13
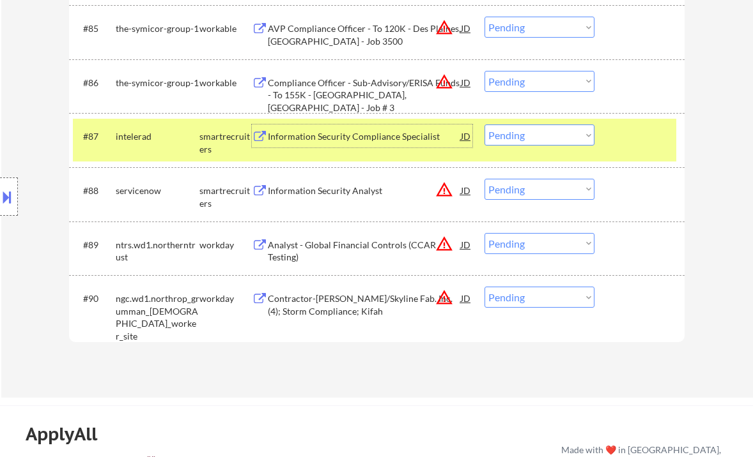
click at [533, 132] on select "Choose an option... Pending Applied Excluded (Questions) Excluded (Expired) Exc…" at bounding box center [539, 135] width 110 height 21
click at [484, 125] on select "Choose an option... Pending Applied Excluded (Questions) Excluded (Expired) Exc…" at bounding box center [539, 135] width 110 height 21
click at [328, 191] on div "Information Security Analyst" at bounding box center [364, 191] width 193 height 13
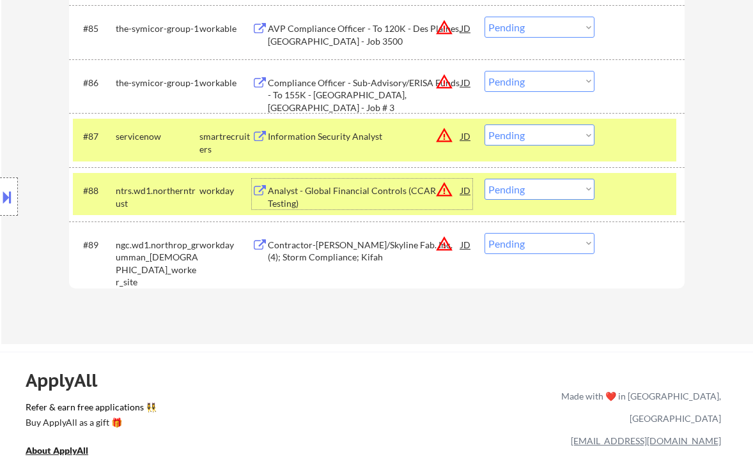
click at [466, 190] on div "JD" at bounding box center [465, 190] width 13 height 23
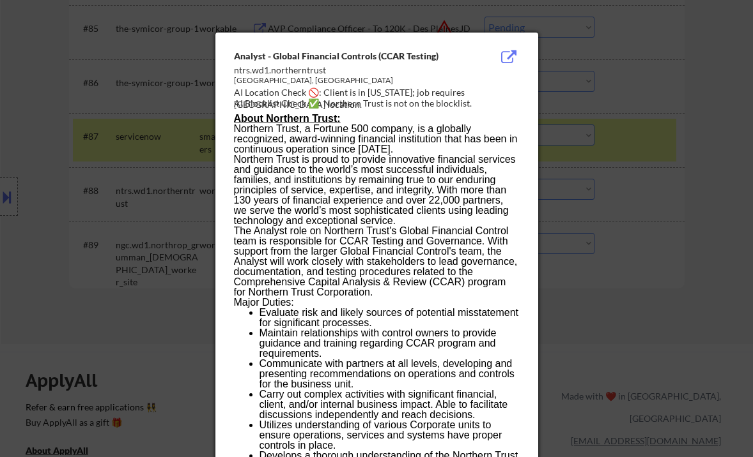
click at [727, 241] on div at bounding box center [376, 228] width 753 height 457
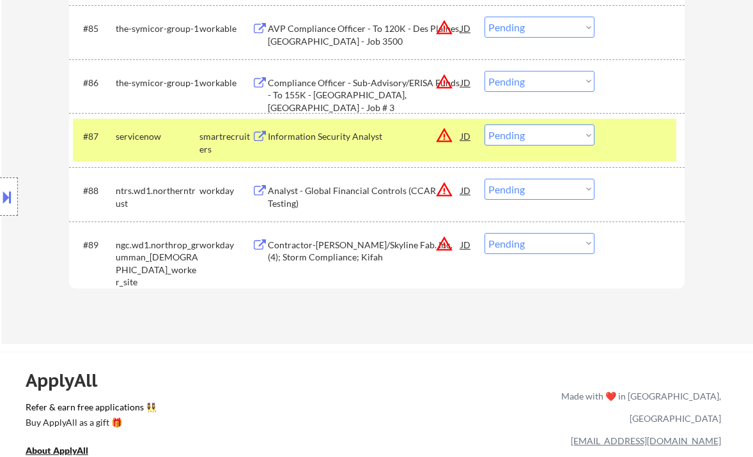
click at [463, 139] on div "JD" at bounding box center [465, 136] width 13 height 23
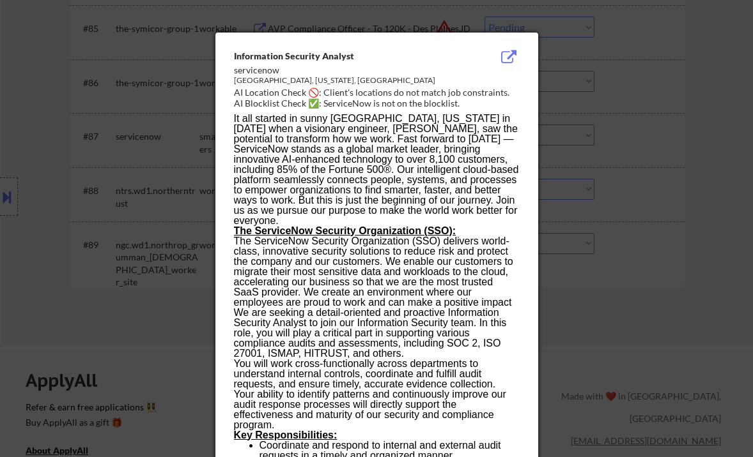
click at [707, 207] on div at bounding box center [376, 228] width 753 height 457
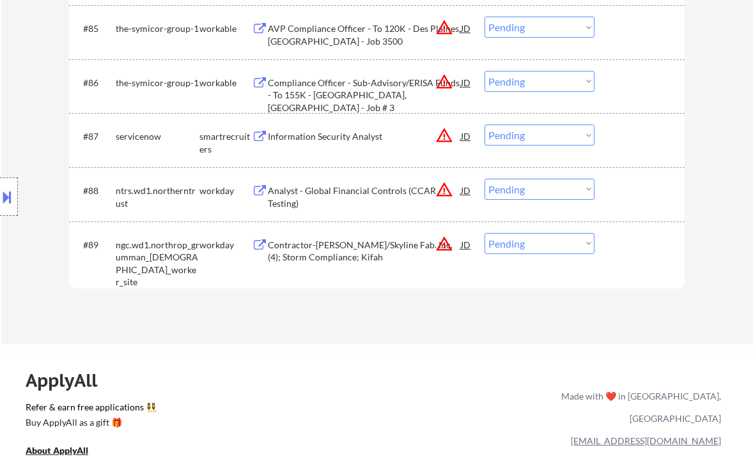
click at [528, 134] on select "Choose an option... Pending Applied Excluded (Questions) Excluded (Expired) Exc…" at bounding box center [539, 135] width 110 height 21
click at [484, 125] on select "Choose an option... Pending Applied Excluded (Questions) Excluded (Expired) Exc…" at bounding box center [539, 135] width 110 height 21
click at [420, 367] on div "ApplyAll Refer & earn free applications 👯‍♀️ Buy ApplyAll as a gift 🎁 About App…" at bounding box center [376, 462] width 753 height 203
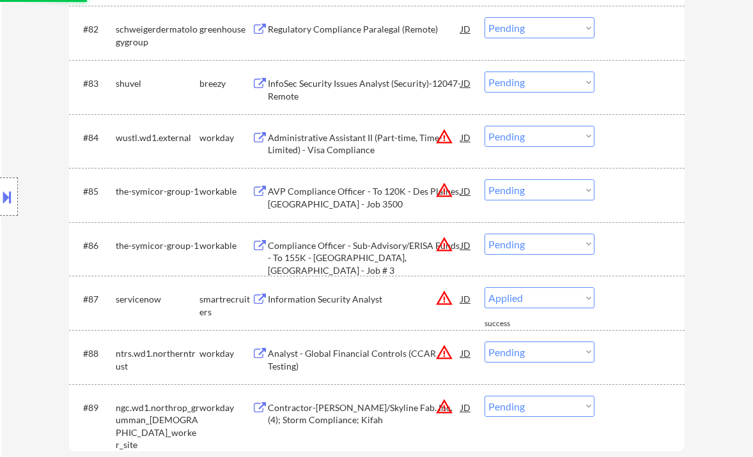
scroll to position [4515, 0]
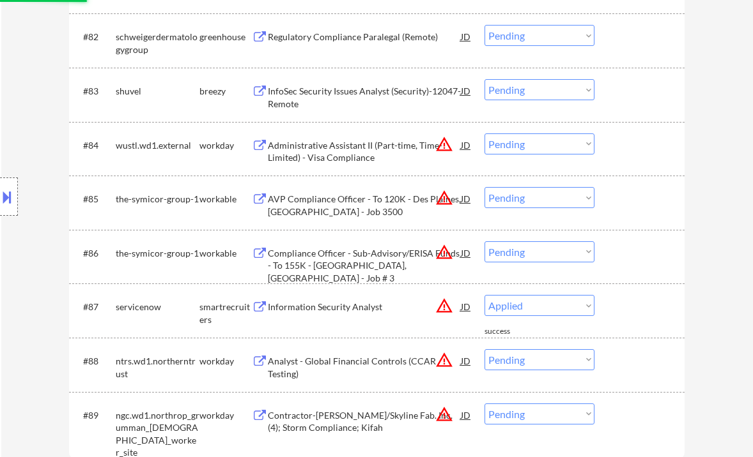
select select ""pending""
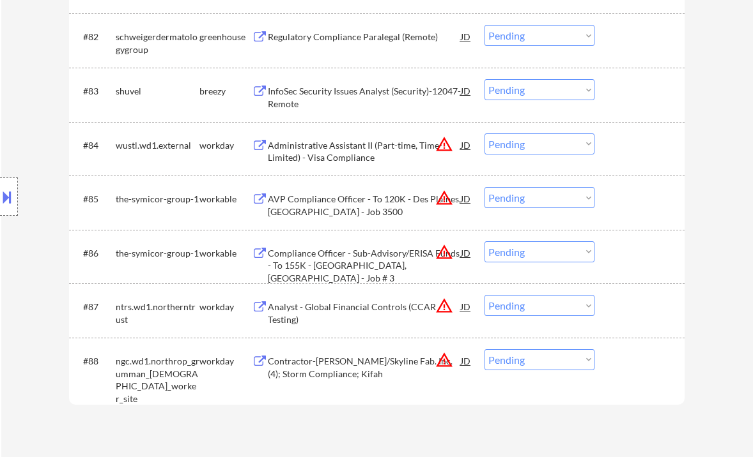
click at [303, 203] on div "AVP Compliance Officer - To 120K - Des Plaines, IL - Job 3500" at bounding box center [364, 205] width 193 height 25
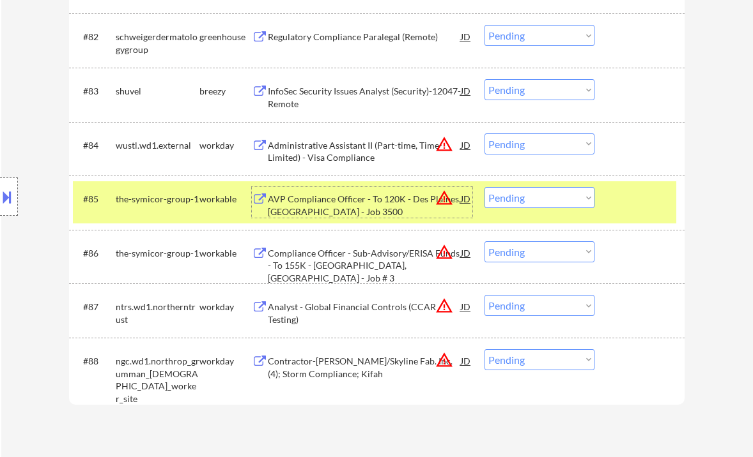
click at [528, 197] on select "Choose an option... Pending Applied Excluded (Questions) Excluded (Expired) Exc…" at bounding box center [539, 197] width 110 height 21
click at [484, 187] on select "Choose an option... Pending Applied Excluded (Questions) Excluded (Expired) Exc…" at bounding box center [539, 197] width 110 height 21
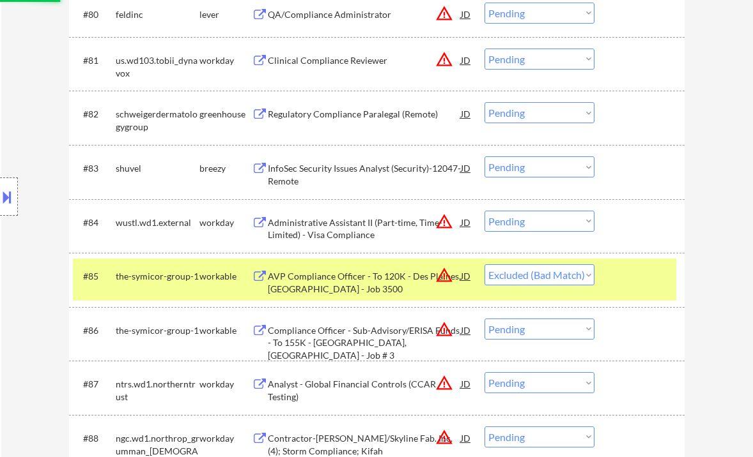
scroll to position [4430, 0]
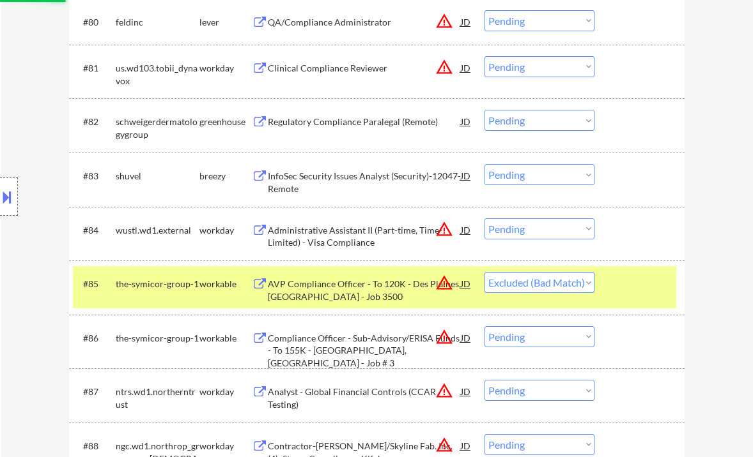
click at [357, 183] on div "InfoSec Security Issues Analyst (Security)-12047-Remote" at bounding box center [364, 182] width 193 height 25
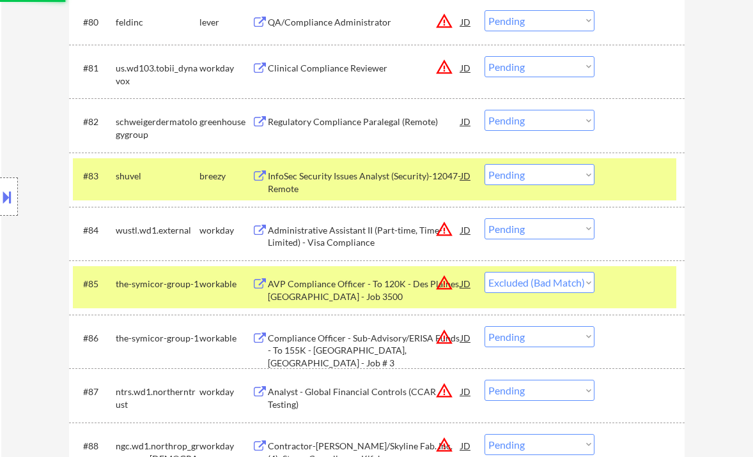
select select ""pending""
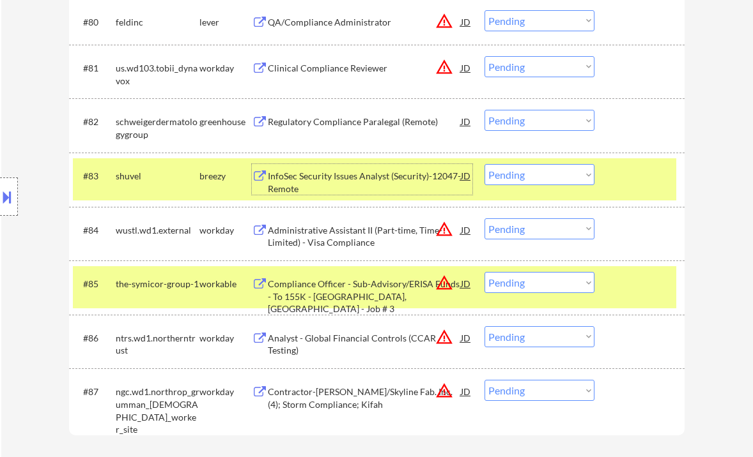
click at [521, 175] on select "Choose an option... Pending Applied Excluded (Questions) Excluded (Expired) Exc…" at bounding box center [539, 174] width 110 height 21
click at [484, 164] on select "Choose an option... Pending Applied Excluded (Questions) Excluded (Expired) Exc…" at bounding box center [539, 174] width 110 height 21
click at [340, 128] on div "Regulatory Compliance Paralegal (Remote)" at bounding box center [364, 122] width 193 height 13
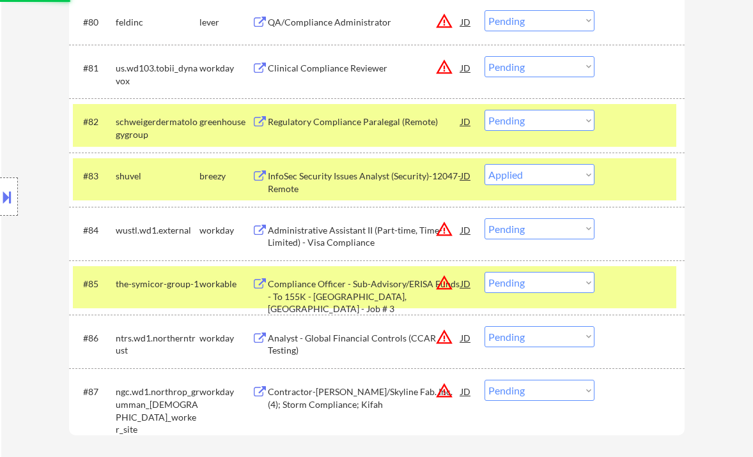
select select ""pending""
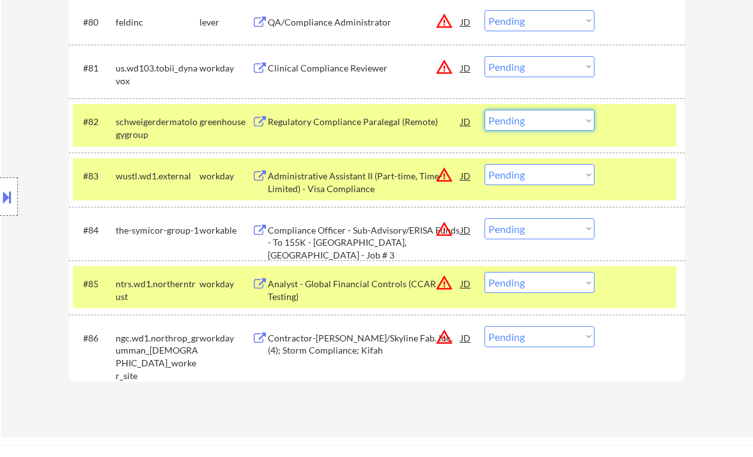
click at [513, 128] on select "Choose an option... Pending Applied Excluded (Questions) Excluded (Expired) Exc…" at bounding box center [539, 120] width 110 height 21
click at [484, 110] on select "Choose an option... Pending Applied Excluded (Questions) Excluded (Expired) Exc…" at bounding box center [539, 120] width 110 height 21
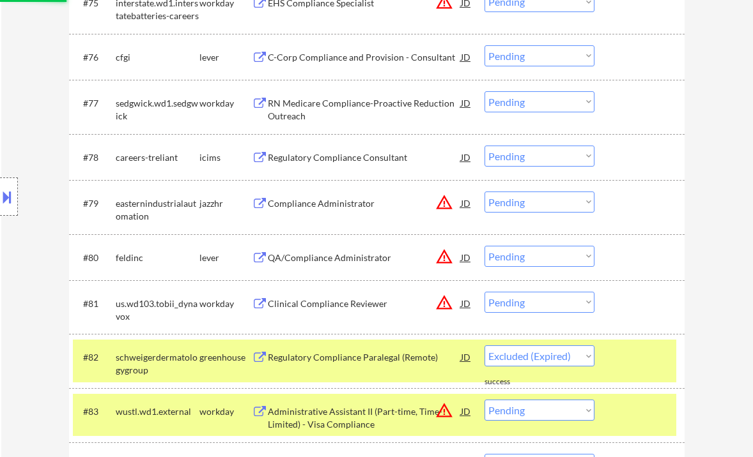
select select ""pending""
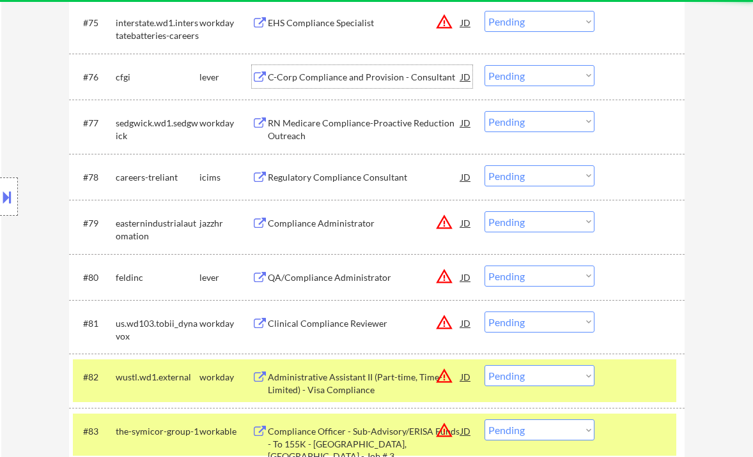
click at [317, 76] on div "C-Corp Compliance and Provision - Consultant" at bounding box center [364, 77] width 193 height 13
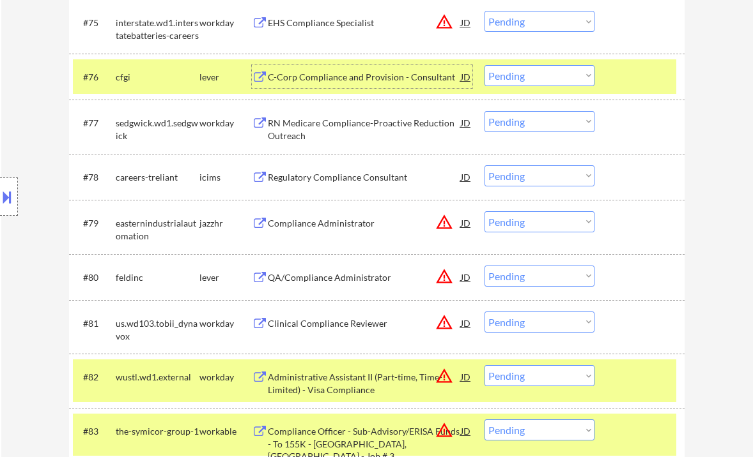
click at [508, 76] on select "Choose an option... Pending Applied Excluded (Questions) Excluded (Expired) Exc…" at bounding box center [539, 75] width 110 height 21
click at [484, 65] on select "Choose an option... Pending Applied Excluded (Questions) Excluded (Expired) Exc…" at bounding box center [539, 75] width 110 height 21
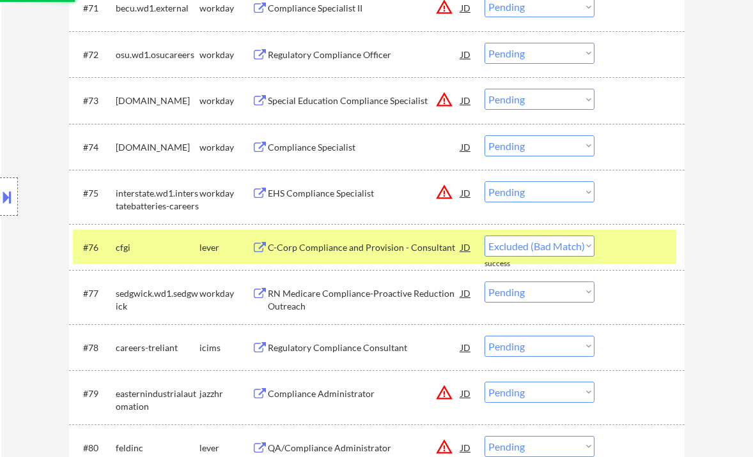
select select ""pending""
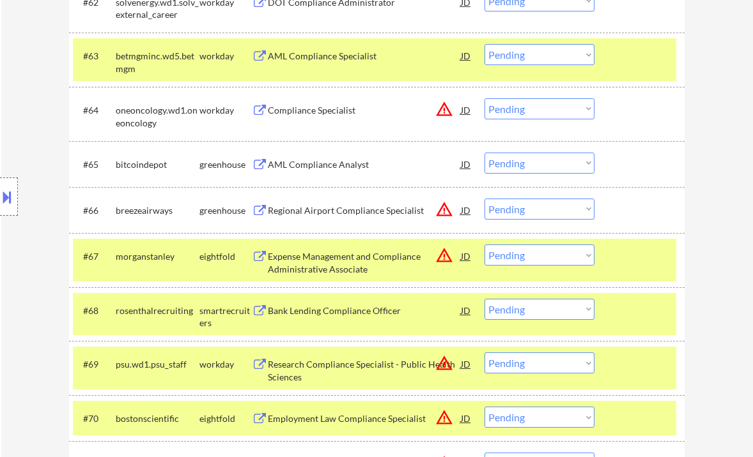
scroll to position [3492, 0]
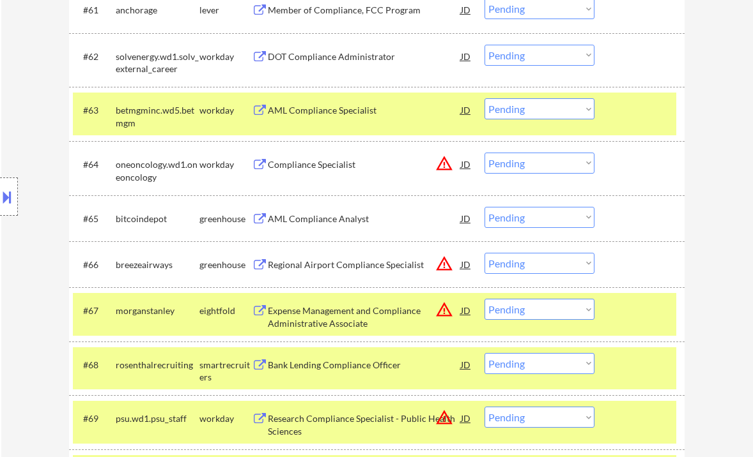
click at [330, 220] on div "AML Compliance Analyst" at bounding box center [364, 219] width 193 height 13
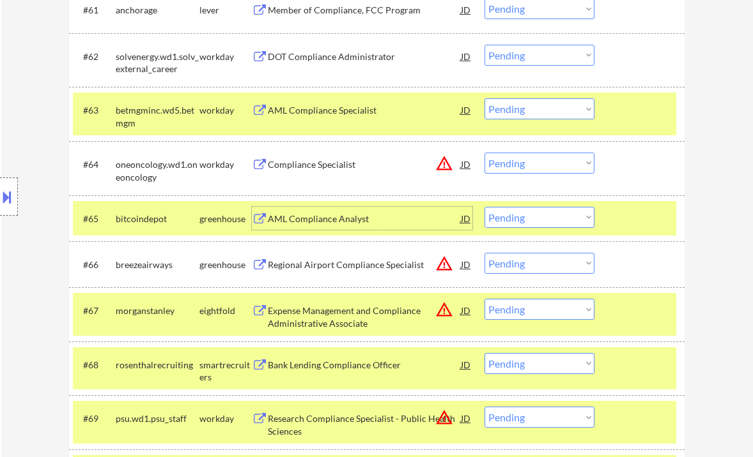
click at [533, 219] on select "Choose an option... Pending Applied Excluded (Questions) Excluded (Expired) Exc…" at bounding box center [539, 217] width 110 height 21
click at [484, 207] on select "Choose an option... Pending Applied Excluded (Questions) Excluded (Expired) Exc…" at bounding box center [539, 217] width 110 height 21
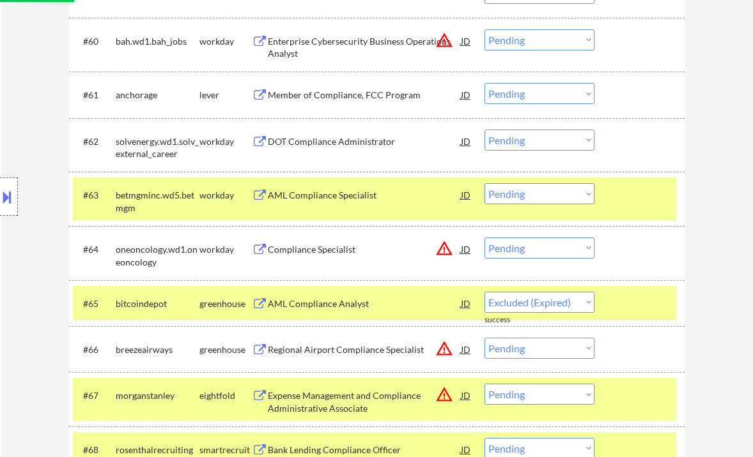
click at [314, 92] on div "Member of Compliance, FCC Program" at bounding box center [364, 95] width 193 height 13
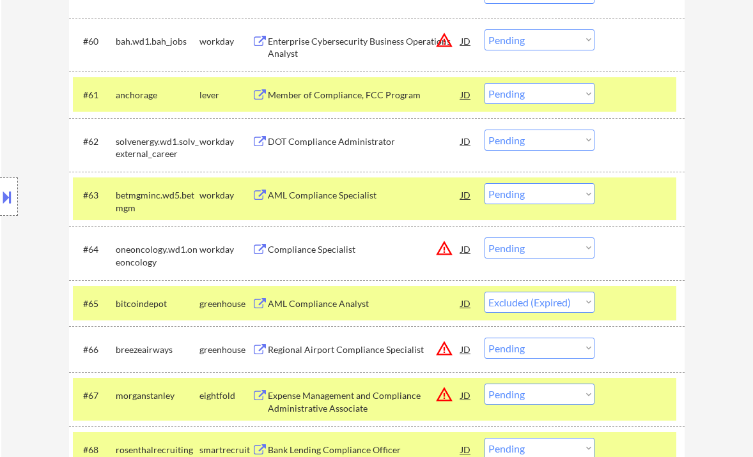
select select ""pending""
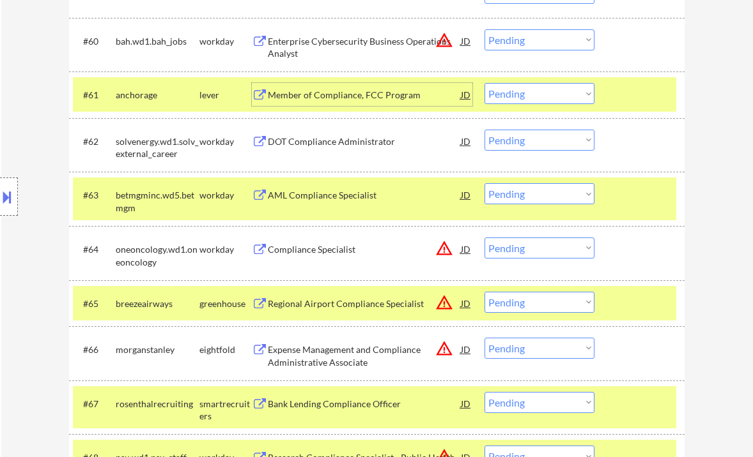
click at [534, 97] on select "Choose an option... Pending Applied Excluded (Questions) Excluded (Expired) Exc…" at bounding box center [539, 93] width 110 height 21
click at [484, 83] on select "Choose an option... Pending Applied Excluded (Questions) Excluded (Expired) Exc…" at bounding box center [539, 93] width 110 height 21
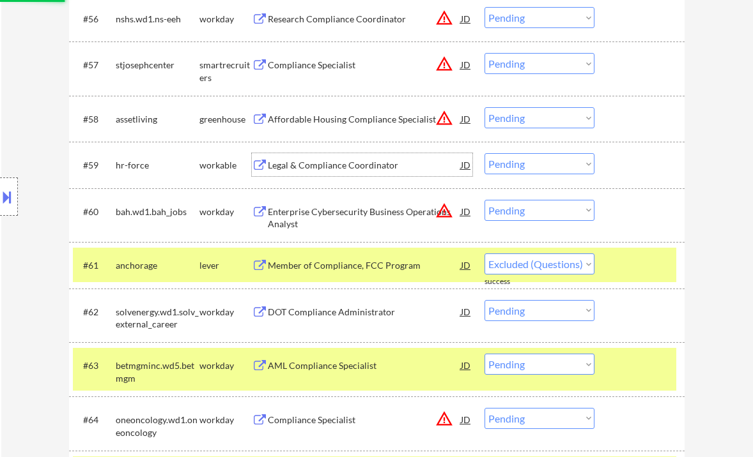
click at [314, 167] on div "Legal & Compliance Coordinator" at bounding box center [364, 165] width 193 height 13
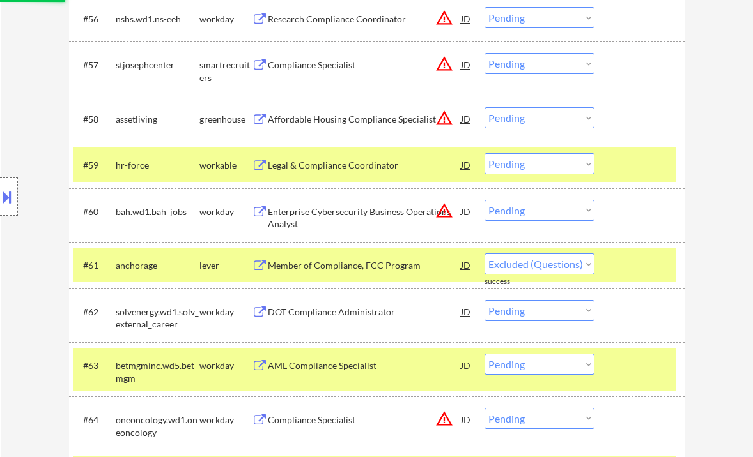
select select ""pending""
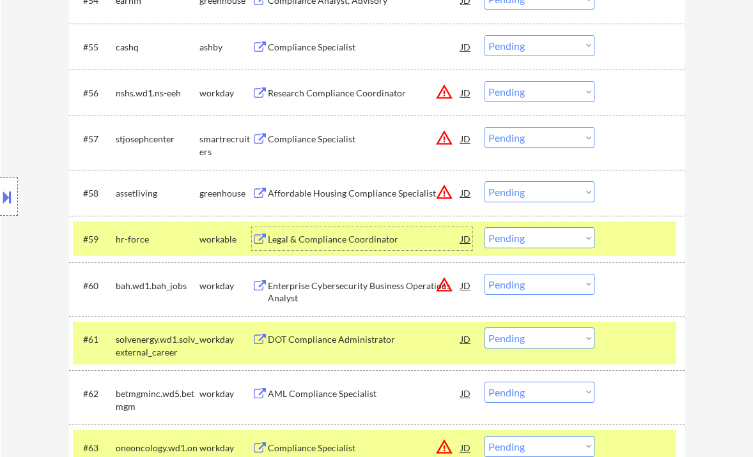
scroll to position [3152, 0]
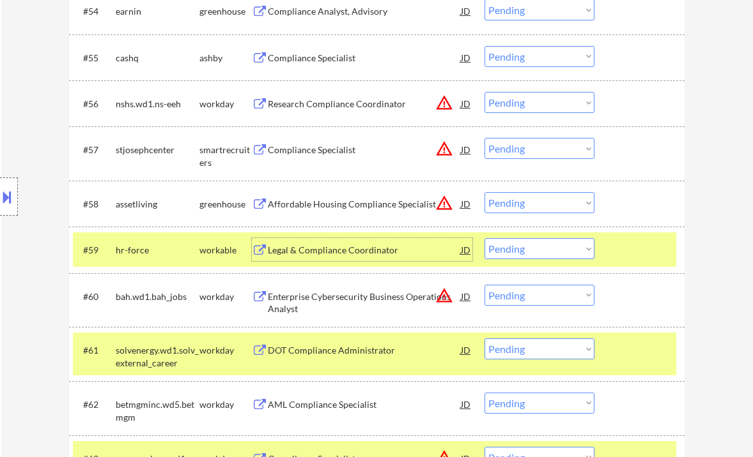
click at [358, 199] on div "Affordable Housing Compliance Specialist" at bounding box center [364, 204] width 193 height 13
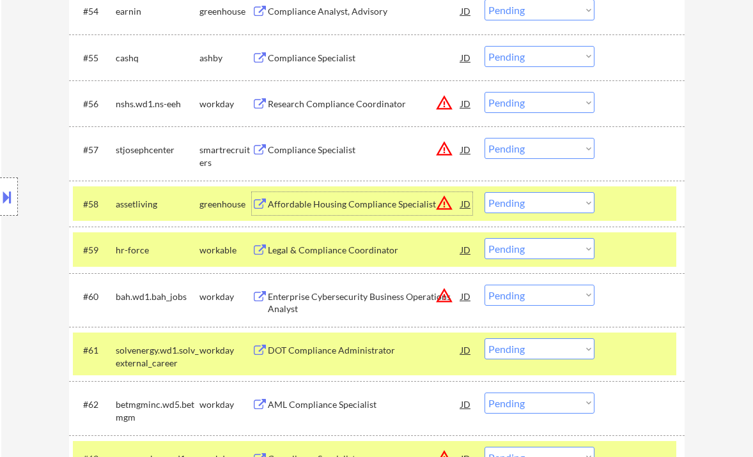
click at [532, 203] on select "Choose an option... Pending Applied Excluded (Questions) Excluded (Expired) Exc…" at bounding box center [539, 202] width 110 height 21
click at [484, 192] on select "Choose an option... Pending Applied Excluded (Questions) Excluded (Expired) Exc…" at bounding box center [539, 202] width 110 height 21
click at [314, 150] on div "Compliance Specialist" at bounding box center [364, 150] width 193 height 13
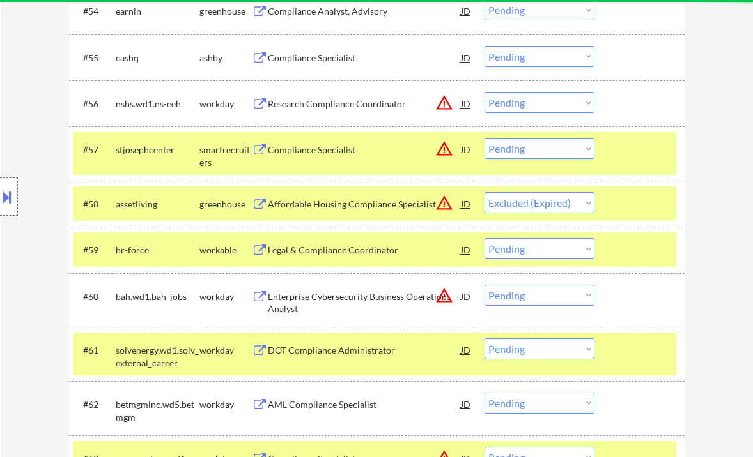
select select ""pending""
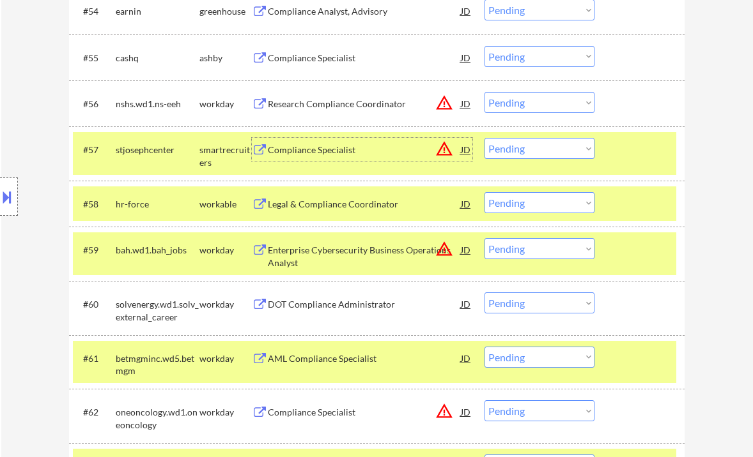
click at [515, 149] on select "Choose an option... Pending Applied Excluded (Questions) Excluded (Expired) Exc…" at bounding box center [539, 148] width 110 height 21
click at [484, 138] on select "Choose an option... Pending Applied Excluded (Questions) Excluded (Expired) Exc…" at bounding box center [539, 148] width 110 height 21
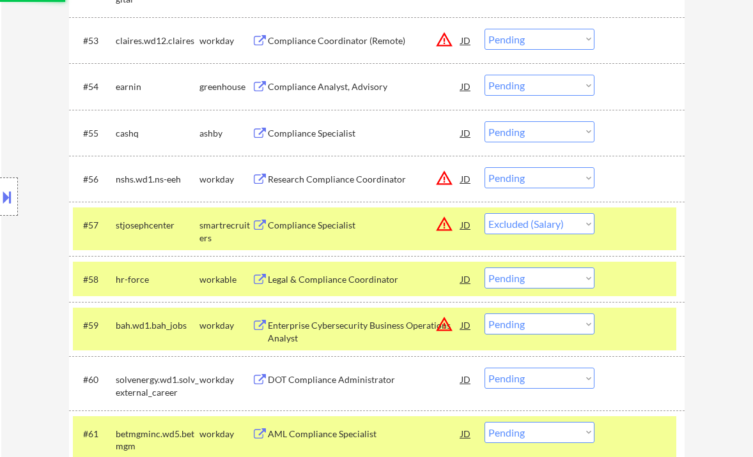
scroll to position [3067, 0]
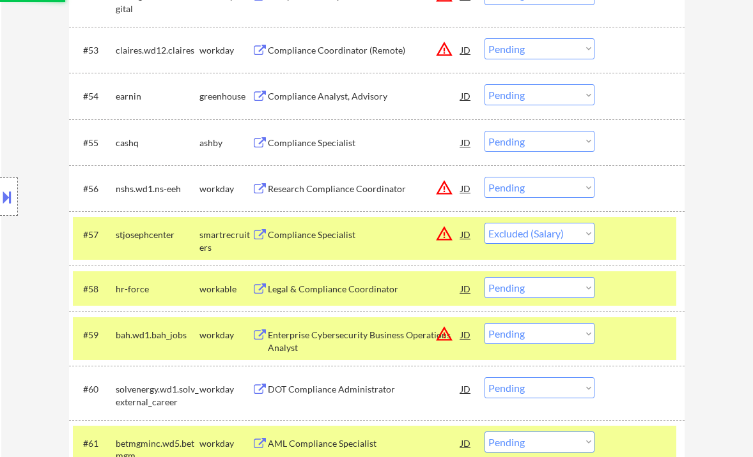
click at [319, 141] on div "Compliance Specialist" at bounding box center [364, 143] width 193 height 13
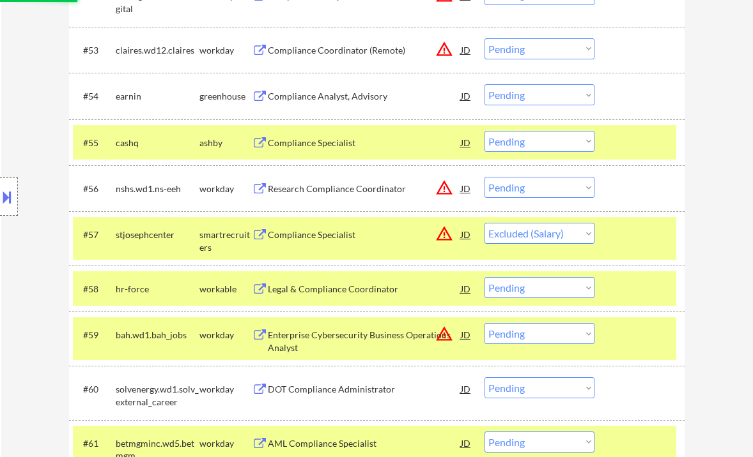
select select ""pending""
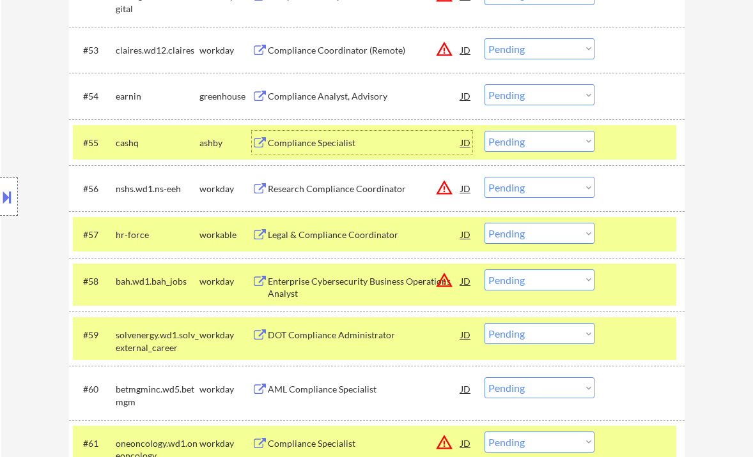
click at [519, 144] on select "Choose an option... Pending Applied Excluded (Questions) Excluded (Expired) Exc…" at bounding box center [539, 141] width 110 height 21
click at [484, 131] on select "Choose an option... Pending Applied Excluded (Questions) Excluded (Expired) Exc…" at bounding box center [539, 141] width 110 height 21
click at [337, 95] on div "Compliance Analyst, Advisory" at bounding box center [364, 96] width 193 height 13
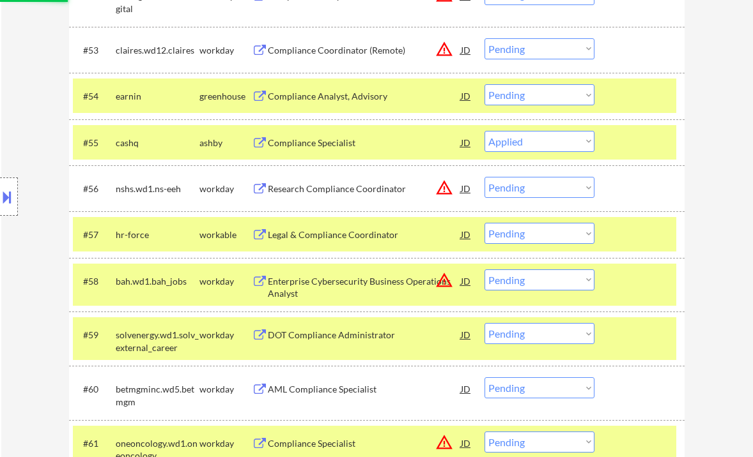
select select ""pending""
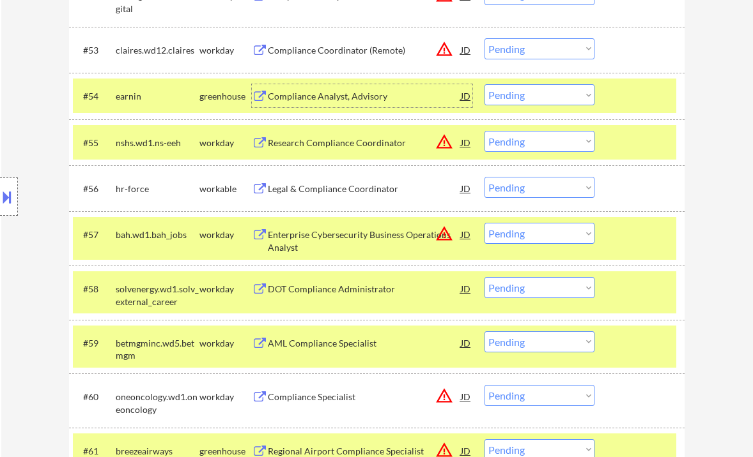
click at [533, 103] on select "Choose an option... Pending Applied Excluded (Questions) Excluded (Expired) Exc…" at bounding box center [539, 94] width 110 height 21
click at [484, 84] on select "Choose an option... Pending Applied Excluded (Questions) Excluded (Expired) Exc…" at bounding box center [539, 94] width 110 height 21
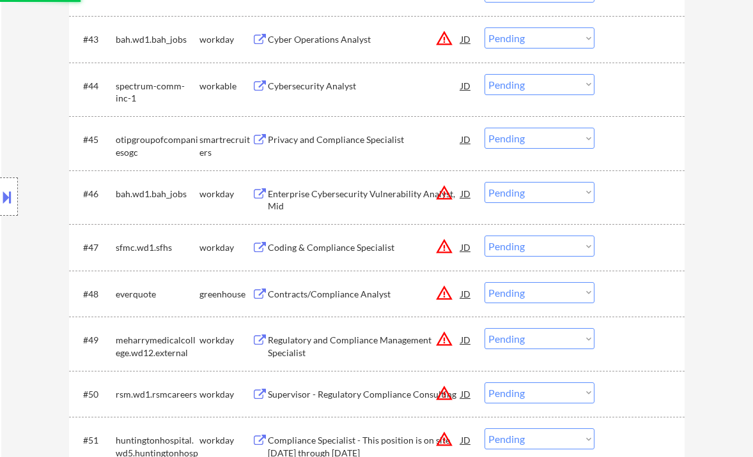
select select ""pending""
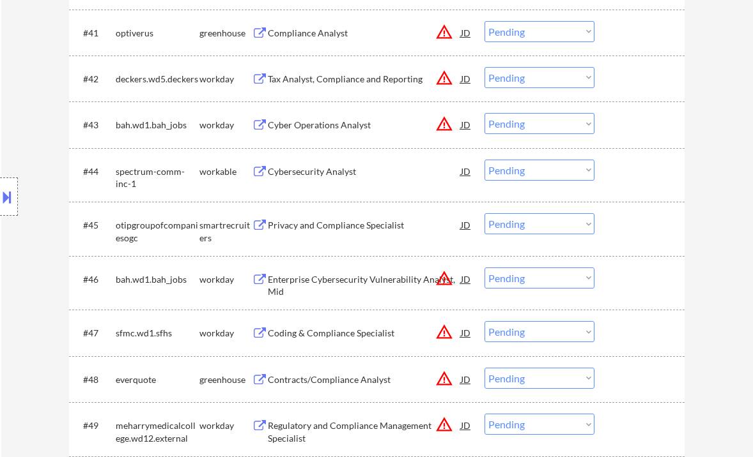
click at [336, 175] on div "Cybersecurity Analyst" at bounding box center [364, 171] width 193 height 13
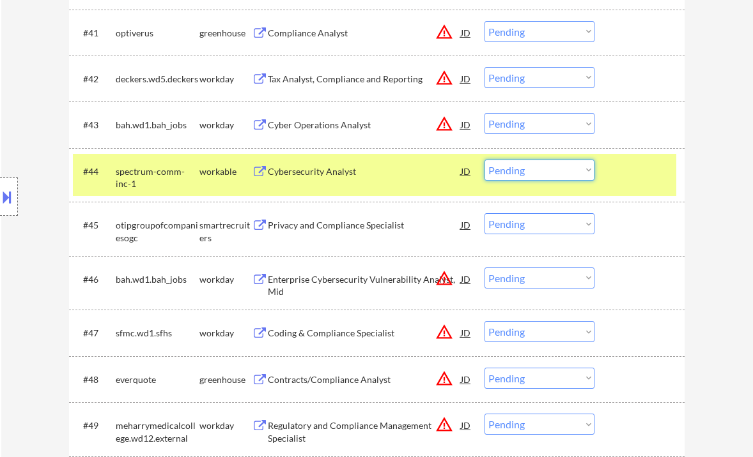
click at [534, 169] on select "Choose an option... Pending Applied Excluded (Questions) Excluded (Expired) Exc…" at bounding box center [539, 170] width 110 height 21
click at [484, 160] on select "Choose an option... Pending Applied Excluded (Questions) Excluded (Expired) Exc…" at bounding box center [539, 170] width 110 height 21
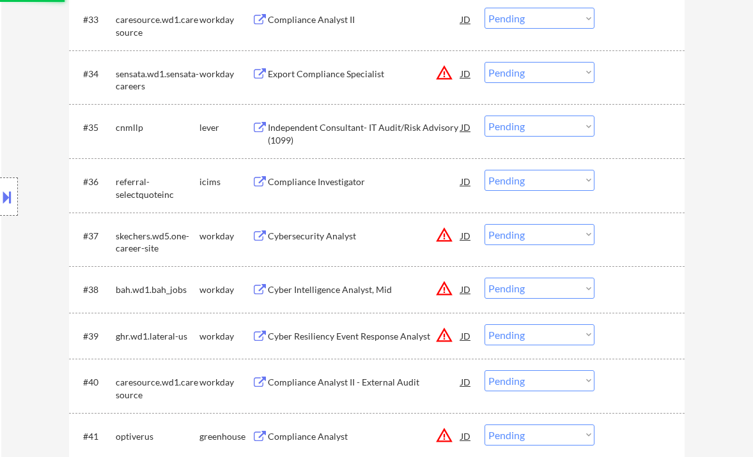
scroll to position [2044, 0]
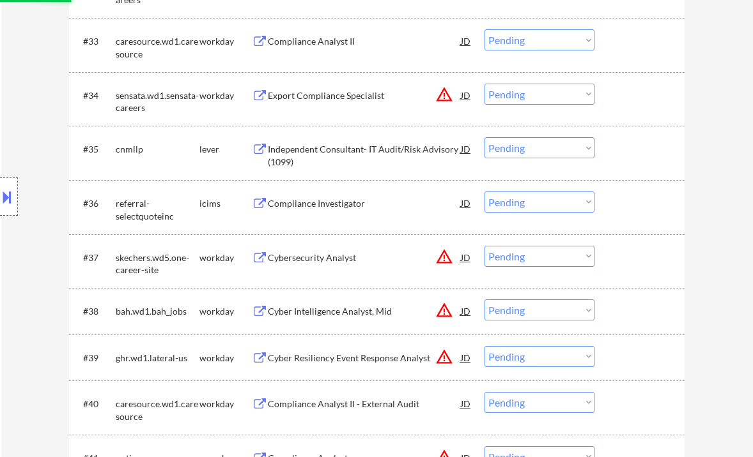
select select ""pending""
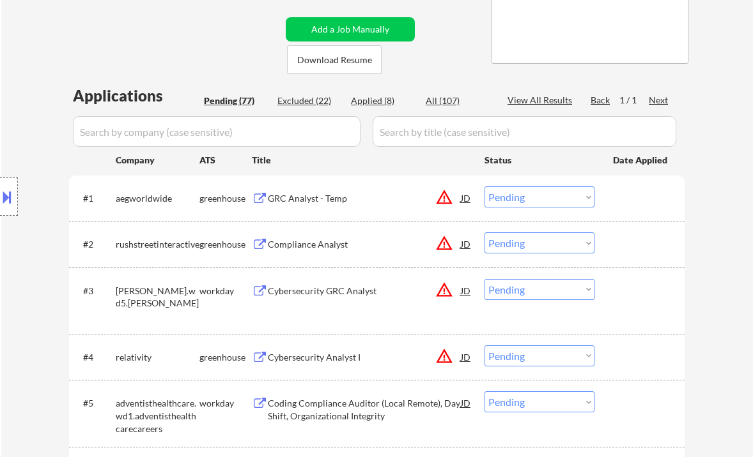
scroll to position [256, 0]
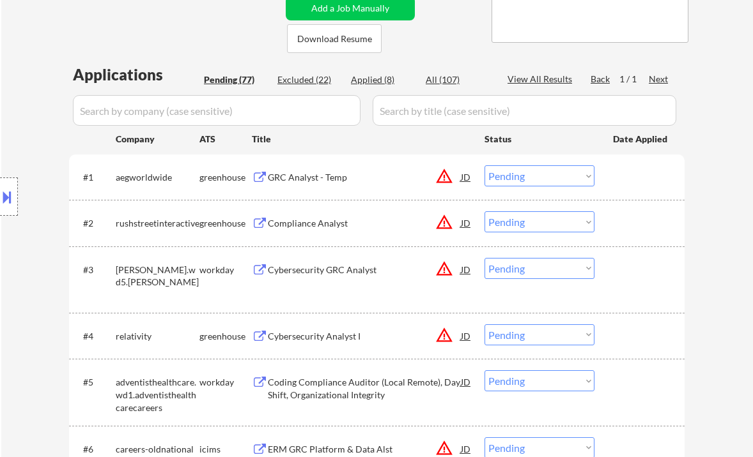
click at [335, 179] on div "GRC Analyst - Temp" at bounding box center [364, 177] width 193 height 13
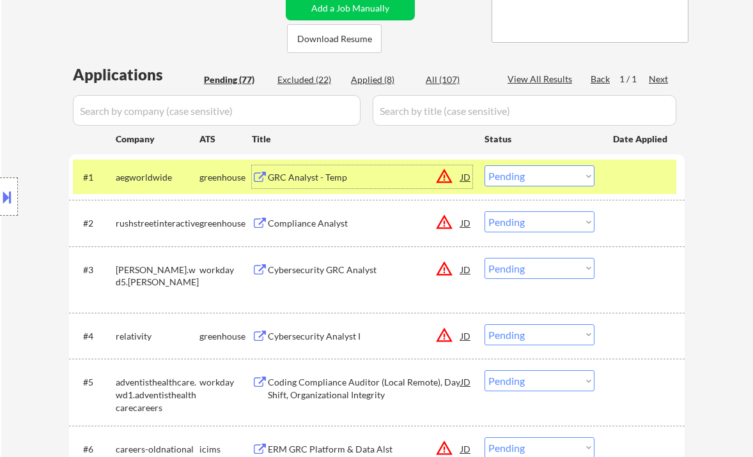
click at [557, 176] on select "Choose an option... Pending Applied Excluded (Questions) Excluded (Expired) Exc…" at bounding box center [539, 175] width 110 height 21
click at [484, 165] on select "Choose an option... Pending Applied Excluded (Questions) Excluded (Expired) Exc…" at bounding box center [539, 175] width 110 height 21
click at [345, 228] on div "Compliance Analyst" at bounding box center [364, 223] width 193 height 13
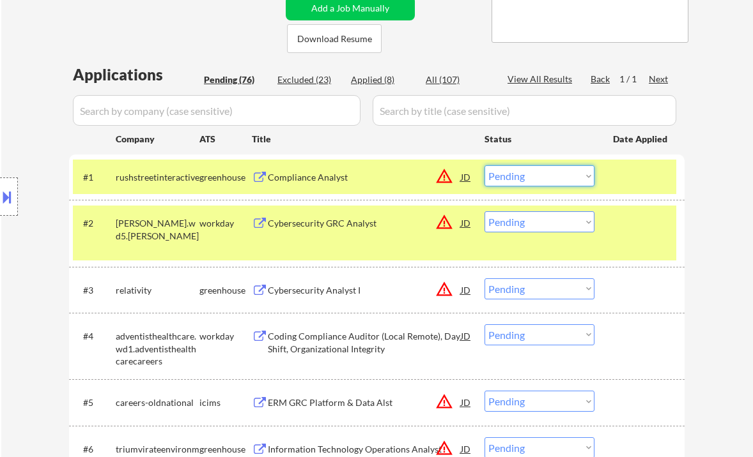
click at [537, 179] on select "Choose an option... Pending Applied Excluded (Questions) Excluded (Expired) Exc…" at bounding box center [539, 175] width 110 height 21
click at [484, 165] on select "Choose an option... Pending Applied Excluded (Questions) Excluded (Expired) Exc…" at bounding box center [539, 175] width 110 height 21
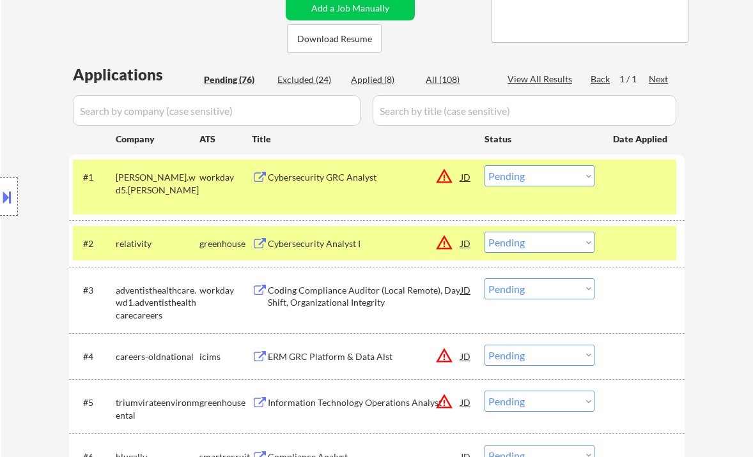
click at [368, 174] on div "Cybersecurity GRC Analyst" at bounding box center [364, 177] width 193 height 13
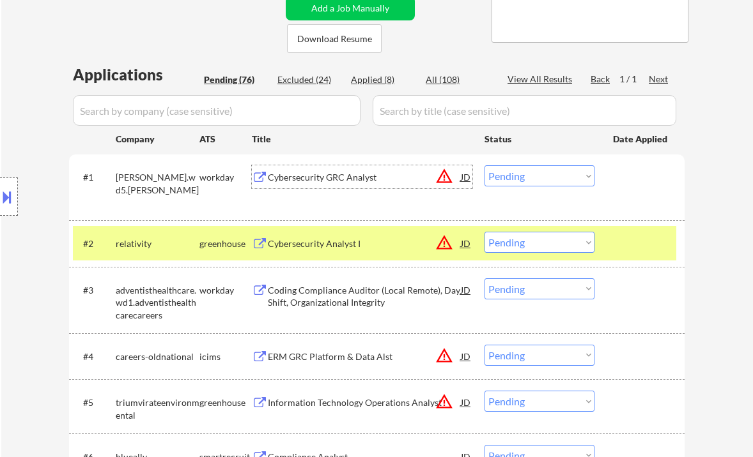
drag, startPoint x: 516, startPoint y: 179, endPoint x: 522, endPoint y: 186, distance: 9.1
click at [516, 179] on select "Choose an option... Pending Applied Excluded (Questions) Excluded (Expired) Exc…" at bounding box center [539, 175] width 110 height 21
click at [484, 165] on select "Choose an option... Pending Applied Excluded (Questions) Excluded (Expired) Exc…" at bounding box center [539, 175] width 110 height 21
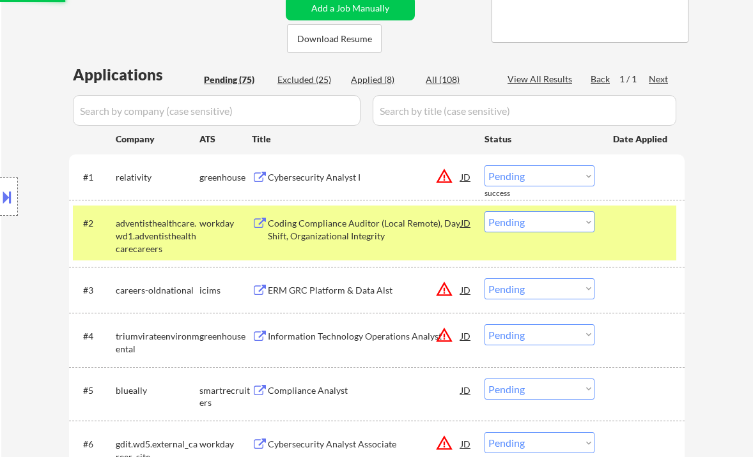
click at [322, 179] on div "Cybersecurity Analyst I" at bounding box center [364, 177] width 193 height 13
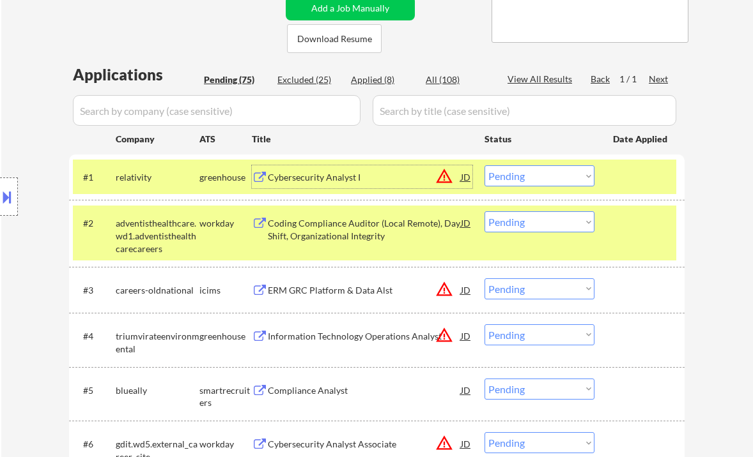
click at [381, 229] on div "Coding Compliance Auditor (Local Remote), Day Shift, Organizational Integrity" at bounding box center [364, 229] width 193 height 25
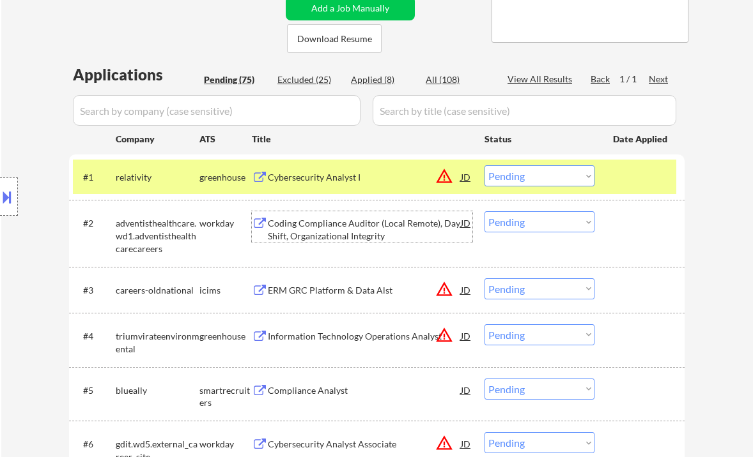
click at [554, 179] on select "Choose an option... Pending Applied Excluded (Questions) Excluded (Expired) Exc…" at bounding box center [539, 175] width 110 height 21
click at [484, 165] on select "Choose an option... Pending Applied Excluded (Questions) Excluded (Expired) Exc…" at bounding box center [539, 175] width 110 height 21
drag, startPoint x: 375, startPoint y: 235, endPoint x: 677, endPoint y: 241, distance: 301.6
click at [666, 241] on div "#2 adventisthealthcare.wd1.adventisthealthcarecareers workday Coding Compliance…" at bounding box center [374, 233] width 603 height 55
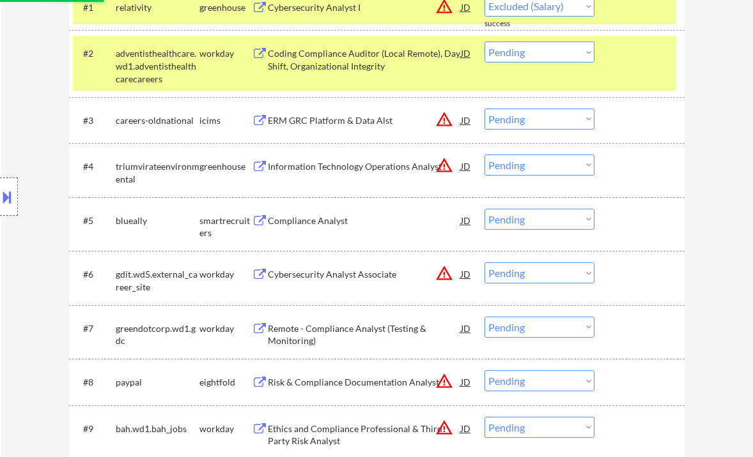
select select ""pending""
click at [358, 172] on div "#4 triumvirateenvironmental greenhouse Information Technology Operations Analys…" at bounding box center [374, 170] width 603 height 42
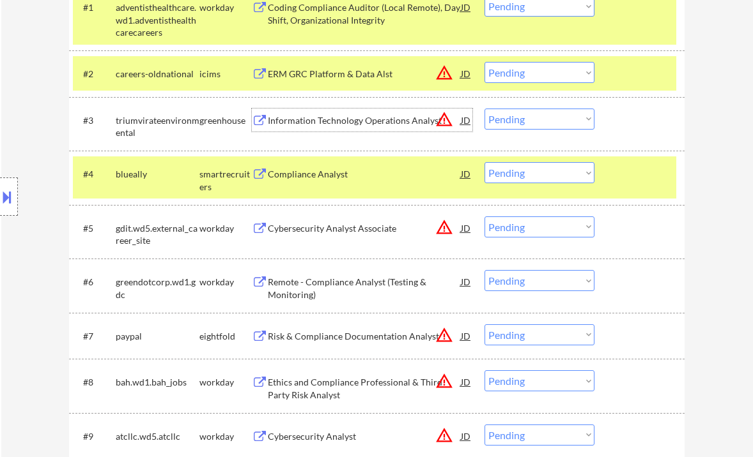
click at [339, 117] on div "Information Technology Operations Analyst" at bounding box center [364, 120] width 193 height 13
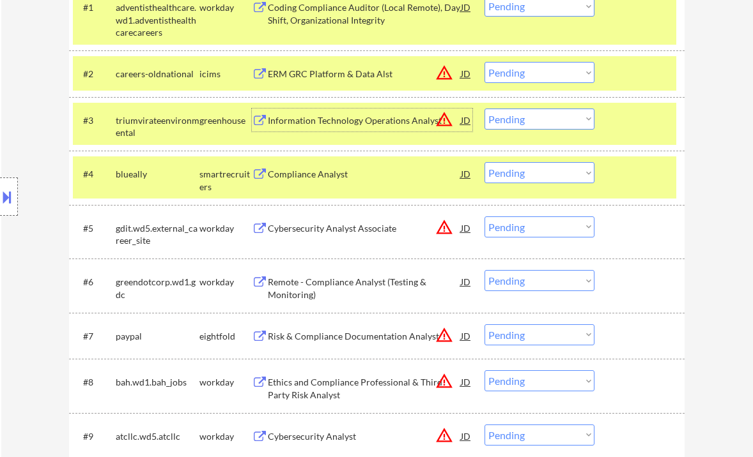
drag, startPoint x: 530, startPoint y: 116, endPoint x: 537, endPoint y: 128, distance: 14.9
click at [530, 116] on select "Choose an option... Pending Applied Excluded (Questions) Excluded (Expired) Exc…" at bounding box center [539, 119] width 110 height 21
click at [484, 109] on select "Choose an option... Pending Applied Excluded (Questions) Excluded (Expired) Exc…" at bounding box center [539, 119] width 110 height 21
click at [319, 176] on div "Compliance Analyst" at bounding box center [364, 174] width 193 height 13
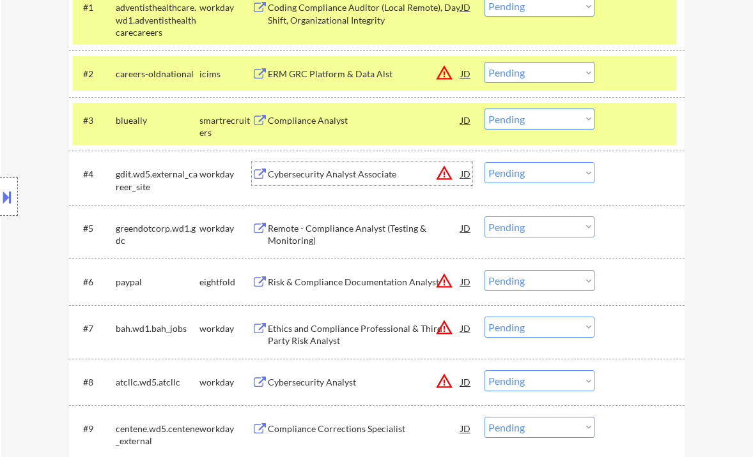
click at [526, 116] on select "Choose an option... Pending Applied Excluded (Questions) Excluded (Expired) Exc…" at bounding box center [539, 119] width 110 height 21
click at [484, 109] on select "Choose an option... Pending Applied Excluded (Questions) Excluded (Expired) Exc…" at bounding box center [539, 119] width 110 height 21
click at [334, 175] on div "Cybersecurity Analyst Associate" at bounding box center [364, 174] width 193 height 13
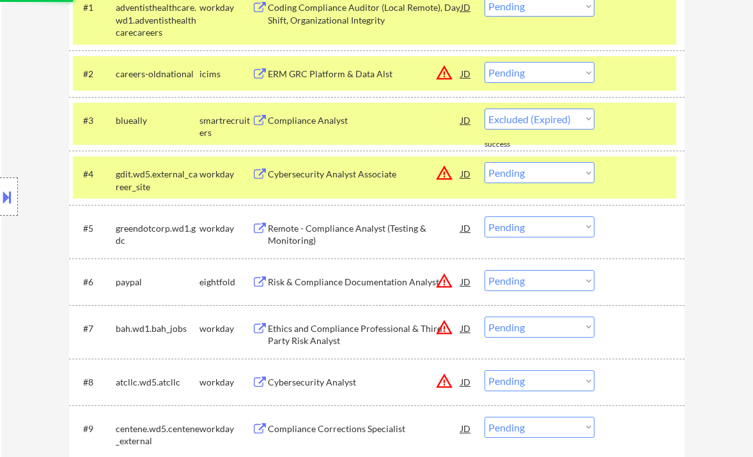
select select ""pending""
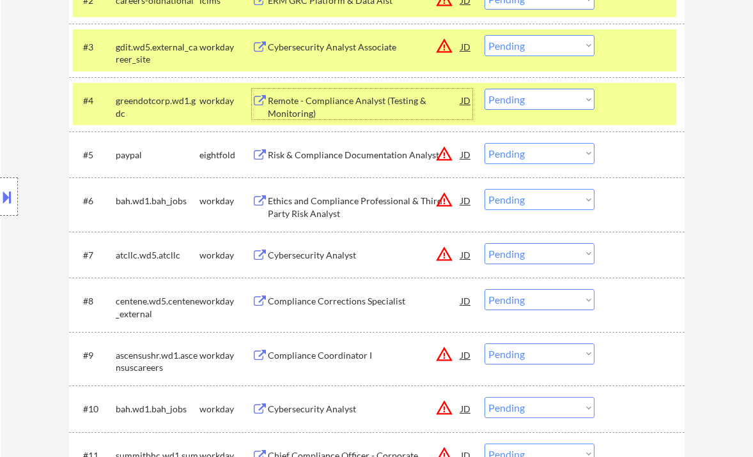
scroll to position [511, 0]
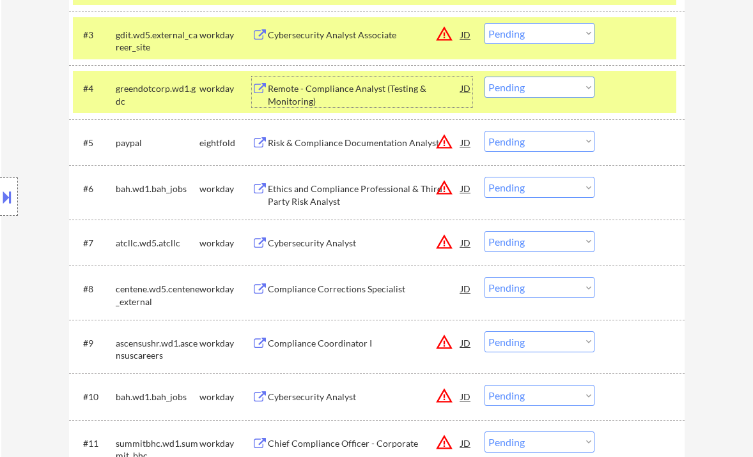
click at [346, 249] on div "Cybersecurity Analyst" at bounding box center [364, 243] width 193 height 13
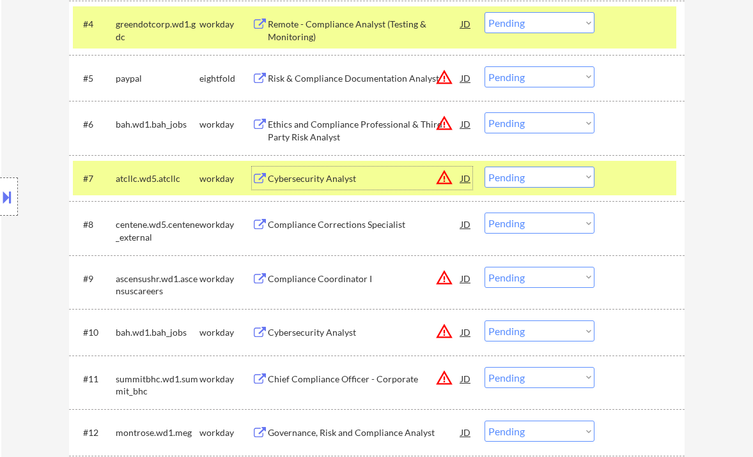
scroll to position [596, 0]
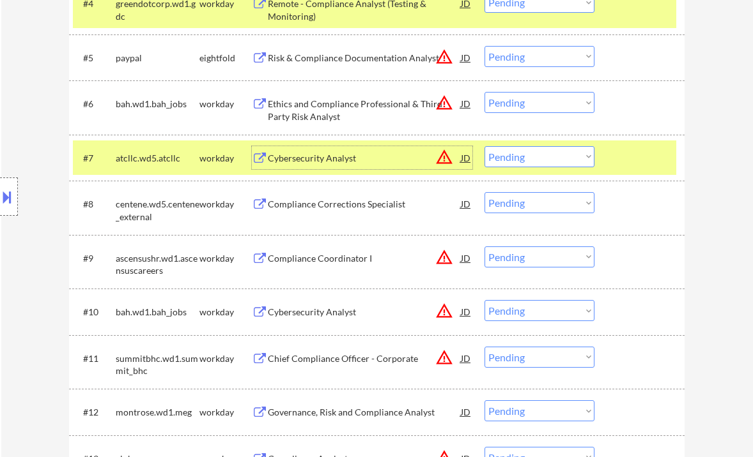
drag, startPoint x: 536, startPoint y: 197, endPoint x: 542, endPoint y: 212, distance: 16.0
click at [536, 197] on select "Choose an option... Pending Applied Excluded (Questions) Excluded (Expired) Exc…" at bounding box center [539, 202] width 110 height 21
click at [484, 192] on select "Choose an option... Pending Applied Excluded (Questions) Excluded (Expired) Exc…" at bounding box center [539, 202] width 110 height 21
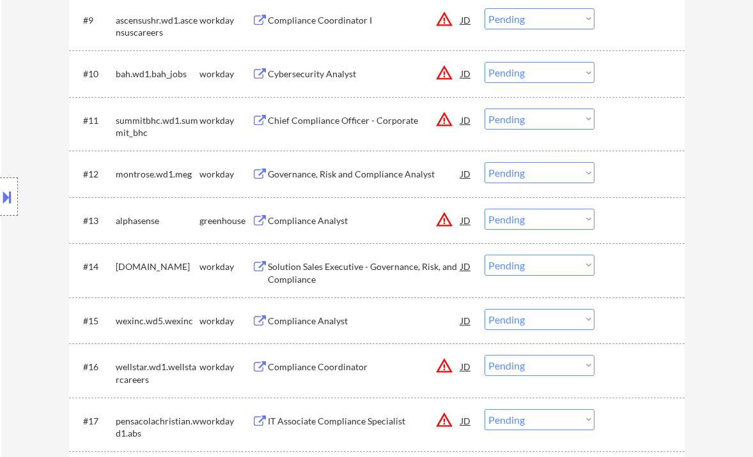
scroll to position [852, 0]
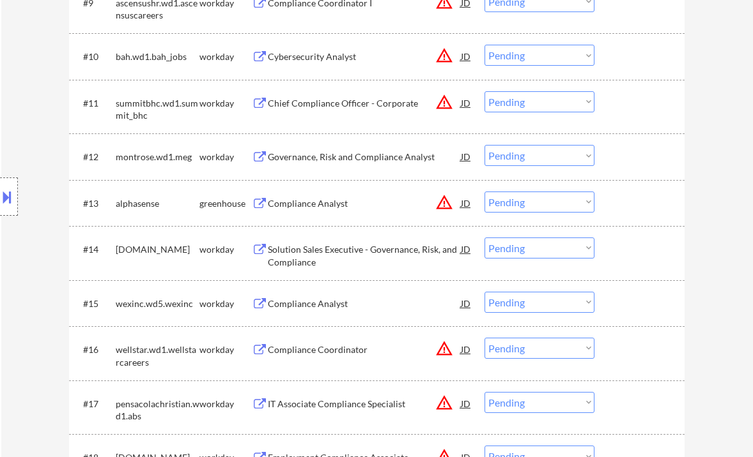
click at [357, 162] on div "Governance, Risk and Compliance Analyst" at bounding box center [364, 157] width 193 height 13
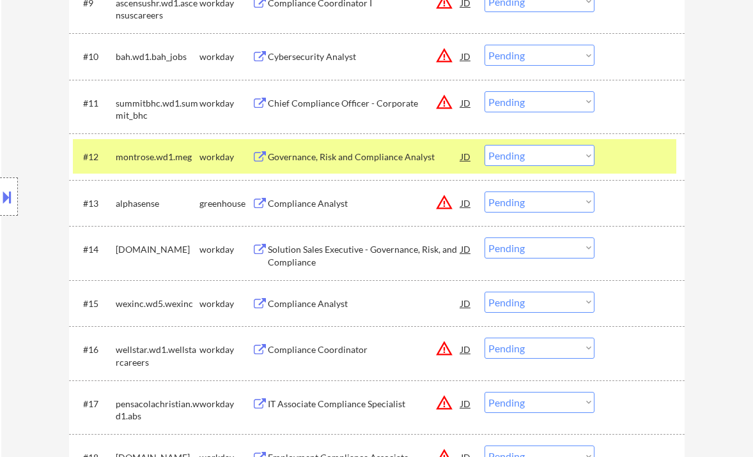
select select ""pending""
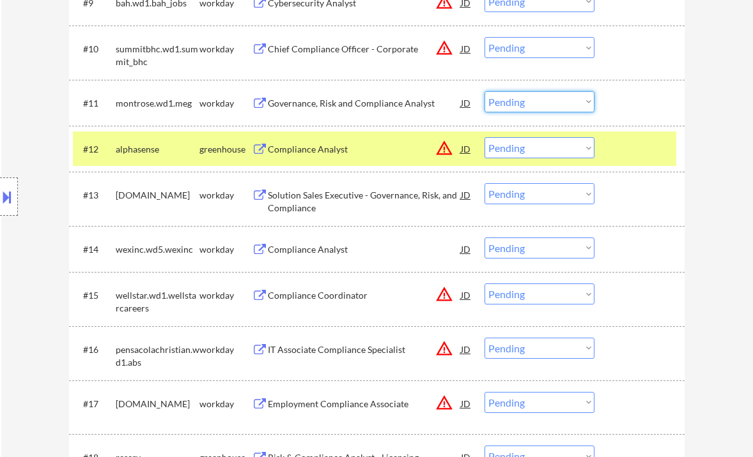
click at [512, 102] on select "Choose an option... Pending Applied Excluded (Questions) Excluded (Expired) Exc…" at bounding box center [539, 101] width 110 height 21
click at [484, 91] on select "Choose an option... Pending Applied Excluded (Questions) Excluded (Expired) Exc…" at bounding box center [539, 101] width 110 height 21
select select ""pending""
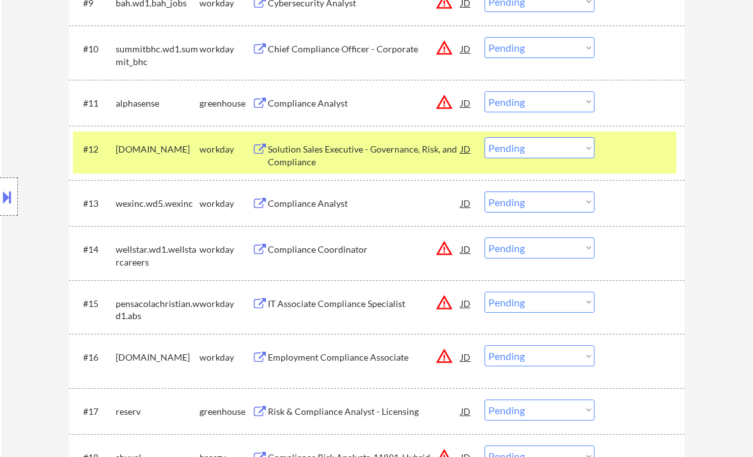
click at [325, 153] on div "Solution Sales Executive - Governance, Risk, and Compliance" at bounding box center [364, 155] width 193 height 25
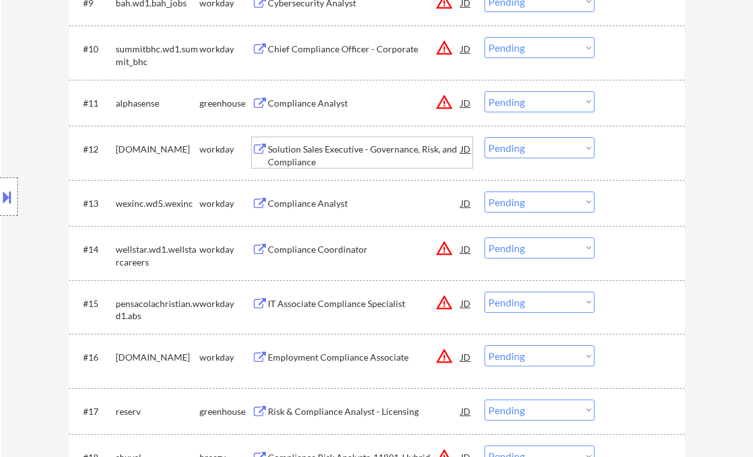
click at [532, 153] on select "Choose an option... Pending Applied Excluded (Questions) Excluded (Expired) Exc…" at bounding box center [539, 147] width 110 height 21
click at [484, 137] on select "Choose an option... Pending Applied Excluded (Questions) Excluded (Expired) Exc…" at bounding box center [539, 147] width 110 height 21
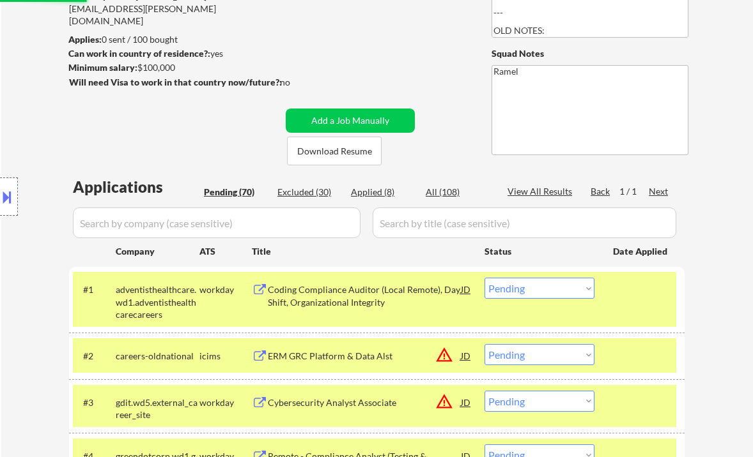
scroll to position [256, 0]
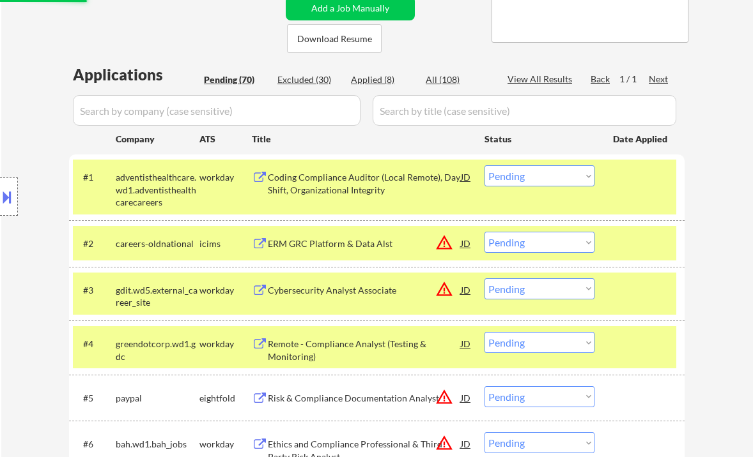
select select ""pending""
click at [388, 190] on div "Coding Compliance Auditor (Local Remote), Day Shift, Organizational Integrity" at bounding box center [364, 183] width 193 height 25
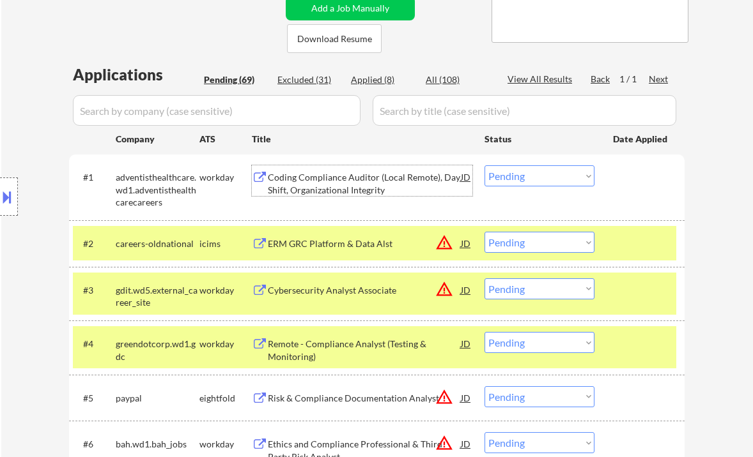
drag, startPoint x: 515, startPoint y: 174, endPoint x: 533, endPoint y: 186, distance: 21.3
click at [515, 174] on select "Choose an option... Pending Applied Excluded (Questions) Excluded (Expired) Exc…" at bounding box center [539, 175] width 110 height 21
click at [484, 165] on select "Choose an option... Pending Applied Excluded (Questions) Excluded (Expired) Exc…" at bounding box center [539, 175] width 110 height 21
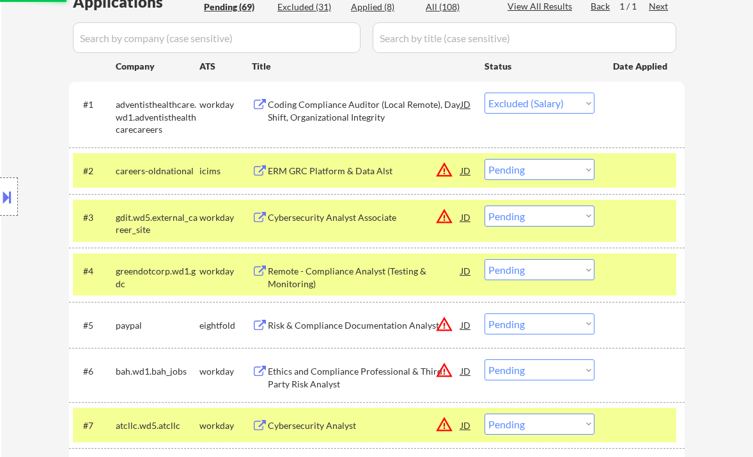
scroll to position [341, 0]
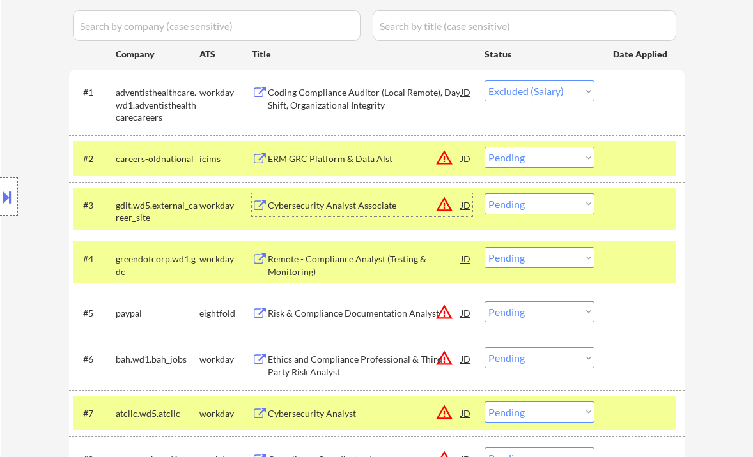
click at [367, 208] on div "Cybersecurity Analyst Associate" at bounding box center [364, 205] width 193 height 13
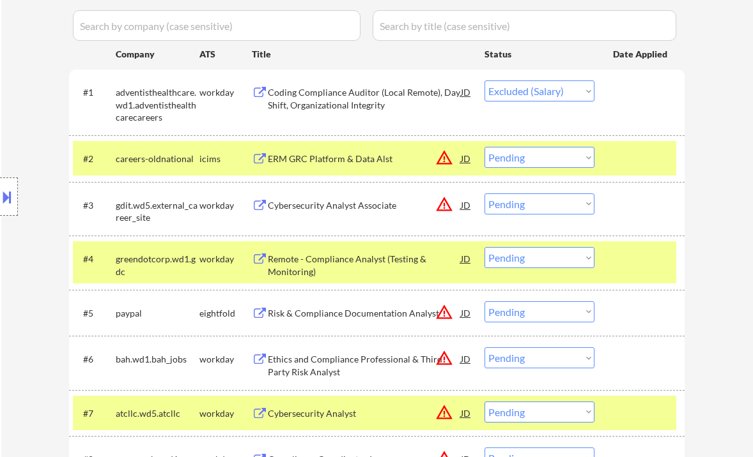
select select ""pending""
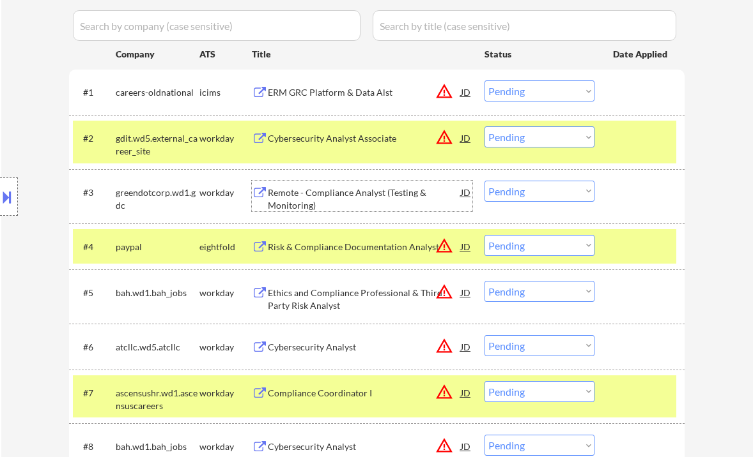
click at [342, 197] on div "Remote - Compliance Analyst (Testing & Monitoring)" at bounding box center [364, 199] width 193 height 25
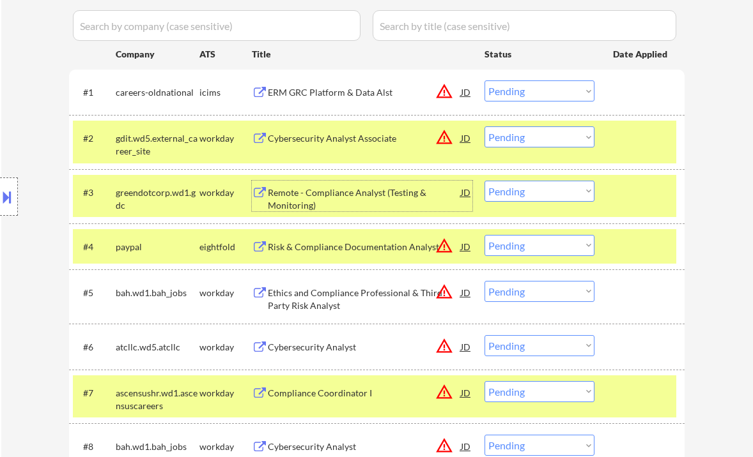
click at [540, 189] on select "Choose an option... Pending Applied Excluded (Questions) Excluded (Expired) Exc…" at bounding box center [539, 191] width 110 height 21
click at [484, 181] on select "Choose an option... Pending Applied Excluded (Questions) Excluded (Expired) Exc…" at bounding box center [539, 191] width 110 height 21
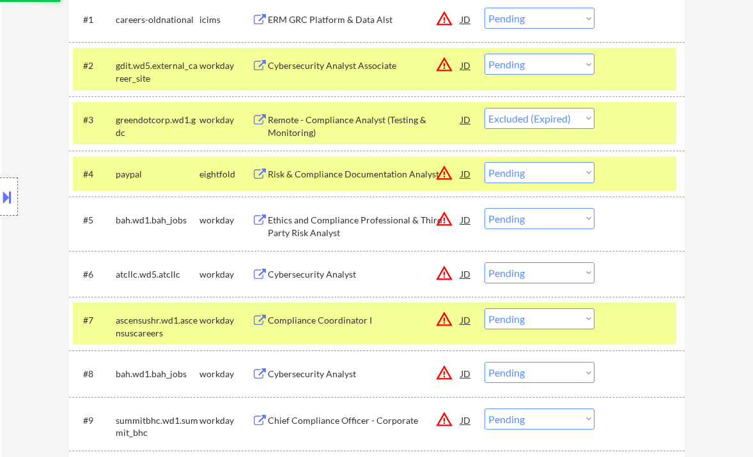
scroll to position [426, 0]
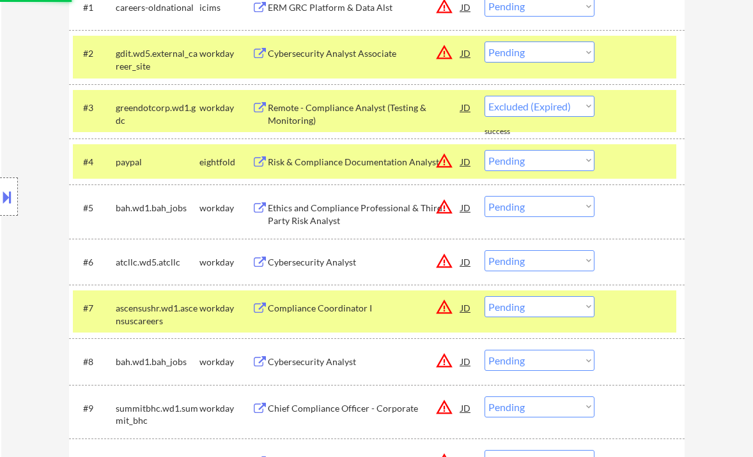
select select ""pending""
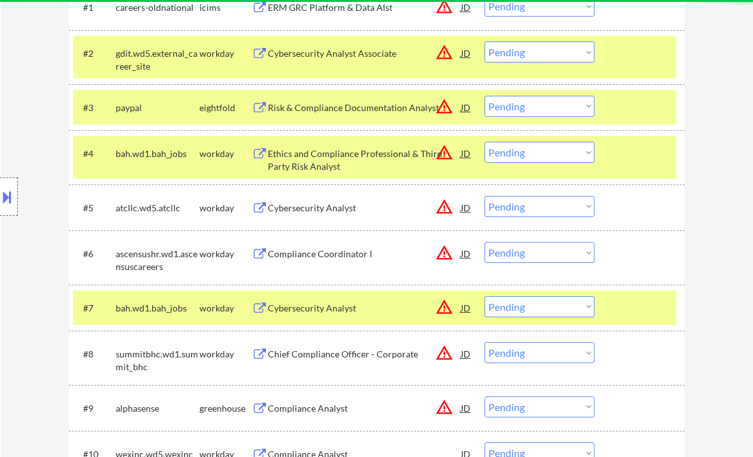
click at [353, 208] on div "Cybersecurity Analyst" at bounding box center [364, 208] width 193 height 13
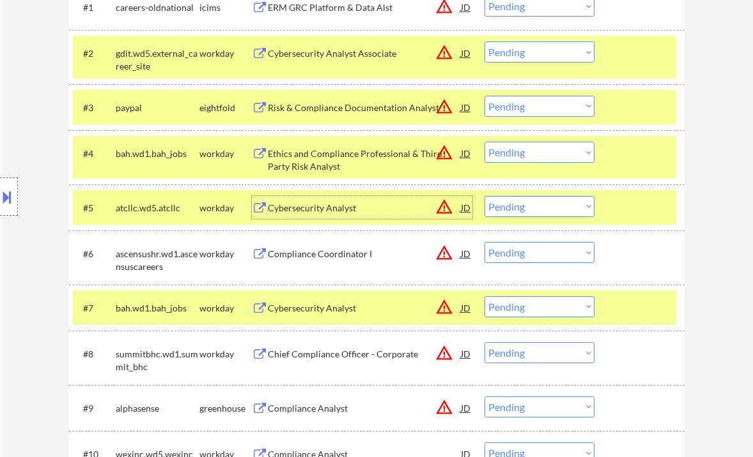
click at [518, 208] on select "Choose an option... Pending Applied Excluded (Questions) Excluded (Expired) Exc…" at bounding box center [539, 206] width 110 height 21
click at [484, 196] on select "Choose an option... Pending Applied Excluded (Questions) Excluded (Expired) Exc…" at bounding box center [539, 206] width 110 height 21
click at [349, 261] on div "Compliance Coordinator I" at bounding box center [364, 253] width 193 height 23
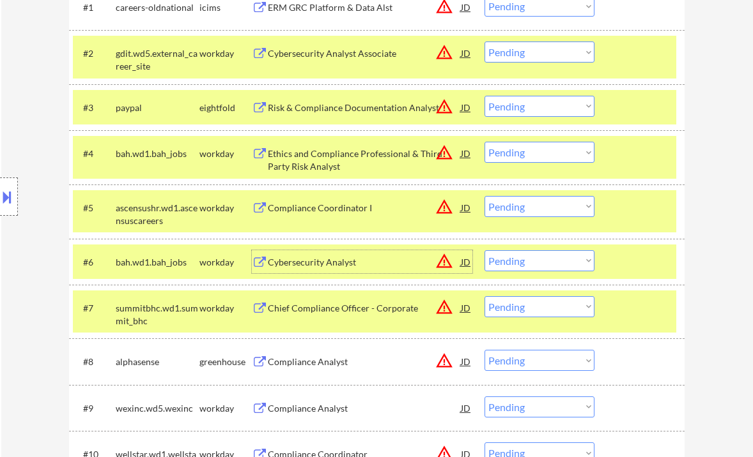
click at [526, 207] on select "Choose an option... Pending Applied Excluded (Questions) Excluded (Expired) Exc…" at bounding box center [539, 206] width 110 height 21
click at [484, 196] on select "Choose an option... Pending Applied Excluded (Questions) Excluded (Expired) Exc…" at bounding box center [539, 206] width 110 height 21
click at [303, 265] on div "Cybersecurity Analyst" at bounding box center [364, 262] width 193 height 13
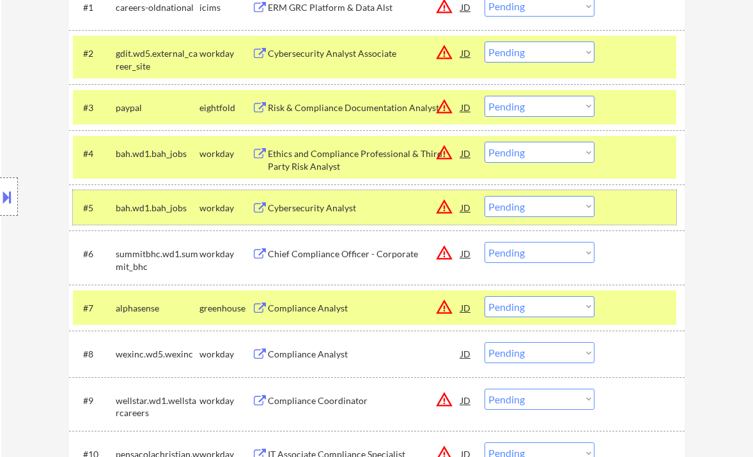
click at [576, 217] on div "#5 bah.wd1.bah_jobs workday Cybersecurity Analyst JD warning_amber Choose an op…" at bounding box center [374, 207] width 603 height 35
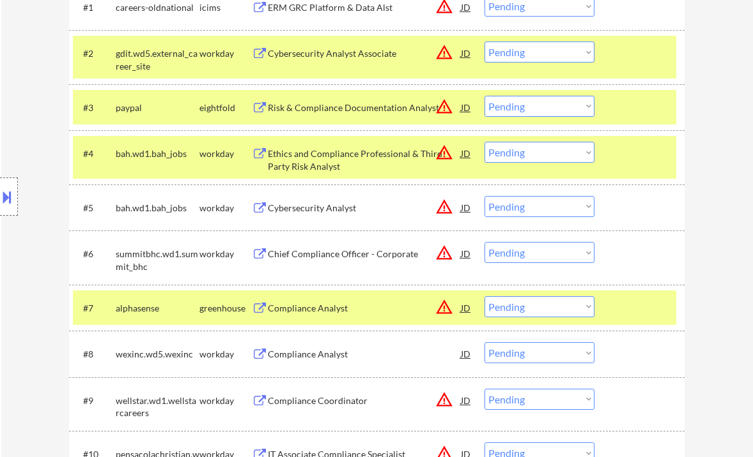
click at [555, 199] on select "Choose an option... Pending Applied Excluded (Questions) Excluded (Expired) Exc…" at bounding box center [539, 206] width 110 height 21
click at [484, 196] on select "Choose an option... Pending Applied Excluded (Questions) Excluded (Expired) Exc…" at bounding box center [539, 206] width 110 height 21
click at [353, 257] on div "Chief Compliance Officer - Corporate" at bounding box center [364, 254] width 193 height 13
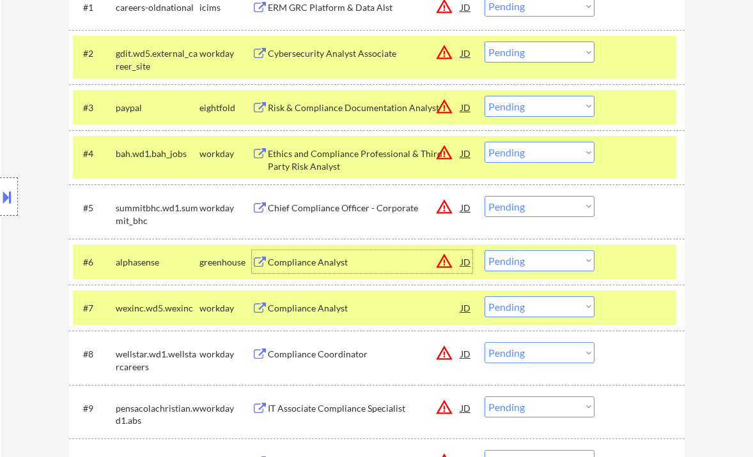
click at [514, 209] on select "Choose an option... Pending Applied Excluded (Questions) Excluded (Expired) Exc…" at bounding box center [539, 206] width 110 height 21
click at [484, 196] on select "Choose an option... Pending Applied Excluded (Questions) Excluded (Expired) Exc…" at bounding box center [539, 206] width 110 height 21
click at [342, 259] on div "Compliance Analyst" at bounding box center [364, 262] width 193 height 13
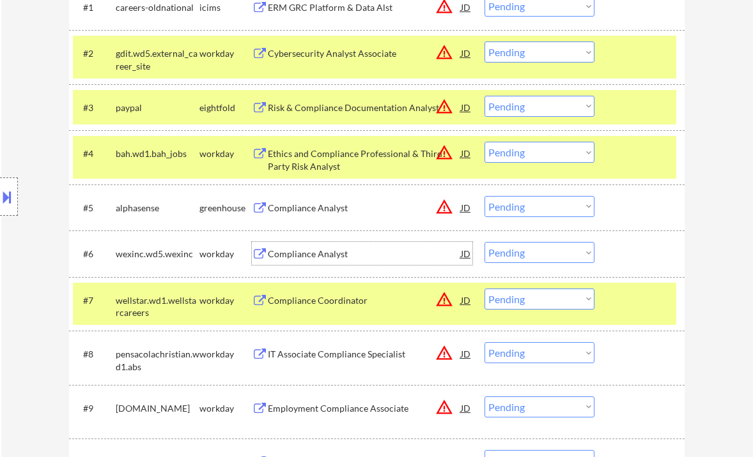
click at [553, 213] on select "Choose an option... Pending Applied Excluded (Questions) Excluded (Expired) Exc…" at bounding box center [539, 206] width 110 height 21
click at [484, 196] on select "Choose an option... Pending Applied Excluded (Questions) Excluded (Expired) Exc…" at bounding box center [539, 206] width 110 height 21
click at [322, 256] on div "Compliance Analyst" at bounding box center [364, 254] width 193 height 13
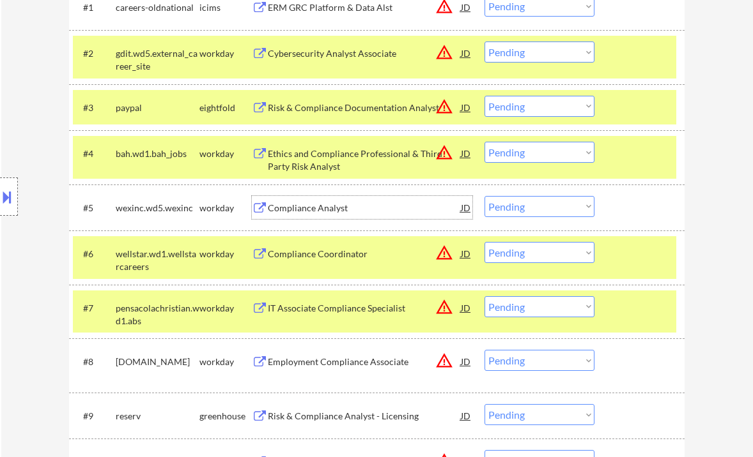
click at [304, 204] on div "Compliance Analyst" at bounding box center [364, 208] width 193 height 13
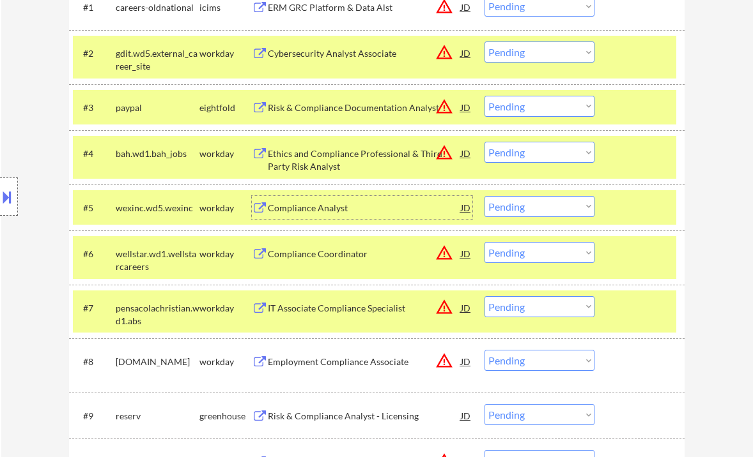
drag, startPoint x: 515, startPoint y: 210, endPoint x: 525, endPoint y: 216, distance: 11.5
click at [515, 210] on select "Choose an option... Pending Applied Excluded (Questions) Excluded (Expired) Exc…" at bounding box center [539, 206] width 110 height 21
click at [484, 196] on select "Choose an option... Pending Applied Excluded (Questions) Excluded (Expired) Exc…" at bounding box center [539, 206] width 110 height 21
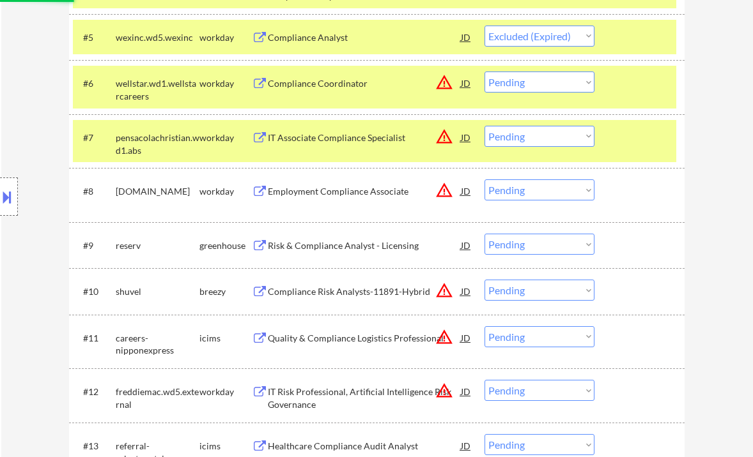
scroll to position [596, 0]
click at [356, 248] on div "Risk & Compliance Analyst - Licensing" at bounding box center [364, 246] width 193 height 13
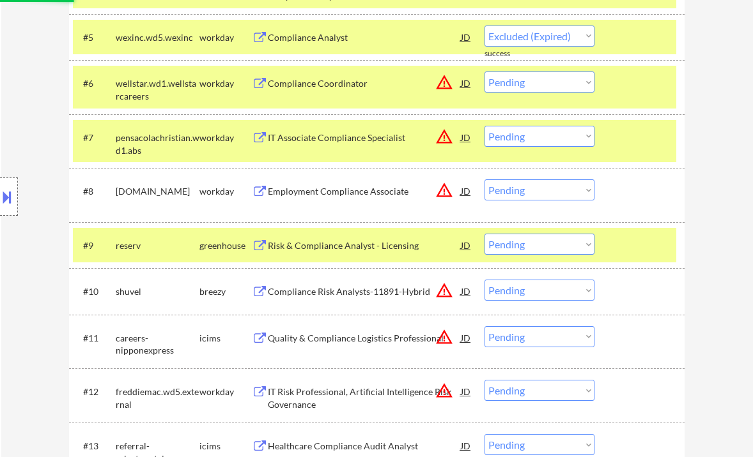
select select ""pending""
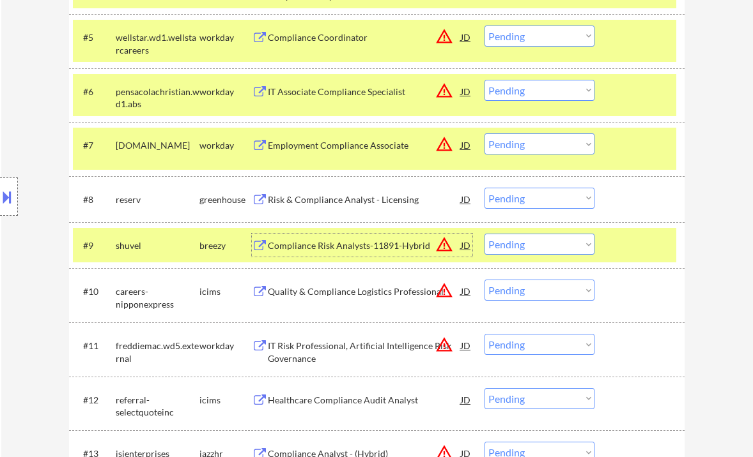
drag, startPoint x: 516, startPoint y: 190, endPoint x: 525, endPoint y: 198, distance: 12.2
click at [516, 190] on select "Choose an option... Pending Applied Excluded (Questions) Excluded (Expired) Exc…" at bounding box center [539, 198] width 110 height 21
click at [484, 188] on select "Choose an option... Pending Applied Excluded (Questions) Excluded (Expired) Exc…" at bounding box center [539, 198] width 110 height 21
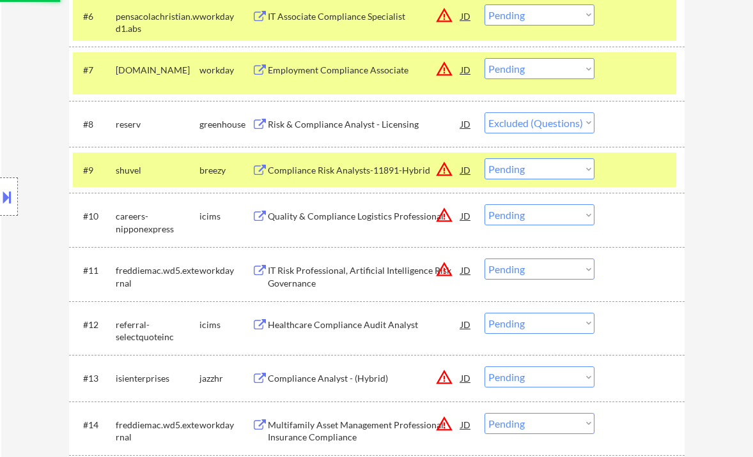
scroll to position [681, 0]
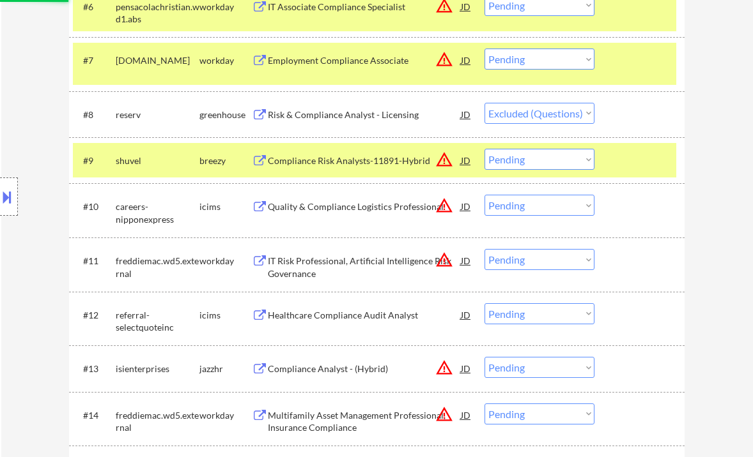
click at [369, 319] on div "Healthcare Compliance Audit Analyst" at bounding box center [364, 315] width 193 height 13
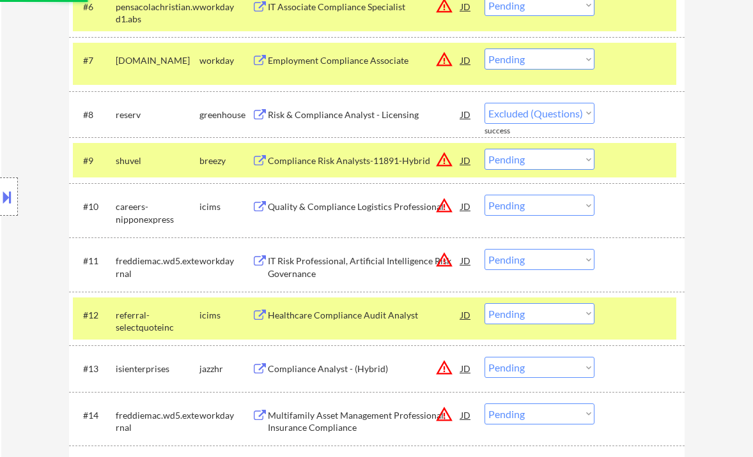
select select ""pending""
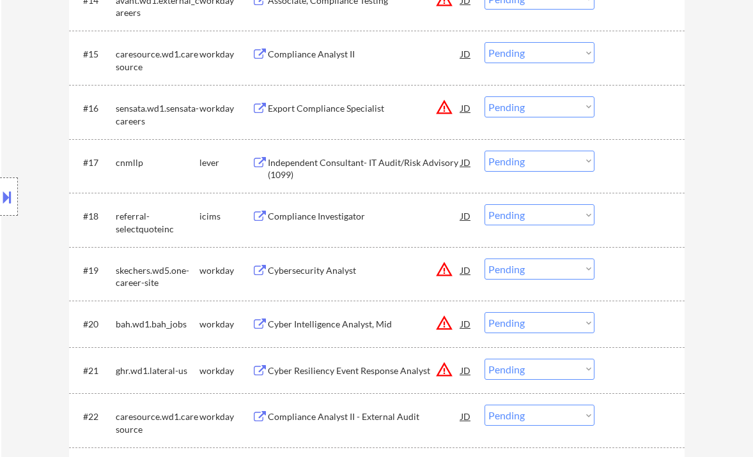
scroll to position [733, 0]
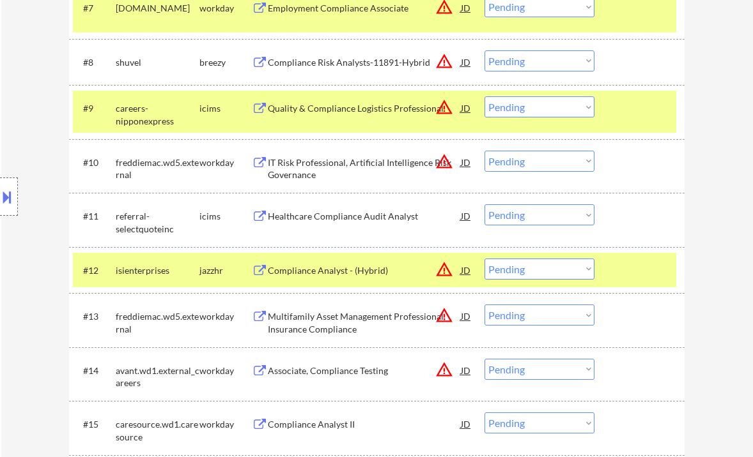
click at [530, 213] on select "Choose an option... Pending Applied Excluded (Questions) Excluded (Expired) Exc…" at bounding box center [539, 214] width 110 height 21
click at [484, 204] on select "Choose an option... Pending Applied Excluded (Questions) Excluded (Expired) Exc…" at bounding box center [539, 214] width 110 height 21
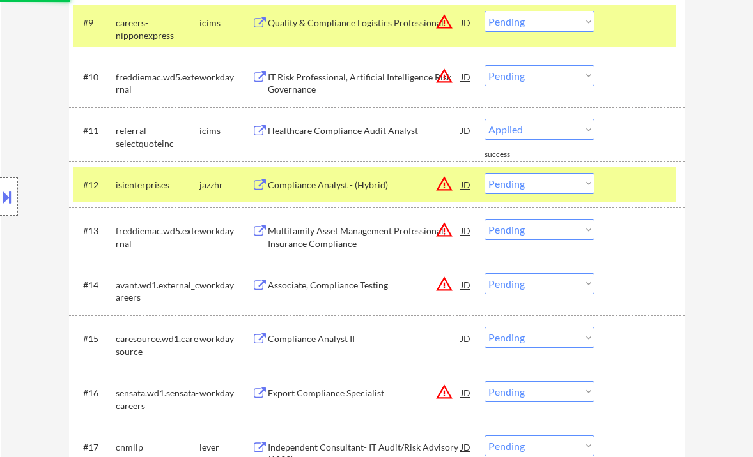
scroll to position [904, 0]
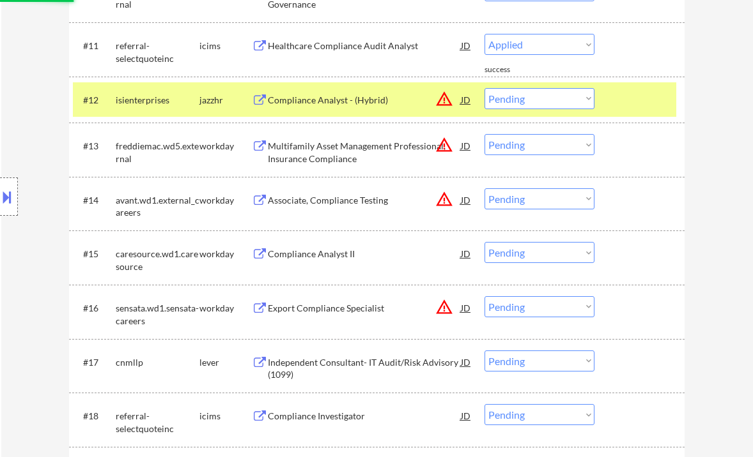
select select ""pending""
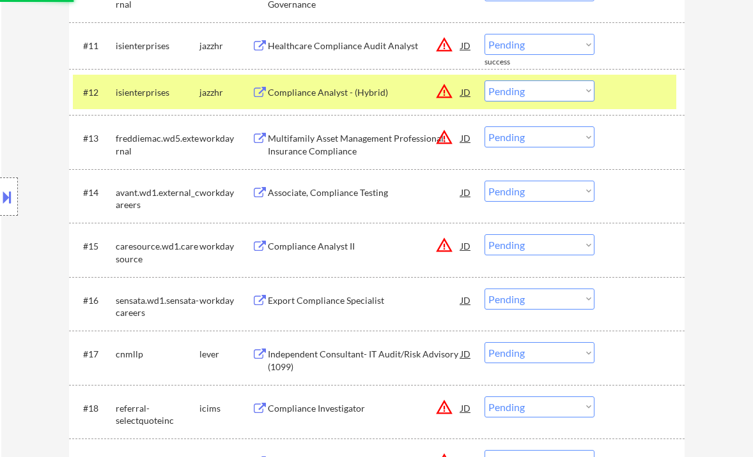
click at [325, 253] on div "Compliance Analyst II" at bounding box center [364, 246] width 193 height 13
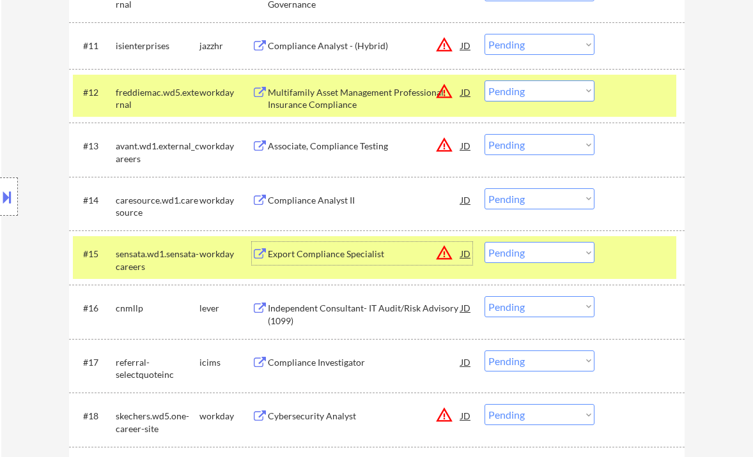
click at [321, 202] on div "Compliance Analyst II" at bounding box center [364, 200] width 193 height 13
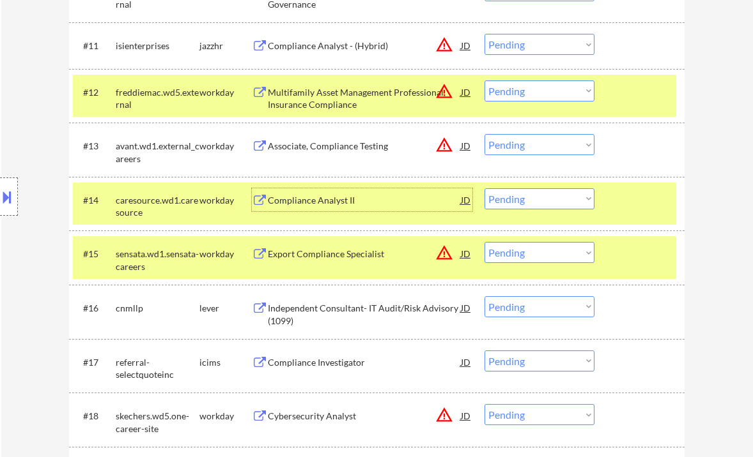
click at [523, 203] on select "Choose an option... Pending Applied Excluded (Questions) Excluded (Expired) Exc…" at bounding box center [539, 198] width 110 height 21
click at [484, 188] on select "Choose an option... Pending Applied Excluded (Questions) Excluded (Expired) Exc…" at bounding box center [539, 198] width 110 height 21
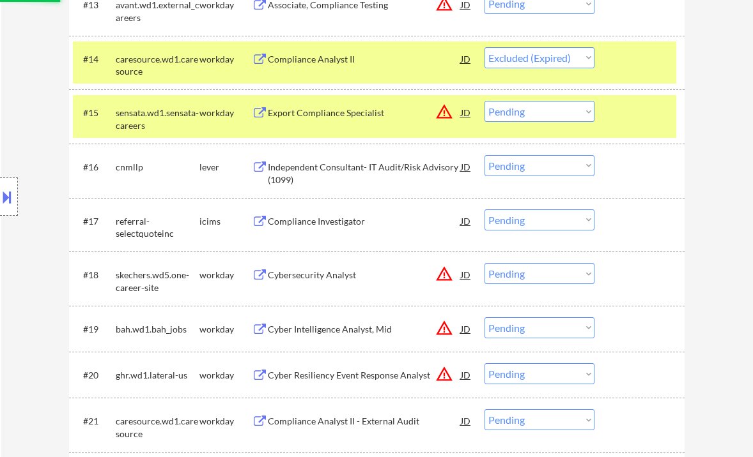
scroll to position [1075, 0]
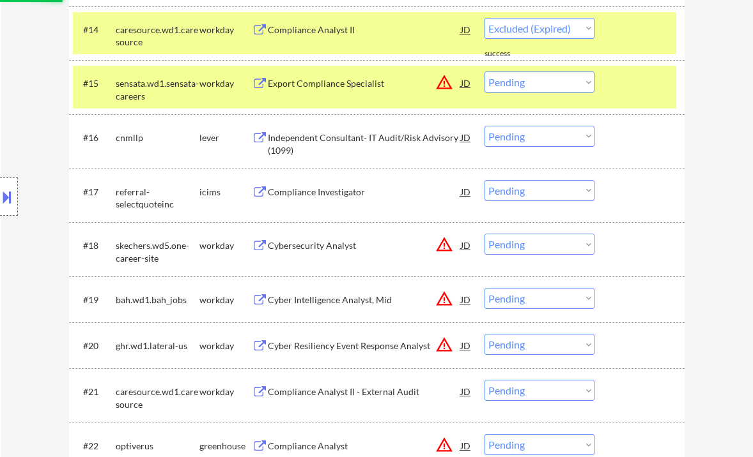
click at [369, 135] on div "Independent Consultant- IT Audit/Risk Advisory (1099)" at bounding box center [364, 144] width 193 height 25
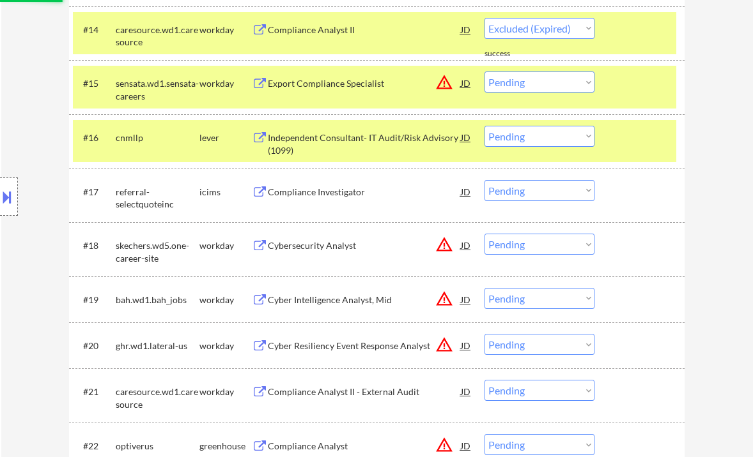
select select ""pending""
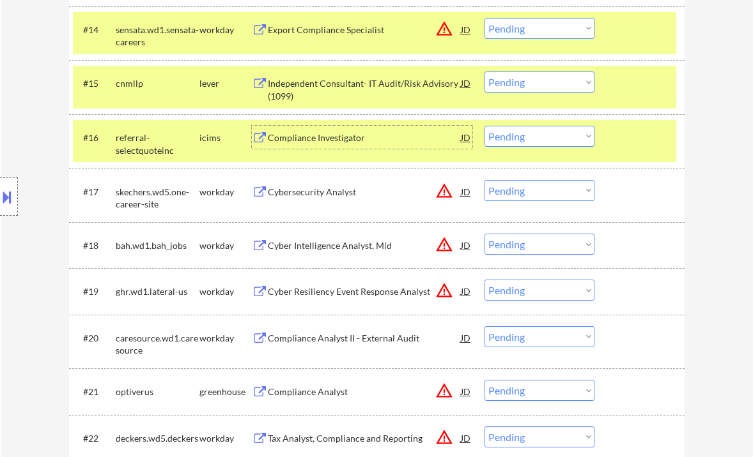
scroll to position [989, 0]
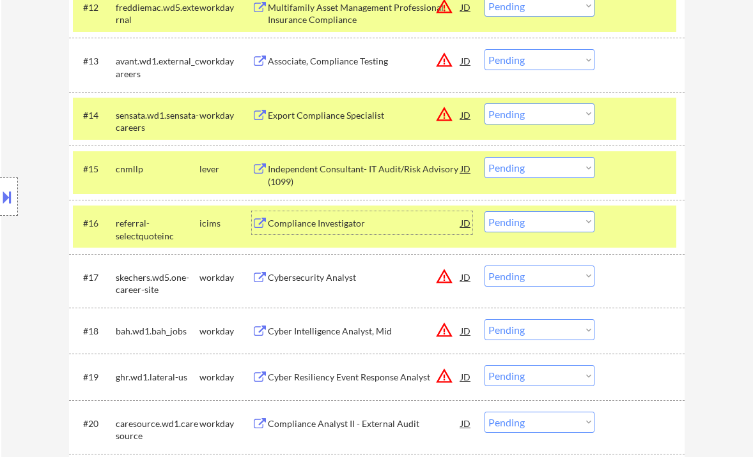
click at [543, 164] on select "Choose an option... Pending Applied Excluded (Questions) Excluded (Expired) Exc…" at bounding box center [539, 167] width 110 height 21
click at [484, 157] on select "Choose an option... Pending Applied Excluded (Questions) Excluded (Expired) Exc…" at bounding box center [539, 167] width 110 height 21
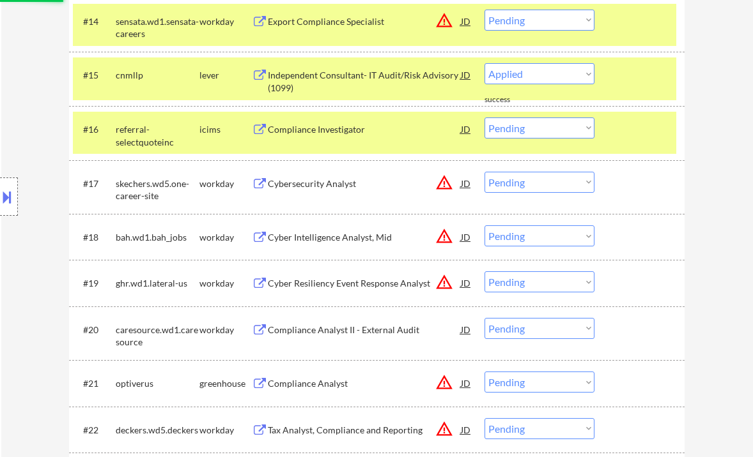
scroll to position [1075, 0]
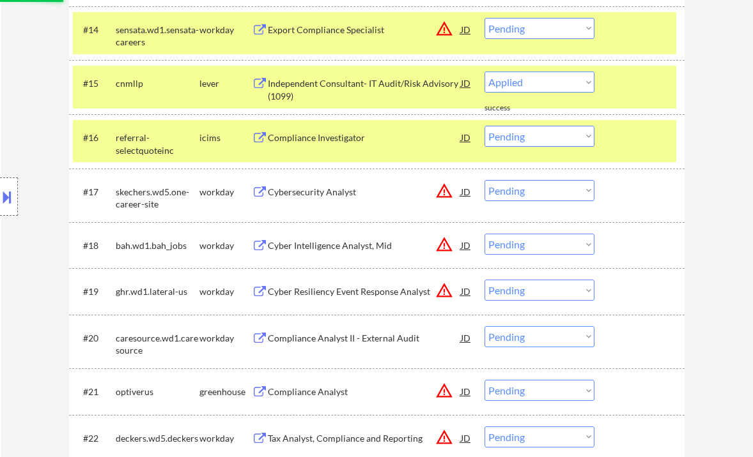
select select ""pending""
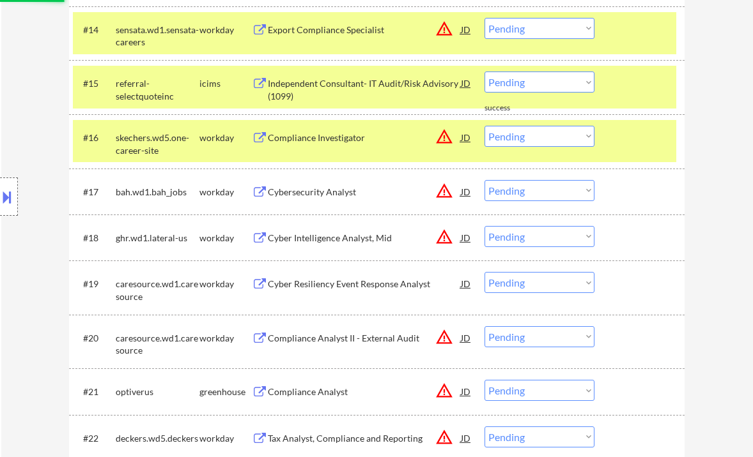
click at [358, 197] on div "Cybersecurity Analyst" at bounding box center [364, 192] width 193 height 13
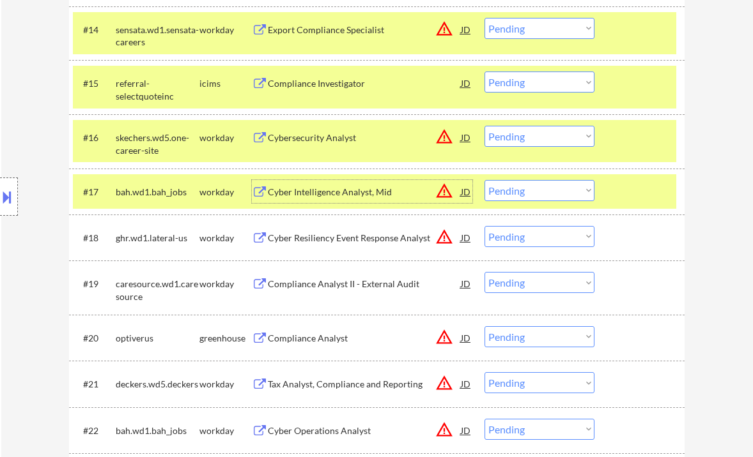
click at [330, 138] on div "Cybersecurity Analyst" at bounding box center [364, 138] width 193 height 13
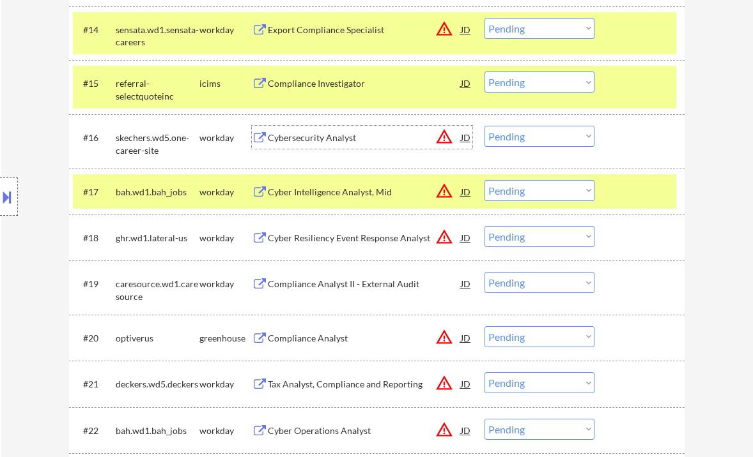
click at [510, 132] on select "Choose an option... Pending Applied Excluded (Questions) Excluded (Expired) Exc…" at bounding box center [539, 136] width 110 height 21
click at [484, 126] on select "Choose an option... Pending Applied Excluded (Questions) Excluded (Expired) Exc…" at bounding box center [539, 136] width 110 height 21
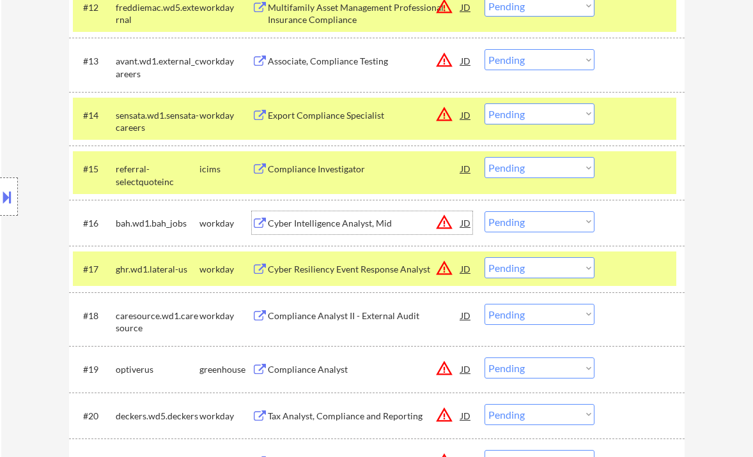
click at [323, 225] on div "Cyber Intelligence Analyst, Mid" at bounding box center [364, 223] width 193 height 13
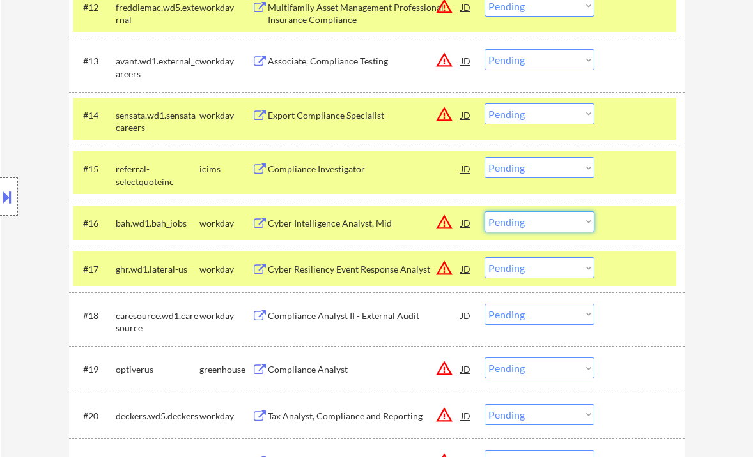
drag, startPoint x: 523, startPoint y: 213, endPoint x: 528, endPoint y: 228, distance: 15.6
click at [523, 213] on select "Choose an option... Pending Applied Excluded (Questions) Excluded (Expired) Exc…" at bounding box center [539, 221] width 110 height 21
click at [484, 211] on select "Choose an option... Pending Applied Excluded (Questions) Excluded (Expired) Exc…" at bounding box center [539, 221] width 110 height 21
click at [341, 272] on div "Cyber Resiliency Event Response Analyst" at bounding box center [364, 269] width 193 height 13
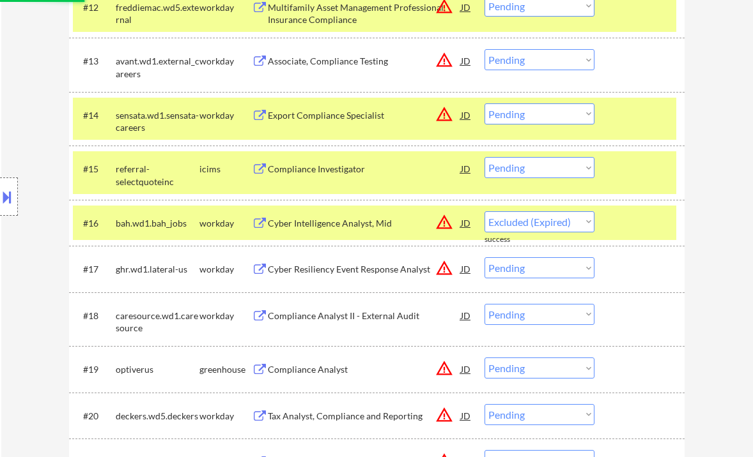
select select ""pending""
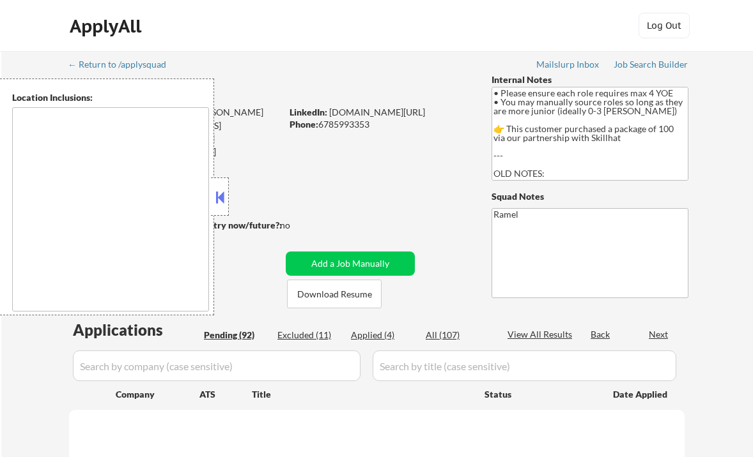
click at [371, 337] on div "Applied (4)" at bounding box center [383, 335] width 64 height 13
click at [224, 196] on button at bounding box center [220, 197] width 14 height 19
select select ""pending""
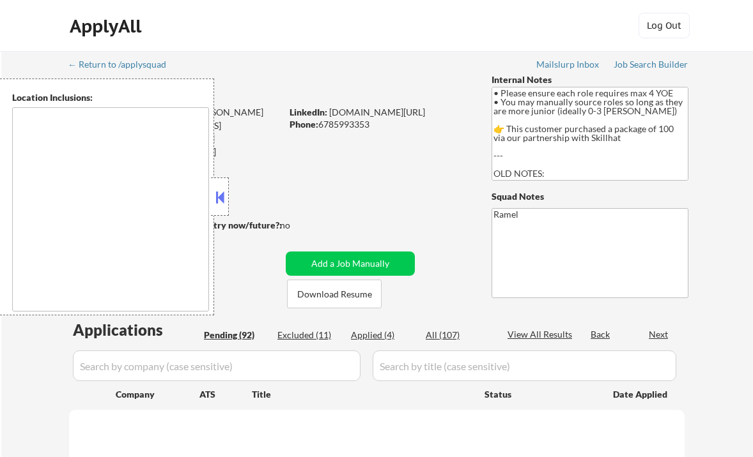
select select ""pending""
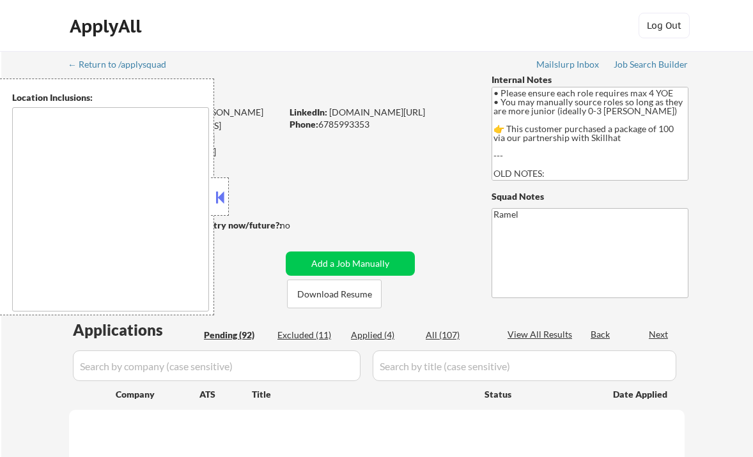
select select ""pending""
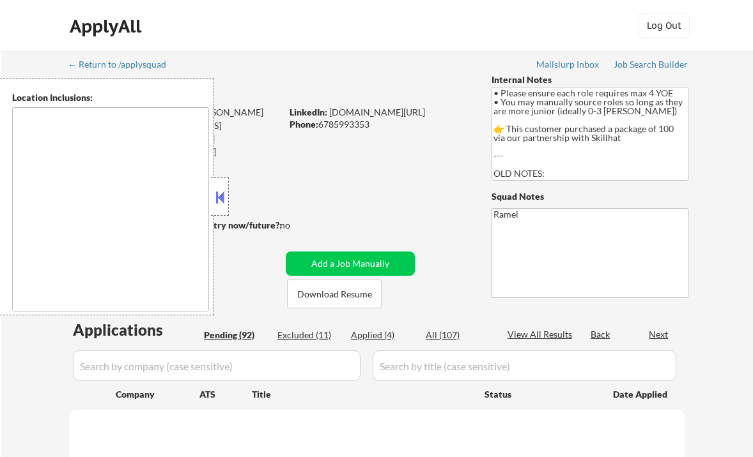
select select ""pending""
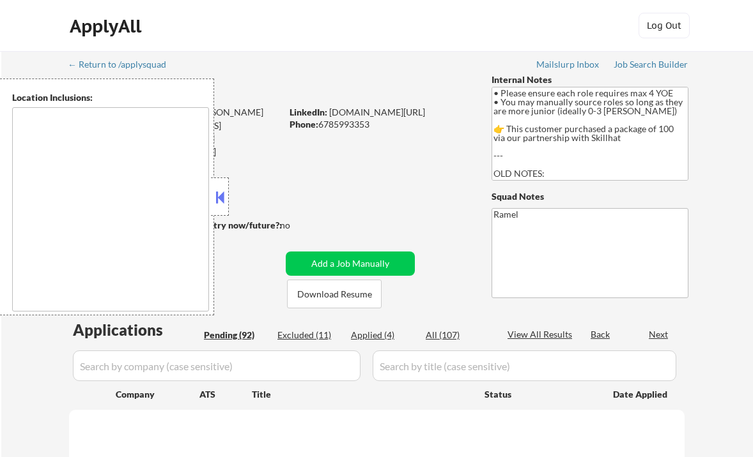
select select ""pending""
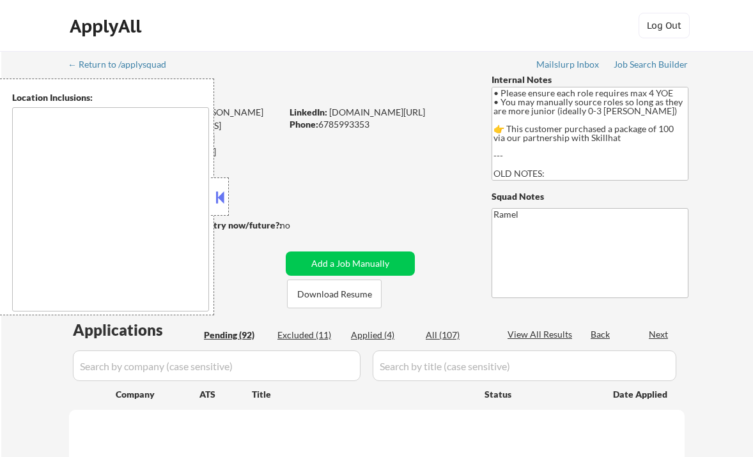
select select ""pending""
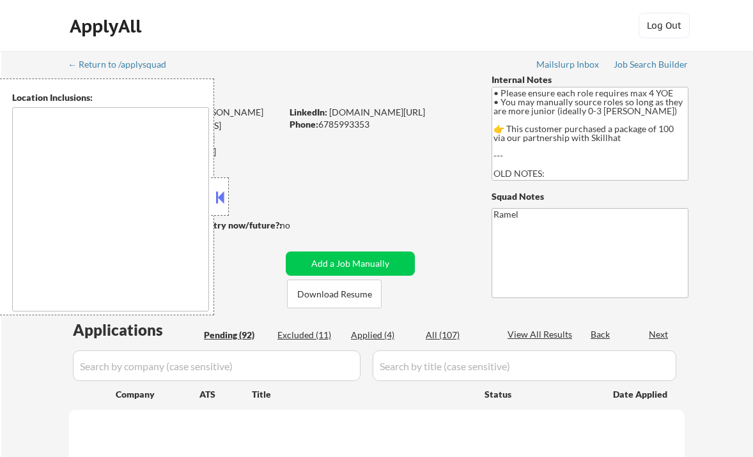
select select ""pending""
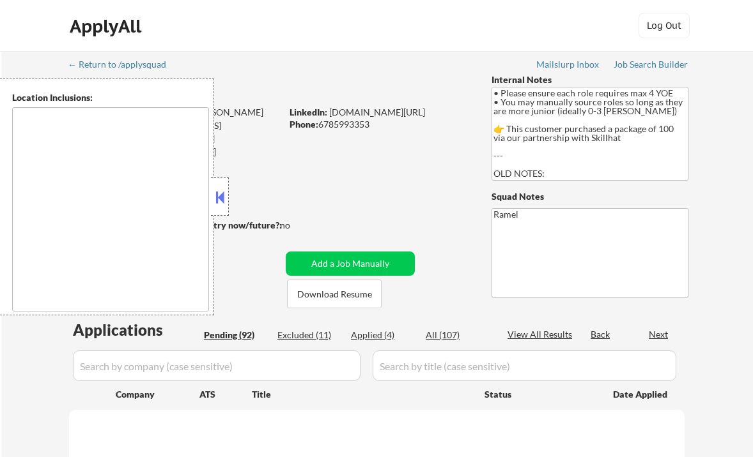
select select ""pending""
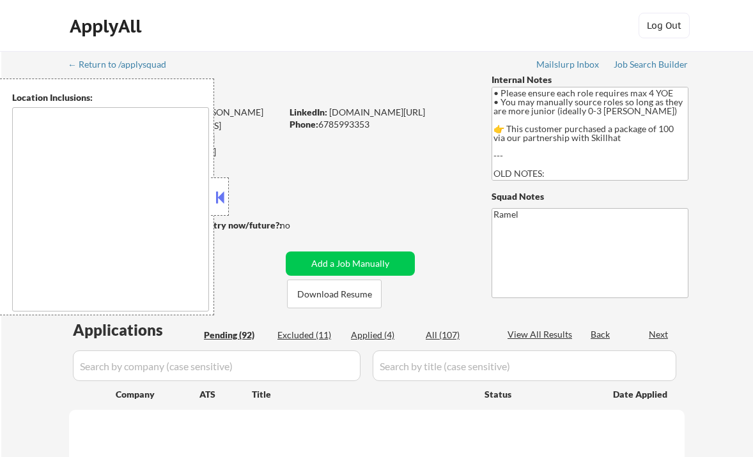
select select ""pending""
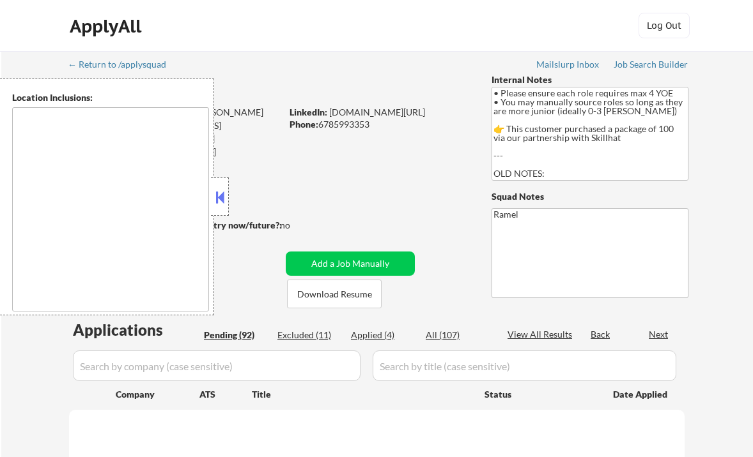
select select ""pending""
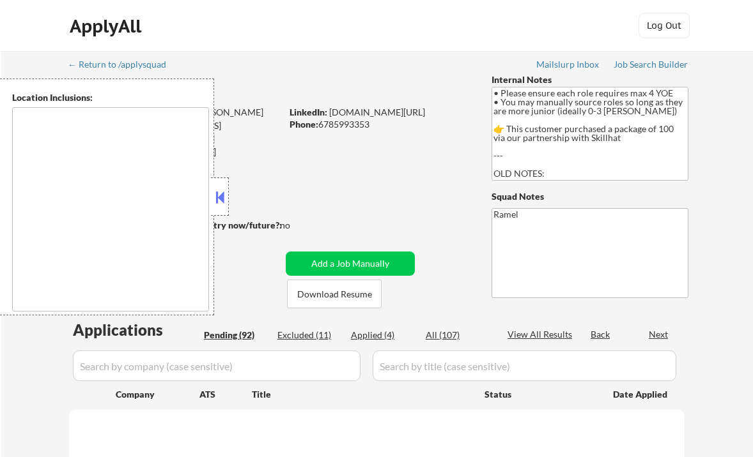
select select ""pending""
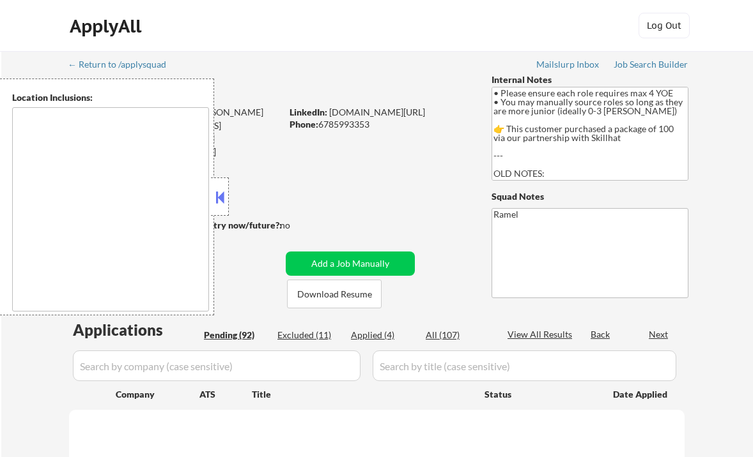
select select ""pending""
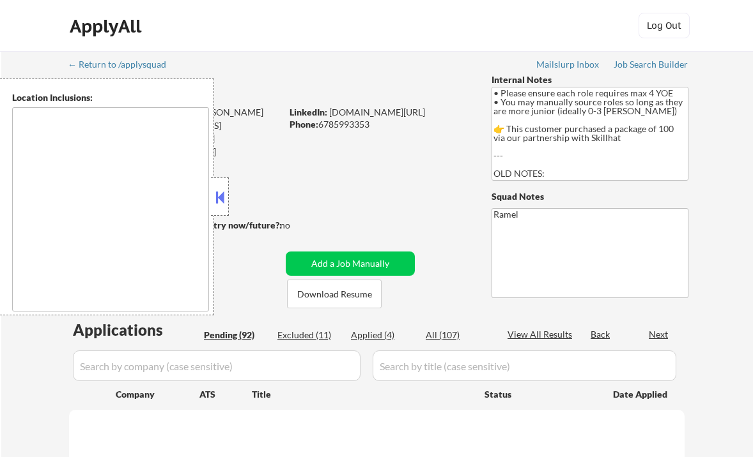
select select ""pending""
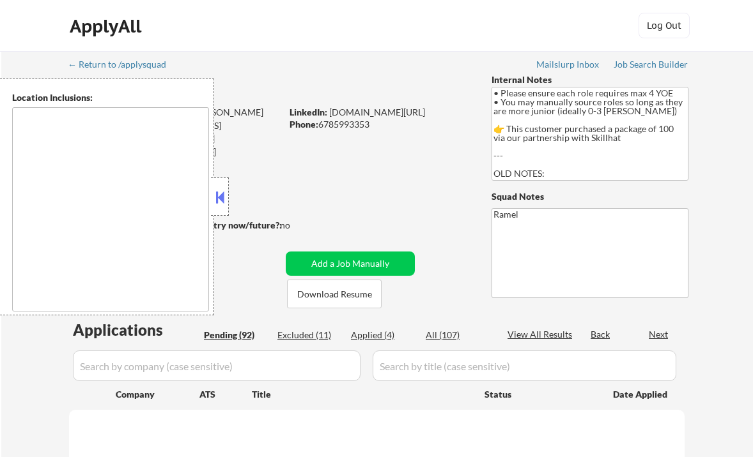
select select ""pending""
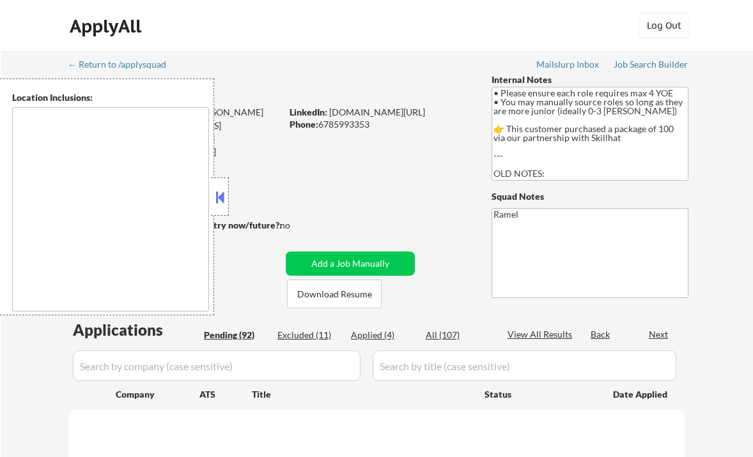
select select ""pending""
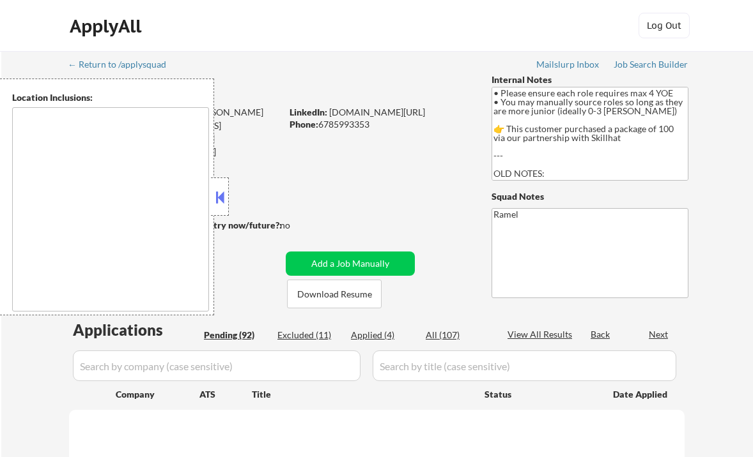
select select ""pending""
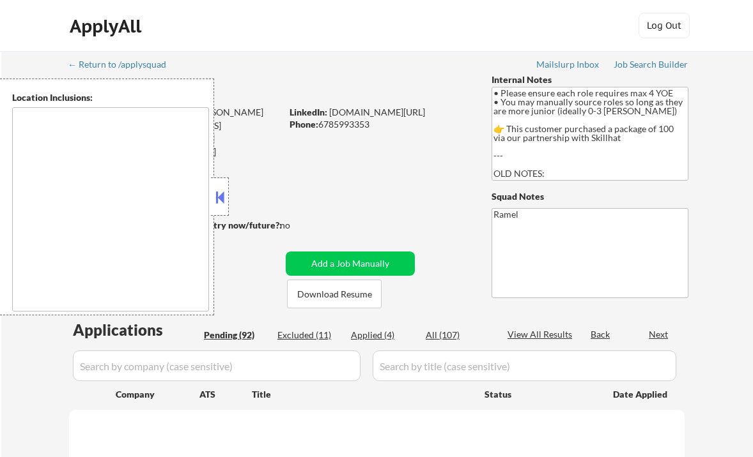
select select ""pending""
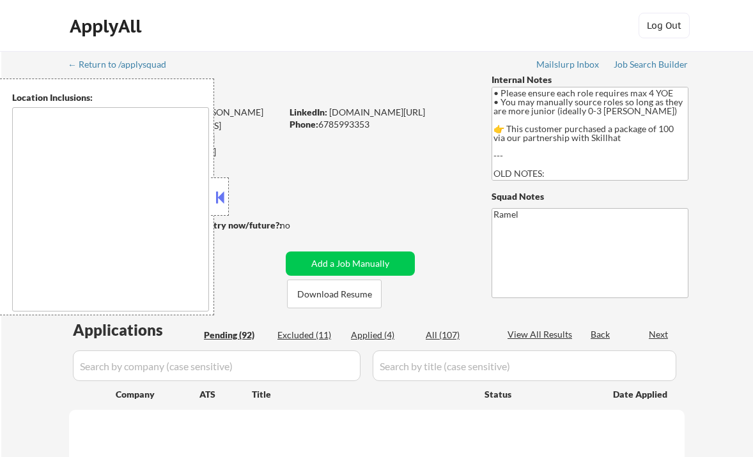
select select ""pending""
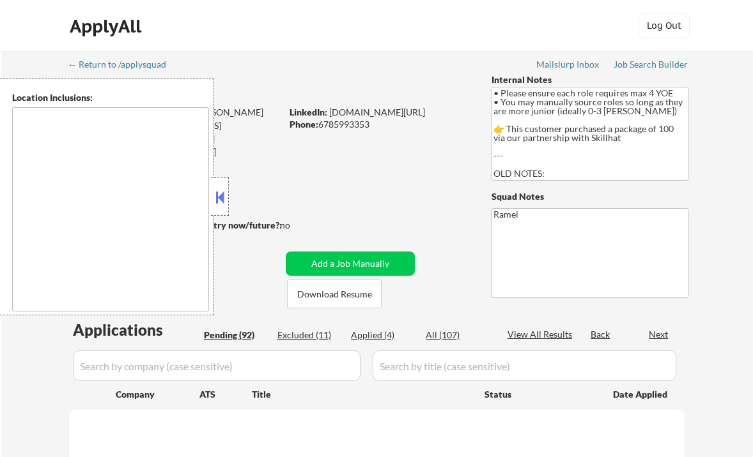
select select ""pending""
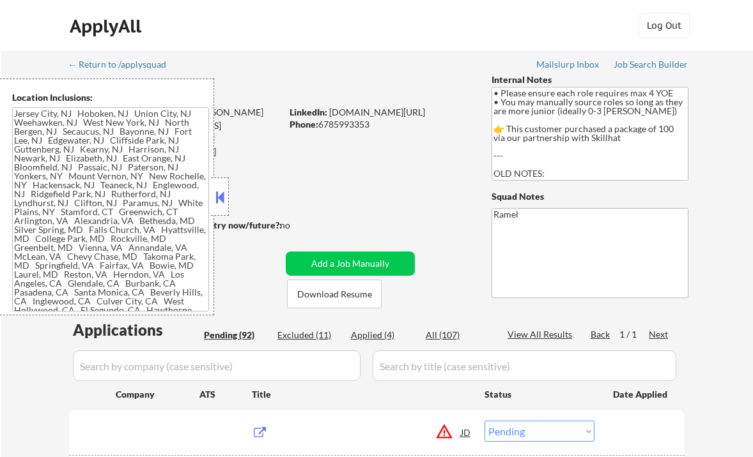
type textarea "[GEOGRAPHIC_DATA], [GEOGRAPHIC_DATA] [GEOGRAPHIC_DATA], [GEOGRAPHIC_DATA] [GEOG…"
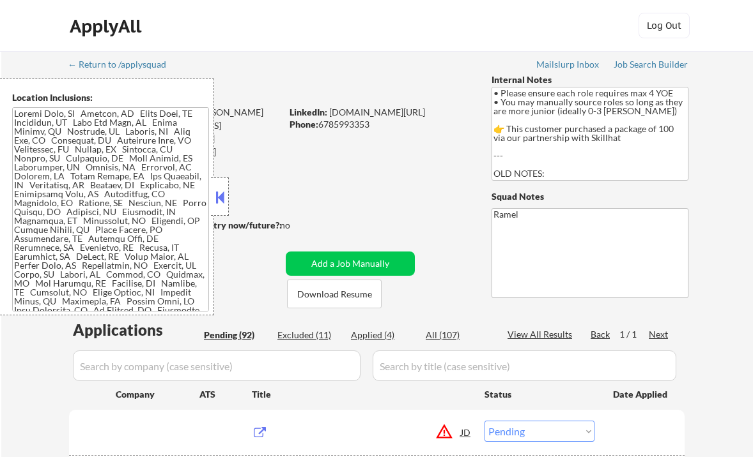
select select ""applied""
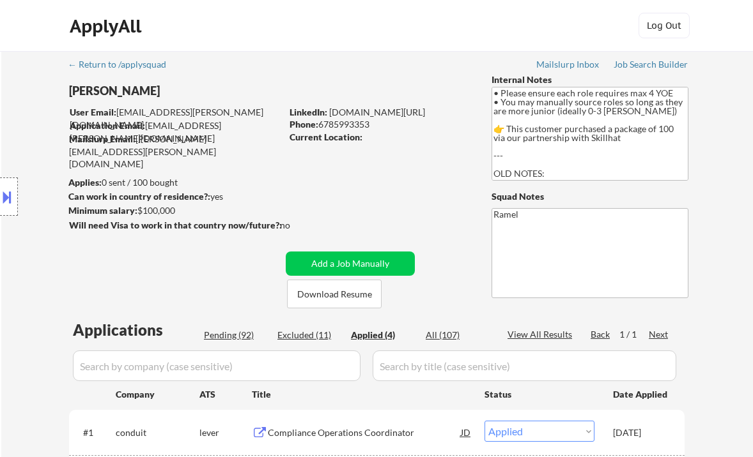
scroll to position [170, 0]
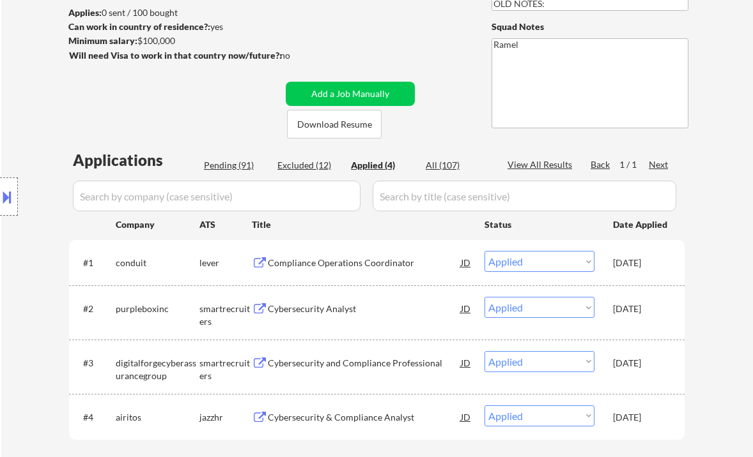
select select ""applied""
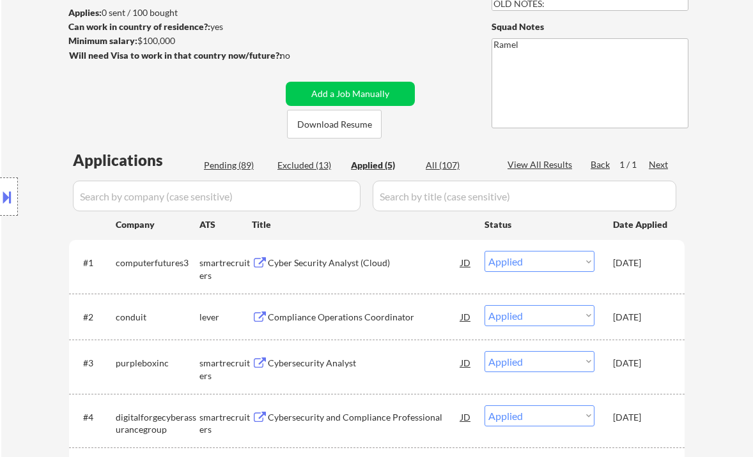
select select ""applied""
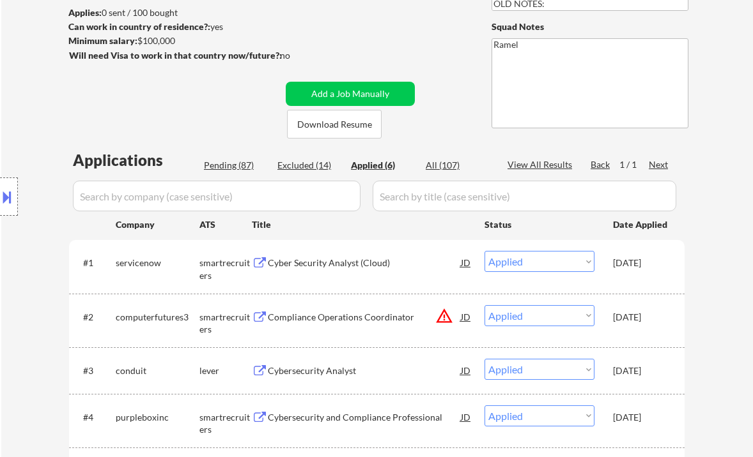
select select ""applied""
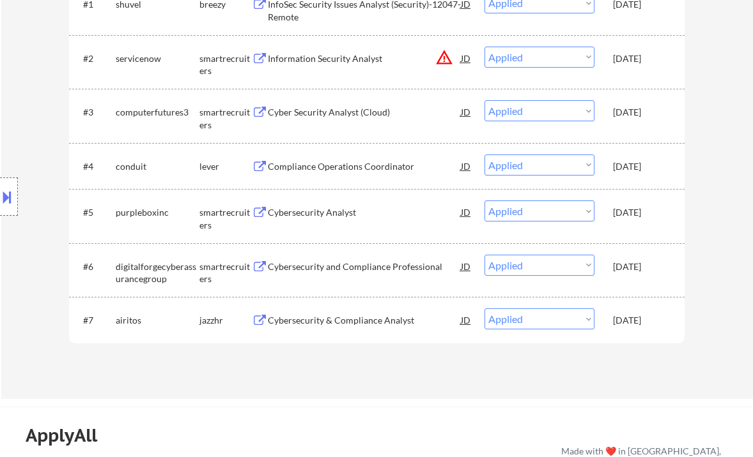
scroll to position [341, 0]
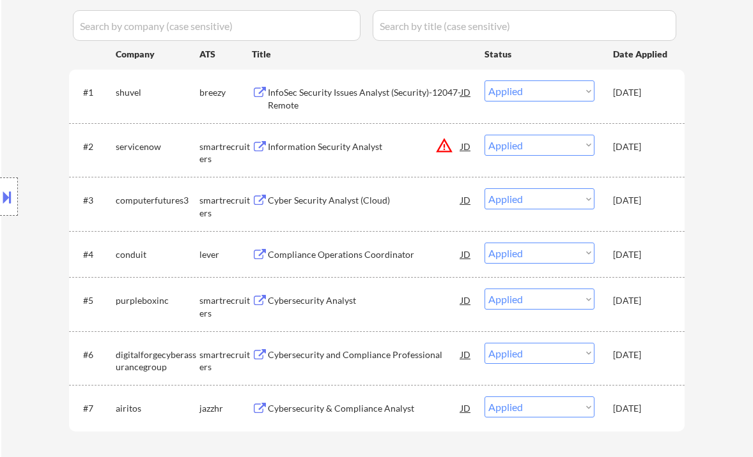
select select ""applied""
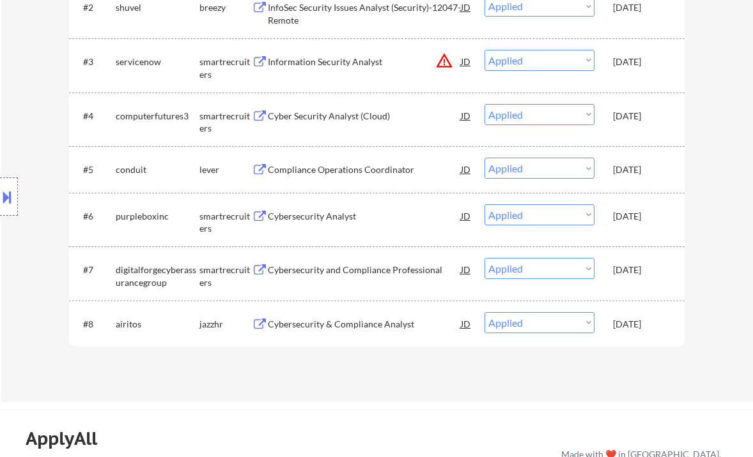
scroll to position [426, 0]
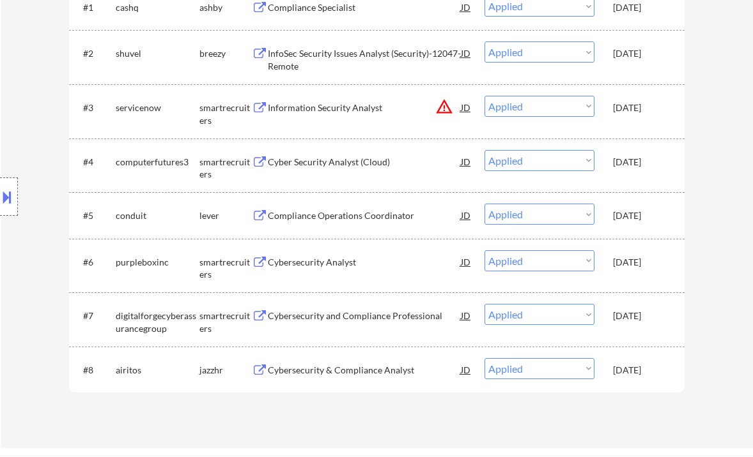
select select ""applied""
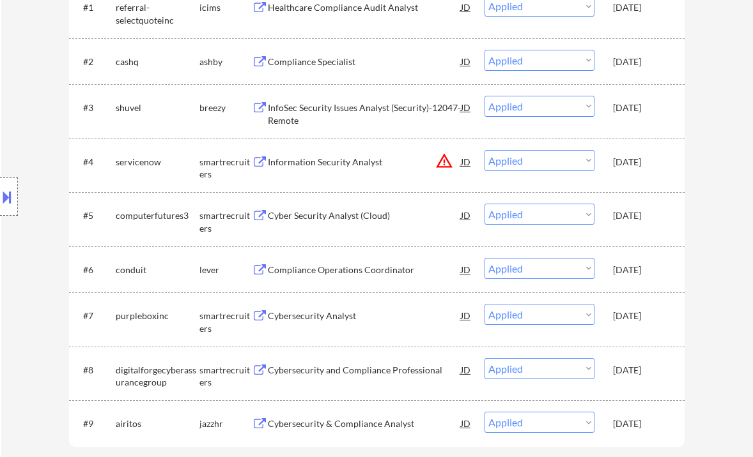
select select ""applied""
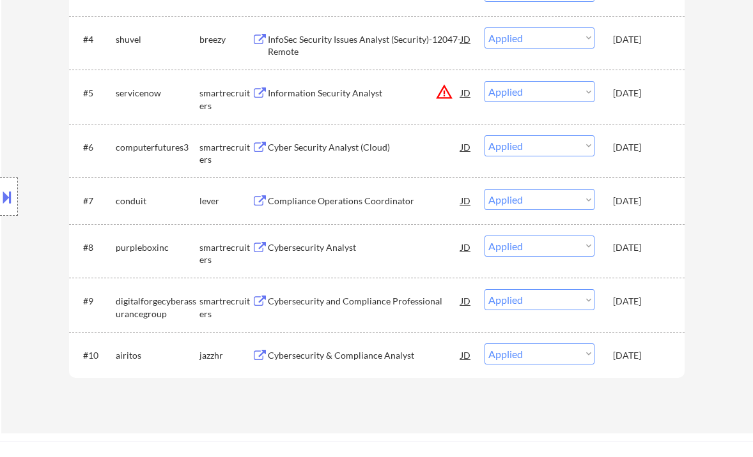
scroll to position [681, 0]
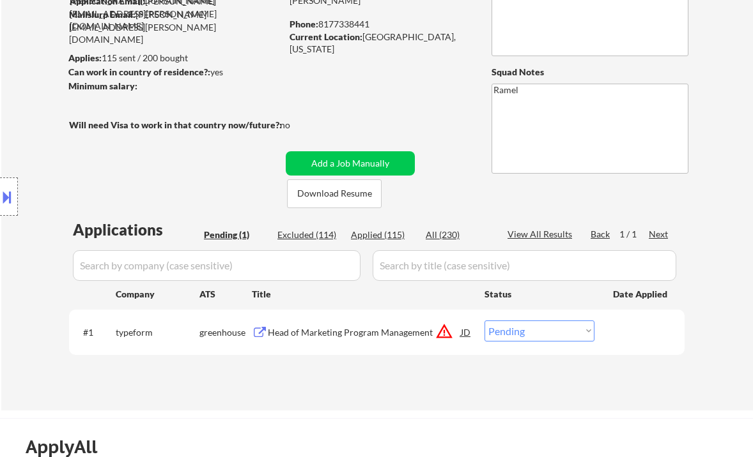
scroll to position [170, 0]
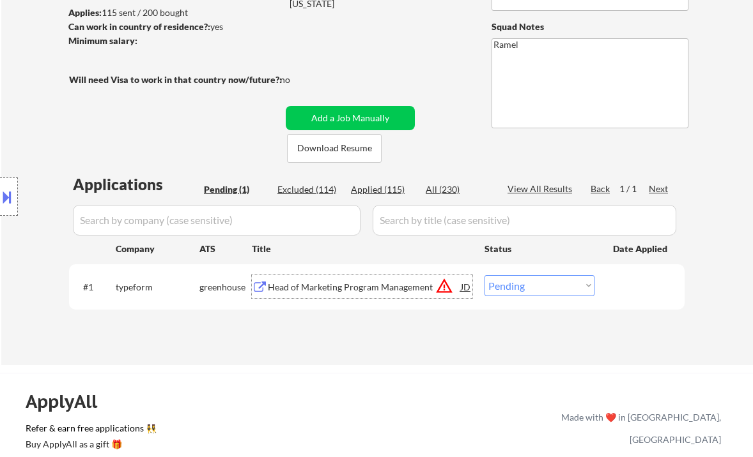
click at [356, 288] on div "Head of Marketing Program Management" at bounding box center [364, 287] width 193 height 13
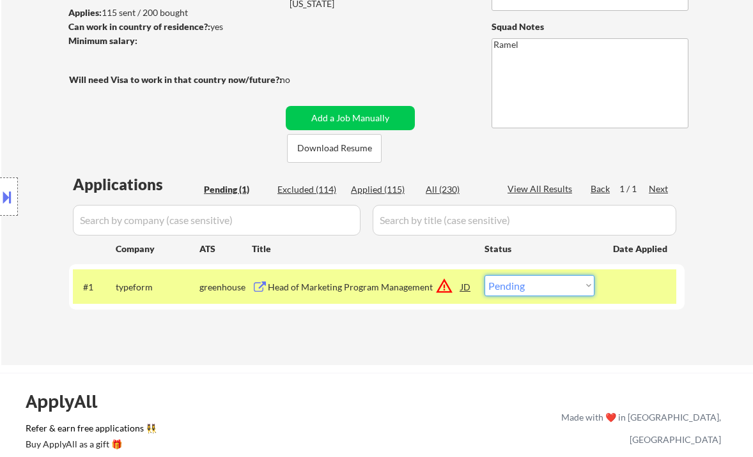
drag, startPoint x: 517, startPoint y: 288, endPoint x: 539, endPoint y: 295, distance: 23.0
click at [517, 288] on select "Choose an option... Pending Applied Excluded (Questions) Excluded (Expired) Exc…" at bounding box center [539, 285] width 110 height 21
select select ""excluded__bad_match_""
click at [484, 275] on select "Choose an option... Pending Applied Excluded (Questions) Excluded (Expired) Exc…" at bounding box center [539, 285] width 110 height 21
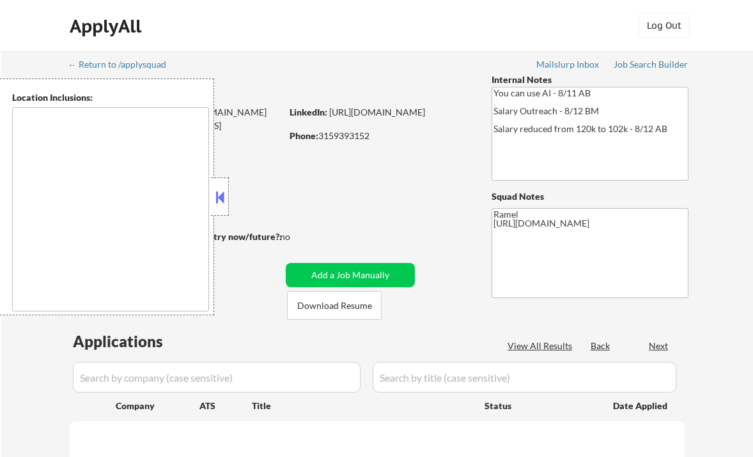
select select ""pending""
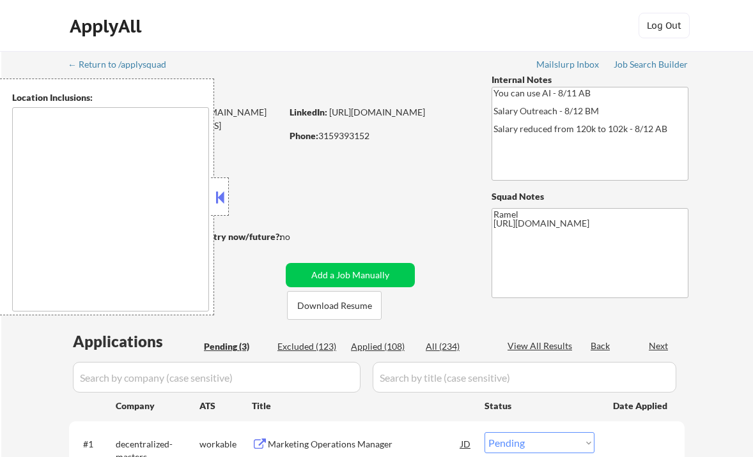
type textarea "remote"
drag, startPoint x: 218, startPoint y: 199, endPoint x: 226, endPoint y: 199, distance: 7.7
click at [218, 199] on button at bounding box center [220, 197] width 14 height 19
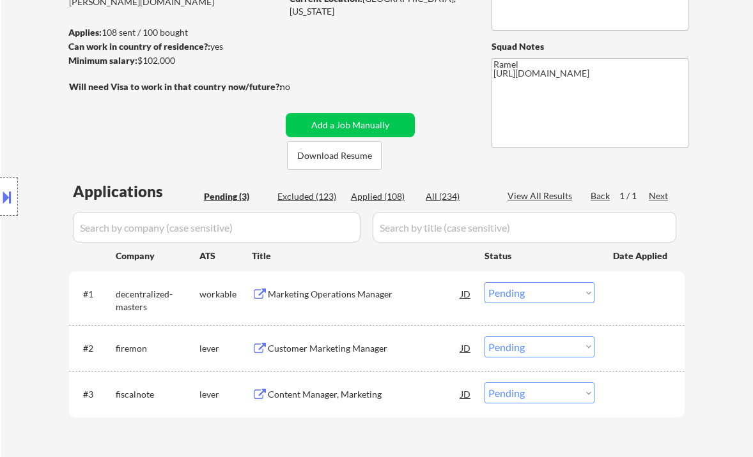
scroll to position [170, 0]
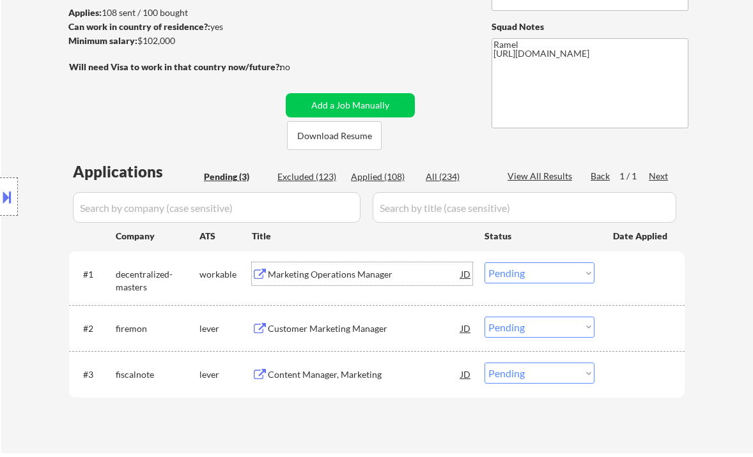
click at [333, 278] on div "Marketing Operations Manager" at bounding box center [364, 274] width 193 height 13
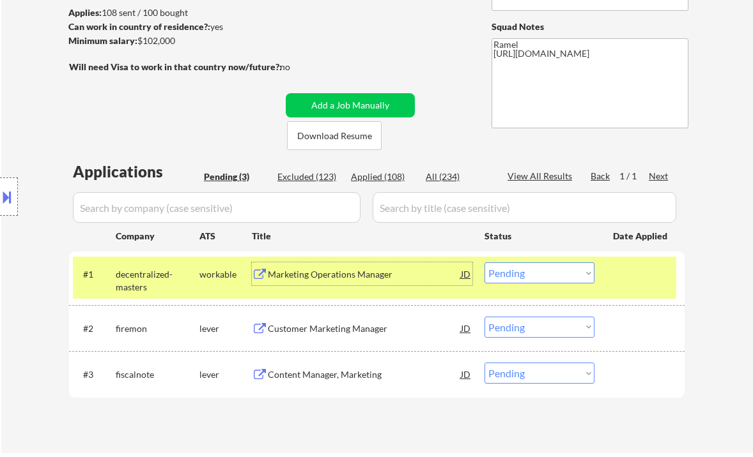
click at [537, 273] on select "Choose an option... Pending Applied Excluded (Questions) Excluded (Expired) Exc…" at bounding box center [539, 273] width 110 height 21
click at [484, 263] on select "Choose an option... Pending Applied Excluded (Questions) Excluded (Expired) Exc…" at bounding box center [539, 273] width 110 height 21
click at [371, 329] on div "Customer Marketing Manager" at bounding box center [364, 329] width 193 height 13
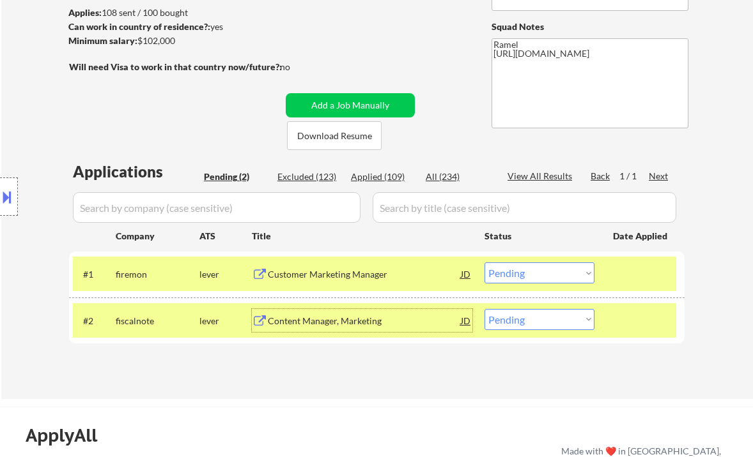
click at [533, 284] on div "#1 firemon lever Customer Marketing Manager JD Choose an option... Pending Appl…" at bounding box center [374, 274] width 603 height 35
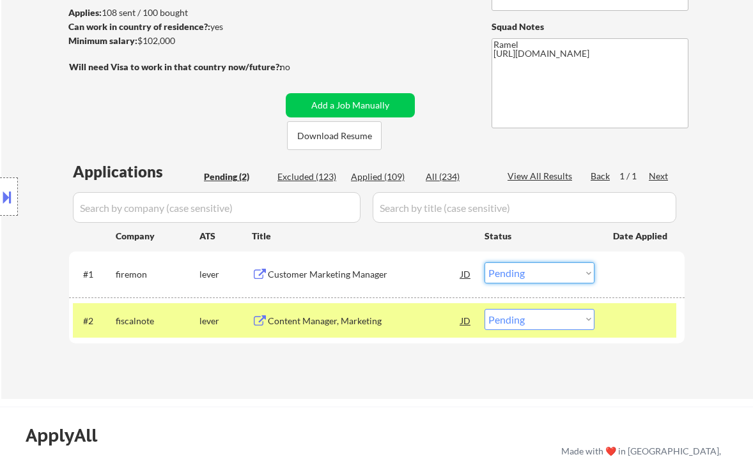
drag, startPoint x: 521, startPoint y: 270, endPoint x: 532, endPoint y: 277, distance: 13.3
click at [521, 270] on select "Choose an option... Pending Applied Excluded (Questions) Excluded (Expired) Exc…" at bounding box center [539, 273] width 110 height 21
click at [484, 263] on select "Choose an option... Pending Applied Excluded (Questions) Excluded (Expired) Exc…" at bounding box center [539, 273] width 110 height 21
click at [372, 317] on div "Content Manager, Marketing" at bounding box center [364, 321] width 193 height 13
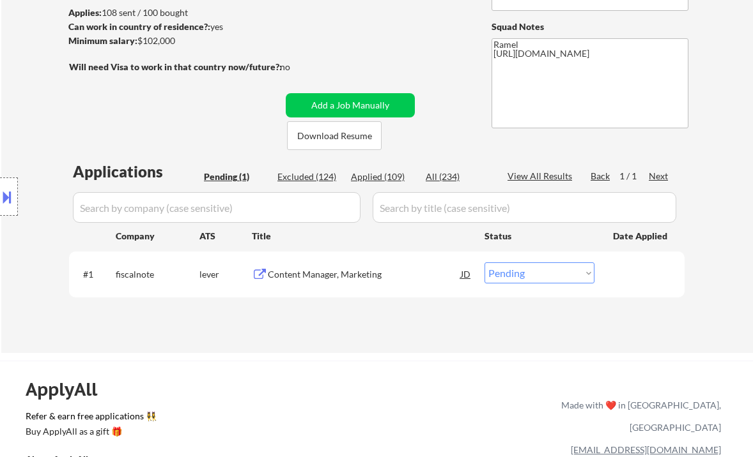
click at [11, 190] on button at bounding box center [7, 197] width 14 height 21
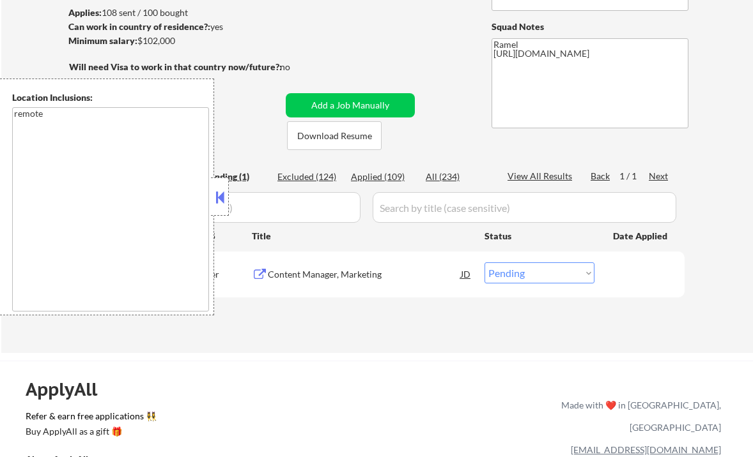
click at [218, 199] on button at bounding box center [220, 197] width 14 height 19
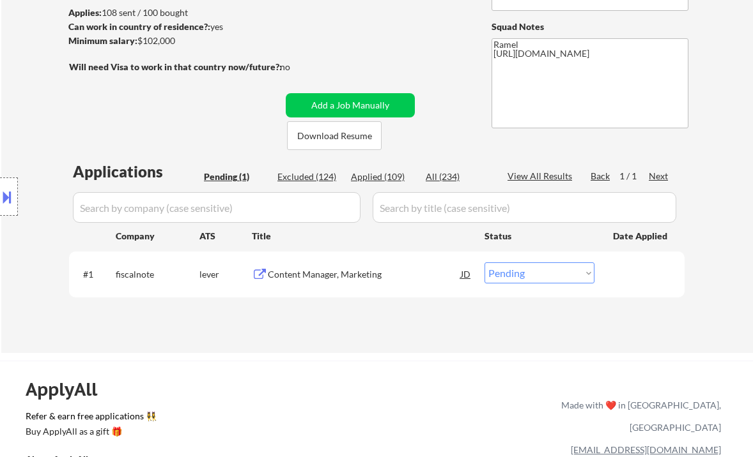
click at [300, 278] on div "Content Manager, Marketing" at bounding box center [364, 274] width 193 height 13
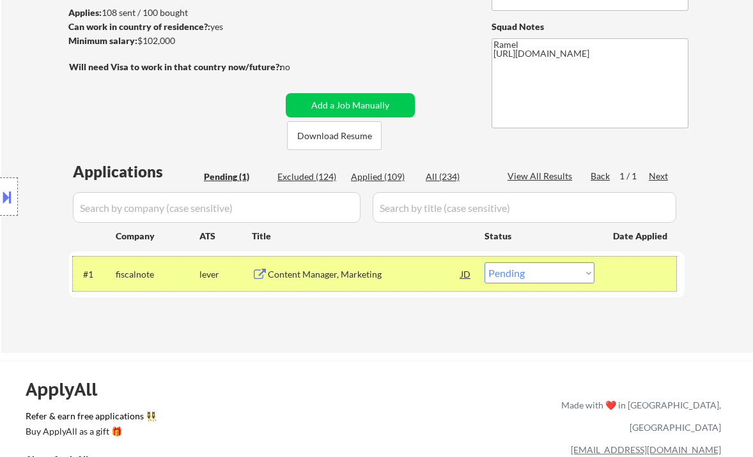
click at [530, 284] on div "#1 fiscalnote lever Content Manager, Marketing JD Choose an option... Pending A…" at bounding box center [374, 274] width 603 height 35
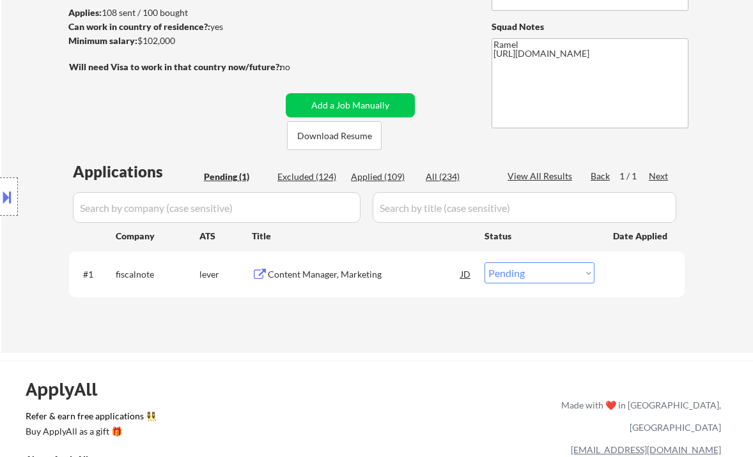
drag, startPoint x: 537, startPoint y: 270, endPoint x: 545, endPoint y: 282, distance: 14.4
click at [537, 270] on select "Choose an option... Pending Applied Excluded (Questions) Excluded (Expired) Exc…" at bounding box center [539, 273] width 110 height 21
select select ""excluded""
click at [484, 263] on select "Choose an option... Pending Applied Excluded (Questions) Excluded (Expired) Exc…" at bounding box center [539, 273] width 110 height 21
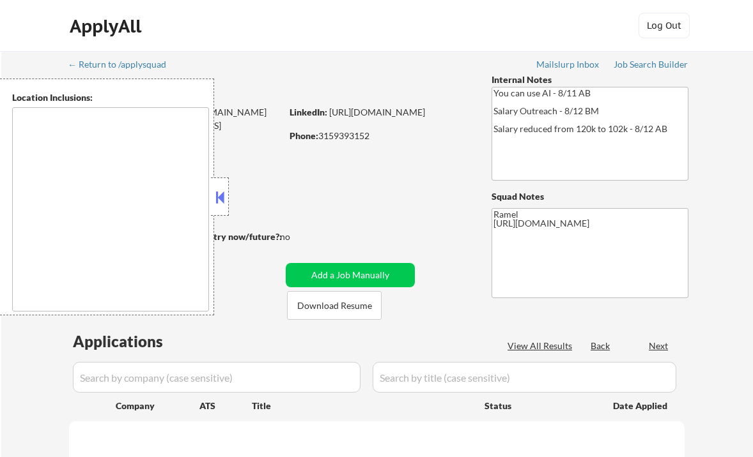
select select ""pending""
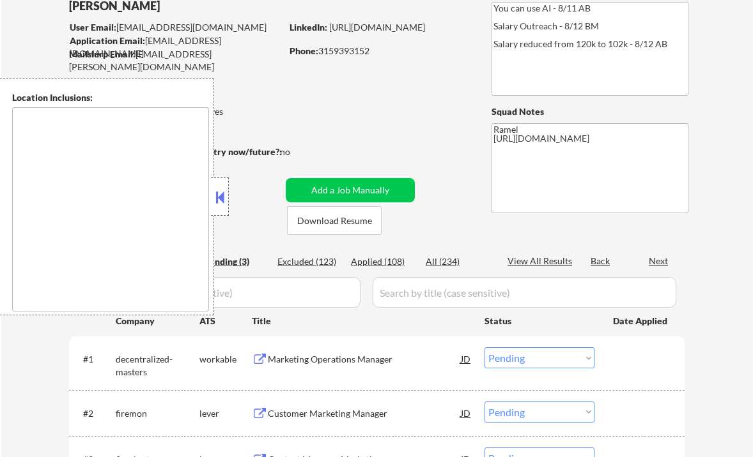
type textarea "remote"
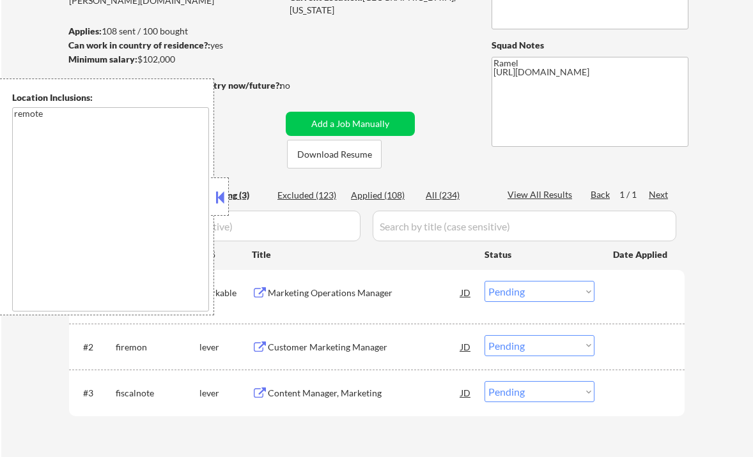
scroll to position [170, 0]
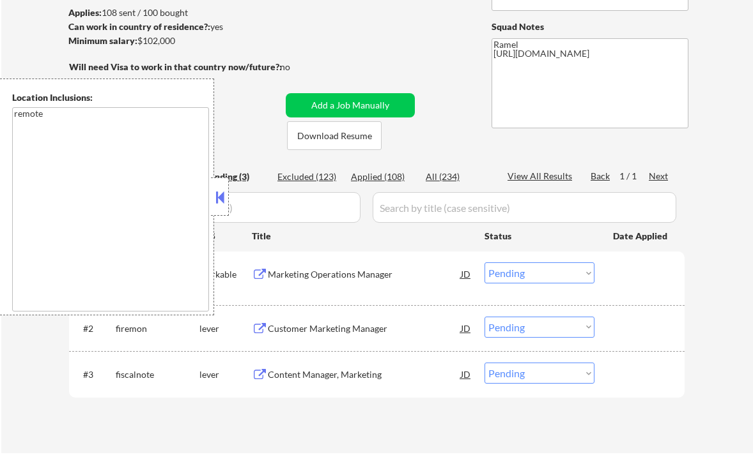
click at [389, 177] on div "Applied (108)" at bounding box center [383, 177] width 64 height 13
select select ""applied""
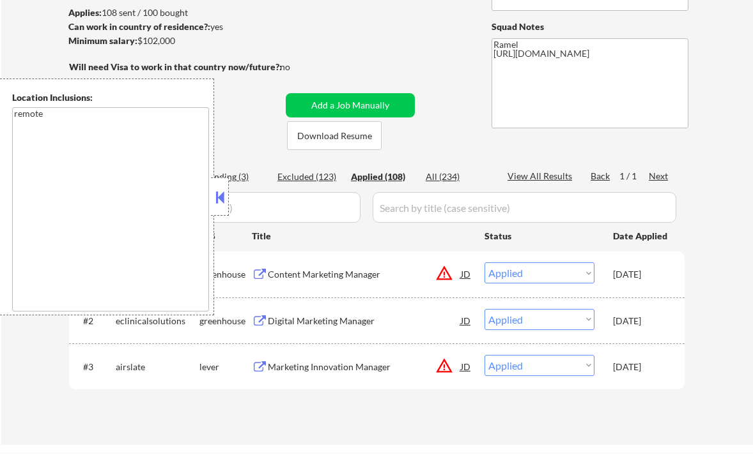
click at [226, 197] on button at bounding box center [220, 197] width 14 height 19
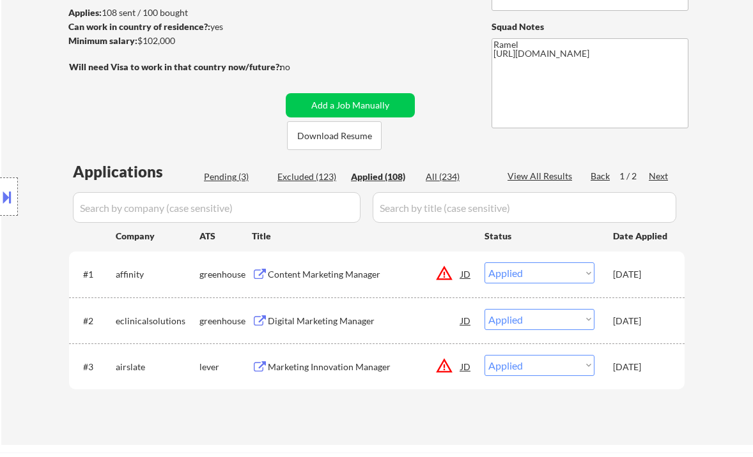
select select ""applied""
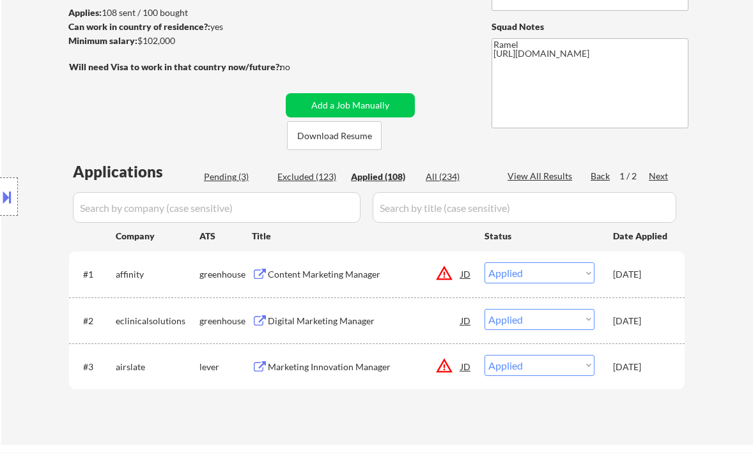
select select ""applied""
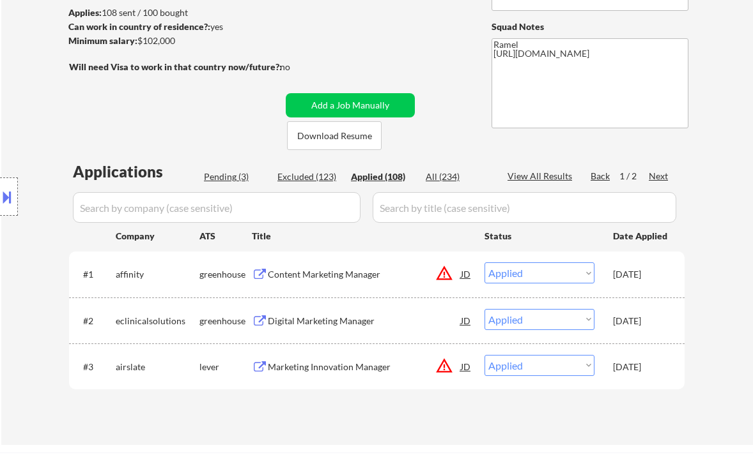
select select ""applied""
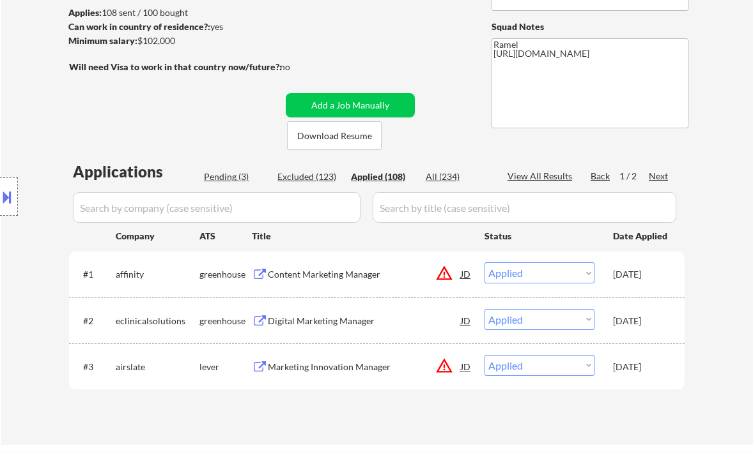
select select ""applied""
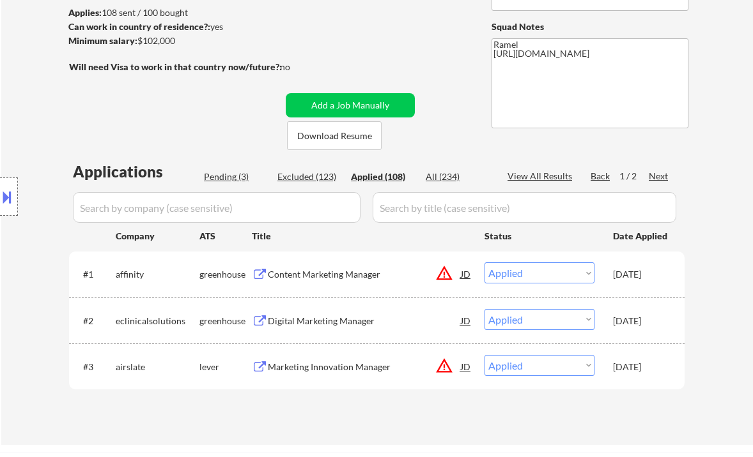
select select ""applied""
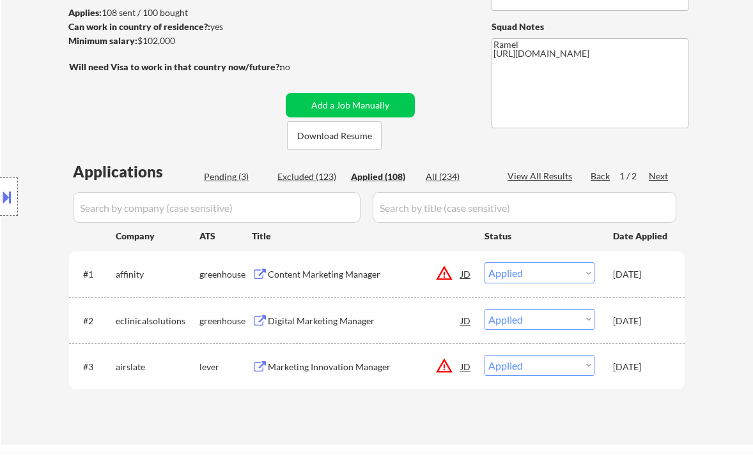
select select ""applied""
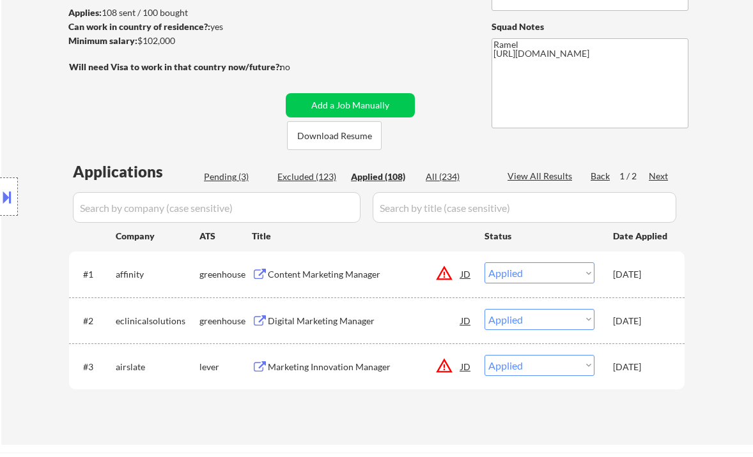
select select ""applied""
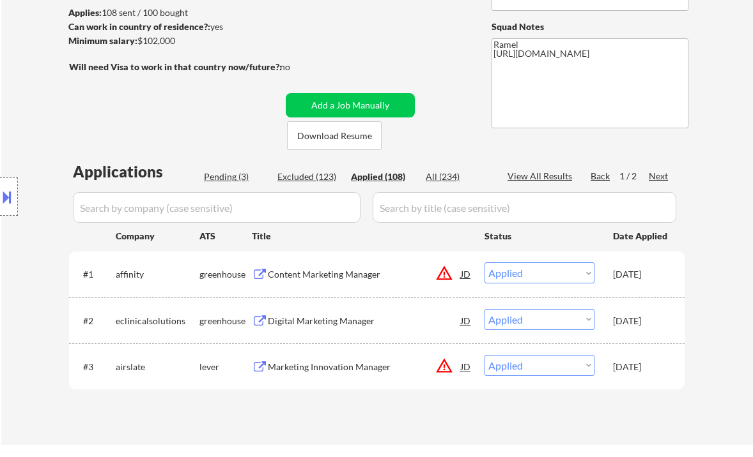
select select ""applied""
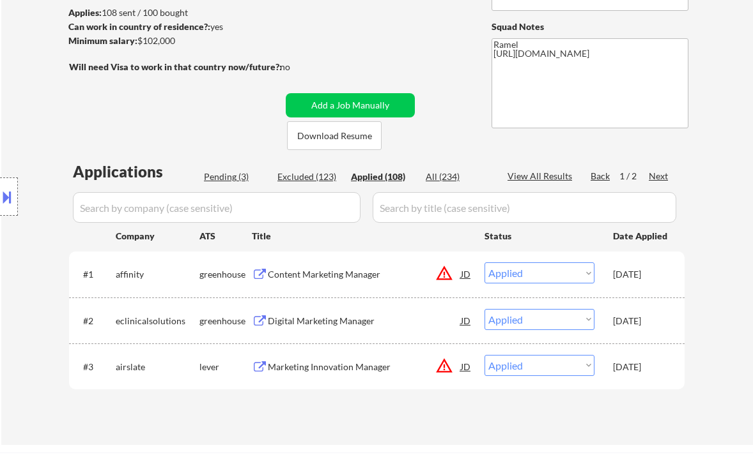
select select ""applied""
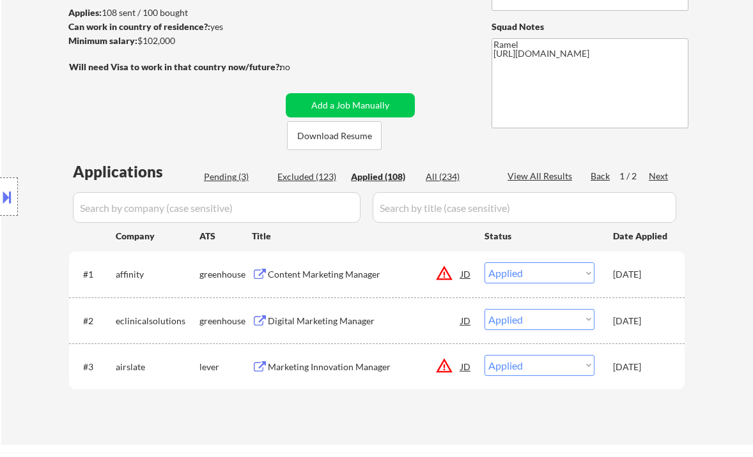
select select ""applied""
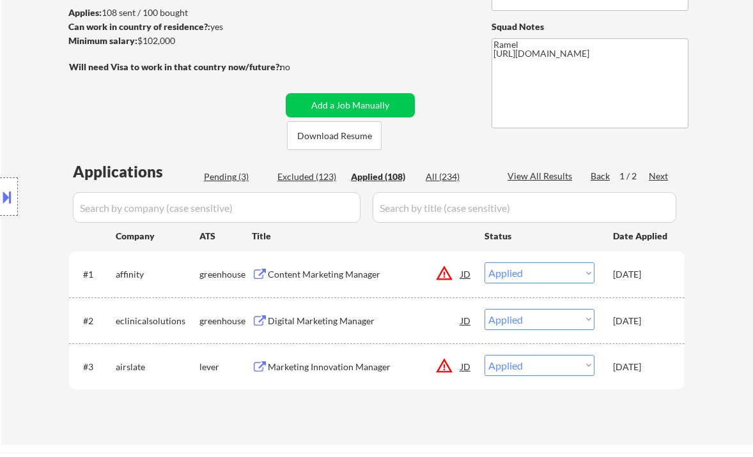
select select ""applied""
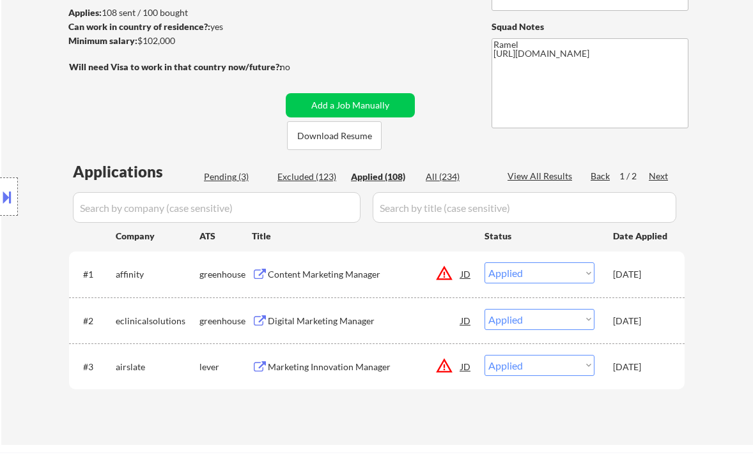
select select ""applied""
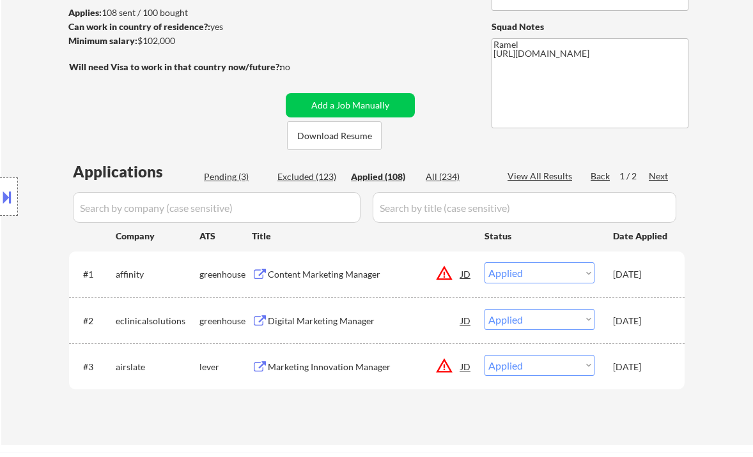
select select ""applied""
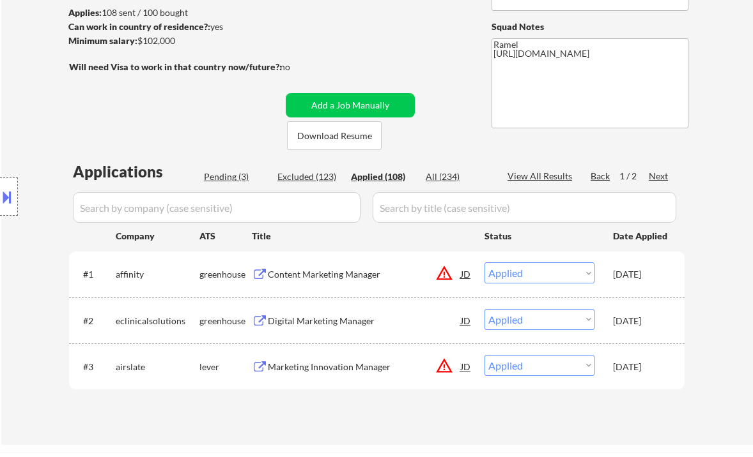
select select ""applied""
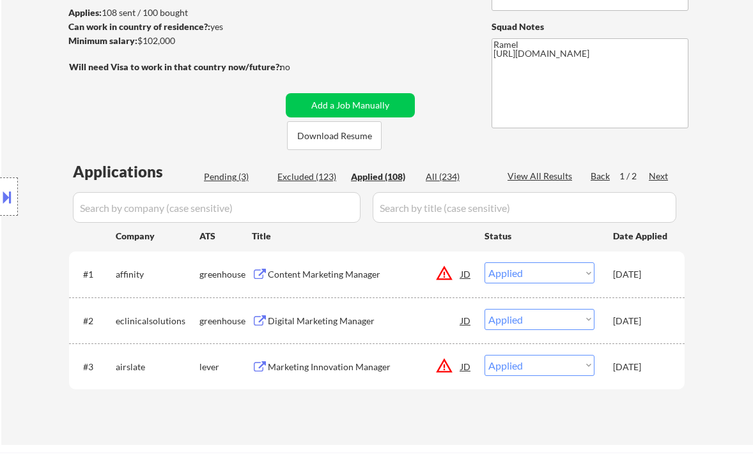
select select ""applied""
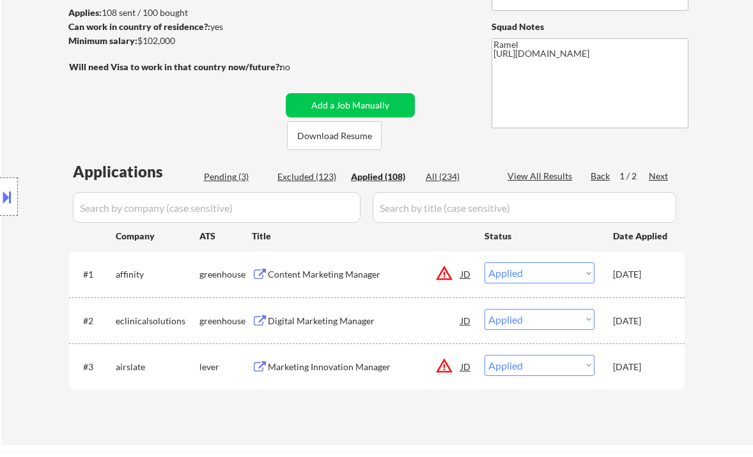
select select ""applied""
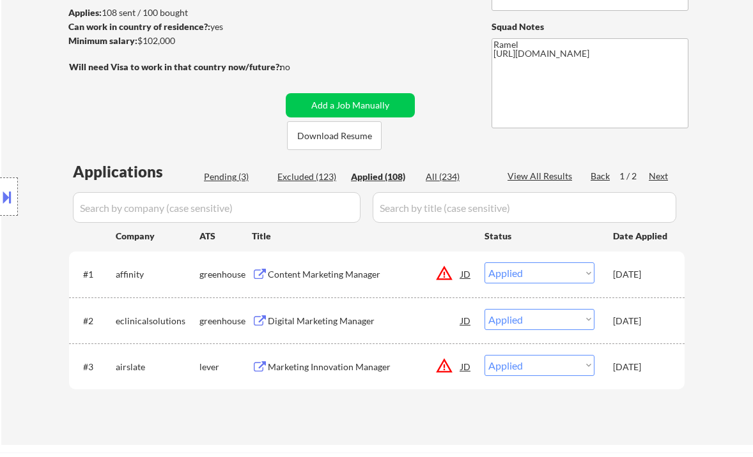
select select ""applied""
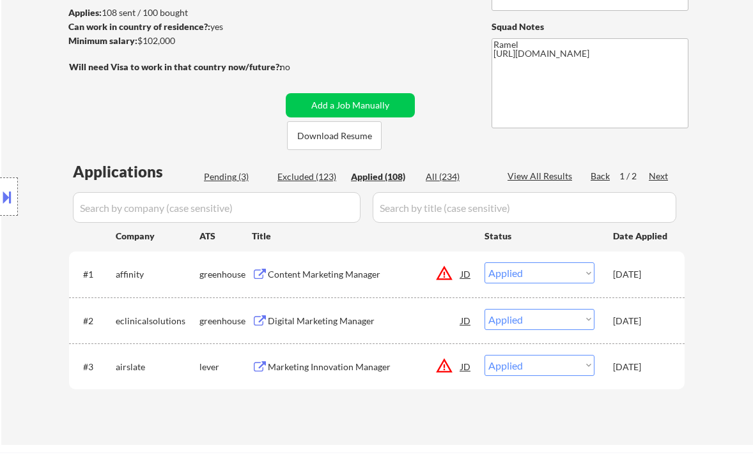
select select ""applied""
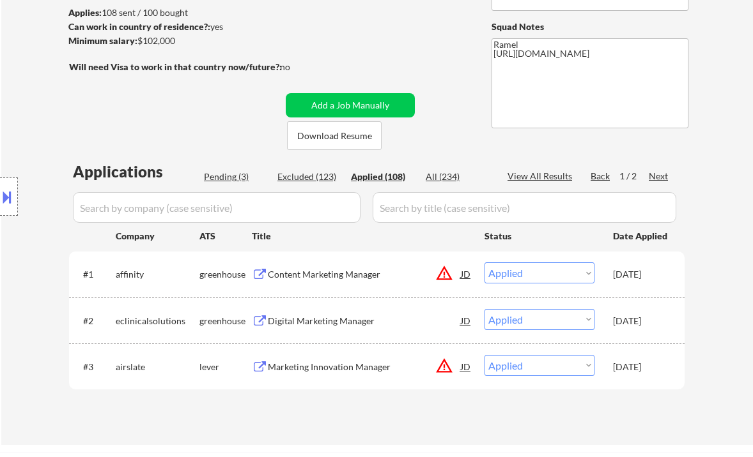
select select ""applied""
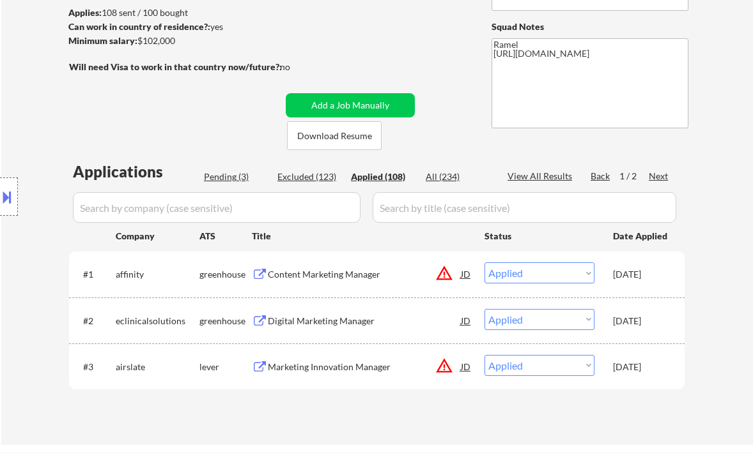
select select ""applied""
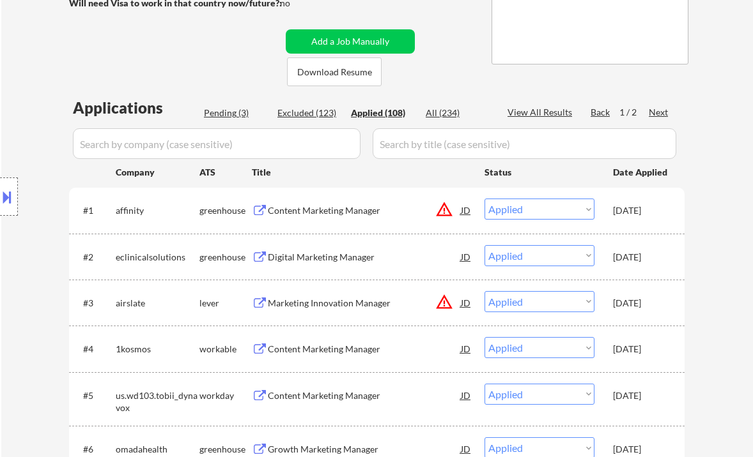
scroll to position [256, 0]
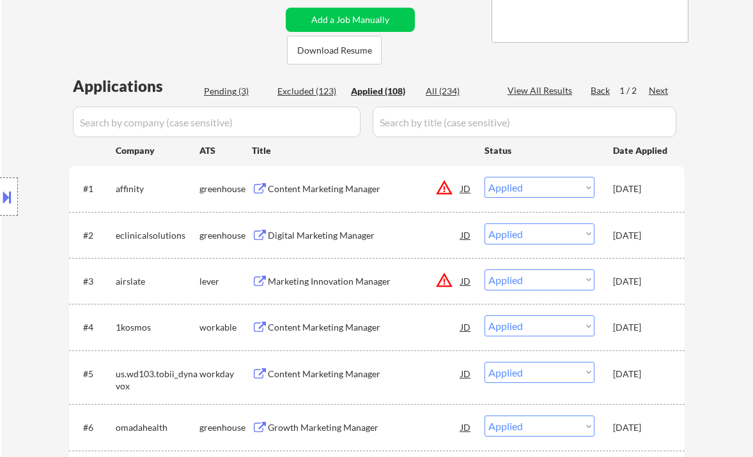
click at [541, 86] on div "View All Results" at bounding box center [541, 90] width 68 height 13
select select ""applied""
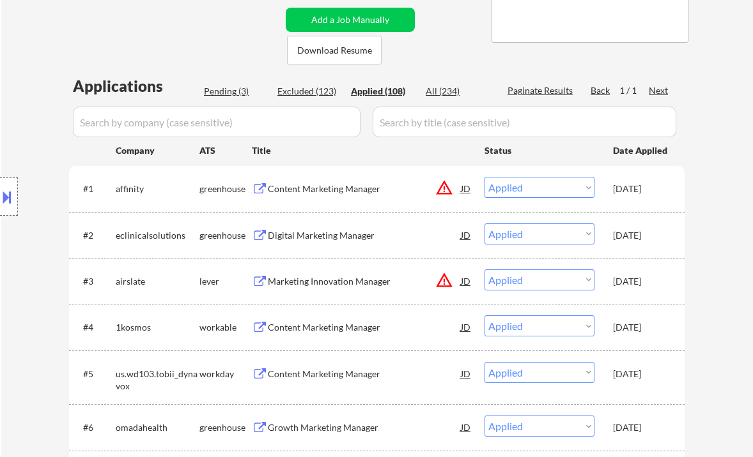
select select ""applied""
click at [374, 91] on div "Applied (108)" at bounding box center [383, 91] width 64 height 13
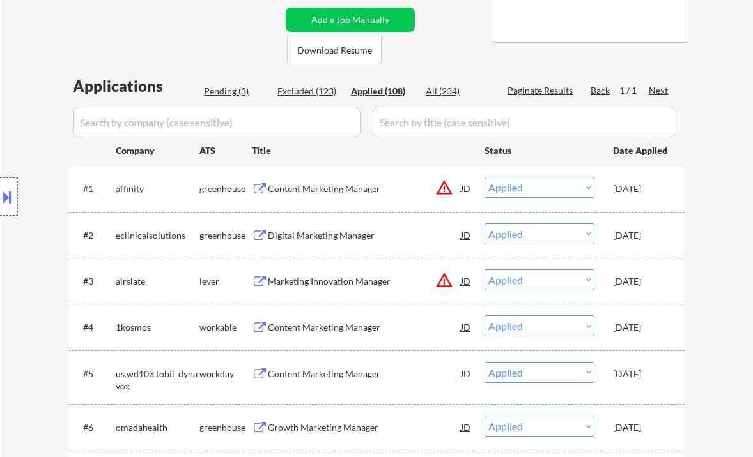
click at [43, 131] on div "Location Inclusions: remote" at bounding box center [114, 197] width 229 height 237
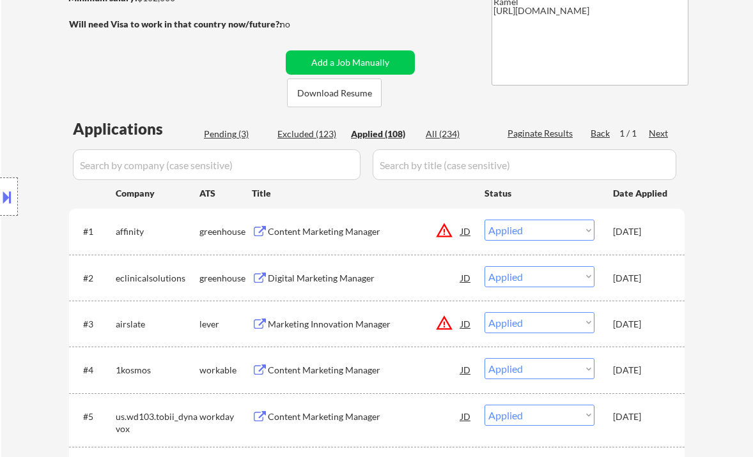
scroll to position [85, 0]
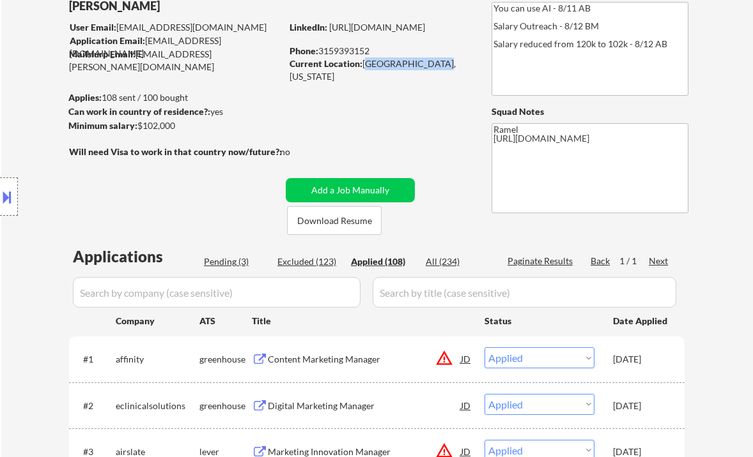
drag, startPoint x: 365, startPoint y: 65, endPoint x: 440, endPoint y: 65, distance: 74.1
click at [440, 65] on div "Current Location: [GEOGRAPHIC_DATA], [US_STATE]" at bounding box center [379, 70] width 181 height 25
copy div "[GEOGRAPHIC_DATA], [US_STATE]"
select select ""applied""
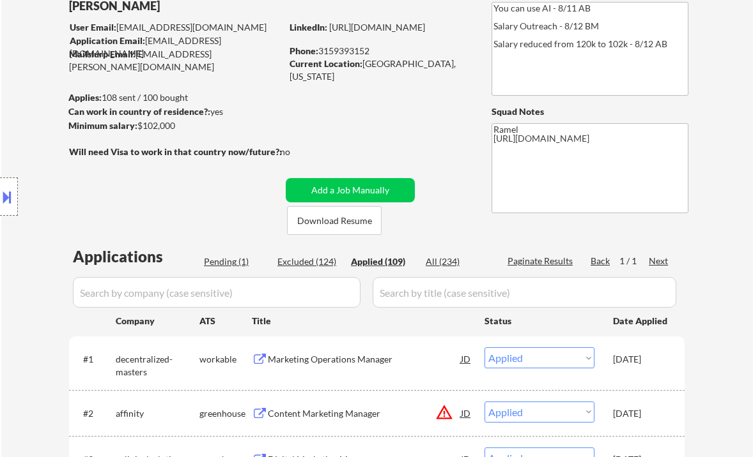
scroll to position [170, 0]
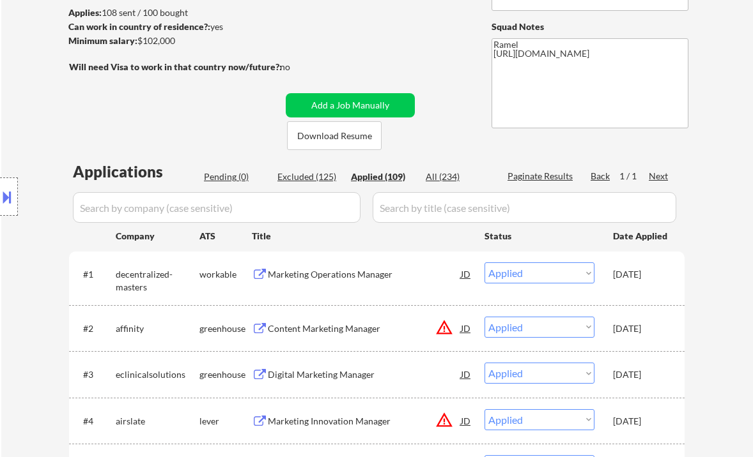
drag, startPoint x: 42, startPoint y: 86, endPoint x: 112, endPoint y: 0, distance: 111.3
click at [42, 86] on div "Location Inclusions: remote" at bounding box center [114, 197] width 229 height 237
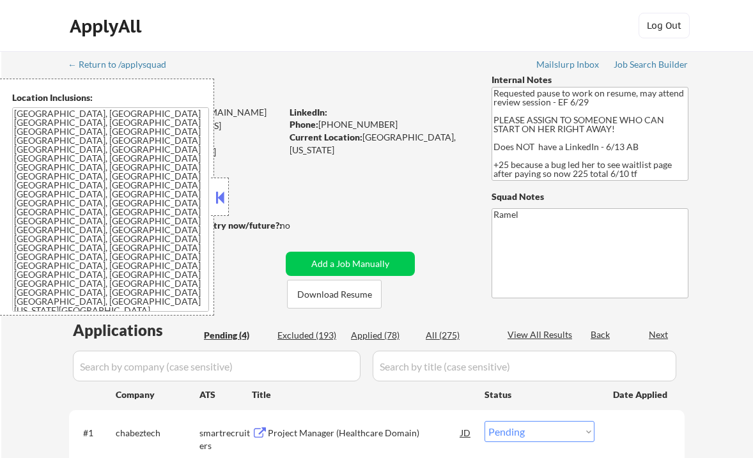
select select ""pending""
click at [224, 196] on button at bounding box center [220, 197] width 14 height 19
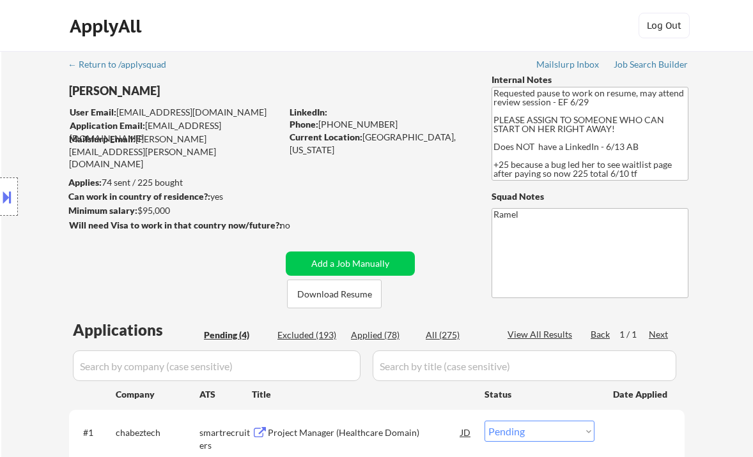
scroll to position [256, 0]
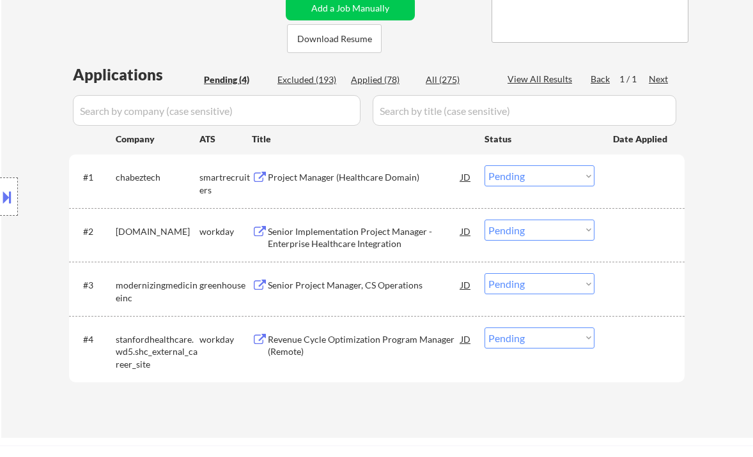
click at [305, 179] on div "Project Manager (Healthcare Domain)" at bounding box center [364, 177] width 193 height 13
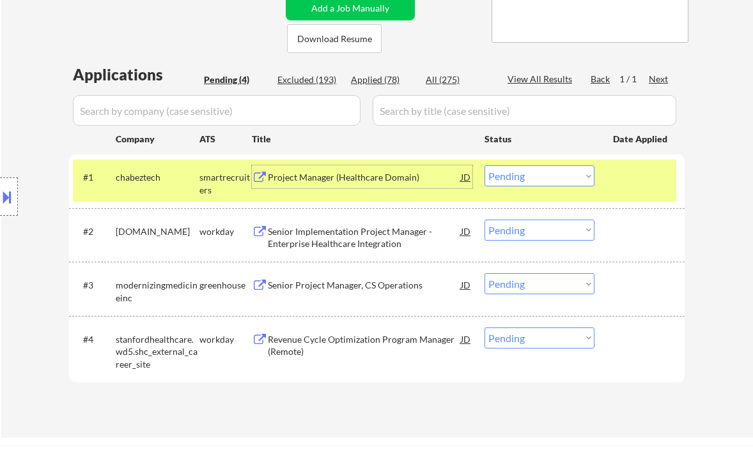
click at [533, 182] on select "Choose an option... Pending Applied Excluded (Questions) Excluded (Expired) Exc…" at bounding box center [539, 175] width 110 height 21
click at [484, 165] on select "Choose an option... Pending Applied Excluded (Questions) Excluded (Expired) Exc…" at bounding box center [539, 175] width 110 height 21
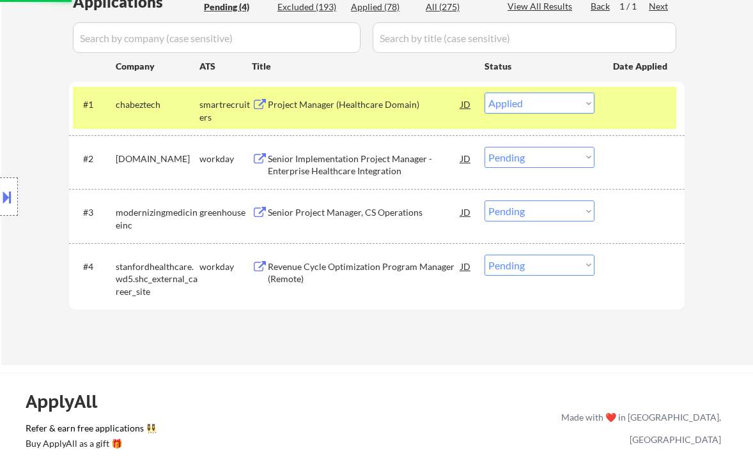
scroll to position [341, 0]
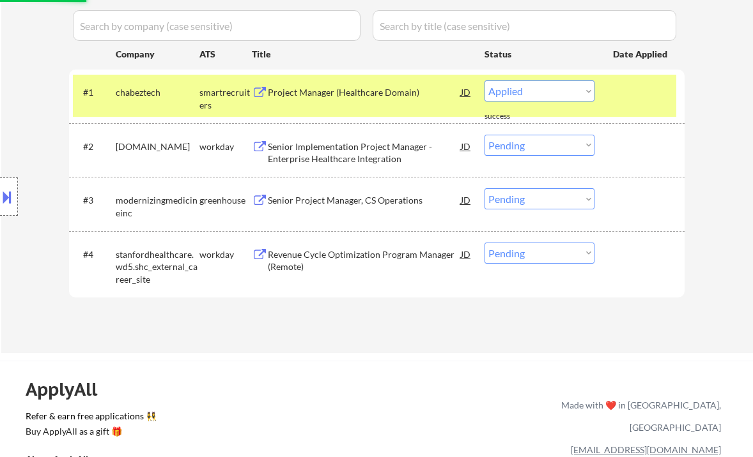
select select ""pending""
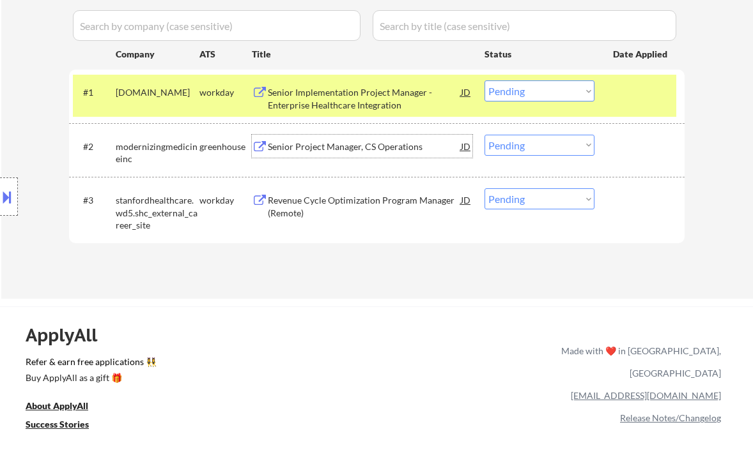
click at [341, 151] on div "Senior Project Manager, CS Operations" at bounding box center [364, 147] width 193 height 13
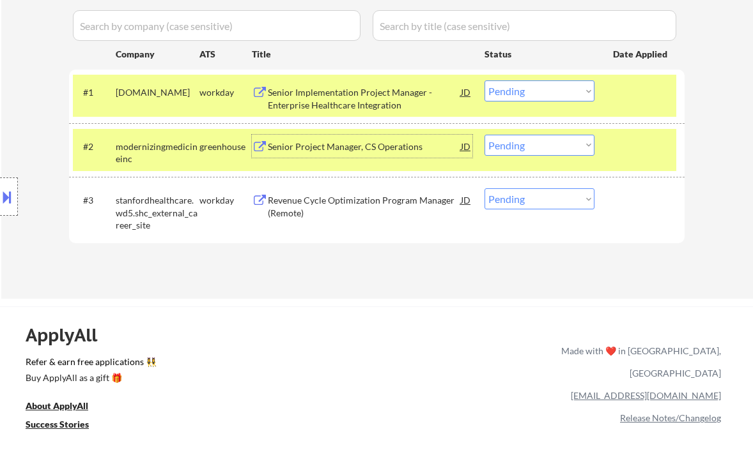
drag, startPoint x: 556, startPoint y: 146, endPoint x: 551, endPoint y: 153, distance: 9.2
click at [556, 146] on select "Choose an option... Pending Applied Excluded (Questions) Excluded (Expired) Exc…" at bounding box center [539, 145] width 110 height 21
click at [484, 135] on select "Choose an option... Pending Applied Excluded (Questions) Excluded (Expired) Exc…" at bounding box center [539, 145] width 110 height 21
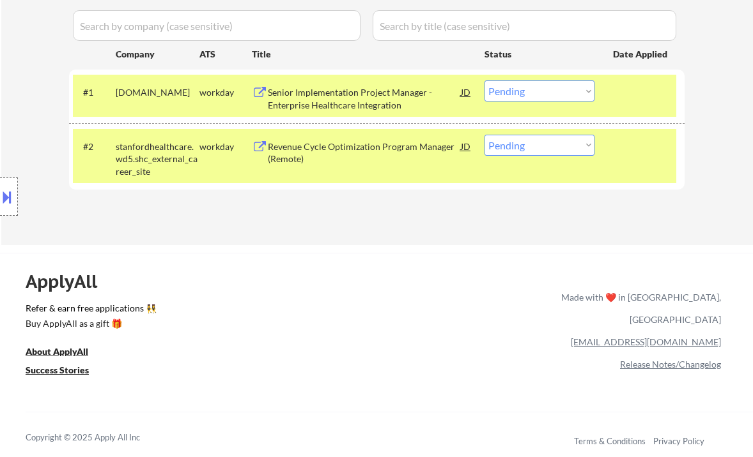
click at [335, 150] on div "Revenue Cycle Optimization Program Manager (Remote)" at bounding box center [364, 153] width 193 height 25
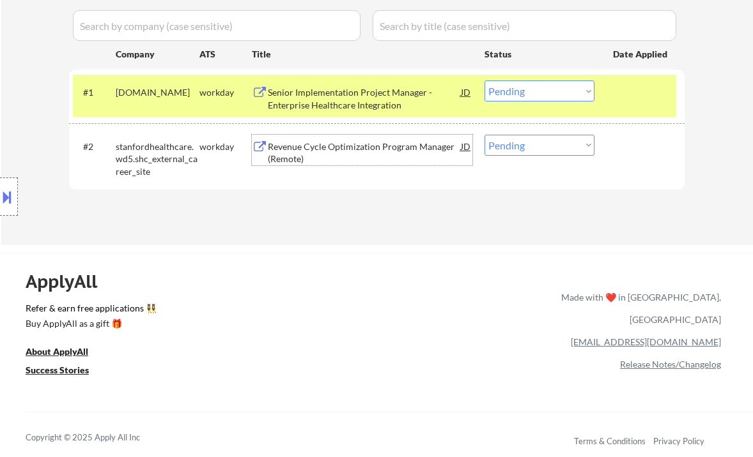
drag, startPoint x: 521, startPoint y: 143, endPoint x: 542, endPoint y: 153, distance: 23.2
click at [521, 143] on select "Choose an option... Pending Applied Excluded (Questions) Excluded (Expired) Exc…" at bounding box center [539, 145] width 110 height 21
select select ""excluded__bad_match_""
click at [484, 135] on select "Choose an option... Pending Applied Excluded (Questions) Excluded (Expired) Exc…" at bounding box center [539, 145] width 110 height 21
click at [333, 88] on div "Senior Implementation Project Manager - Enterprise Healthcare Integration" at bounding box center [364, 98] width 193 height 25
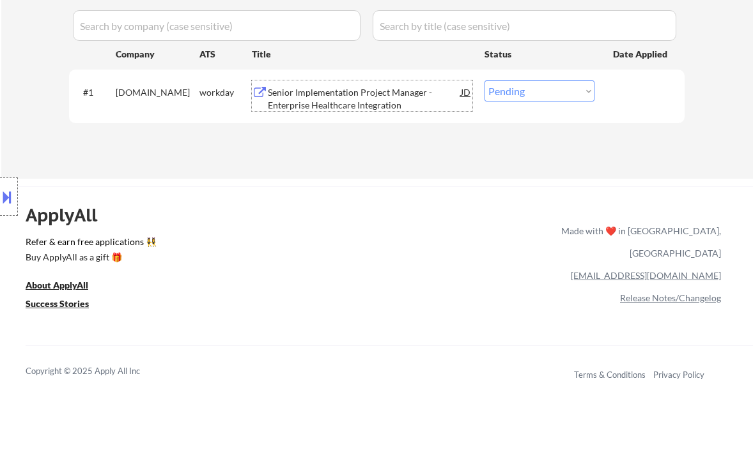
click at [503, 87] on select "Choose an option... Pending Applied Excluded (Questions) Excluded (Expired) Exc…" at bounding box center [539, 91] width 110 height 21
select select ""applied""
click at [484, 81] on select "Choose an option... Pending Applied Excluded (Questions) Excluded (Expired) Exc…" at bounding box center [539, 91] width 110 height 21
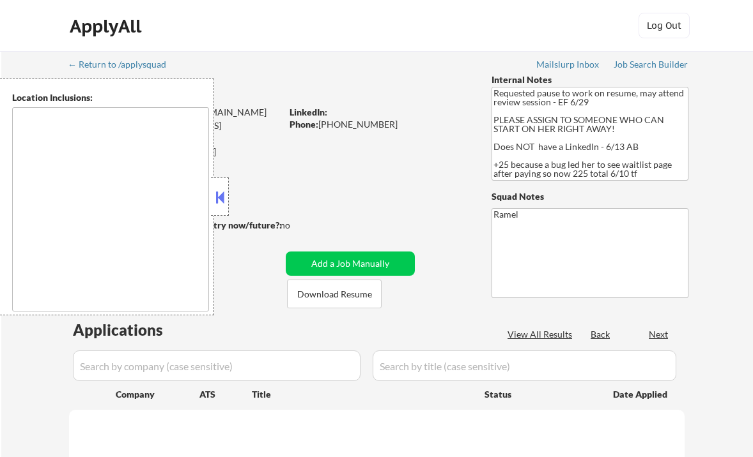
select select ""pending""
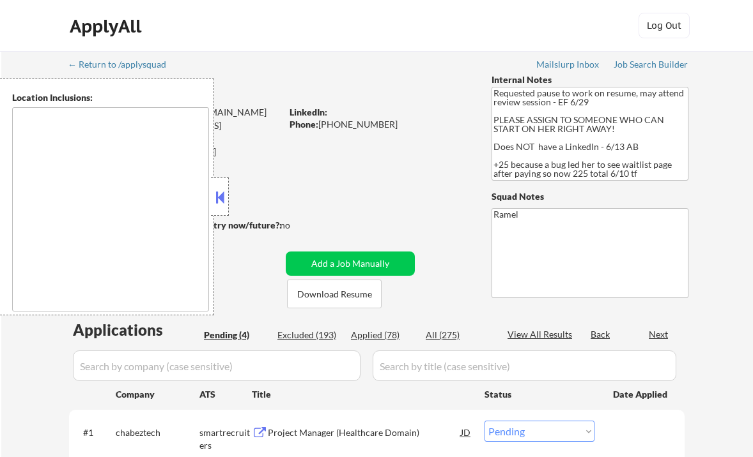
click at [222, 197] on button at bounding box center [220, 197] width 14 height 19
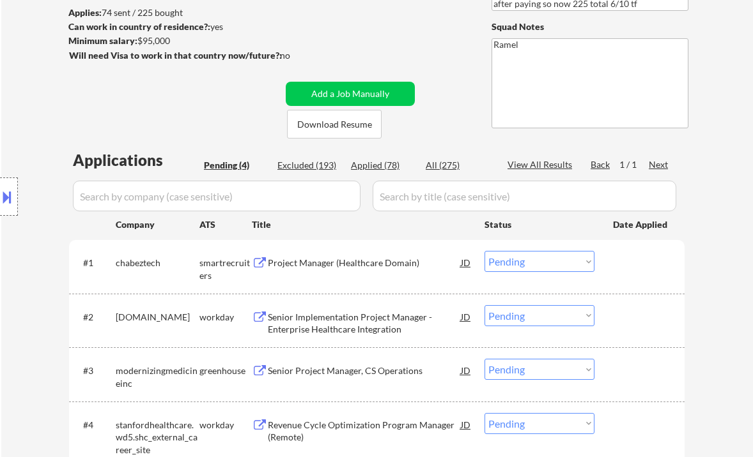
scroll to position [256, 0]
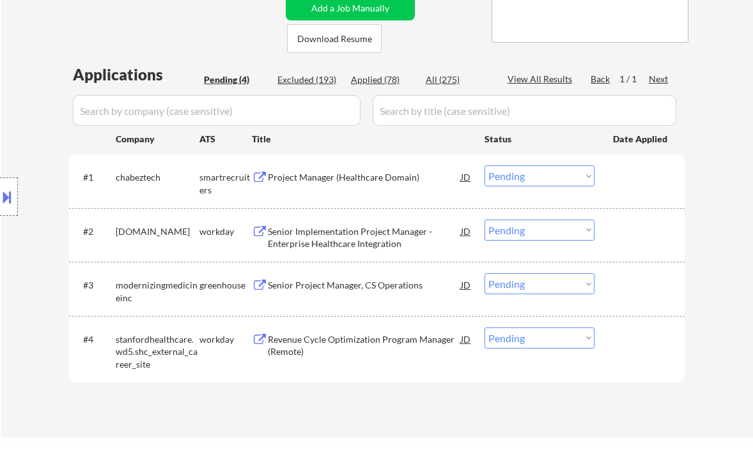
click at [385, 80] on div "Applied (78)" at bounding box center [383, 79] width 64 height 13
select select ""applied""
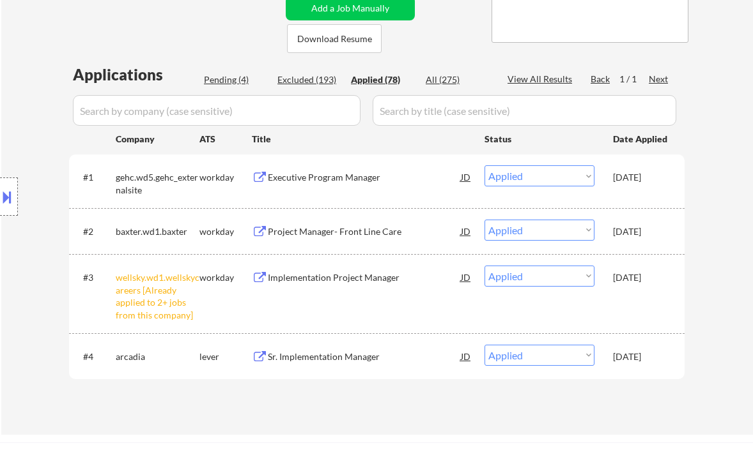
select select ""applied""
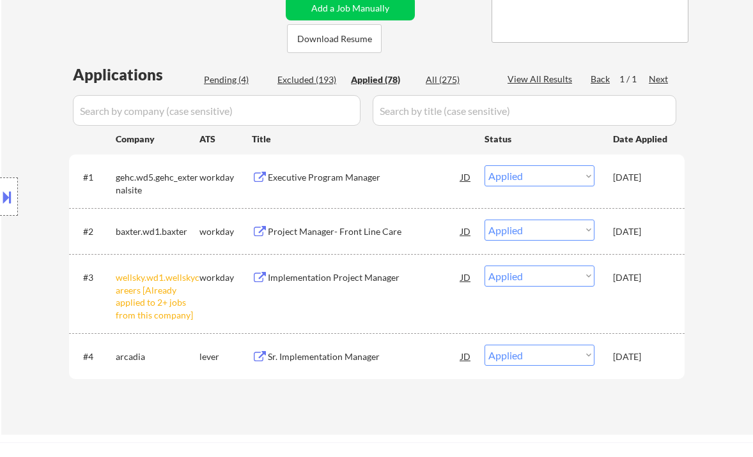
select select ""applied""
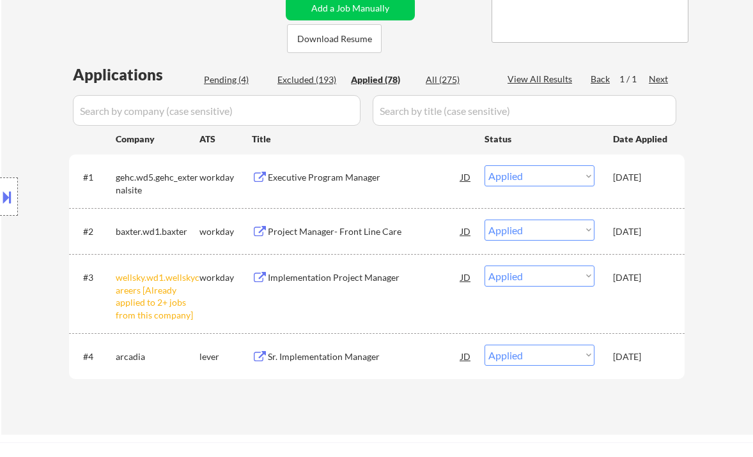
select select ""applied""
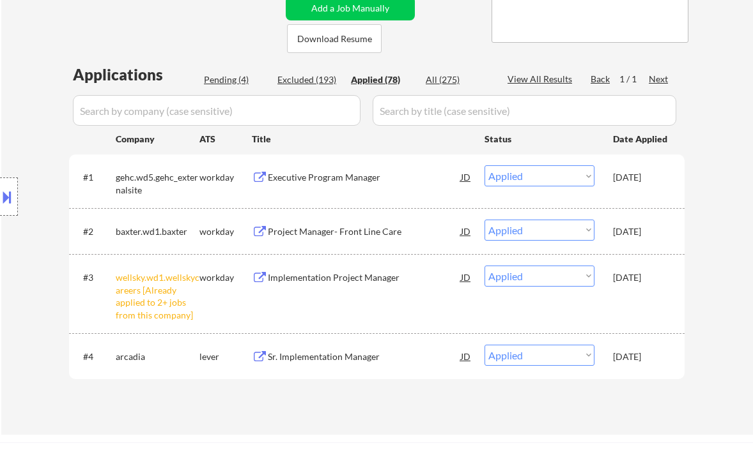
select select ""applied""
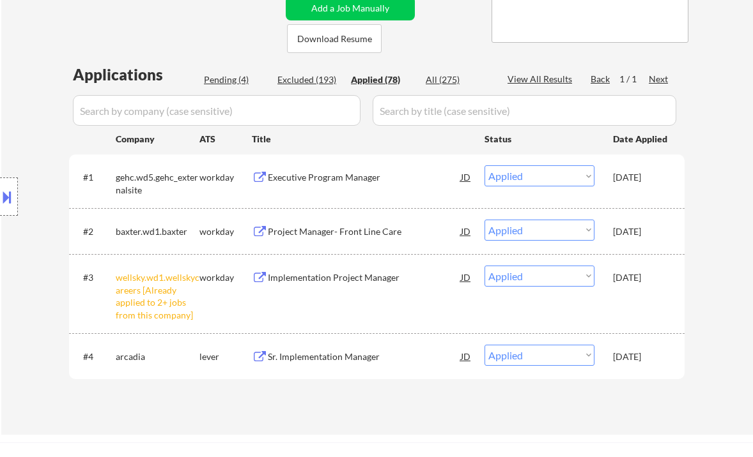
select select ""applied""
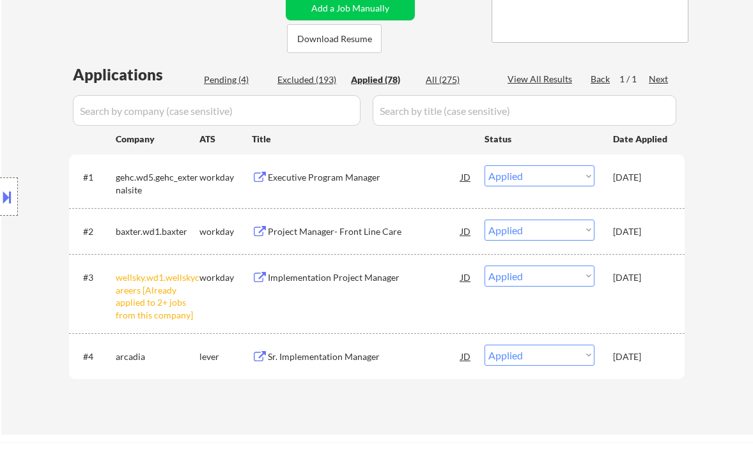
select select ""applied""
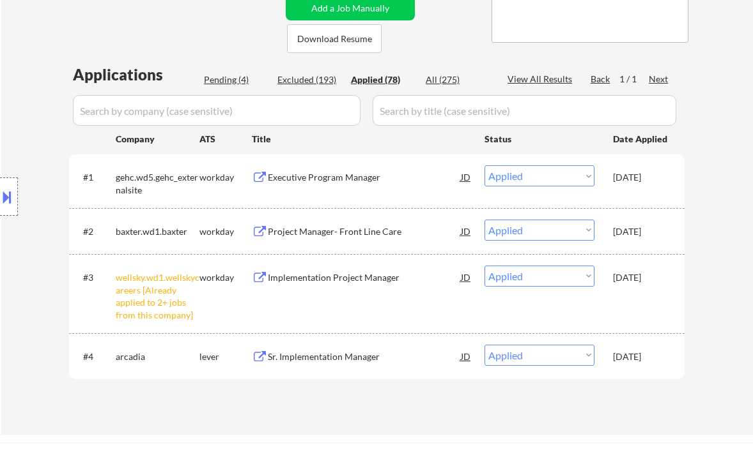
select select ""applied""
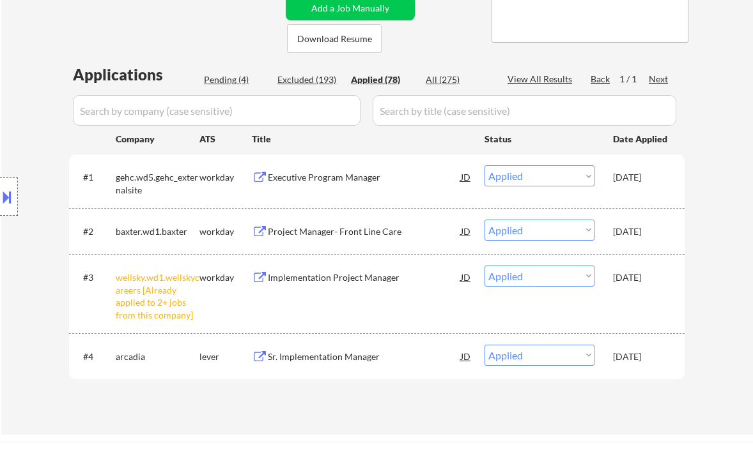
select select ""applied""
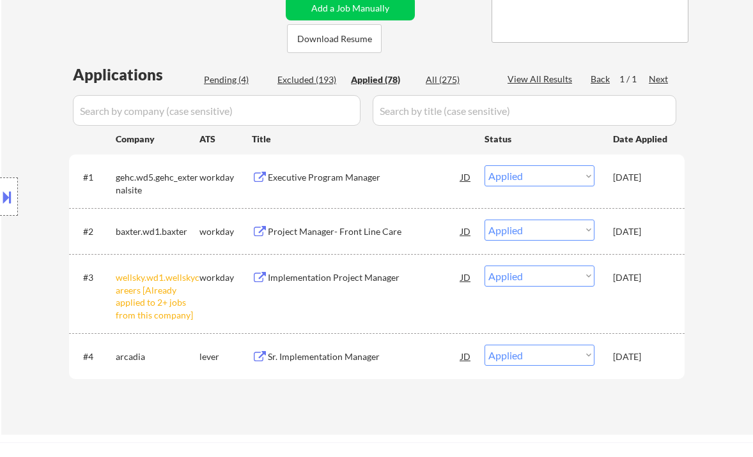
select select ""applied""
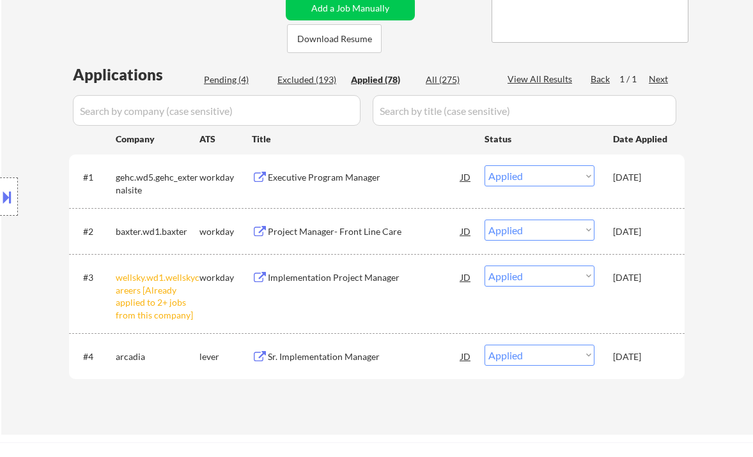
select select ""applied""
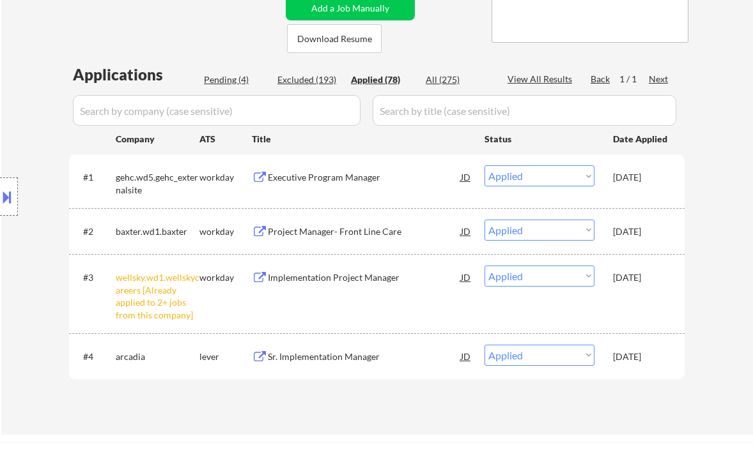
select select ""applied""
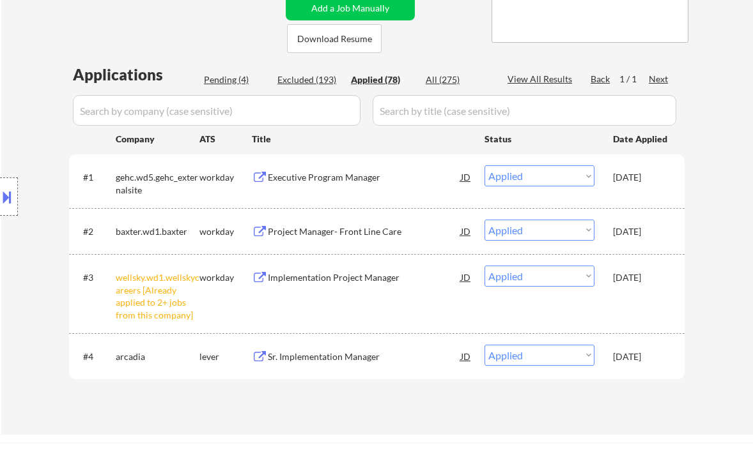
select select ""applied""
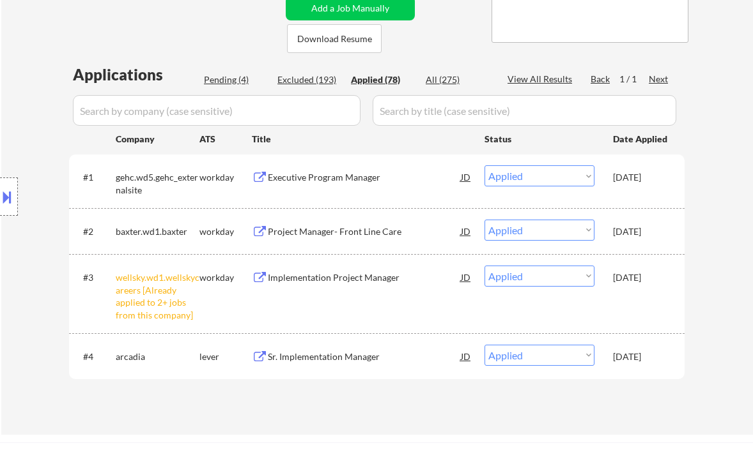
select select ""applied""
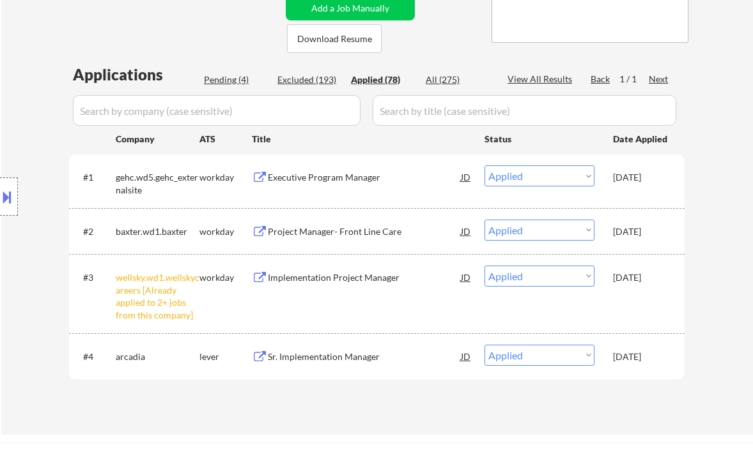
select select ""applied""
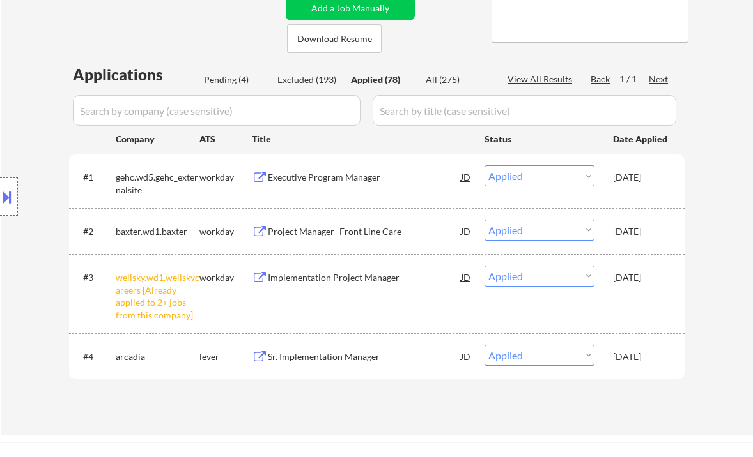
select select ""applied""
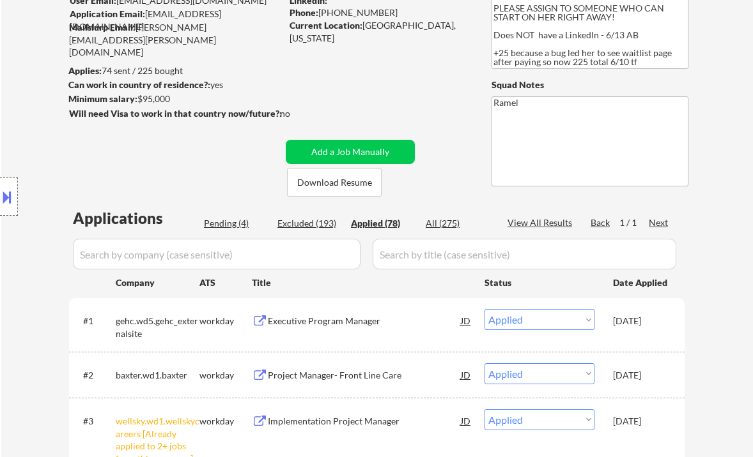
scroll to position [85, 0]
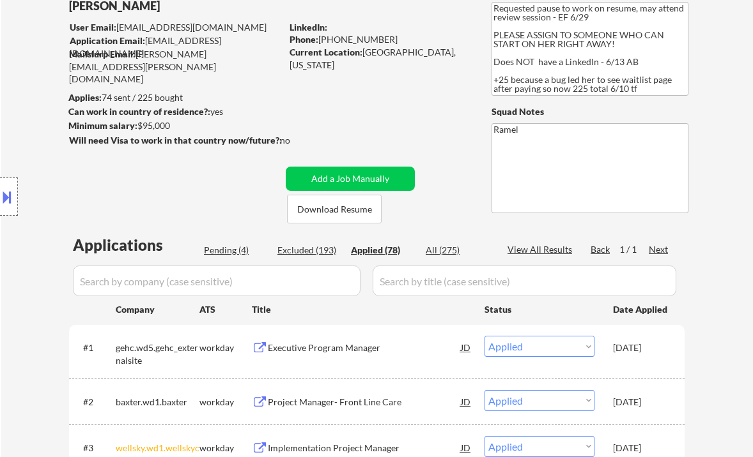
select select ""applied""
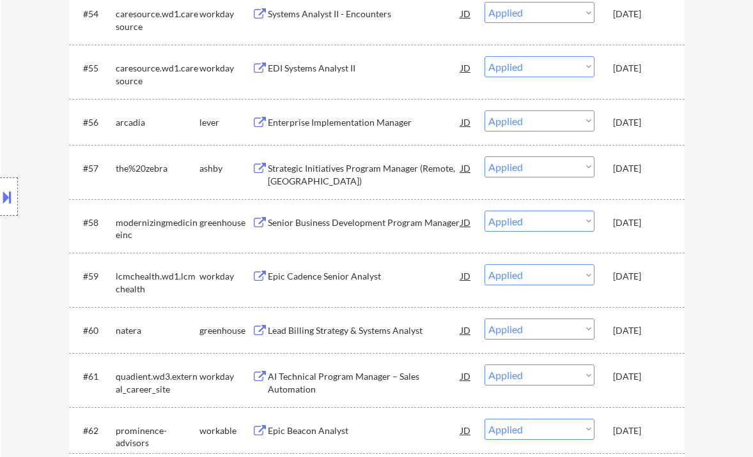
scroll to position [4214, 0]
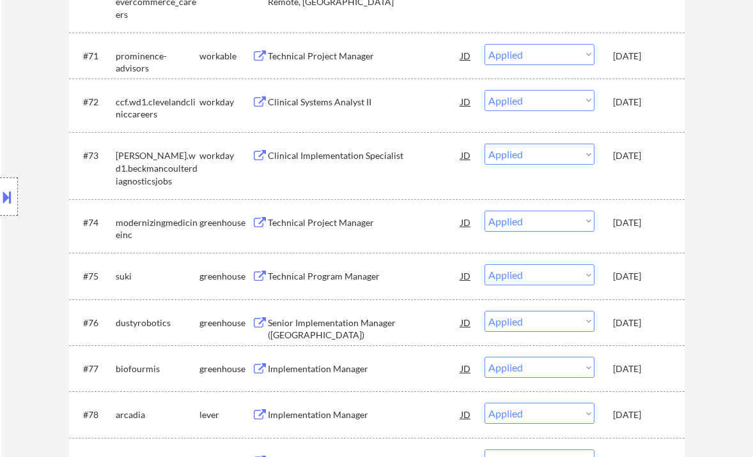
select select ""applied""
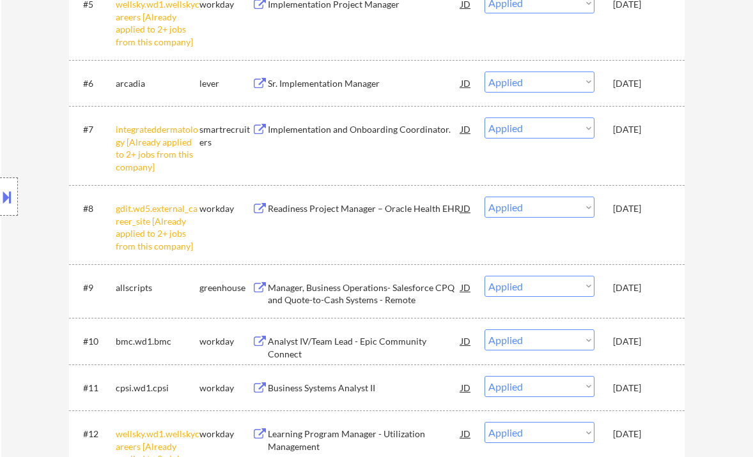
scroll to position [0, 0]
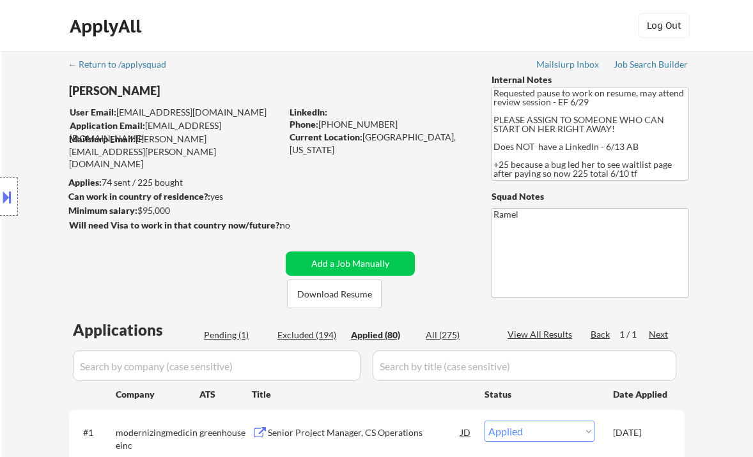
click at [360, 119] on div "Phone: [PHONE_NUMBER]" at bounding box center [379, 124] width 181 height 13
copy div "17139036468"
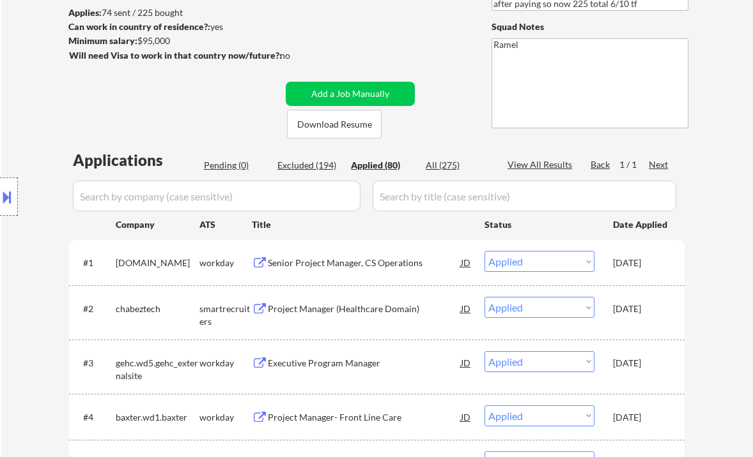
select select ""applied""
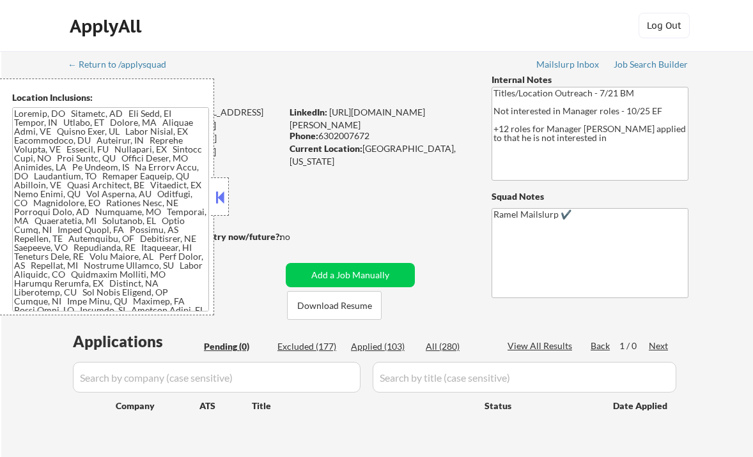
click at [218, 199] on button at bounding box center [220, 197] width 14 height 19
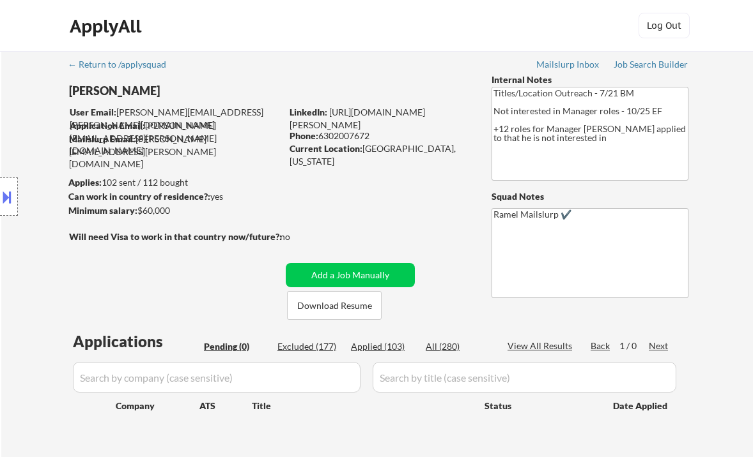
scroll to position [170, 0]
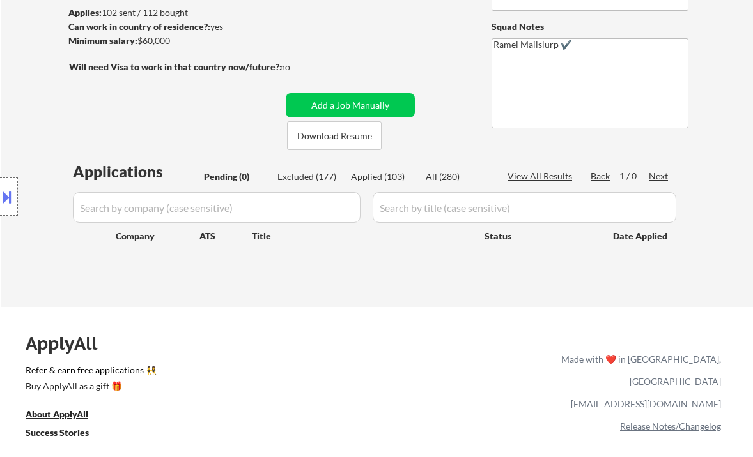
click at [37, 26] on div "← Return to /applysquad Mailslurp Inbox Job Search Builder Adam Baurle User Ema…" at bounding box center [376, 94] width 751 height 426
